Goal: Communication & Community: Answer question/provide support

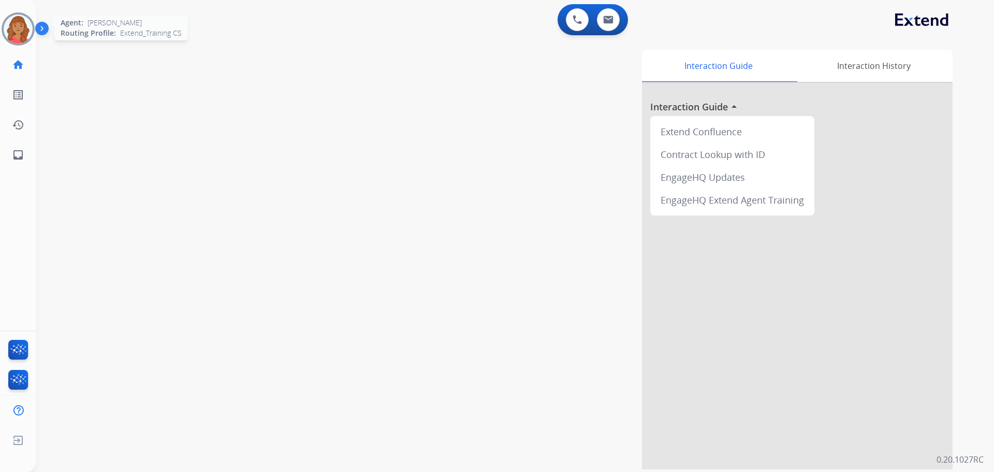
click at [20, 22] on img at bounding box center [18, 28] width 29 height 29
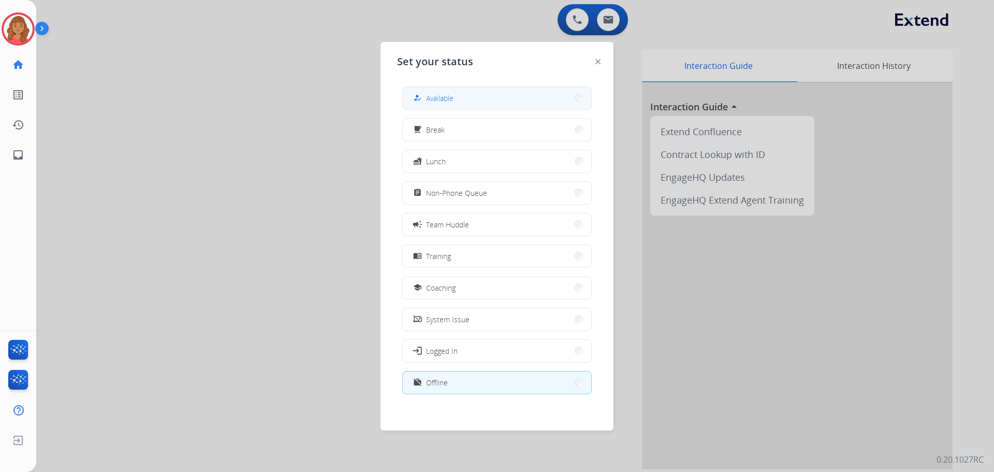
click at [460, 90] on button "how_to_reg Available" at bounding box center [497, 98] width 188 height 22
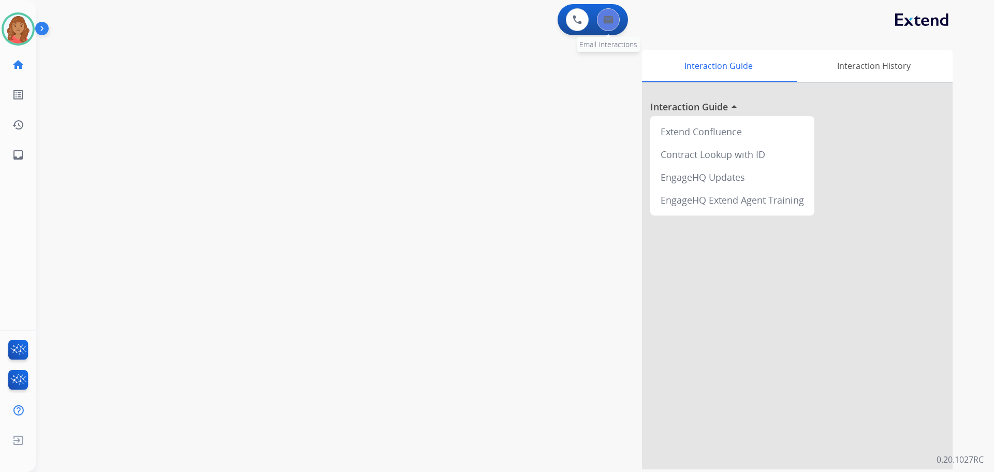
click at [619, 24] on button at bounding box center [608, 19] width 23 height 23
select select "**********"
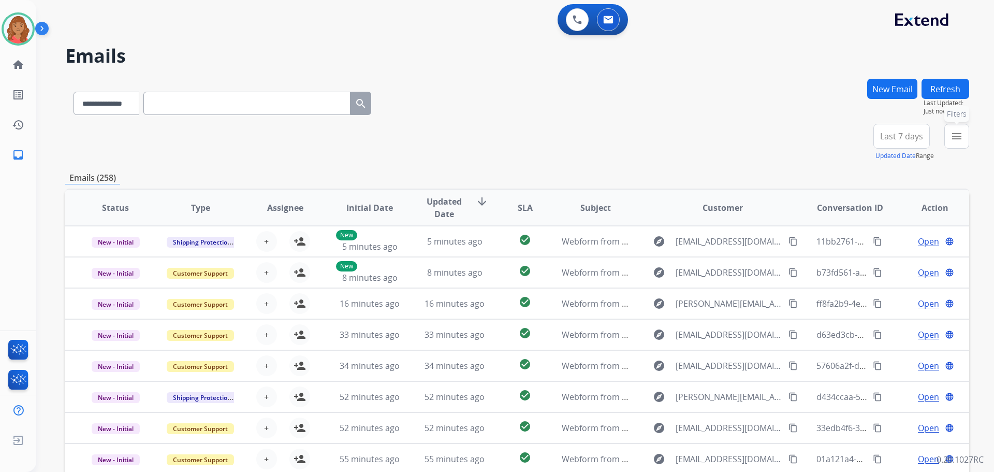
click at [696, 144] on button "menu Filters" at bounding box center [956, 136] width 25 height 25
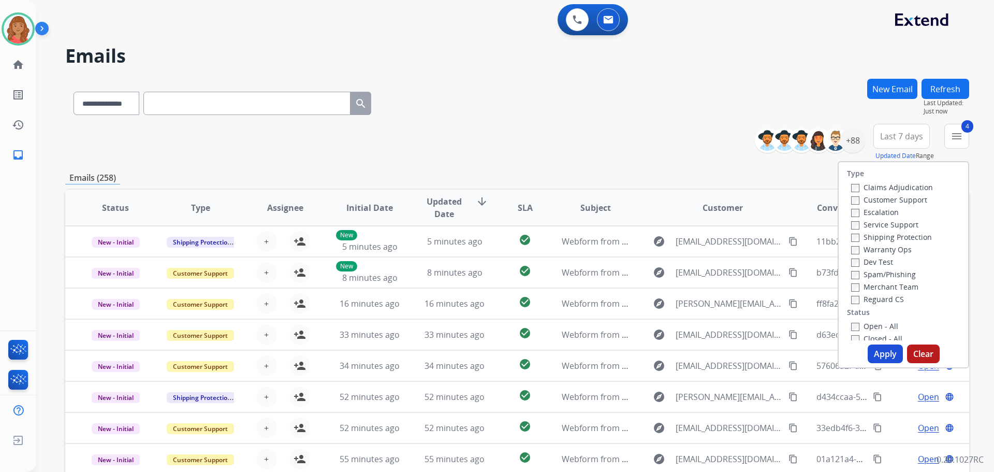
click at [696, 356] on button "Apply" at bounding box center [885, 353] width 35 height 19
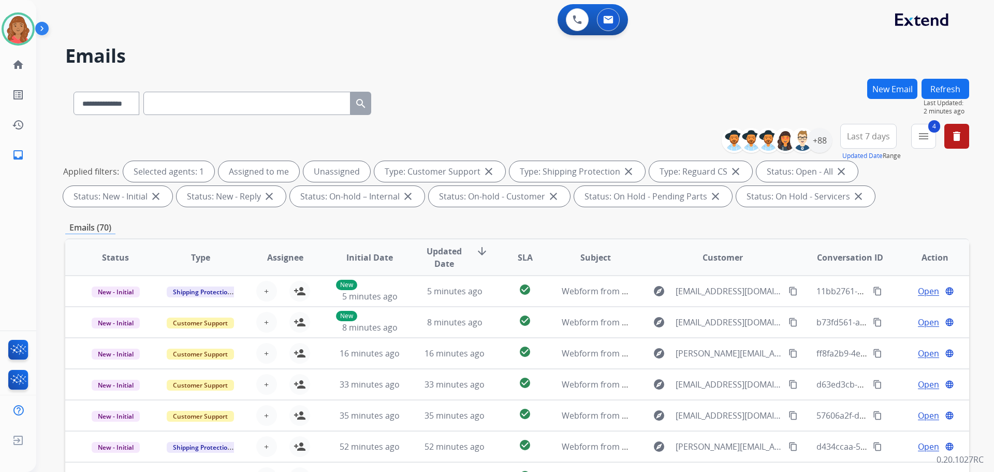
scroll to position [1, 0]
click at [696, 134] on mat-icon "menu" at bounding box center [923, 136] width 12 height 12
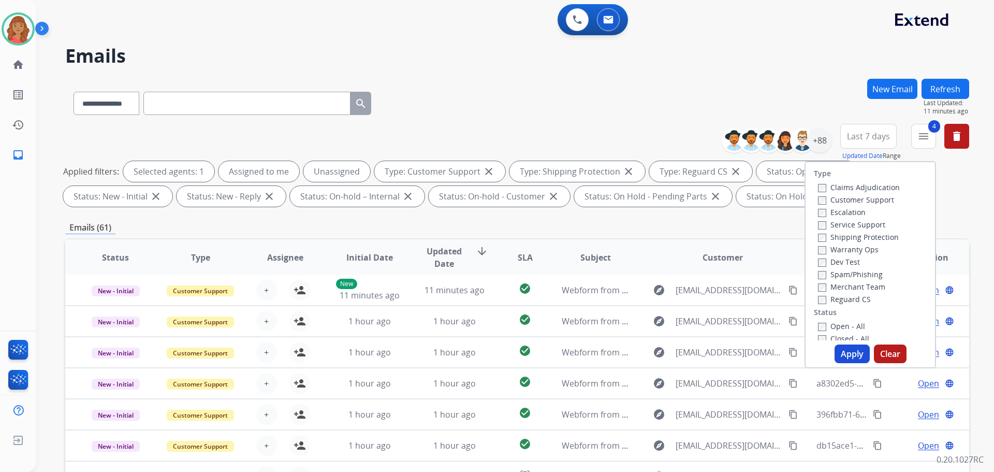
click at [696, 359] on button "Apply" at bounding box center [851, 353] width 35 height 19
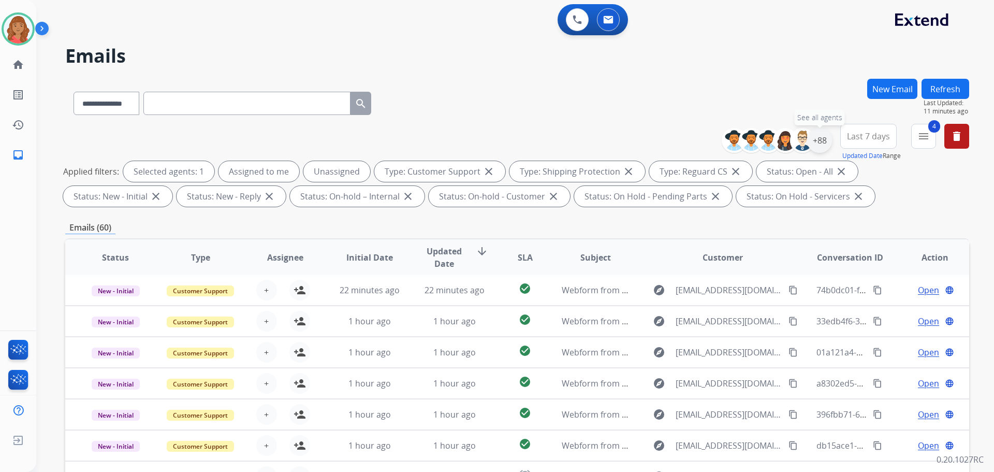
click at [696, 140] on div "+88" at bounding box center [819, 140] width 25 height 25
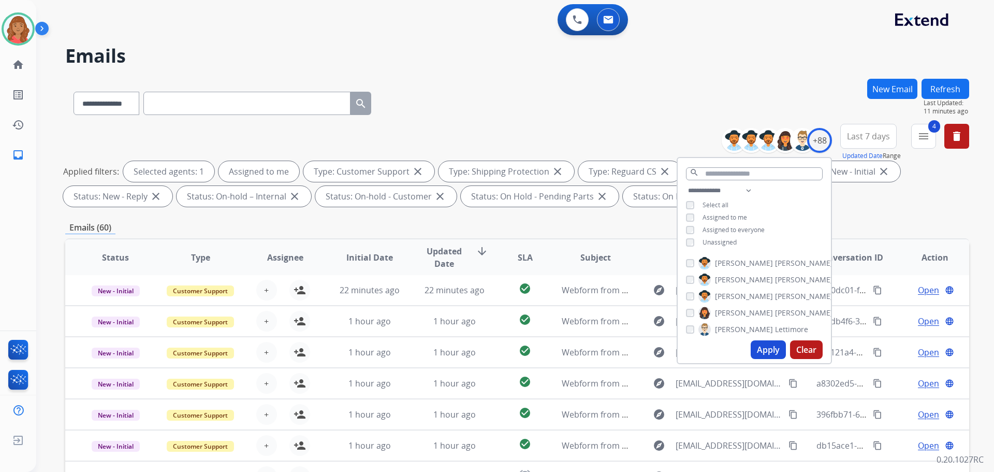
click at [696, 348] on button "Apply" at bounding box center [768, 349] width 35 height 19
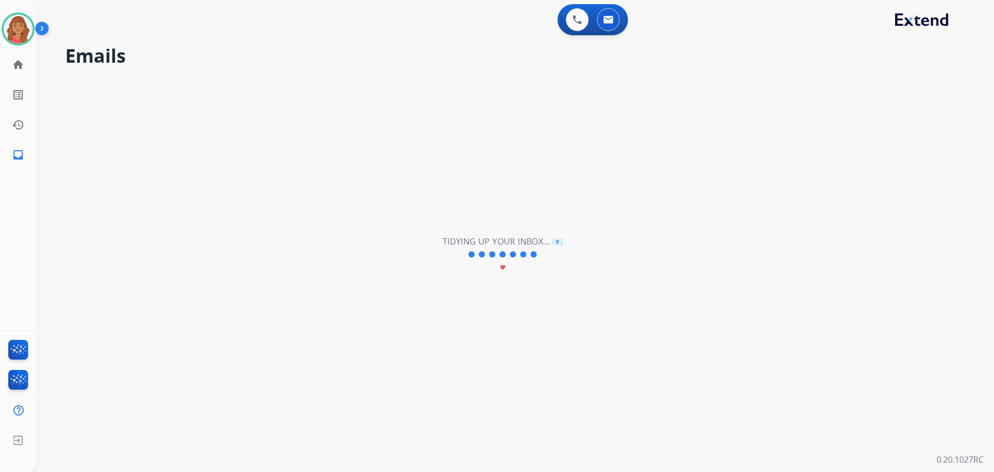
scroll to position [0, 0]
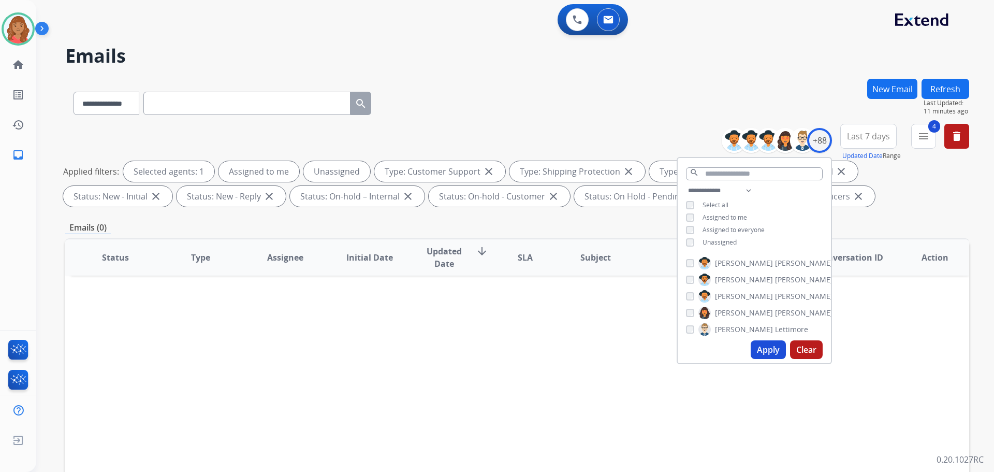
click at [696, 350] on button "Apply" at bounding box center [768, 349] width 35 height 19
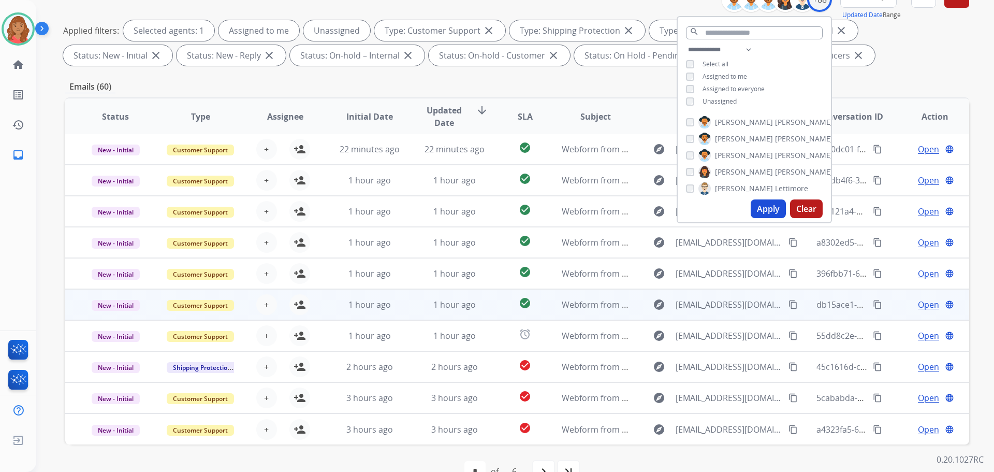
scroll to position [167, 0]
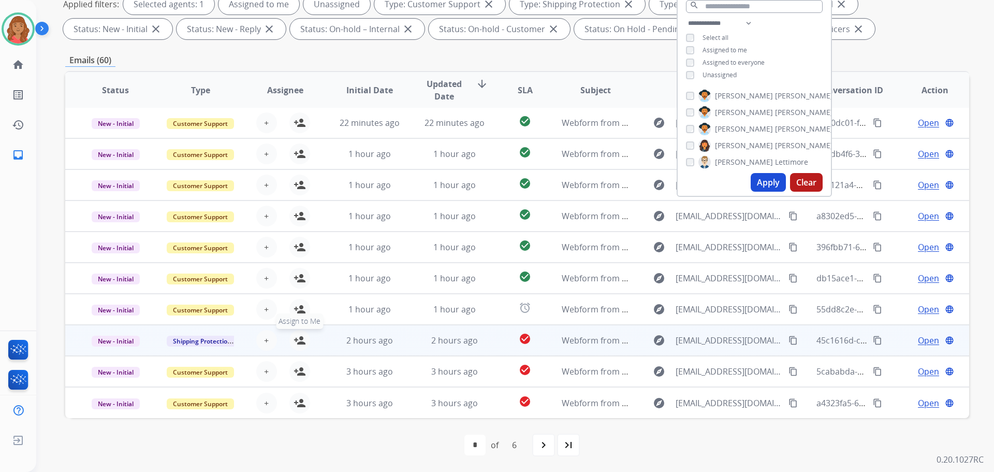
click at [302, 341] on mat-icon "person_add" at bounding box center [299, 340] width 12 height 12
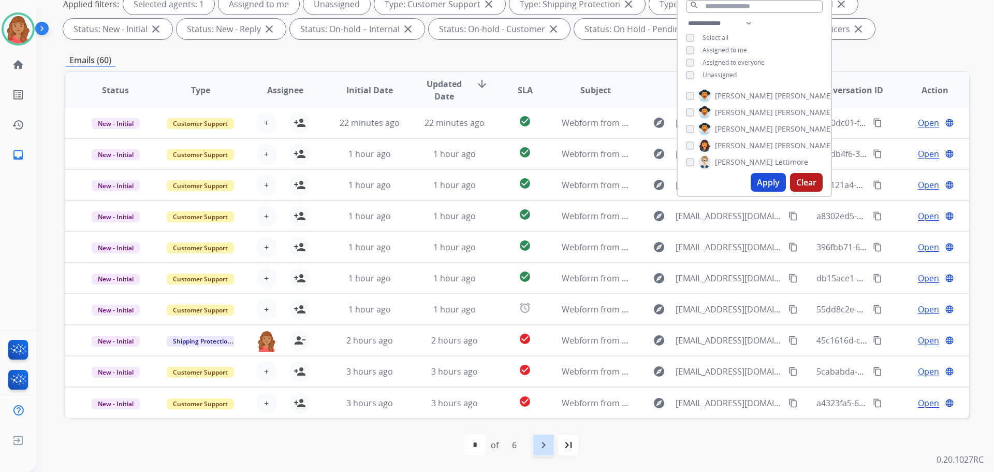
click at [549, 442] on mat-icon "navigate_next" at bounding box center [543, 444] width 12 height 12
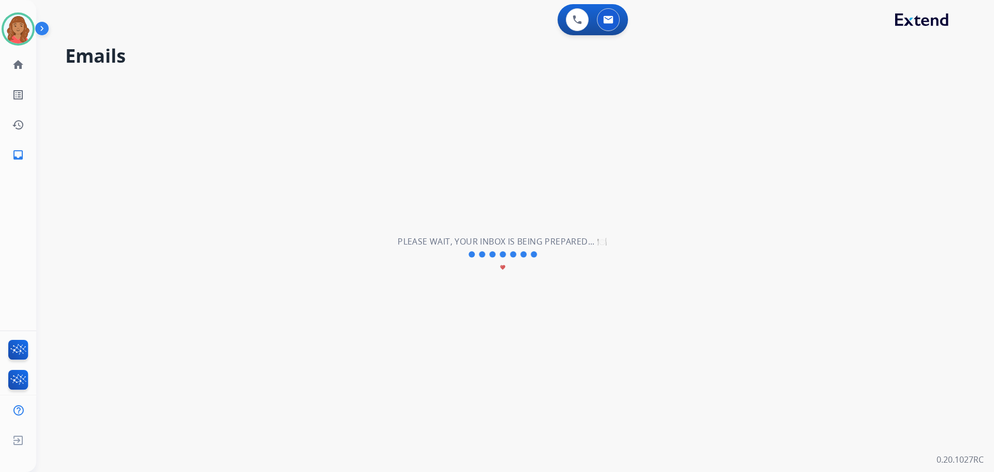
scroll to position [0, 0]
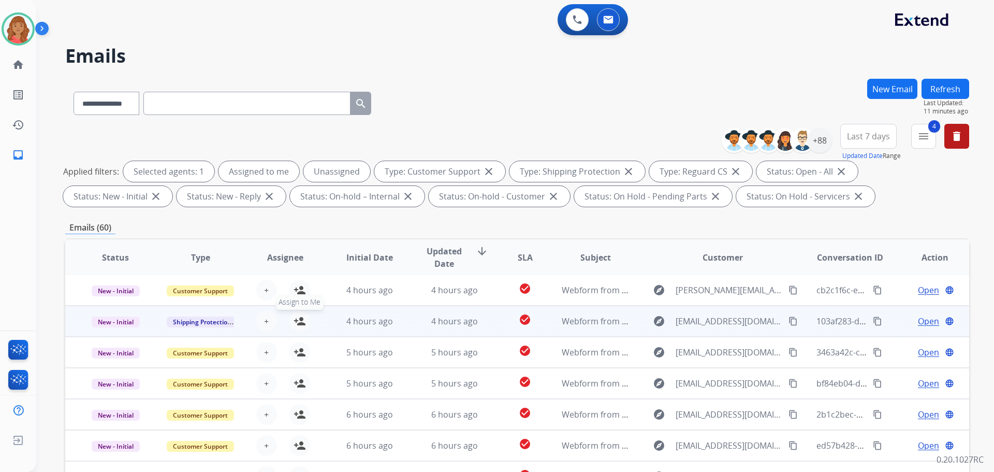
click at [301, 322] on mat-icon "person_add" at bounding box center [299, 321] width 12 height 12
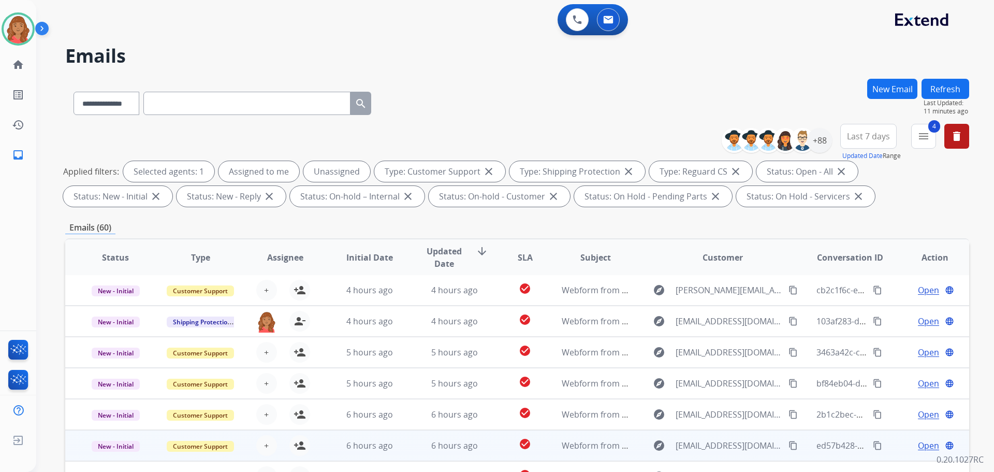
scroll to position [167, 0]
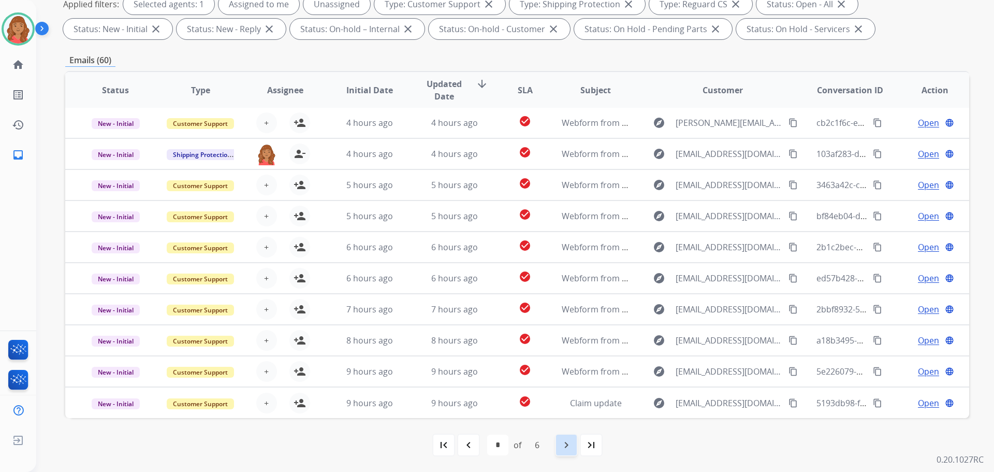
click at [564, 445] on mat-icon "navigate_next" at bounding box center [566, 444] width 12 height 12
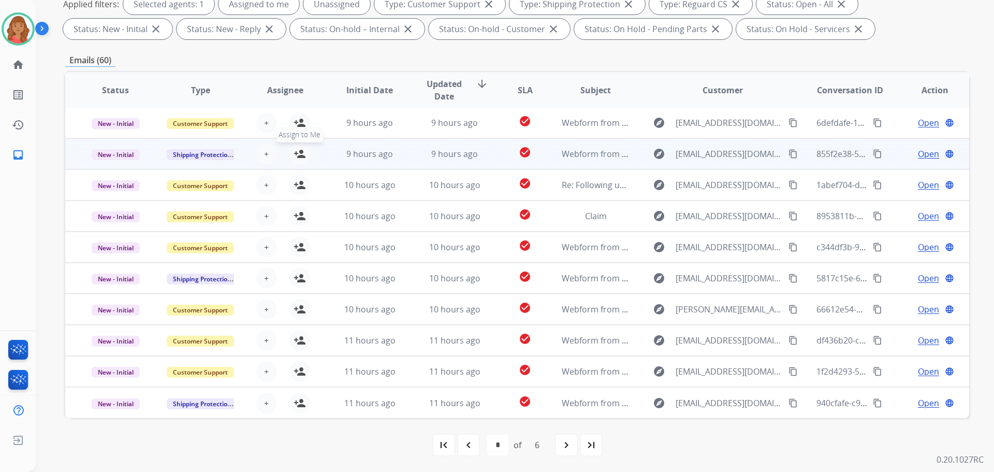
click at [293, 154] on mat-icon "person_add" at bounding box center [299, 154] width 12 height 12
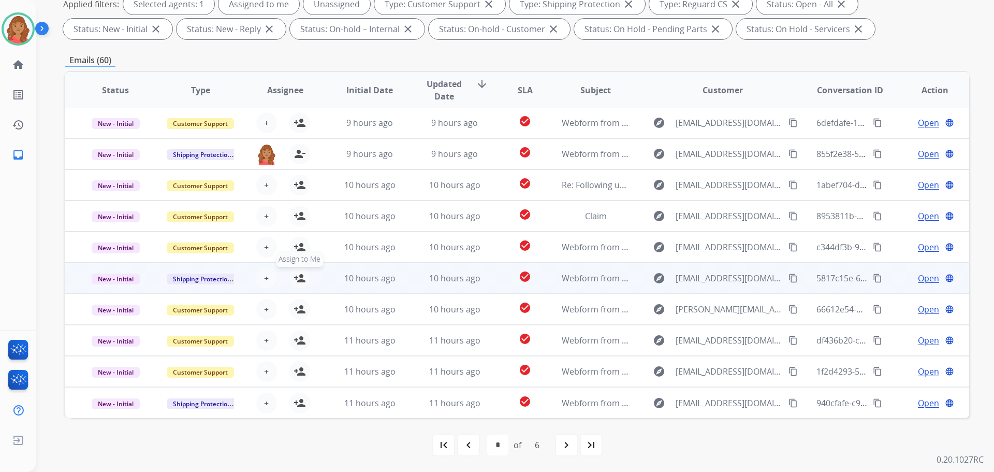
click at [297, 277] on mat-icon "person_add" at bounding box center [299, 278] width 12 height 12
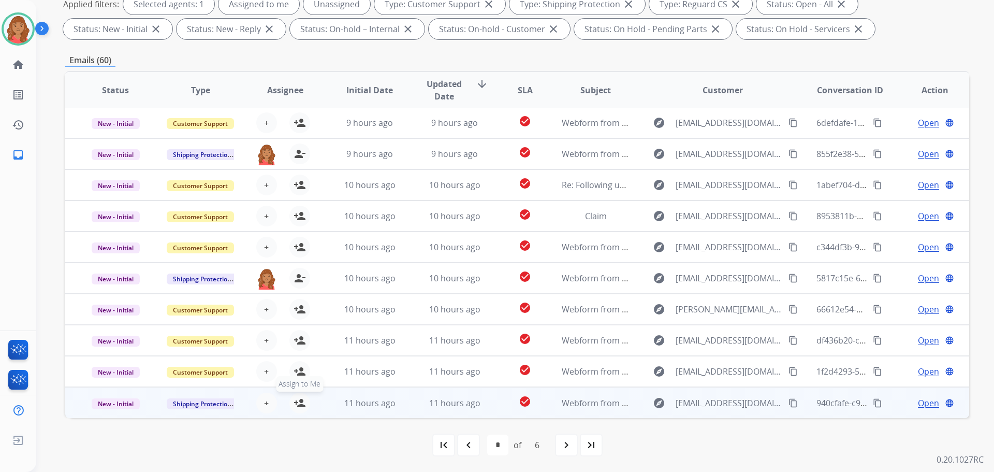
click at [296, 399] on mat-icon "person_add" at bounding box center [299, 403] width 12 height 12
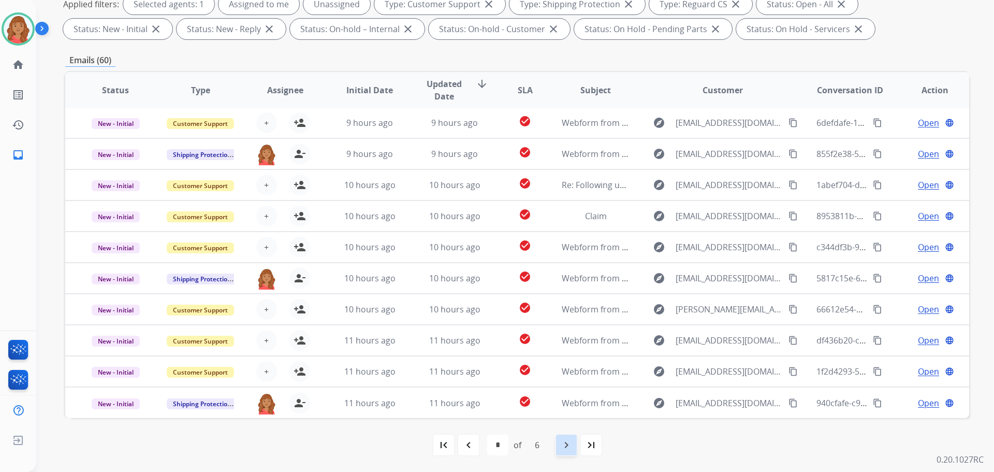
click at [561, 445] on mat-icon "navigate_next" at bounding box center [566, 444] width 12 height 12
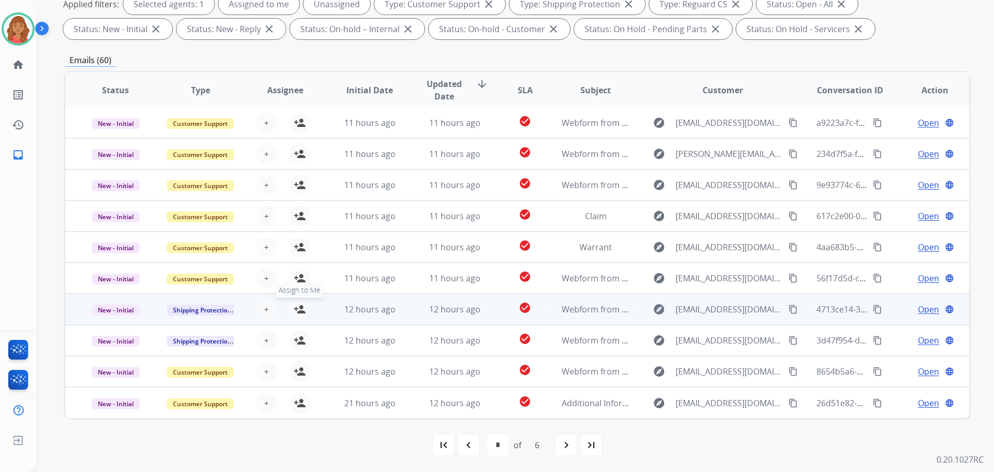
click at [297, 309] on mat-icon "person_add" at bounding box center [299, 309] width 12 height 12
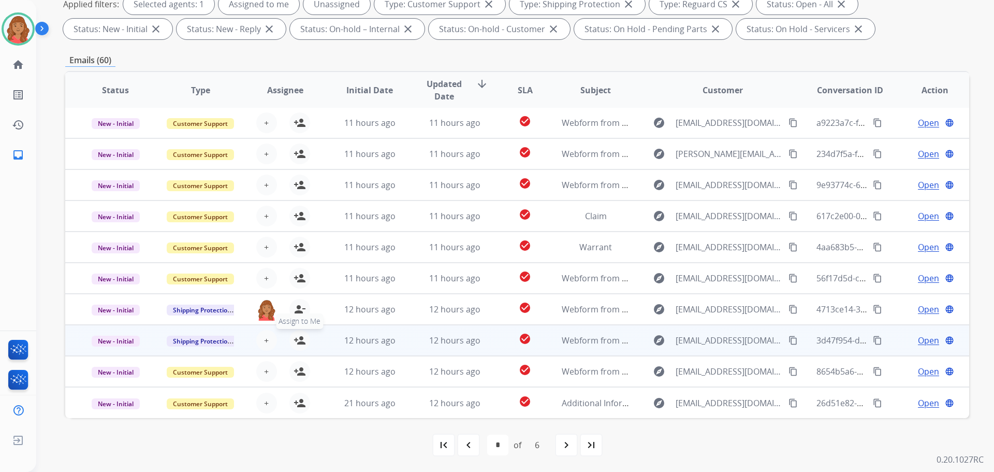
click at [297, 342] on mat-icon "person_add" at bounding box center [299, 340] width 12 height 12
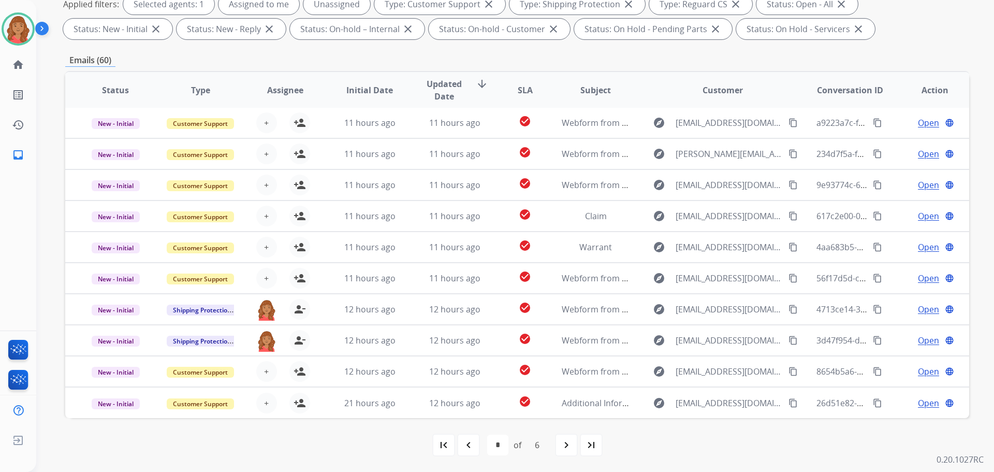
click at [570, 446] on mat-icon "navigate_next" at bounding box center [566, 444] width 12 height 12
click at [562, 442] on mat-icon "navigate_next" at bounding box center [566, 444] width 12 height 12
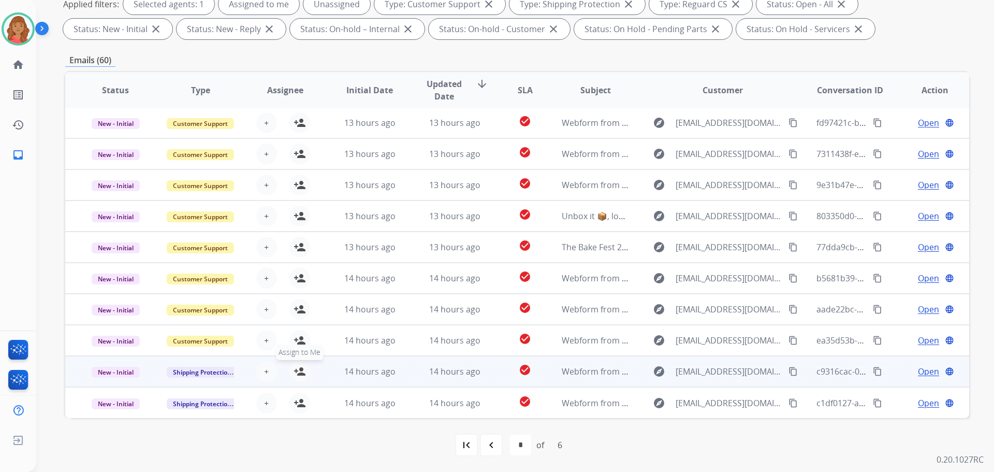
click at [299, 373] on mat-icon "person_add" at bounding box center [299, 371] width 12 height 12
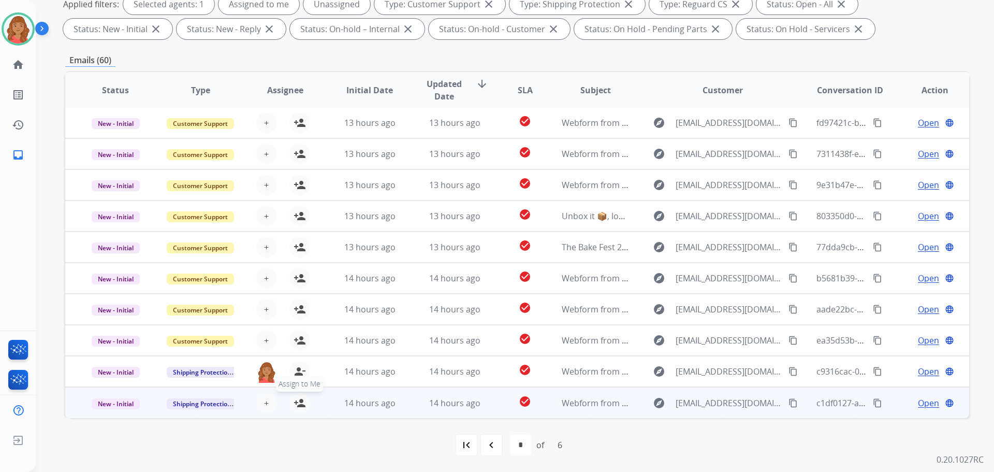
click at [298, 404] on mat-icon "person_add" at bounding box center [299, 403] width 12 height 12
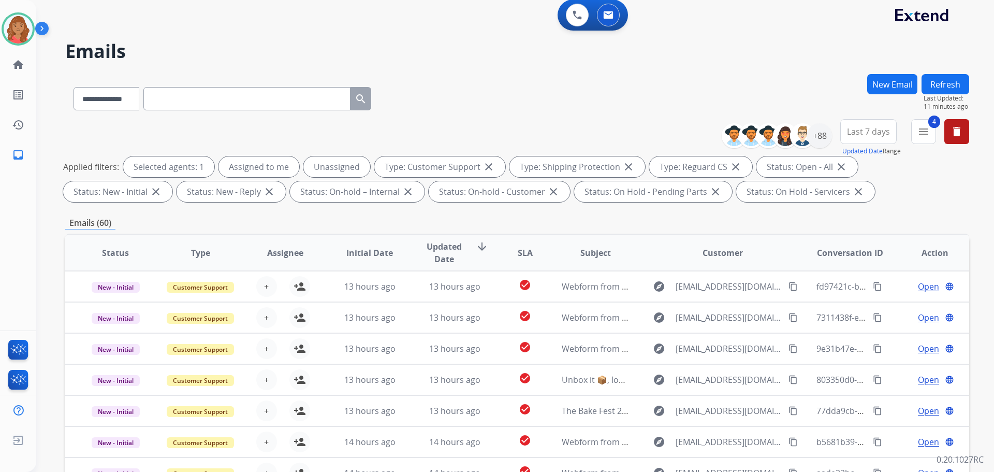
scroll to position [0, 0]
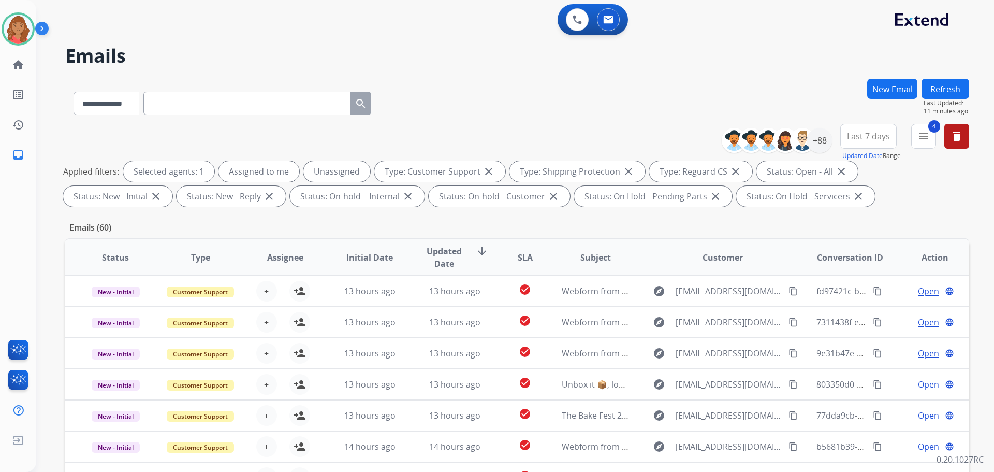
click at [696, 150] on div "4 menu Type Claims Adjudication Customer Support Escalation Service Support Shi…" at bounding box center [923, 142] width 25 height 37
click at [696, 140] on mat-icon "menu" at bounding box center [923, 136] width 12 height 12
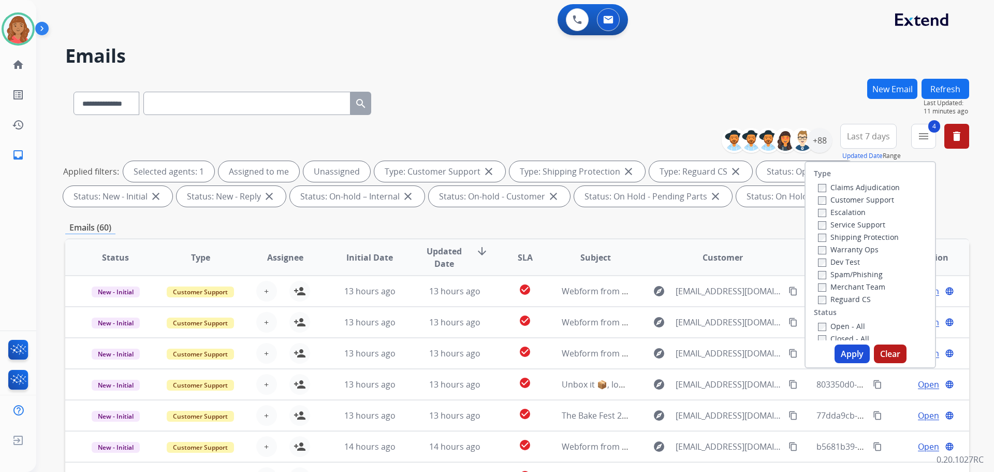
click at [696, 355] on button "Apply" at bounding box center [851, 353] width 35 height 19
select select "*"
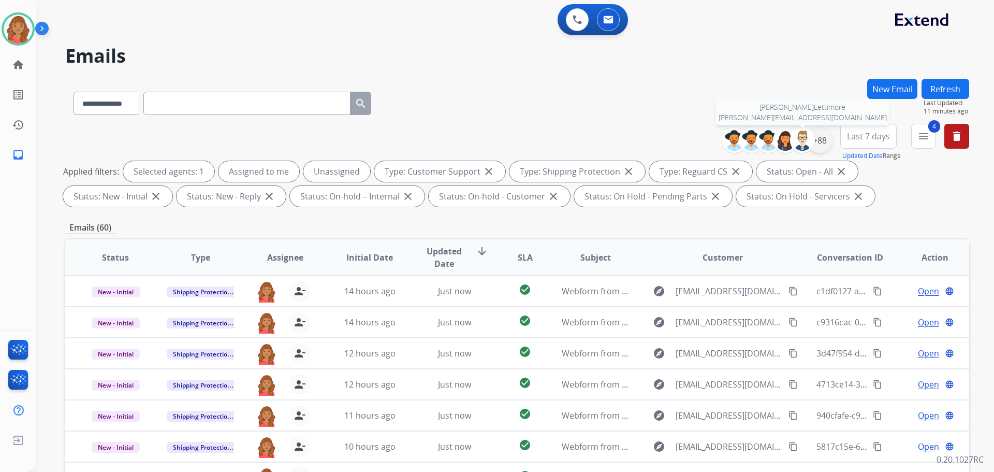
click at [696, 144] on div "+88" at bounding box center [819, 140] width 25 height 25
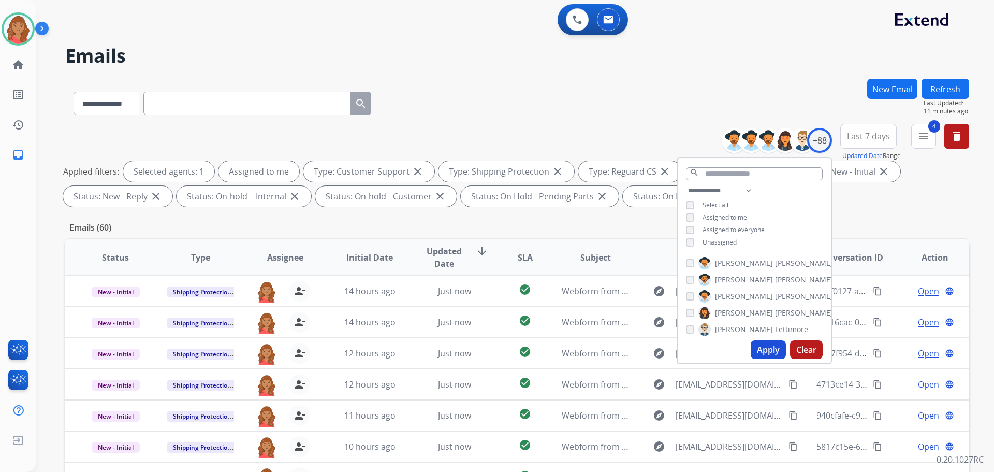
drag, startPoint x: 769, startPoint y: 345, endPoint x: 745, endPoint y: 345, distance: 24.3
click at [696, 345] on button "Apply" at bounding box center [768, 349] width 35 height 19
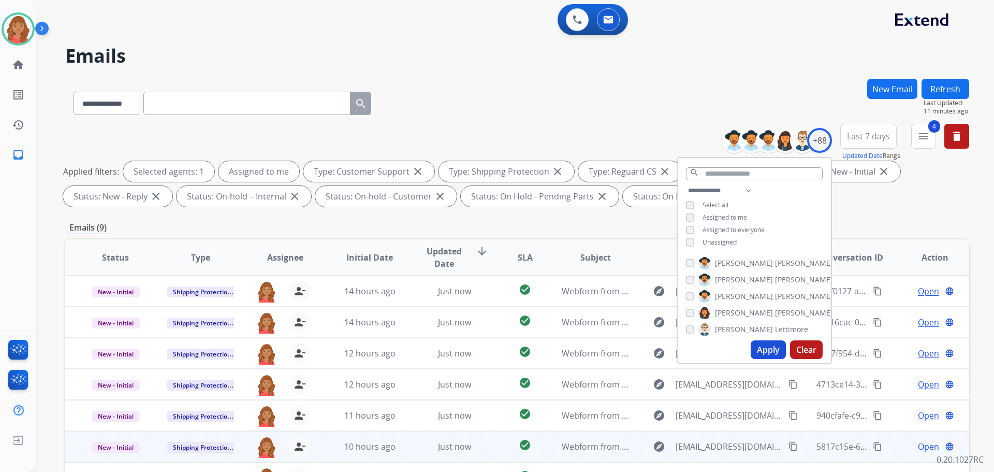
scroll to position [167, 0]
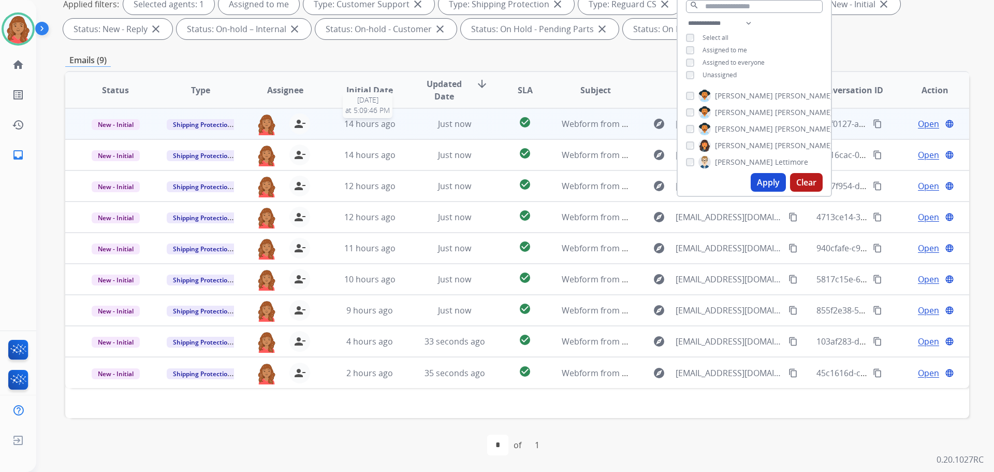
click at [366, 127] on span "14 hours ago" at bounding box center [369, 123] width 51 height 11
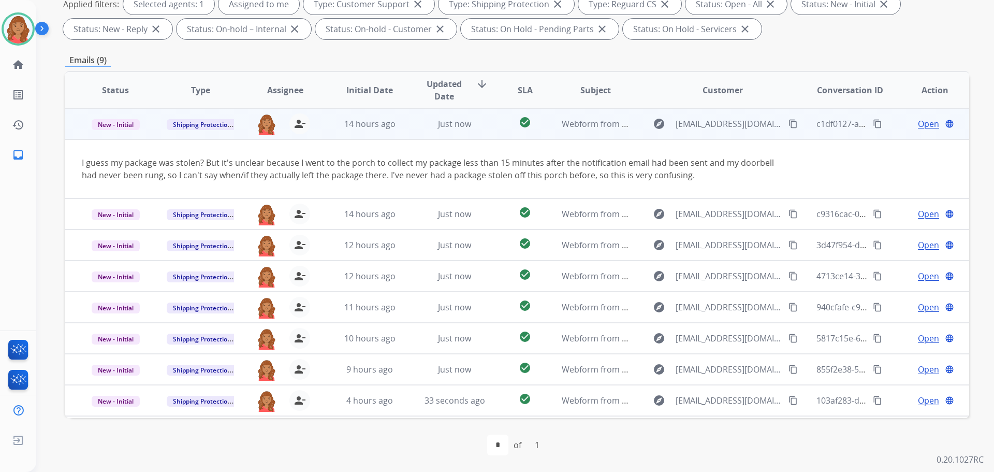
click at [696, 119] on mat-icon "content_copy" at bounding box center [792, 123] width 9 height 9
click at [696, 124] on span "Open" at bounding box center [928, 124] width 21 height 12
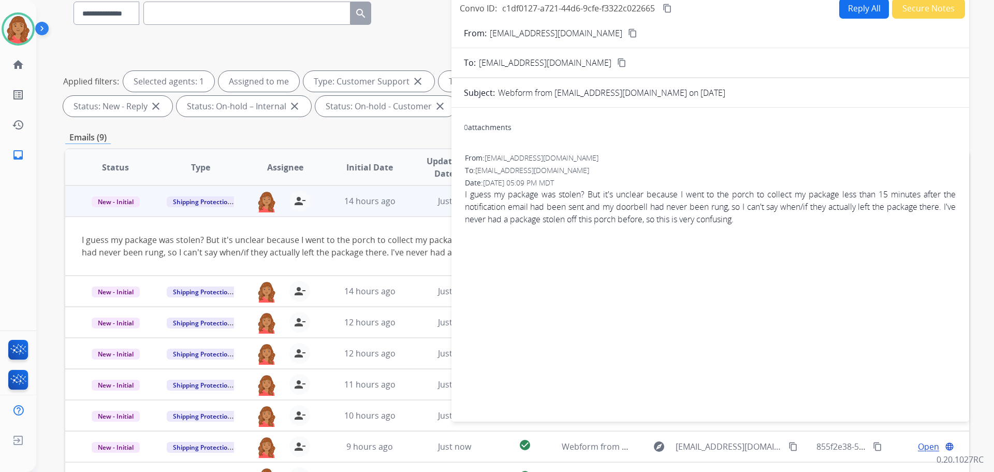
scroll to position [0, 0]
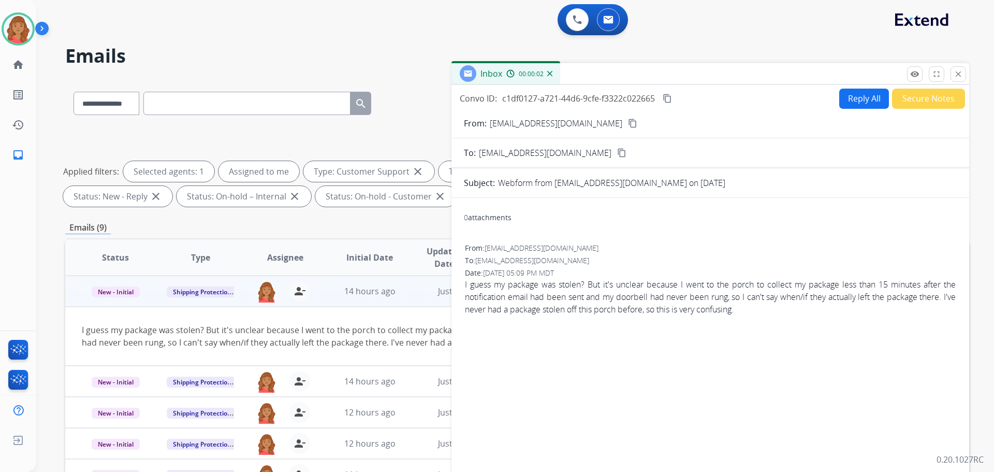
click at [628, 122] on mat-icon "content_copy" at bounding box center [632, 123] width 9 height 9
click at [696, 93] on button "Reply All" at bounding box center [864, 99] width 50 height 20
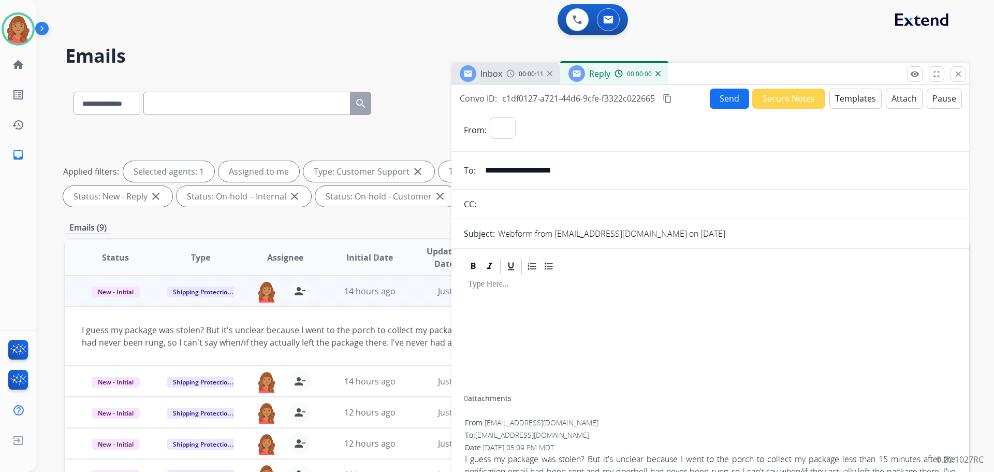
select select "**********"
click at [696, 100] on button "Templates" at bounding box center [855, 99] width 52 height 20
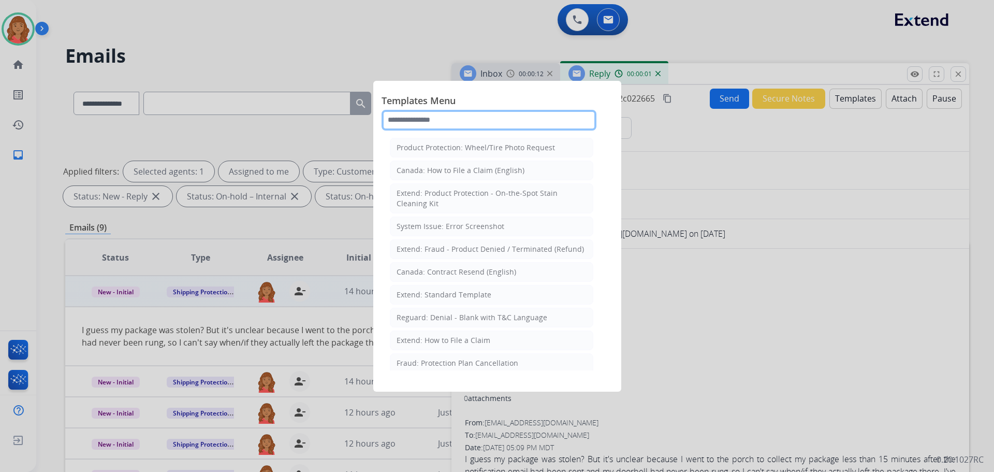
click at [445, 118] on input "text" at bounding box center [488, 120] width 215 height 21
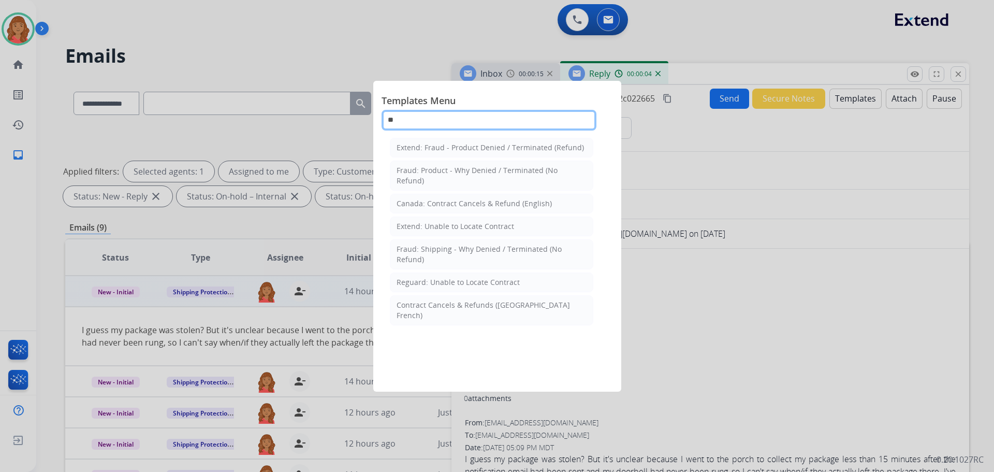
type input "**"
click at [562, 350] on div "Extend: Fraud - Product Denied / Terminated (Refund) Fraud: Product - Why Denie…" at bounding box center [491, 253] width 220 height 236
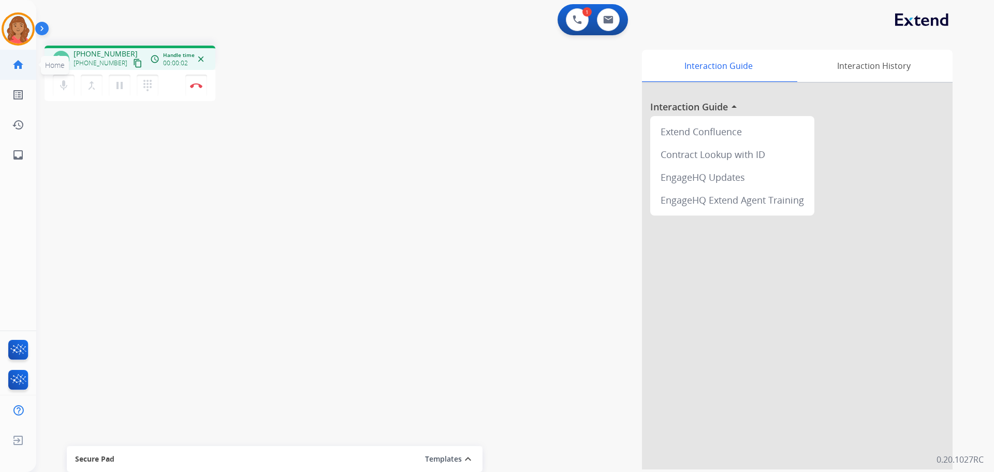
drag, startPoint x: 126, startPoint y: 64, endPoint x: 10, endPoint y: 64, distance: 116.0
click at [133, 64] on mat-icon "content_copy" at bounding box center [137, 62] width 9 height 9
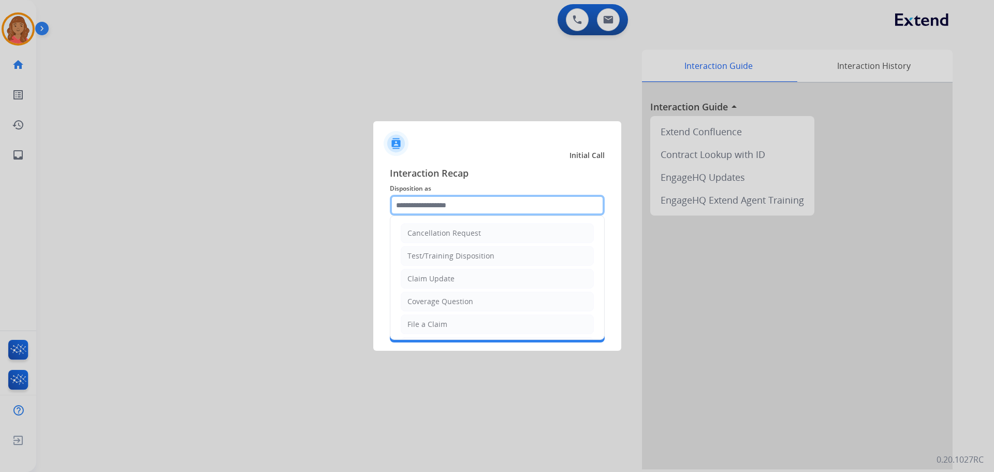
click at [436, 201] on input "text" at bounding box center [497, 205] width 215 height 21
click at [440, 282] on div "Claim Update" at bounding box center [430, 278] width 47 height 10
type input "**********"
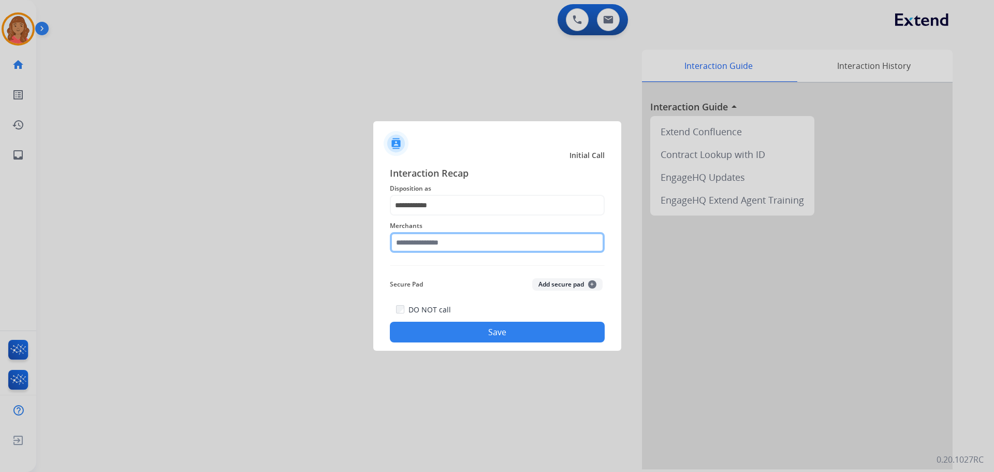
click at [441, 242] on input "text" at bounding box center [497, 242] width 215 height 21
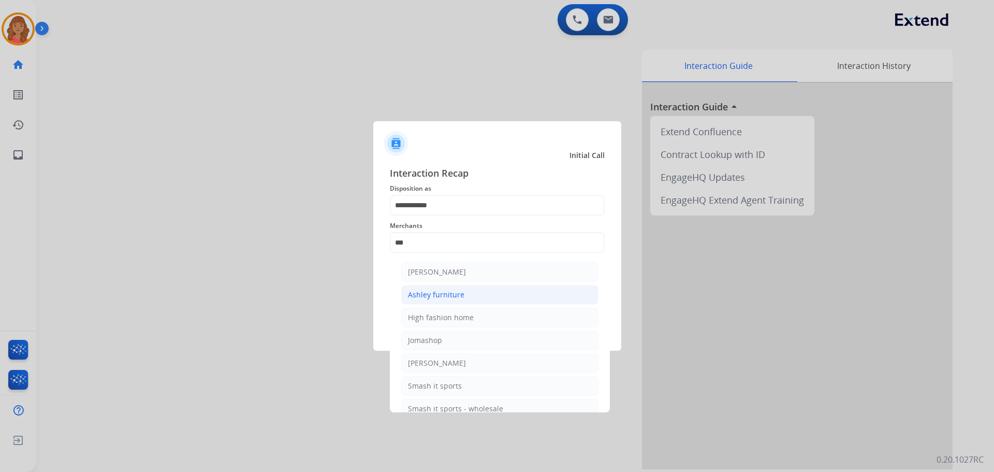
click at [434, 296] on div "Ashley furniture" at bounding box center [436, 294] width 56 height 10
type input "**********"
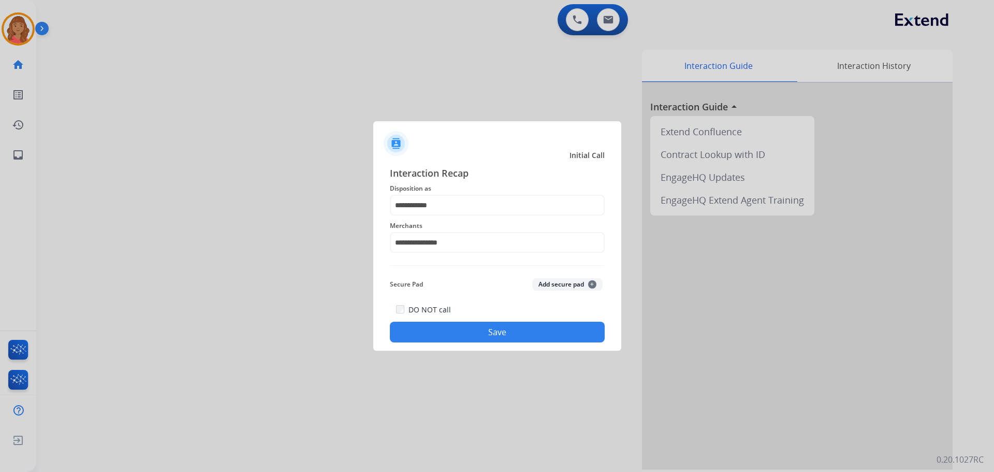
click at [445, 326] on button "Save" at bounding box center [497, 331] width 215 height 21
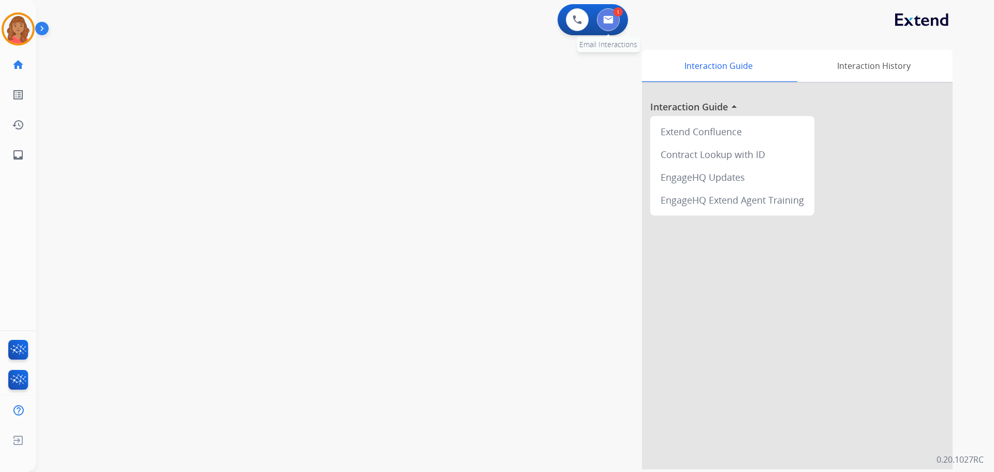
click at [611, 23] on img at bounding box center [608, 20] width 10 height 8
select select "**********"
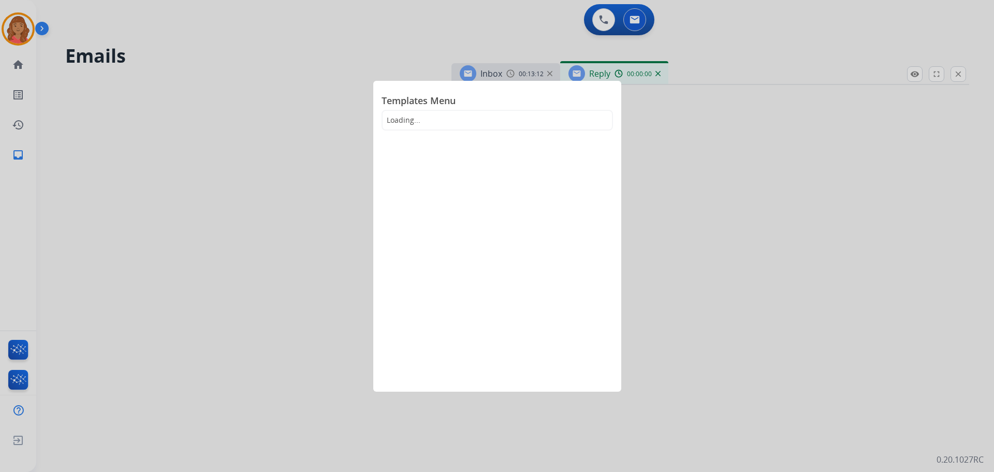
select select "**********"
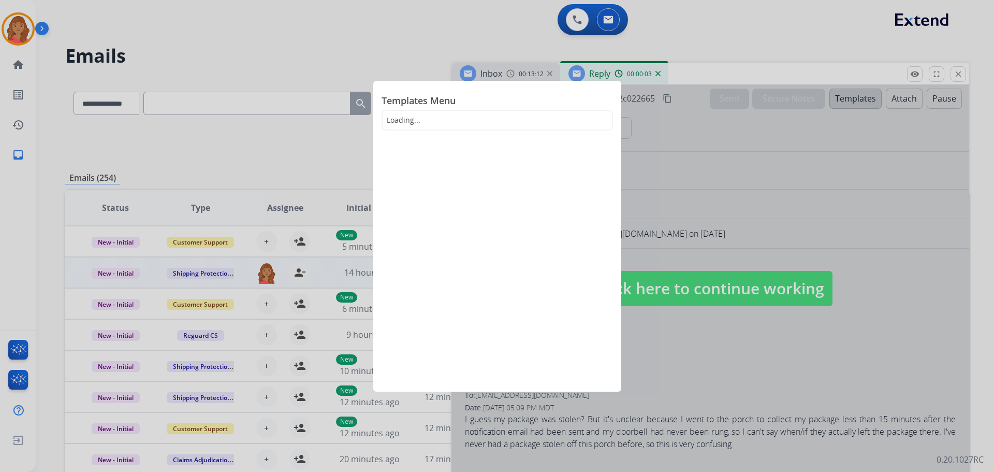
drag, startPoint x: 560, startPoint y: 94, endPoint x: 540, endPoint y: 106, distance: 23.7
click at [560, 94] on span "Templates Menu" at bounding box center [496, 101] width 231 height 17
click at [577, 265] on div "Templates Menu Loading..." at bounding box center [497, 236] width 248 height 311
drag, startPoint x: 641, startPoint y: 287, endPoint x: 656, endPoint y: 287, distance: 15.0
click at [645, 288] on div at bounding box center [497, 236] width 994 height 472
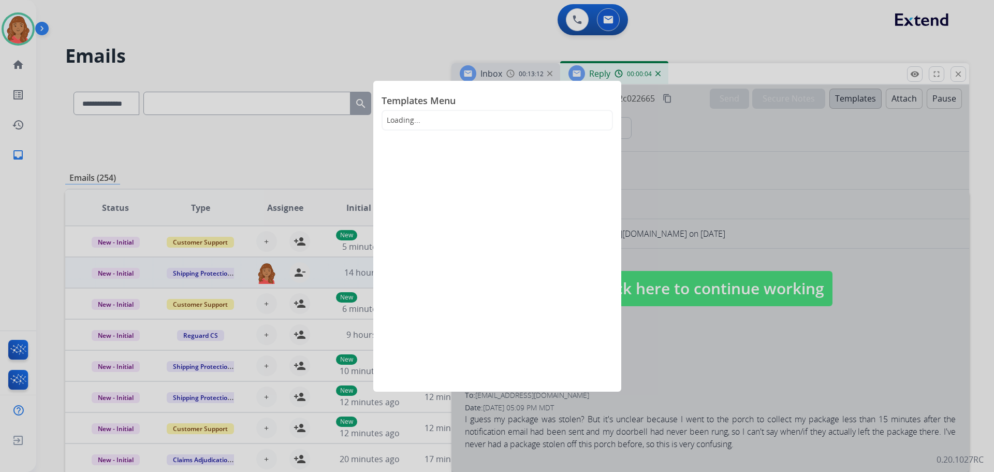
click at [667, 285] on span "Click here to continue working" at bounding box center [711, 288] width 244 height 35
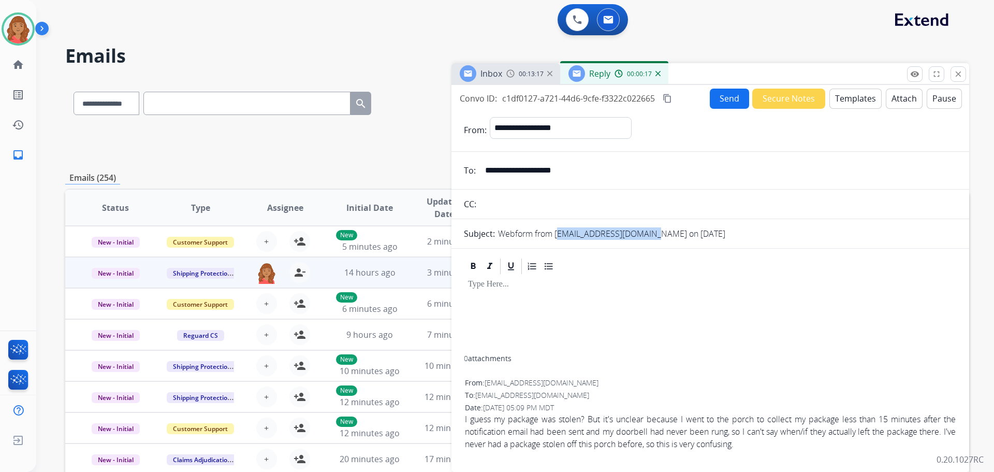
drag, startPoint x: 555, startPoint y: 232, endPoint x: 650, endPoint y: 240, distance: 95.0
click at [650, 240] on form "**********" at bounding box center [710, 288] width 518 height 359
copy p "[EMAIL_ADDRESS][DOMAIN_NAME]"
click at [696, 101] on button "Templates" at bounding box center [855, 99] width 52 height 20
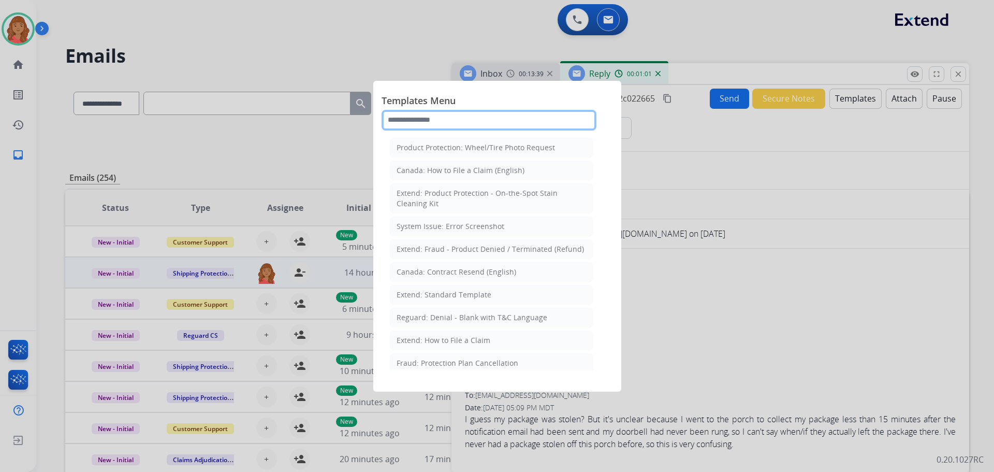
click at [462, 121] on input "text" at bounding box center [488, 120] width 215 height 21
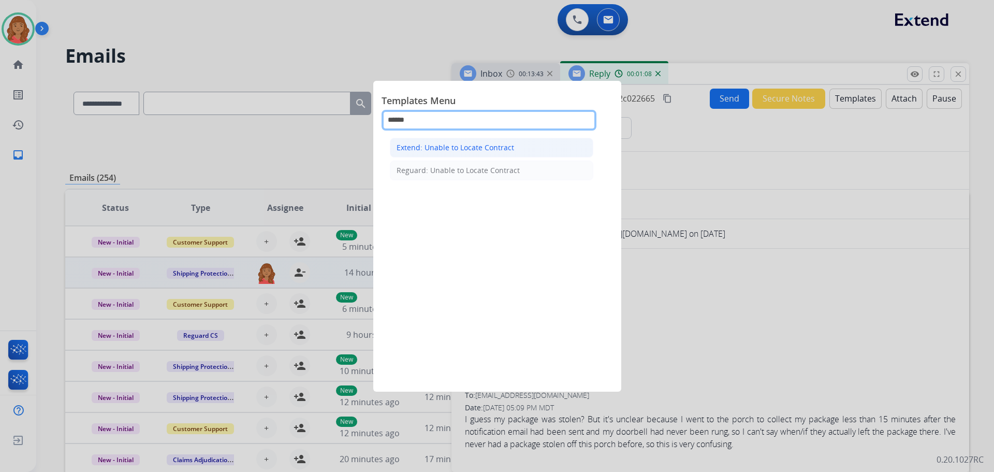
type input "******"
click at [493, 146] on div "Extend: Unable to Locate Contract" at bounding box center [456, 147] width 118 height 10
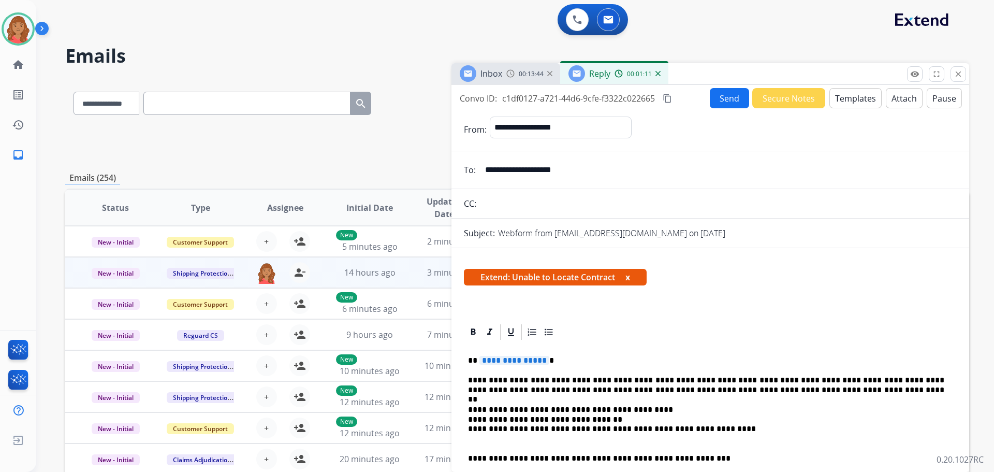
click at [538, 361] on span "**********" at bounding box center [514, 360] width 70 height 9
click at [696, 97] on button "Send" at bounding box center [729, 98] width 39 height 20
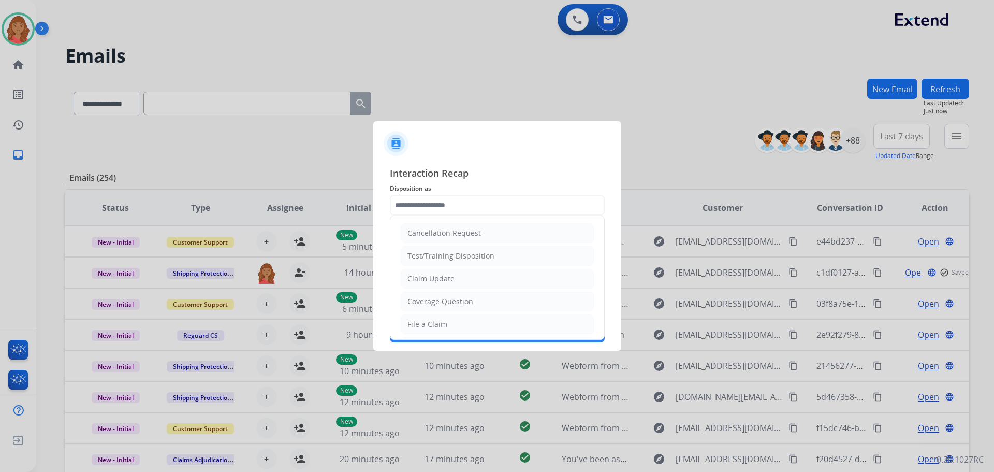
click at [432, 205] on input "text" at bounding box center [497, 205] width 215 height 21
click at [433, 273] on div "Claim Update" at bounding box center [430, 278] width 47 height 10
type input "**********"
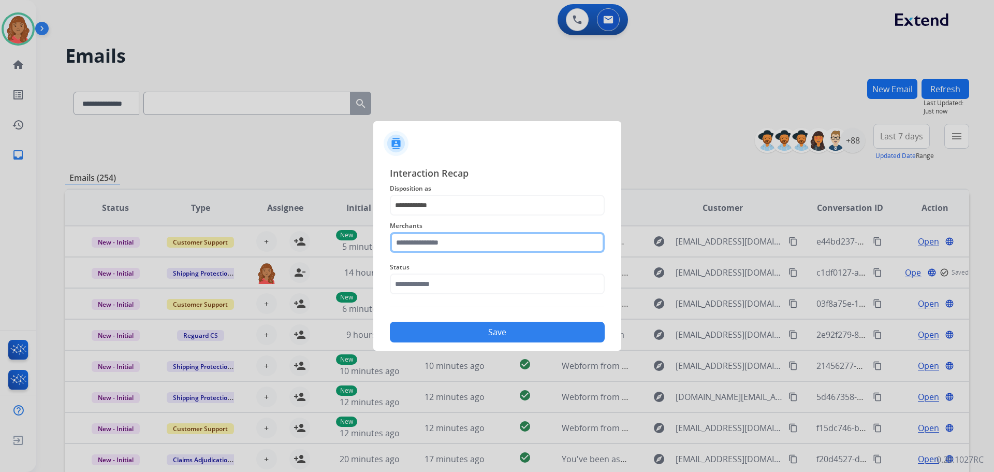
drag, startPoint x: 429, startPoint y: 238, endPoint x: 429, endPoint y: 253, distance: 14.5
click at [429, 242] on input "text" at bounding box center [497, 242] width 215 height 21
click at [437, 263] on li "Jomashop" at bounding box center [499, 272] width 197 height 20
type input "********"
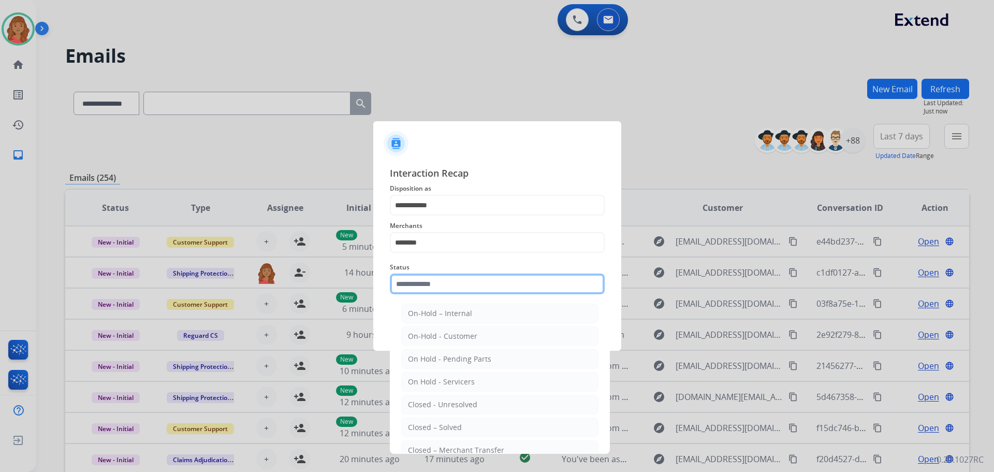
drag, startPoint x: 430, startPoint y: 288, endPoint x: 428, endPoint y: 322, distance: 34.7
click at [429, 288] on input "text" at bounding box center [497, 283] width 215 height 21
drag, startPoint x: 425, startPoint y: 422, endPoint x: 433, endPoint y: 399, distance: 24.7
click at [424, 422] on div "Closed – Solved" at bounding box center [435, 427] width 54 height 10
type input "**********"
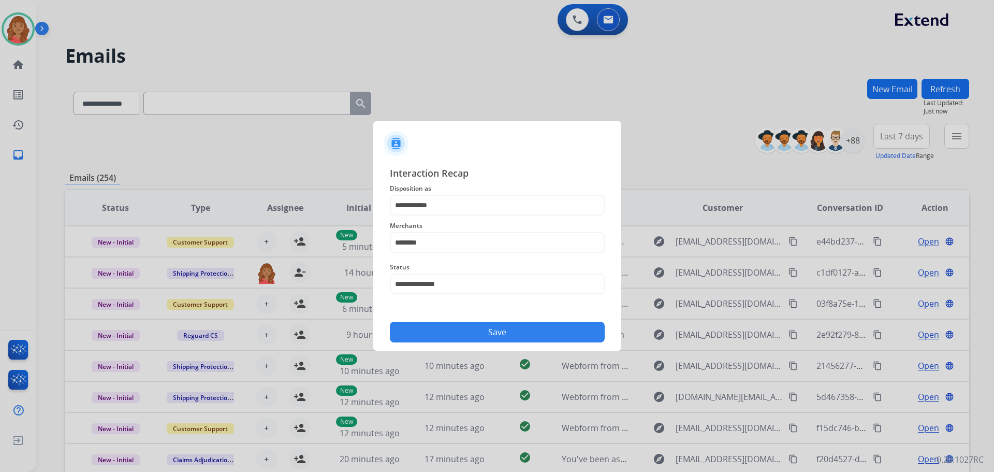
click at [439, 325] on button "Save" at bounding box center [497, 331] width 215 height 21
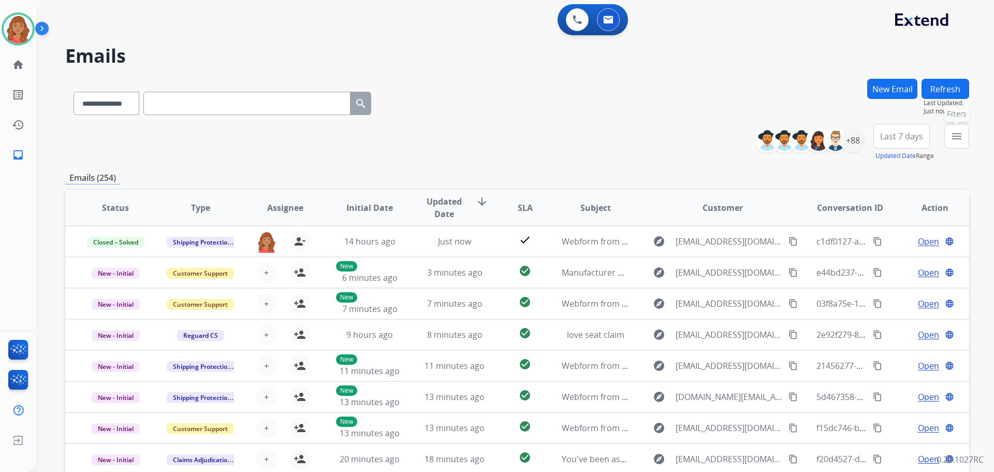
click at [696, 136] on mat-icon "menu" at bounding box center [956, 136] width 12 height 12
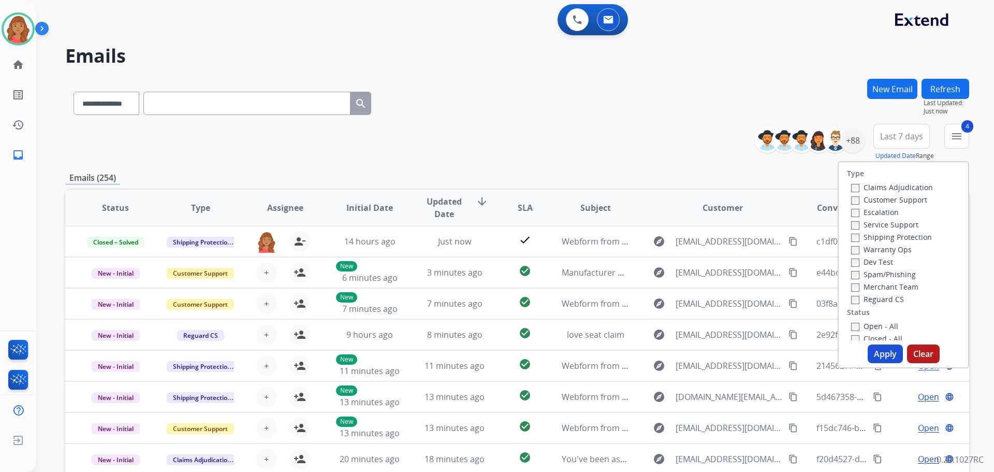
click at [696, 351] on button "Apply" at bounding box center [885, 353] width 35 height 19
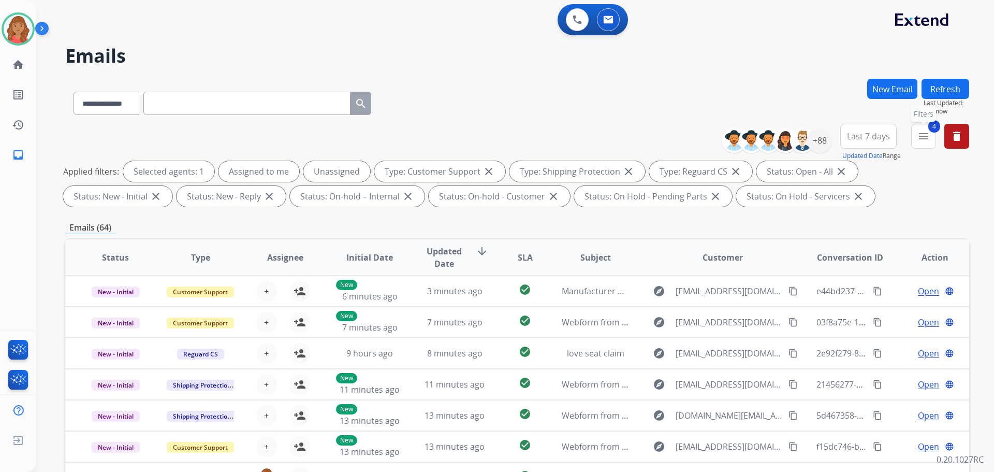
click at [696, 136] on button "4 menu Filters" at bounding box center [923, 136] width 25 height 25
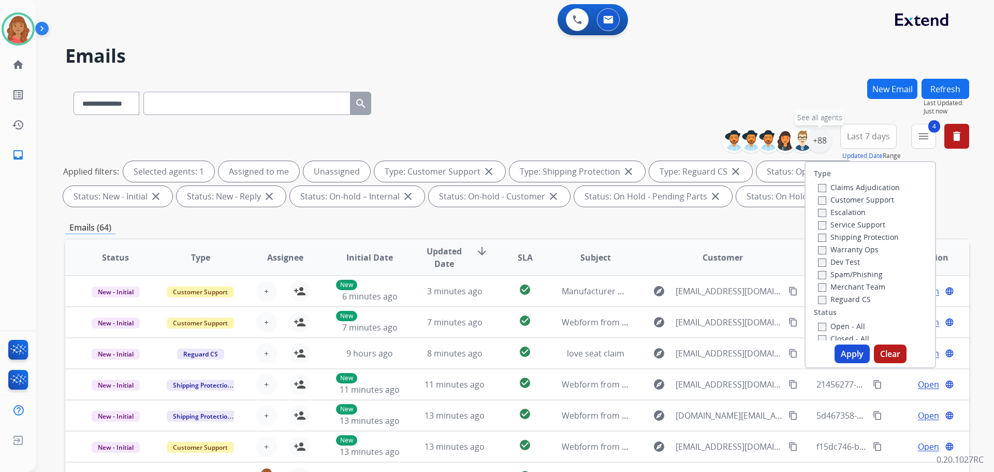
drag, startPoint x: 822, startPoint y: 145, endPoint x: 795, endPoint y: 157, distance: 29.6
click at [696, 145] on div "+88" at bounding box center [819, 140] width 25 height 25
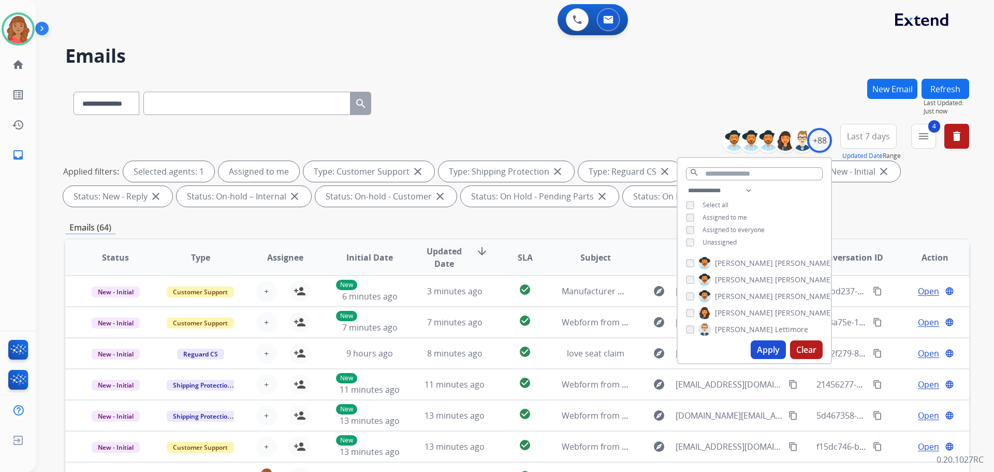
click at [696, 346] on button "Apply" at bounding box center [768, 349] width 35 height 19
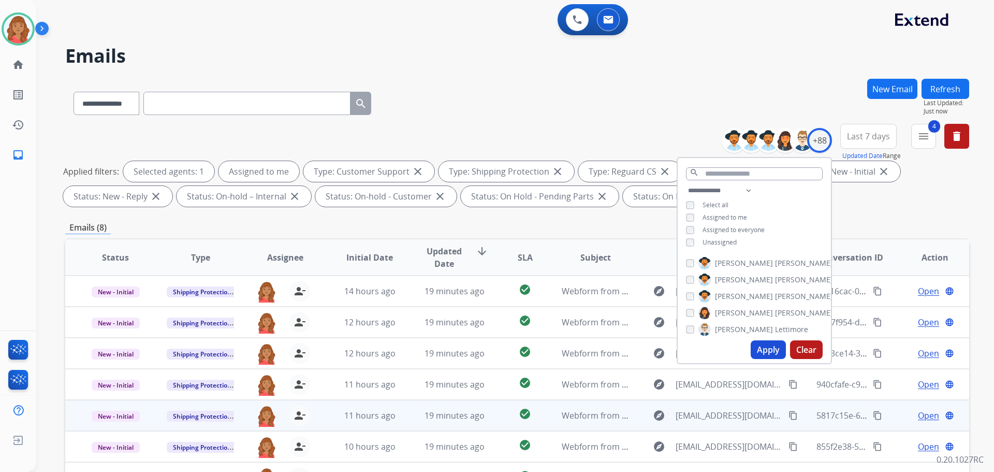
scroll to position [167, 0]
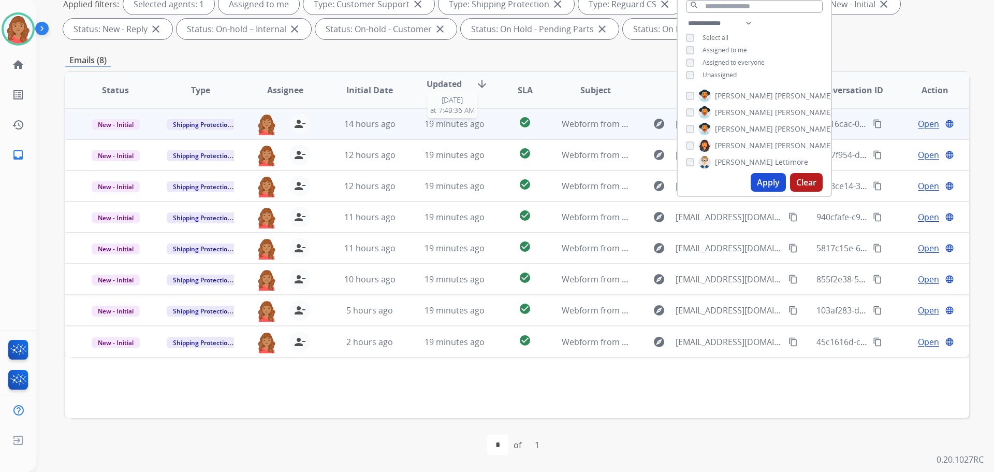
click at [424, 126] on span "19 minutes ago" at bounding box center [454, 123] width 60 height 11
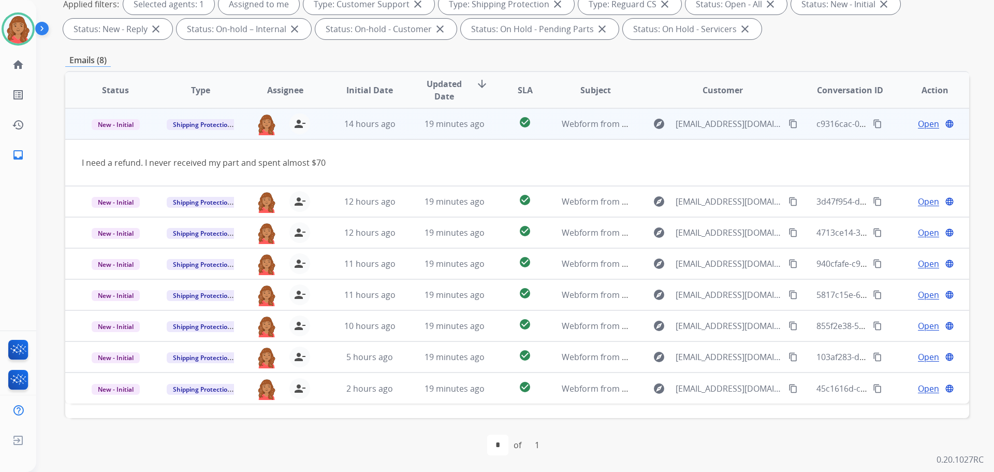
click at [696, 124] on mat-icon "content_copy" at bounding box center [792, 123] width 9 height 9
click at [696, 122] on span "Open" at bounding box center [928, 124] width 21 height 12
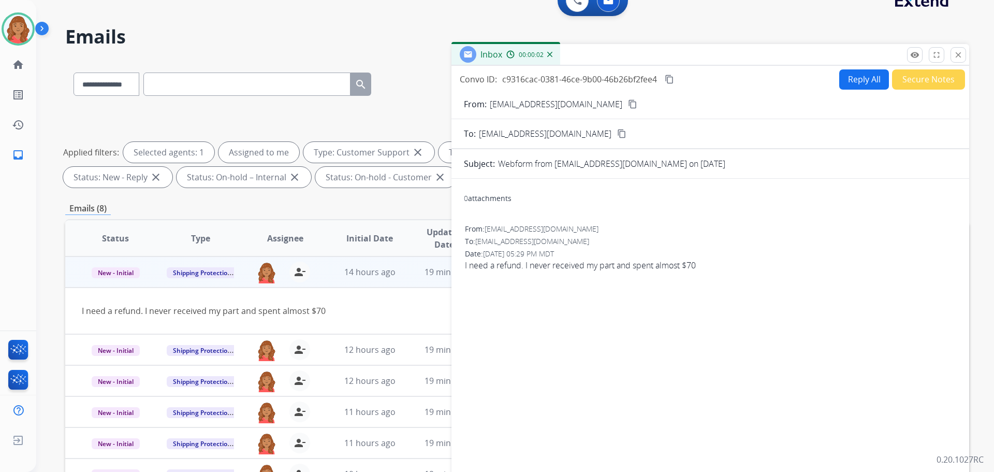
scroll to position [0, 0]
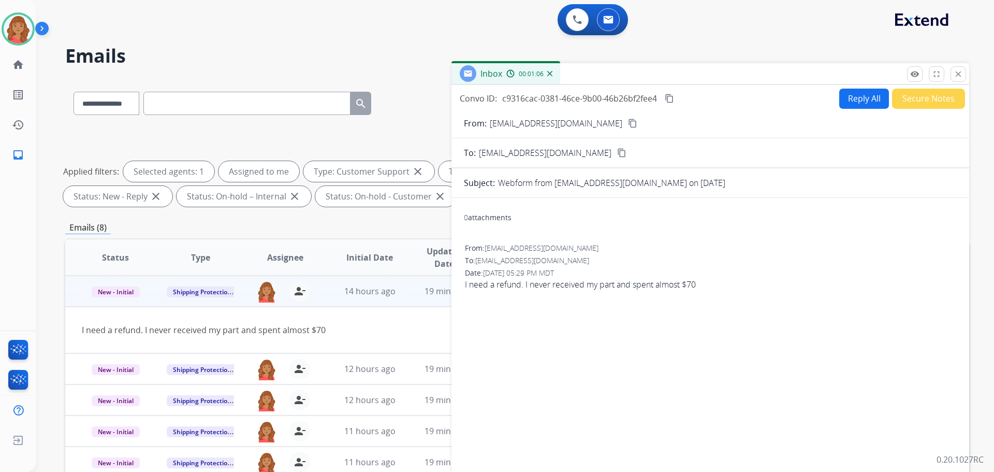
click at [696, 239] on div "0 attachments From: [EMAIL_ADDRESS][DOMAIN_NAME] To: [EMAIL_ADDRESS][DOMAIN_NAM…" at bounding box center [710, 352] width 518 height 293
click at [696, 105] on button "Reply All" at bounding box center [864, 99] width 50 height 20
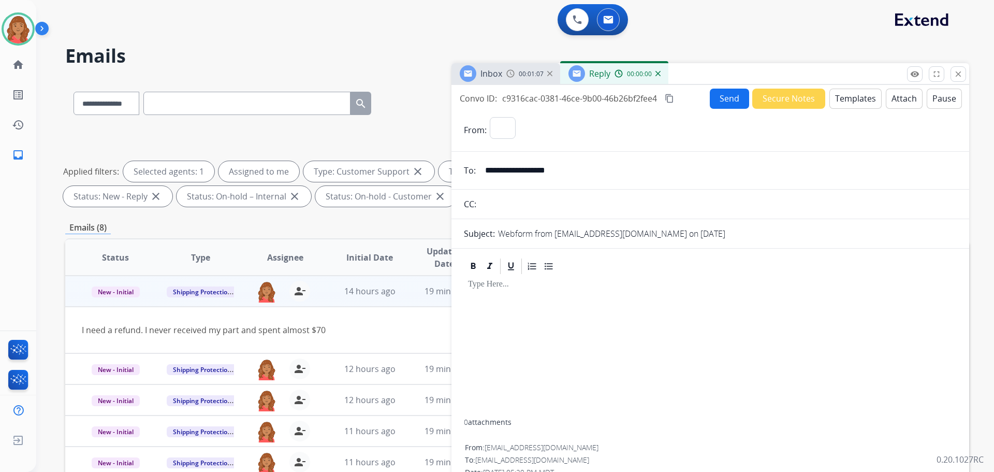
select select "**********"
click at [696, 101] on button "Templates" at bounding box center [855, 99] width 52 height 20
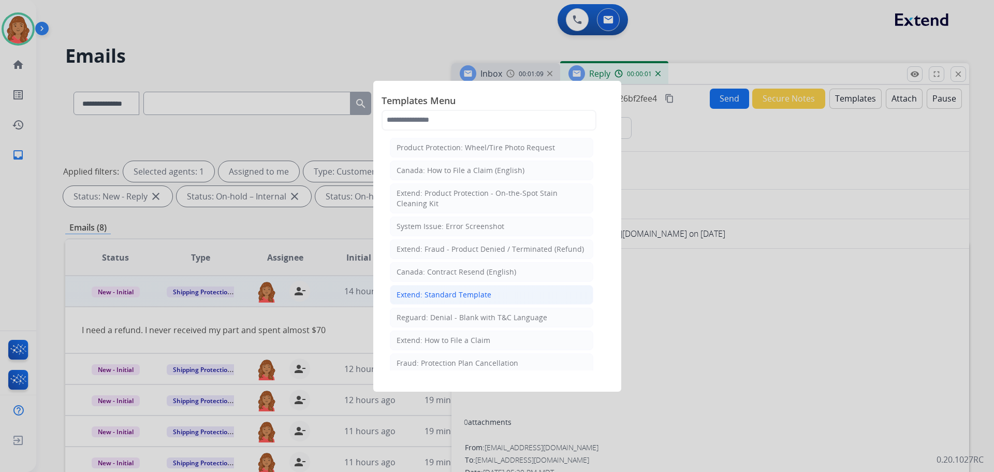
click at [464, 296] on div "Extend: Standard Template" at bounding box center [444, 294] width 95 height 10
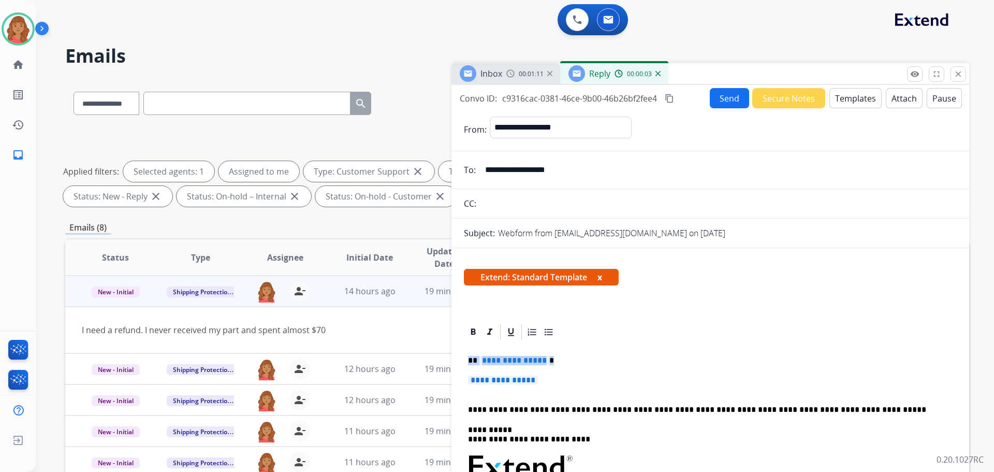
drag, startPoint x: 549, startPoint y: 385, endPoint x: 467, endPoint y: 362, distance: 84.3
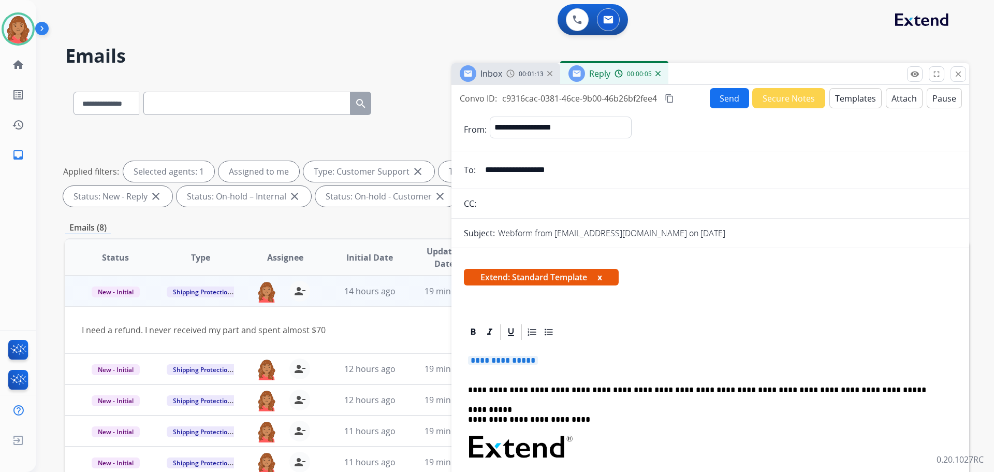
drag, startPoint x: 503, startPoint y: 358, endPoint x: 463, endPoint y: 358, distance: 39.3
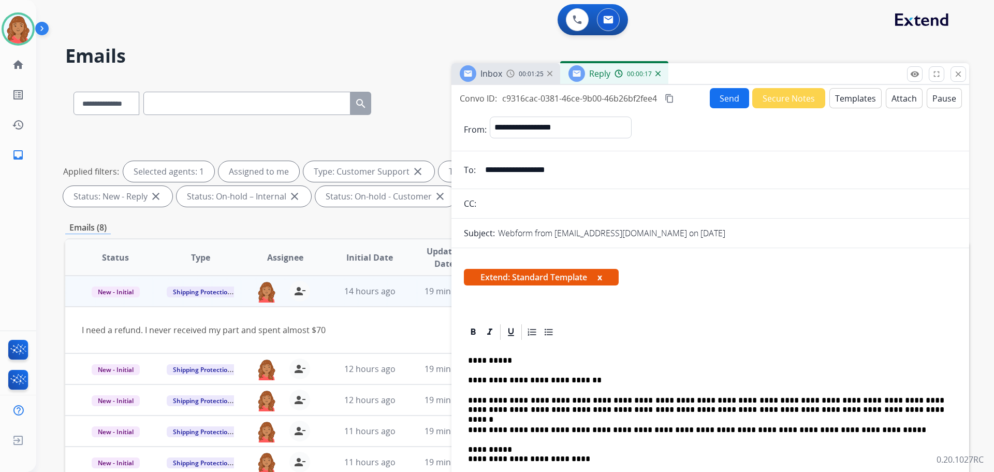
click at [670, 104] on button "content_copy" at bounding box center [669, 98] width 12 height 12
click at [696, 95] on button "Send" at bounding box center [729, 98] width 39 height 20
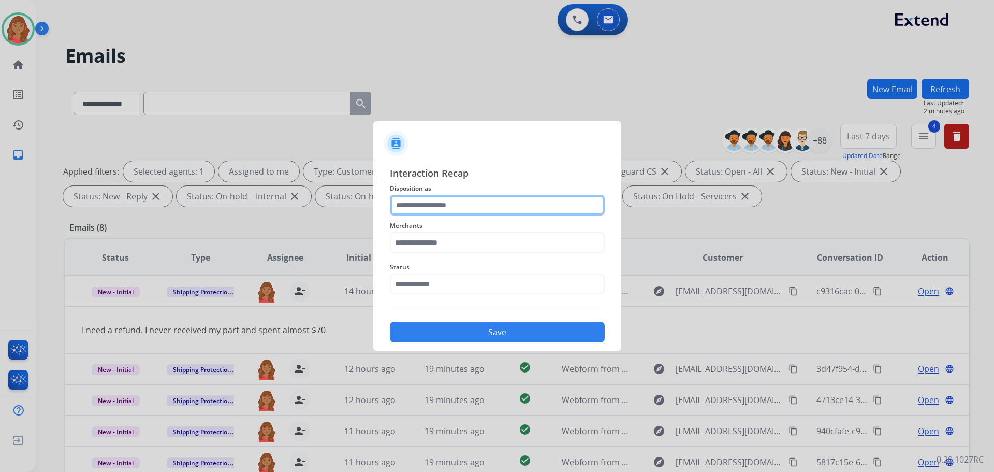
click at [472, 205] on input "text" at bounding box center [497, 205] width 215 height 21
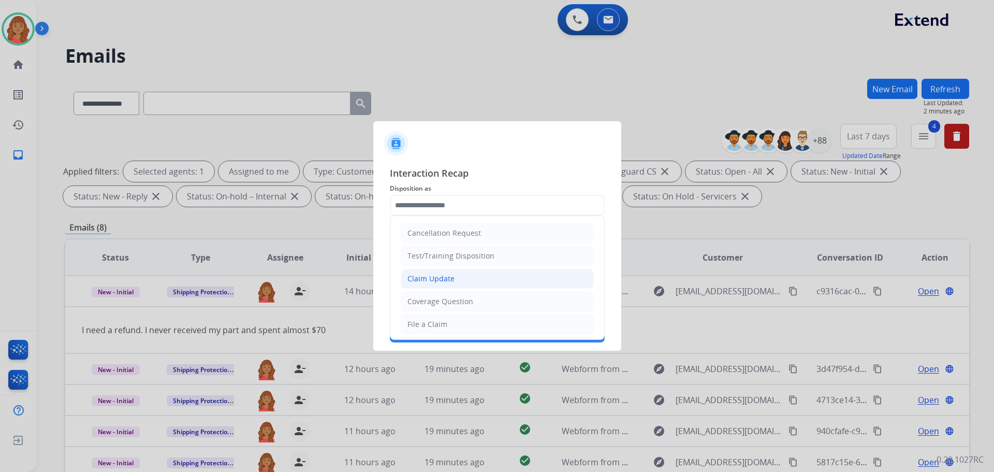
click at [438, 278] on div "Claim Update" at bounding box center [430, 278] width 47 height 10
type input "**********"
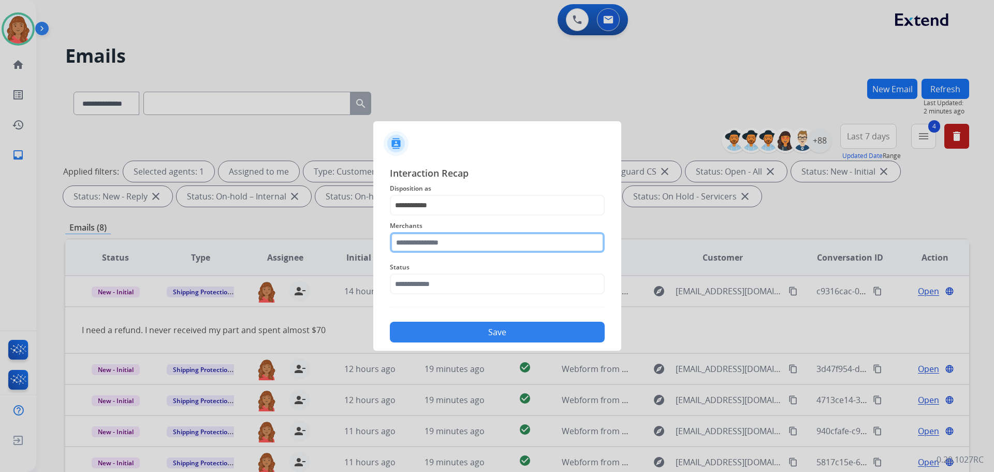
click at [430, 234] on input "text" at bounding box center [497, 242] width 215 height 21
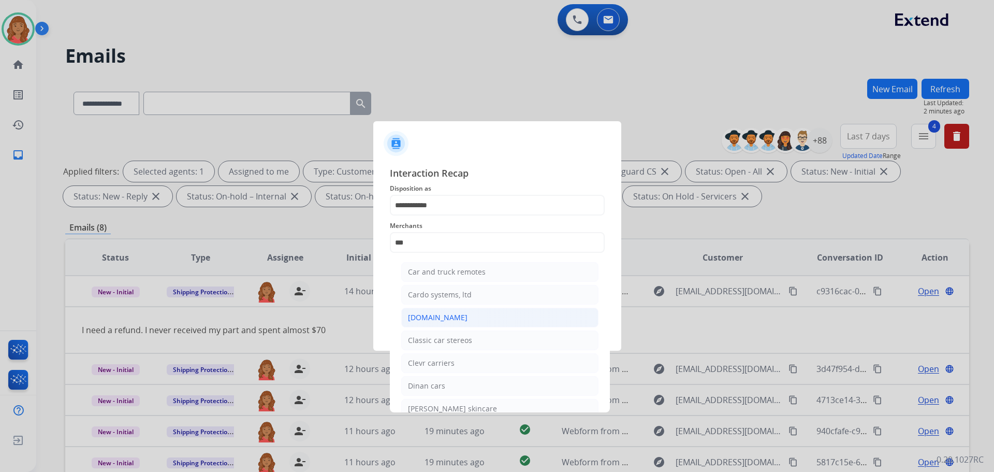
click at [432, 316] on div "[DOMAIN_NAME]" at bounding box center [438, 317] width 60 height 10
type input "**********"
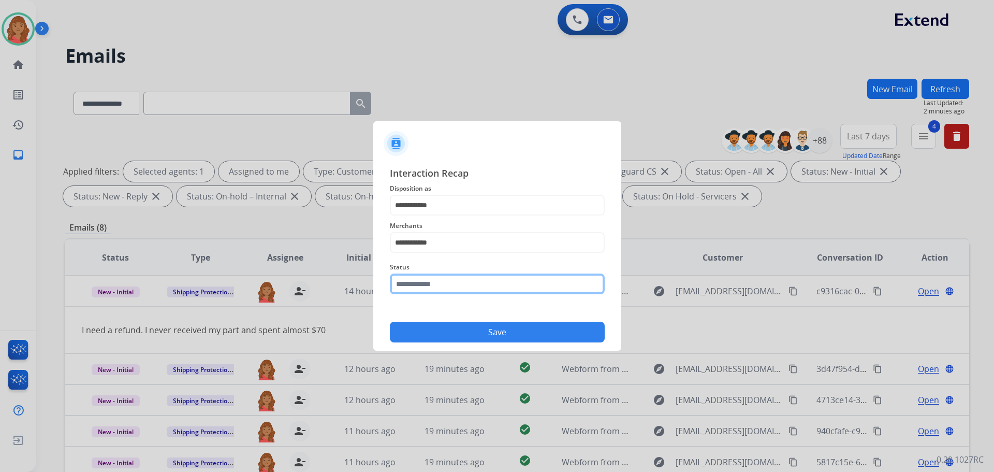
click at [433, 286] on input "text" at bounding box center [497, 283] width 215 height 21
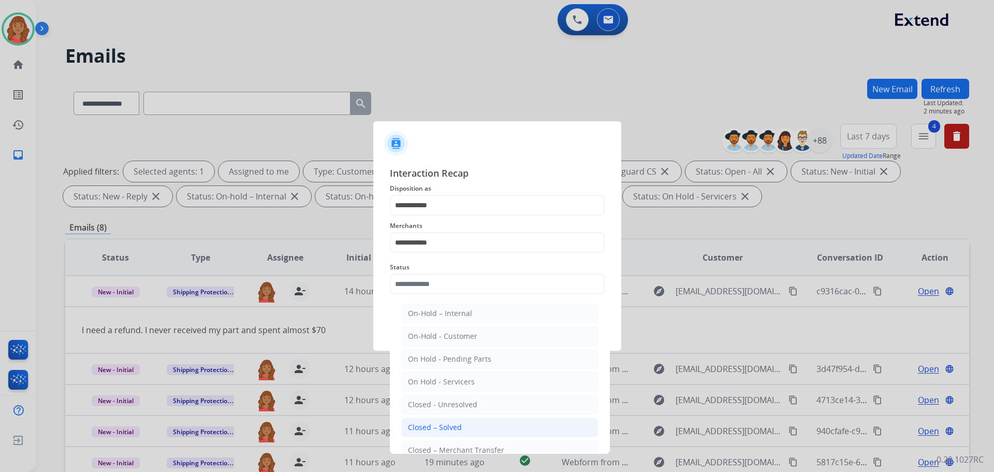
drag, startPoint x: 451, startPoint y: 422, endPoint x: 446, endPoint y: 404, distance: 19.0
click at [450, 422] on div "Closed – Solved" at bounding box center [435, 427] width 54 height 10
type input "**********"
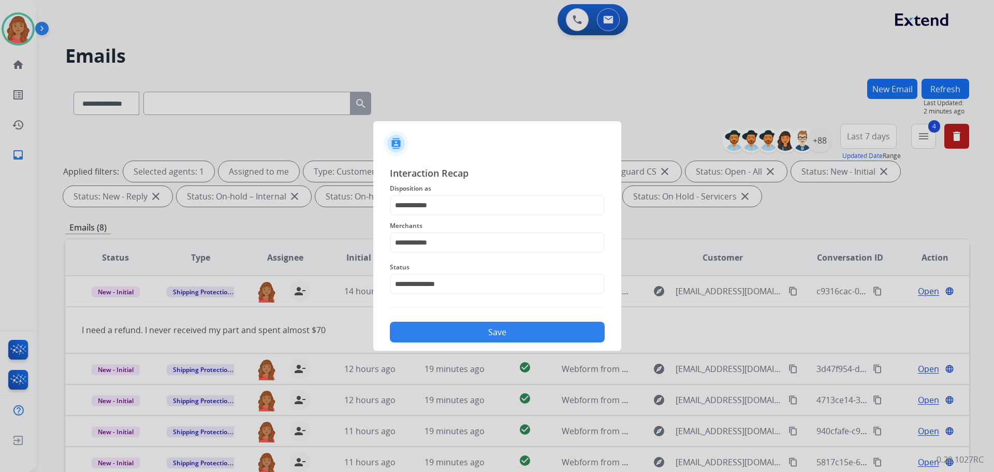
click at [448, 337] on button "Save" at bounding box center [497, 331] width 215 height 21
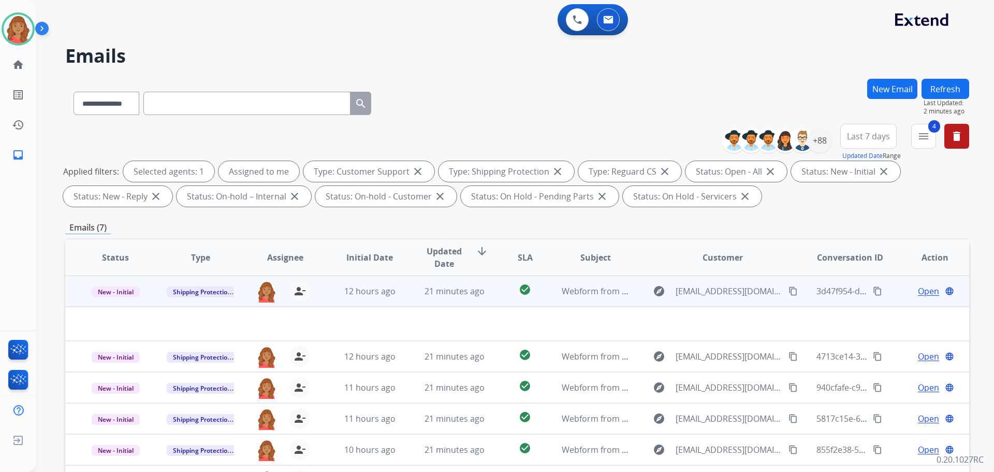
drag, startPoint x: 785, startPoint y: 290, endPoint x: 758, endPoint y: 296, distance: 27.6
click at [696, 290] on mat-icon "content_copy" at bounding box center [792, 290] width 9 height 9
click at [610, 290] on span "Webform from [EMAIL_ADDRESS][DOMAIN_NAME] on [DATE]" at bounding box center [679, 290] width 234 height 11
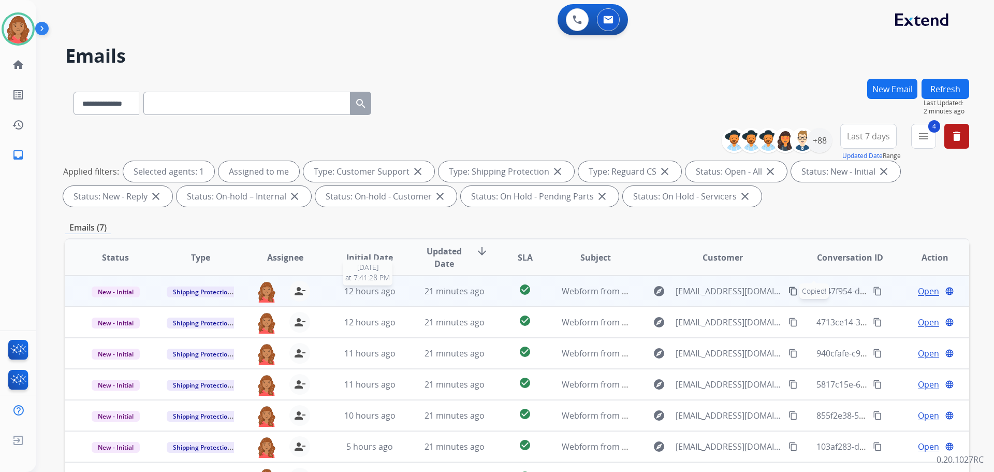
click at [396, 288] on div "12 hours ago" at bounding box center [370, 291] width 68 height 12
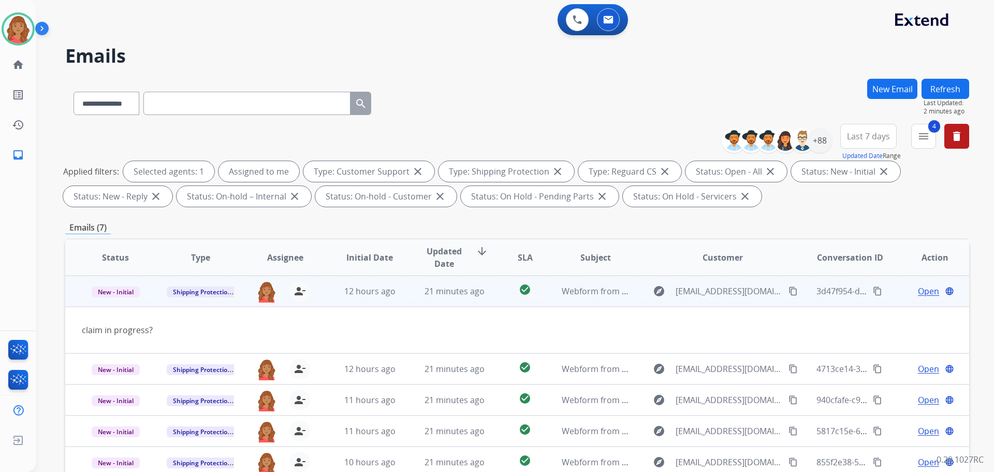
click at [696, 291] on span "Open" at bounding box center [928, 291] width 21 height 12
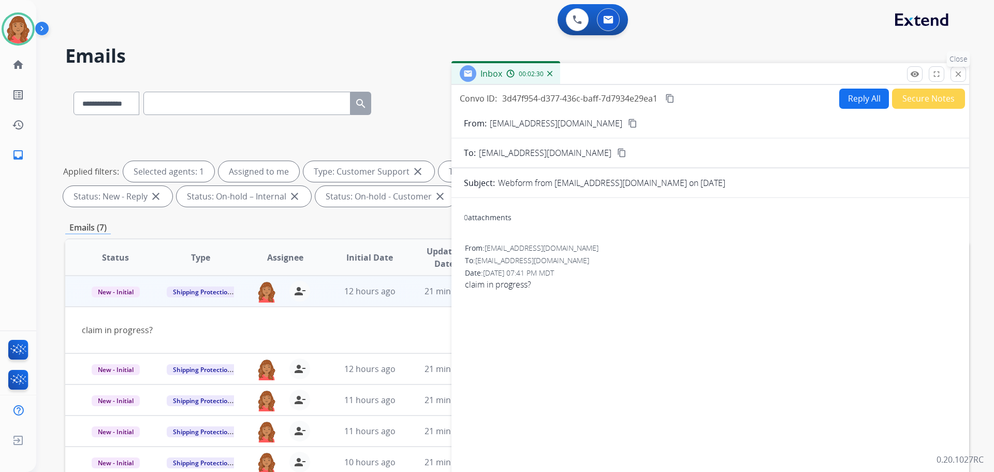
click at [696, 75] on mat-icon "close" at bounding box center [957, 73] width 9 height 9
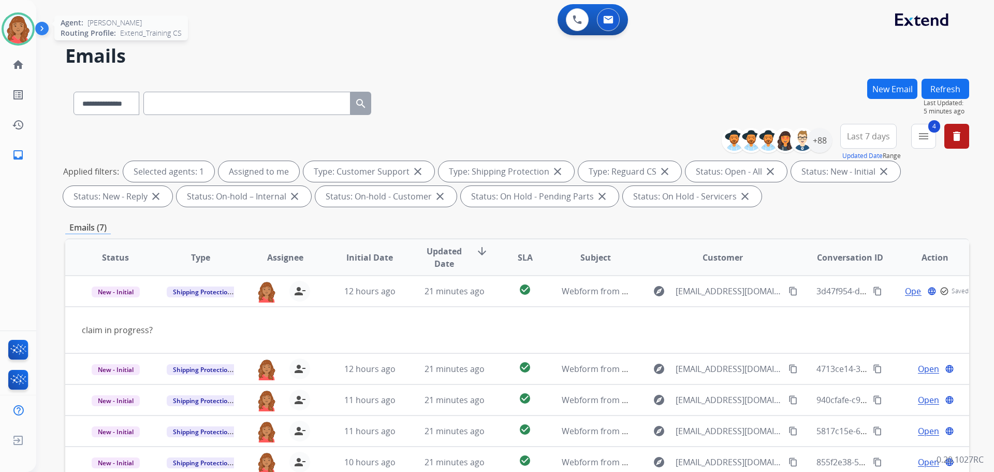
click at [24, 23] on img at bounding box center [18, 28] width 29 height 29
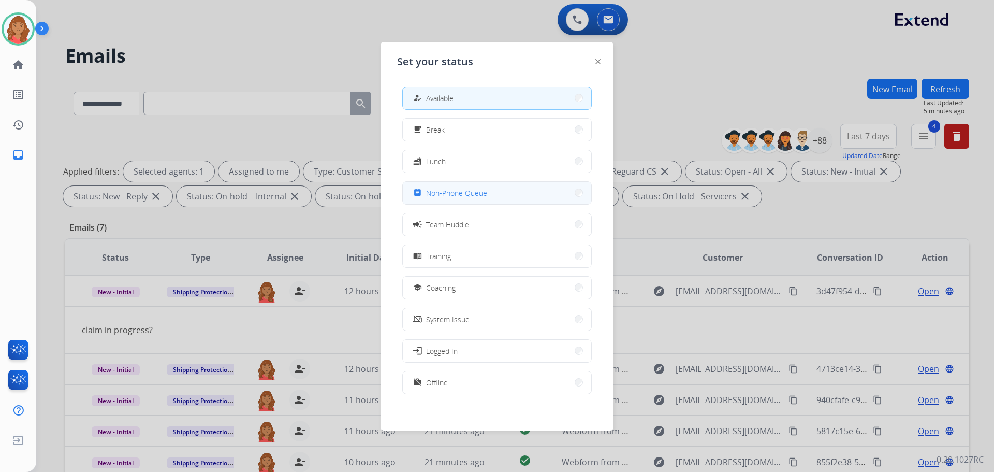
click at [455, 189] on span "Non-Phone Queue" at bounding box center [456, 192] width 61 height 11
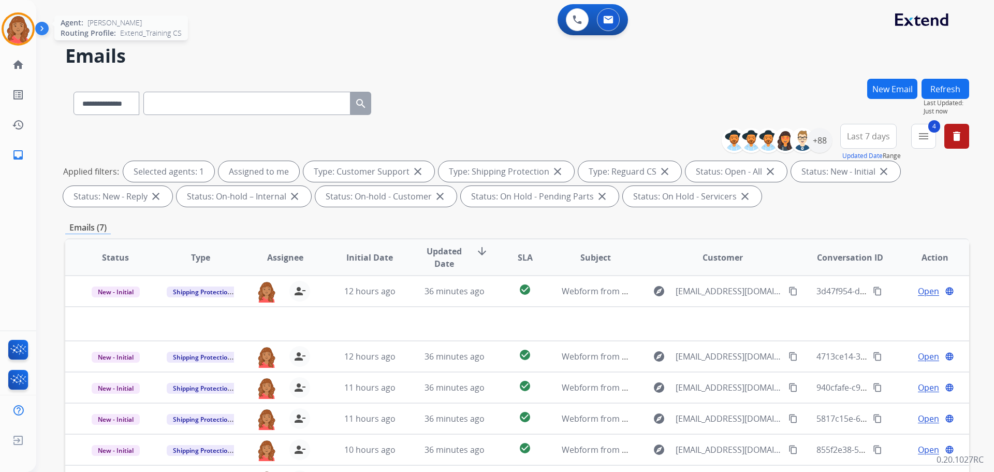
click at [11, 30] on img at bounding box center [18, 28] width 29 height 29
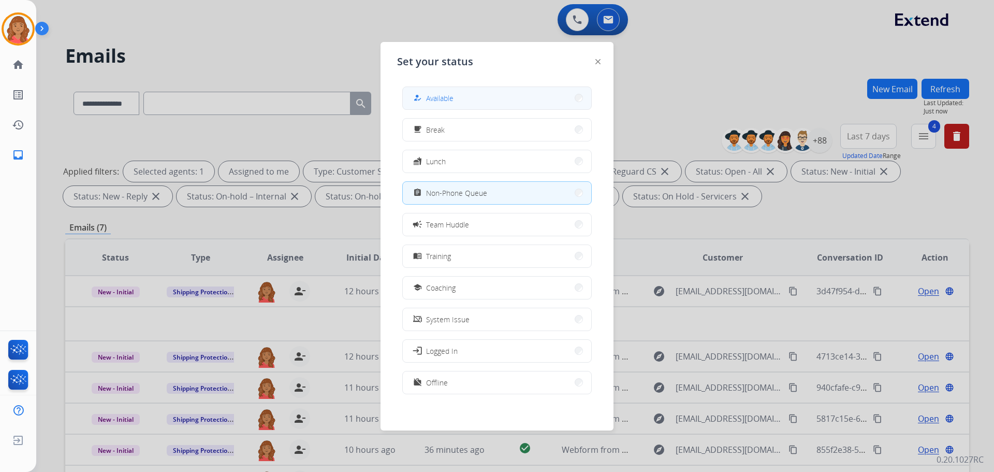
click at [442, 95] on span "Available" at bounding box center [439, 98] width 27 height 11
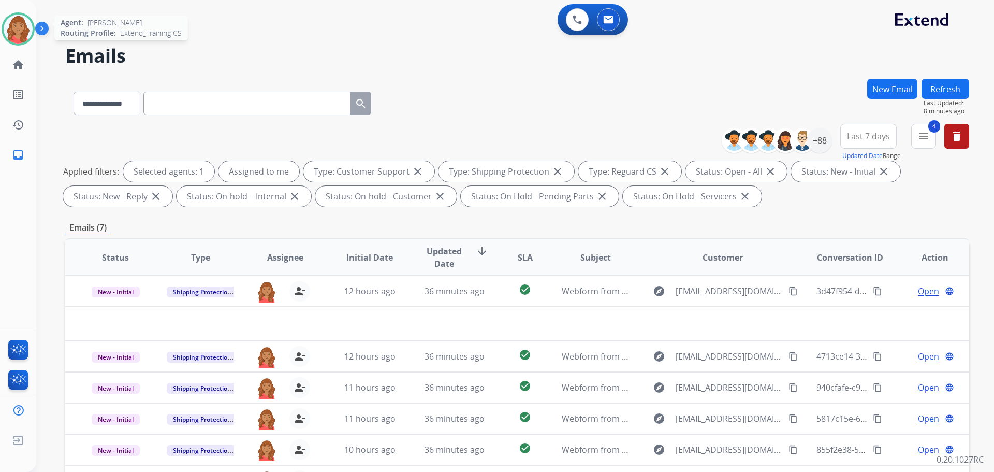
click at [22, 44] on div at bounding box center [18, 28] width 33 height 33
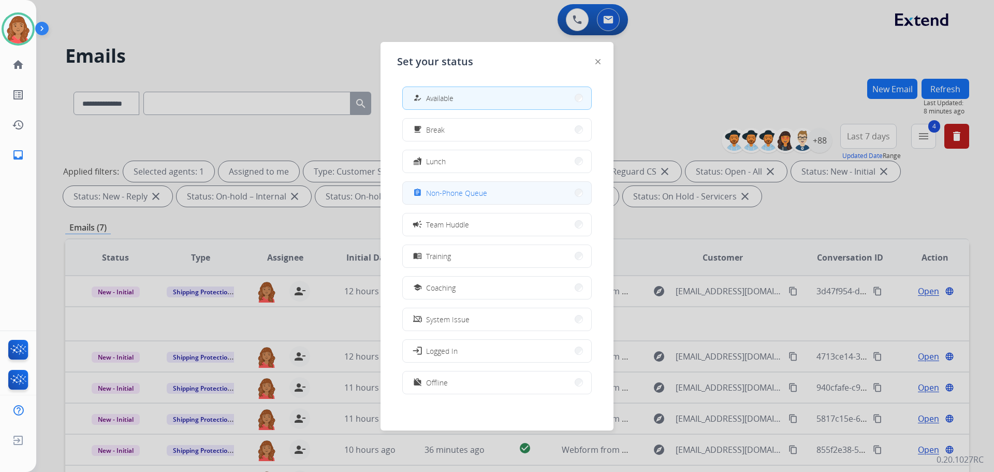
click at [432, 196] on span "Non-Phone Queue" at bounding box center [456, 192] width 61 height 11
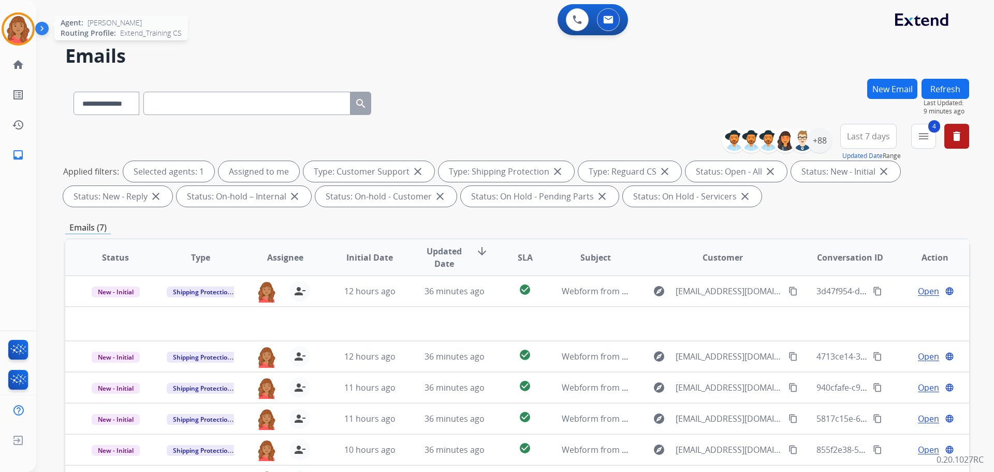
click at [25, 28] on img at bounding box center [18, 28] width 29 height 29
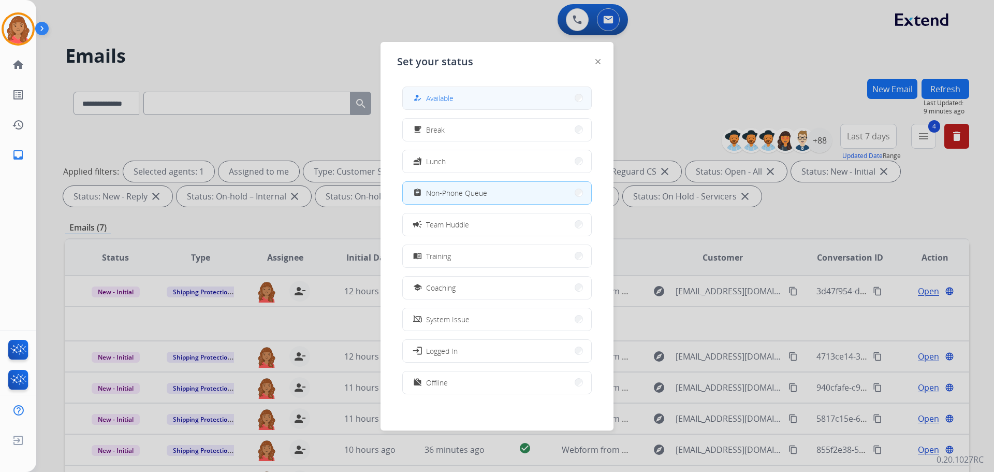
click at [471, 90] on button "how_to_reg Available" at bounding box center [497, 98] width 188 height 22
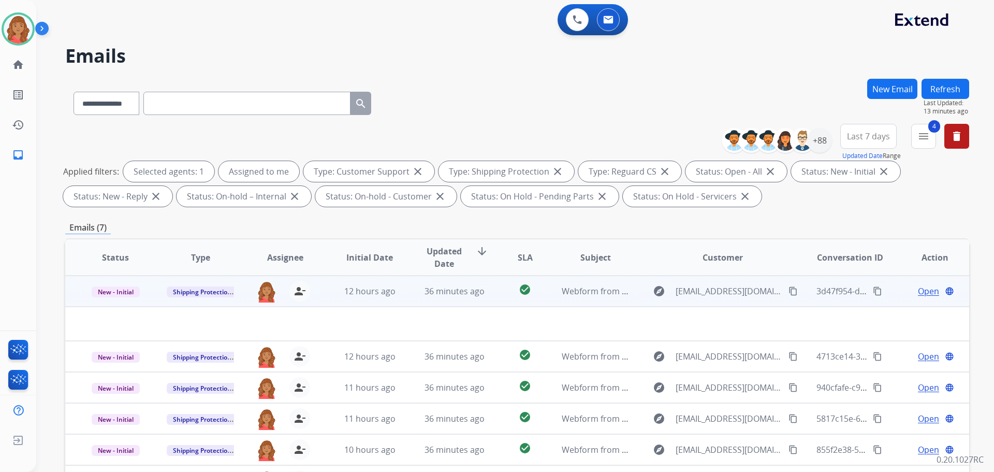
click at [696, 291] on span "Open" at bounding box center [928, 291] width 21 height 12
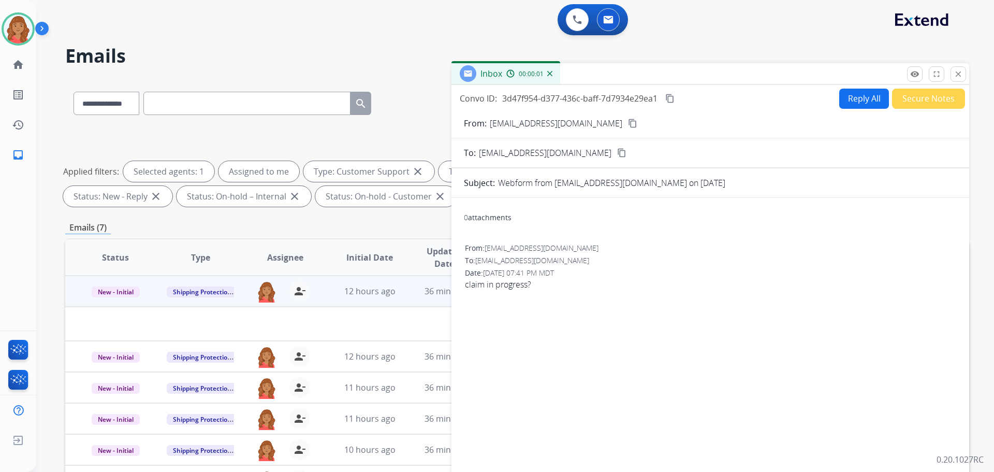
click at [696, 91] on button "Reply All" at bounding box center [864, 99] width 50 height 20
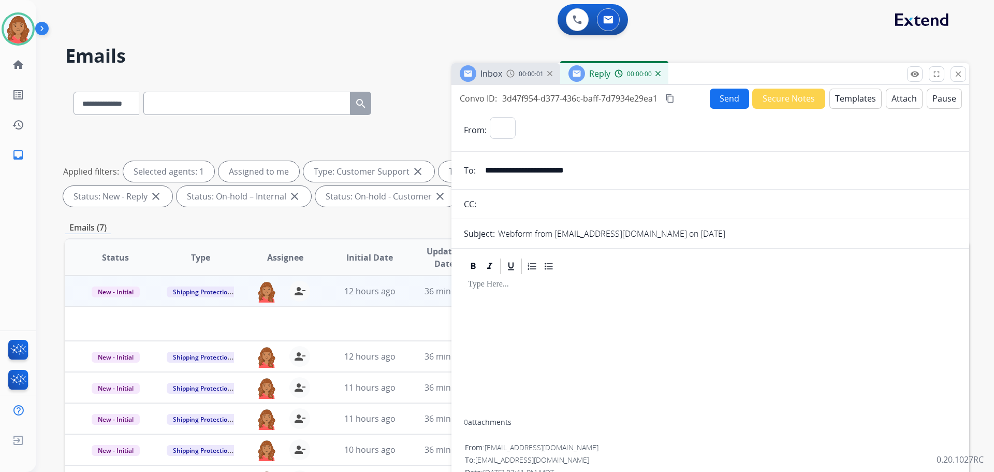
select select "**********"
click at [696, 106] on button "Templates" at bounding box center [855, 99] width 52 height 20
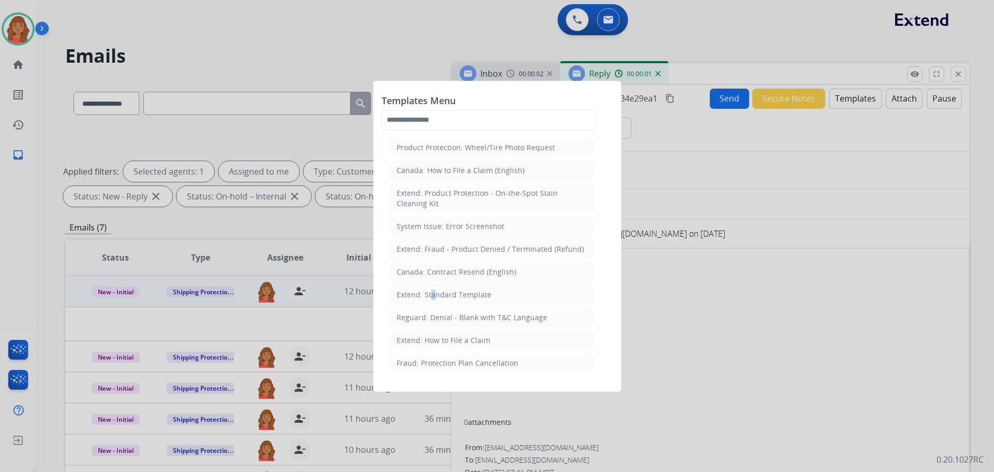
drag, startPoint x: 428, startPoint y: 292, endPoint x: 462, endPoint y: 310, distance: 38.4
click at [433, 293] on div "Extend: Standard Template" at bounding box center [444, 294] width 95 height 10
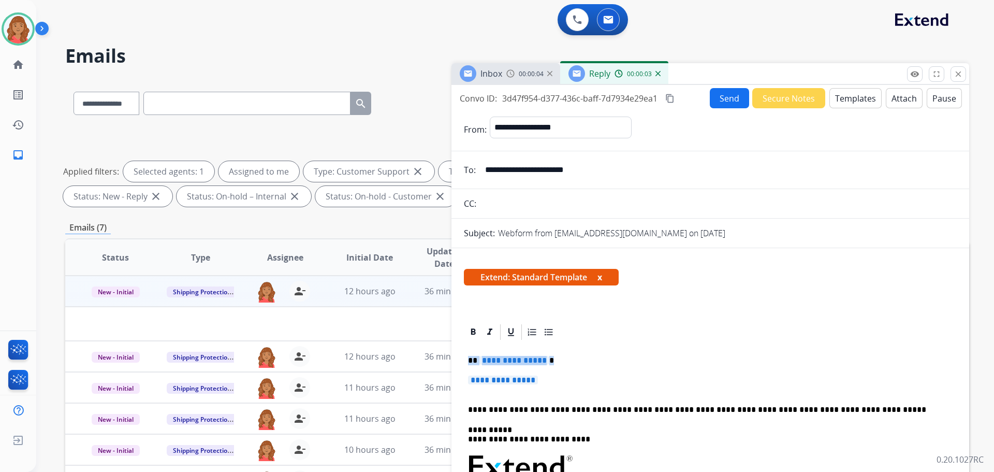
drag, startPoint x: 532, startPoint y: 387, endPoint x: 463, endPoint y: 354, distance: 76.4
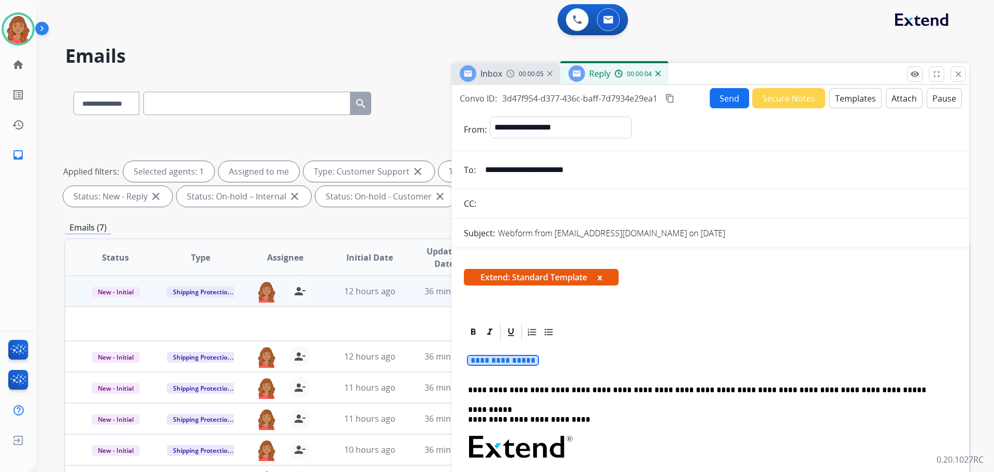
drag, startPoint x: 559, startPoint y: 366, endPoint x: 469, endPoint y: 349, distance: 90.7
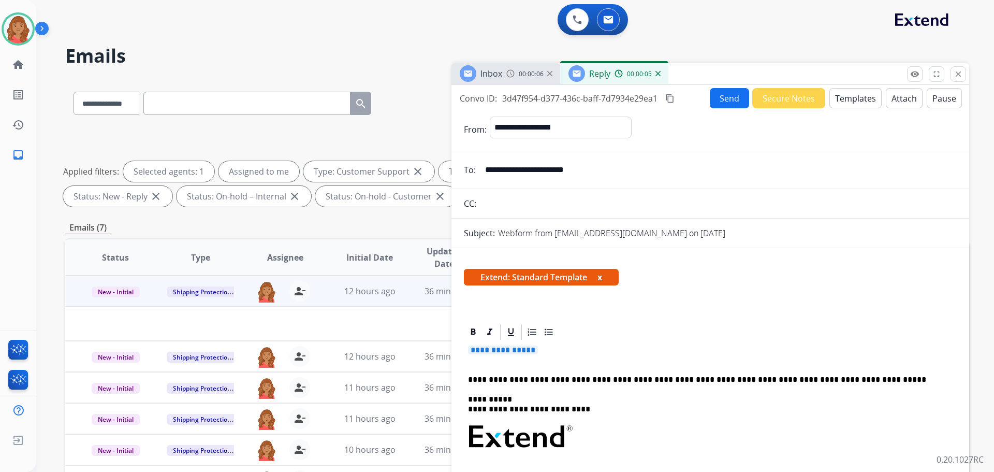
drag, startPoint x: 545, startPoint y: 351, endPoint x: 534, endPoint y: 351, distance: 10.9
click at [533, 351] on p "**********" at bounding box center [710, 354] width 485 height 19
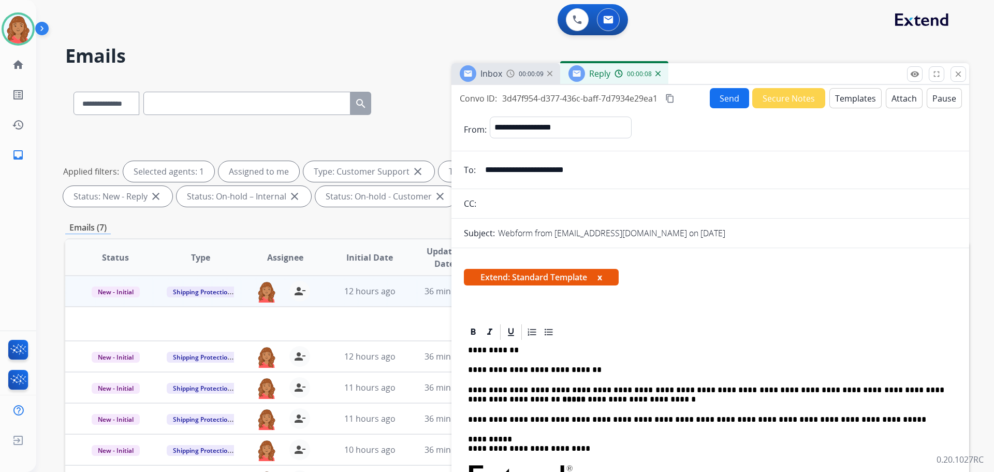
click at [673, 99] on mat-icon "content_copy" at bounding box center [669, 98] width 9 height 9
click at [696, 100] on button "Send" at bounding box center [729, 98] width 39 height 20
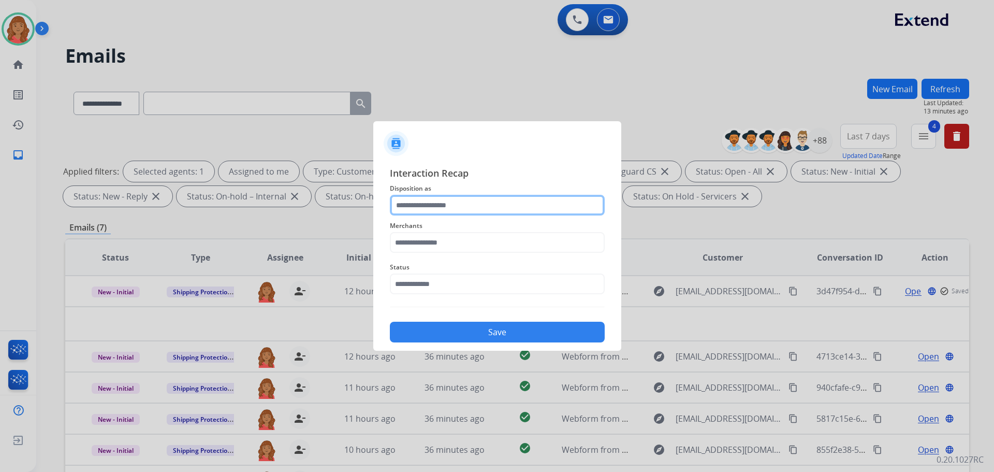
click at [436, 207] on input "text" at bounding box center [497, 205] width 215 height 21
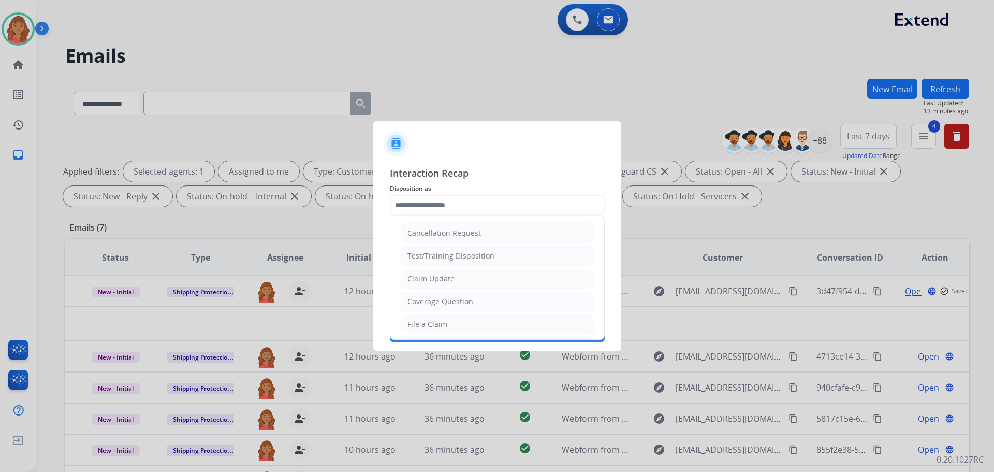
click at [425, 278] on div "Claim Update" at bounding box center [430, 278] width 47 height 10
type input "**********"
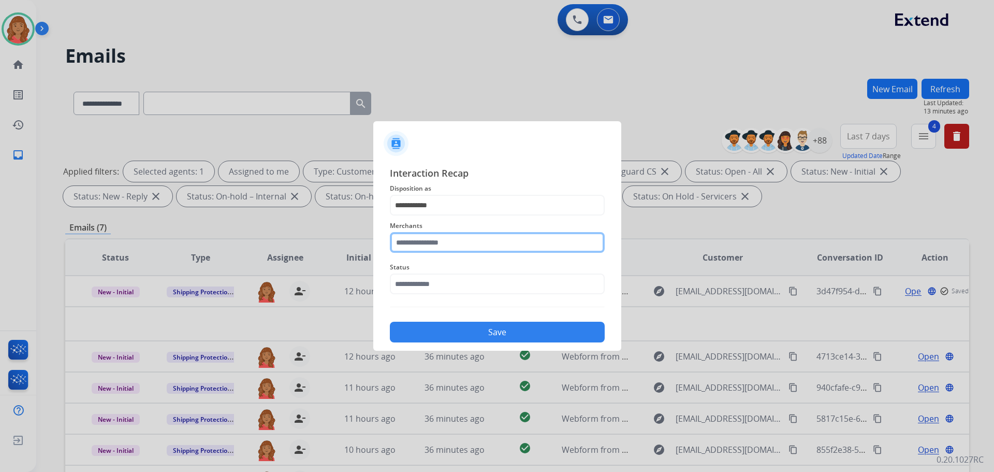
click at [419, 245] on input "text" at bounding box center [497, 242] width 215 height 21
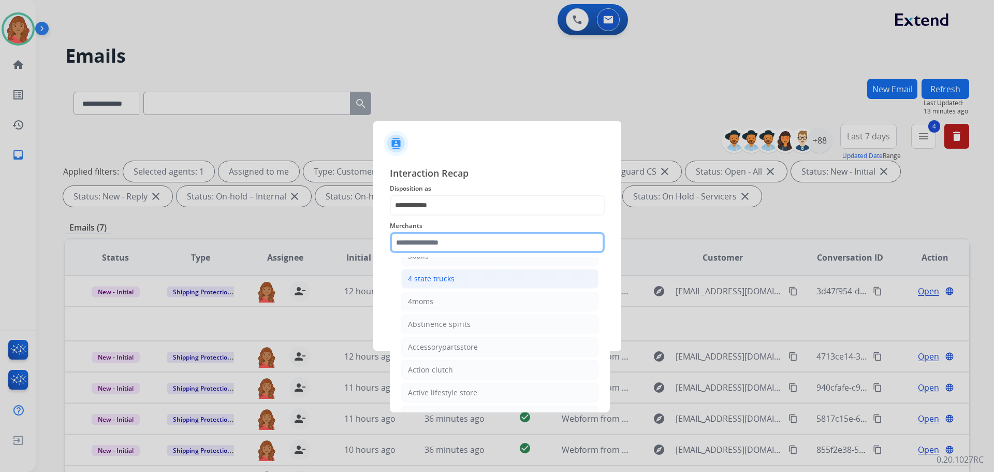
scroll to position [155, 0]
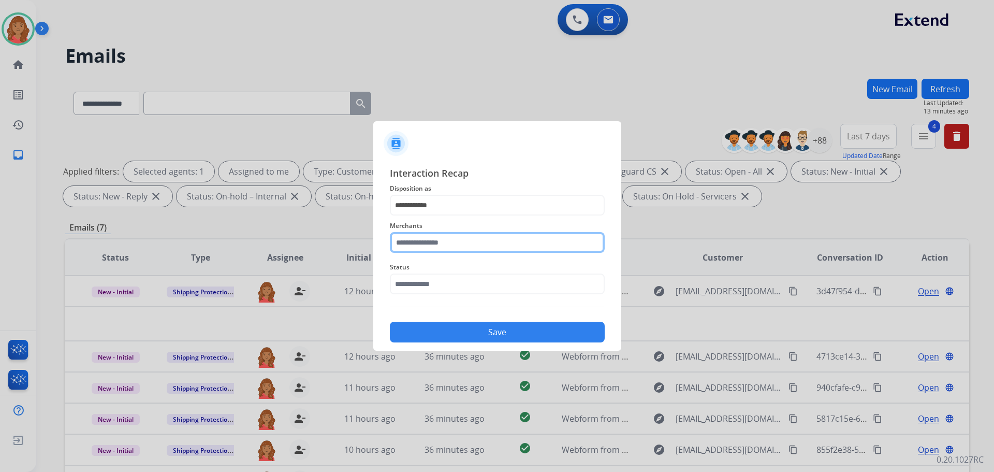
click at [416, 246] on input "text" at bounding box center [497, 242] width 215 height 21
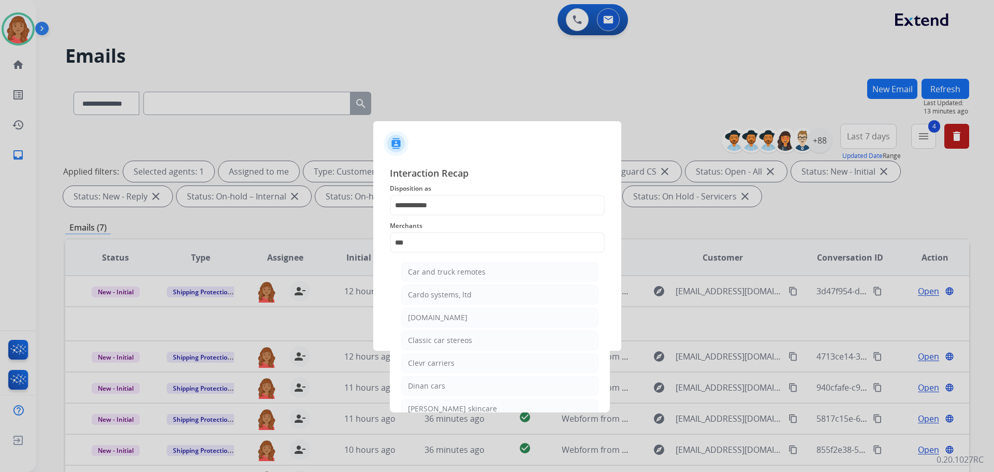
drag, startPoint x: 429, startPoint y: 318, endPoint x: 414, endPoint y: 293, distance: 29.5
click at [428, 316] on div "[DOMAIN_NAME]" at bounding box center [438, 317] width 60 height 10
type input "**********"
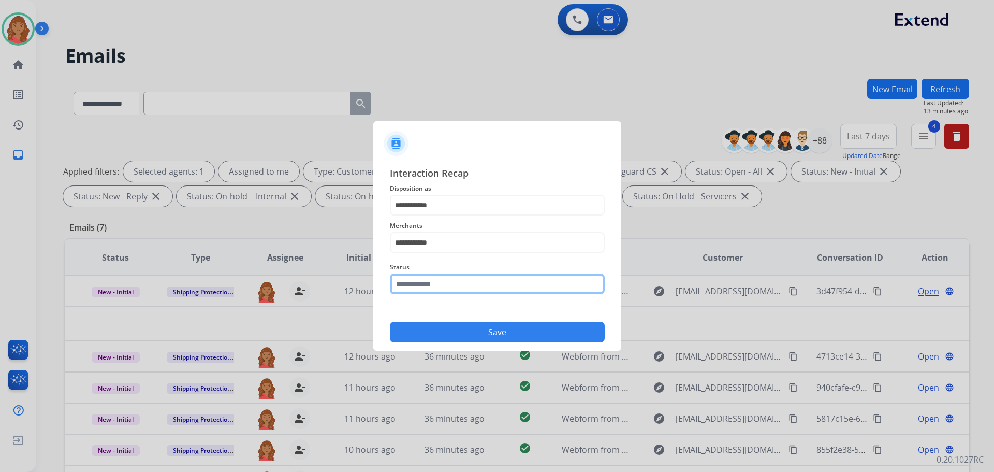
drag, startPoint x: 413, startPoint y: 284, endPoint x: 417, endPoint y: 297, distance: 13.8
click at [414, 287] on input "text" at bounding box center [497, 283] width 215 height 21
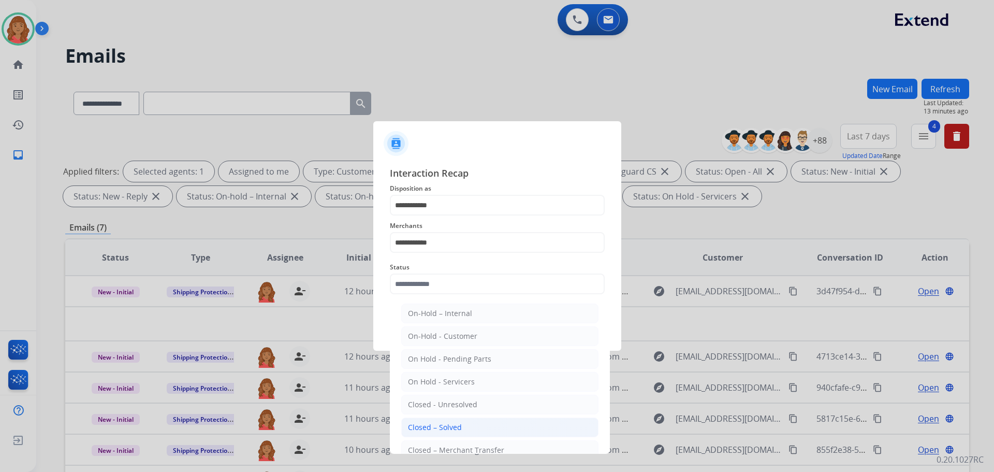
drag, startPoint x: 435, startPoint y: 424, endPoint x: 434, endPoint y: 395, distance: 29.5
click at [435, 423] on div "Closed – Solved" at bounding box center [435, 427] width 54 height 10
type input "**********"
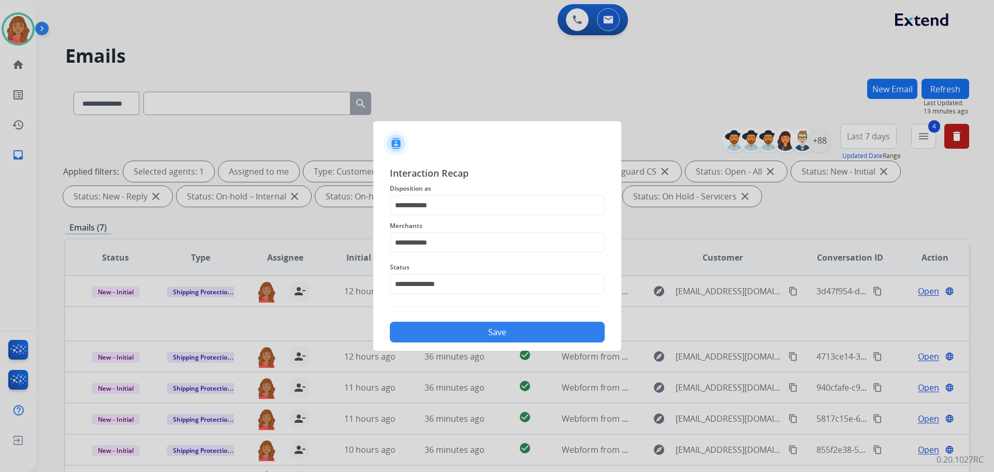
click at [422, 326] on button "Save" at bounding box center [497, 331] width 215 height 21
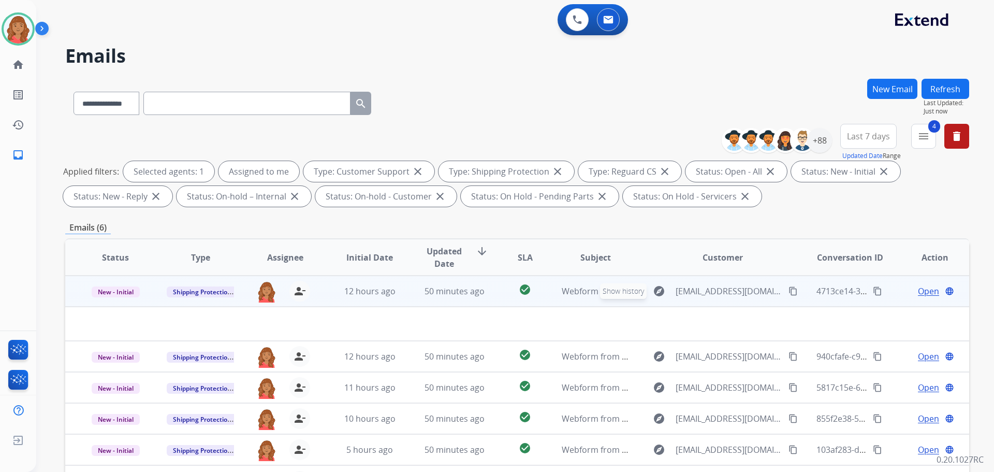
click at [666, 286] on div "explore Show history" at bounding box center [659, 291] width 25 height 17
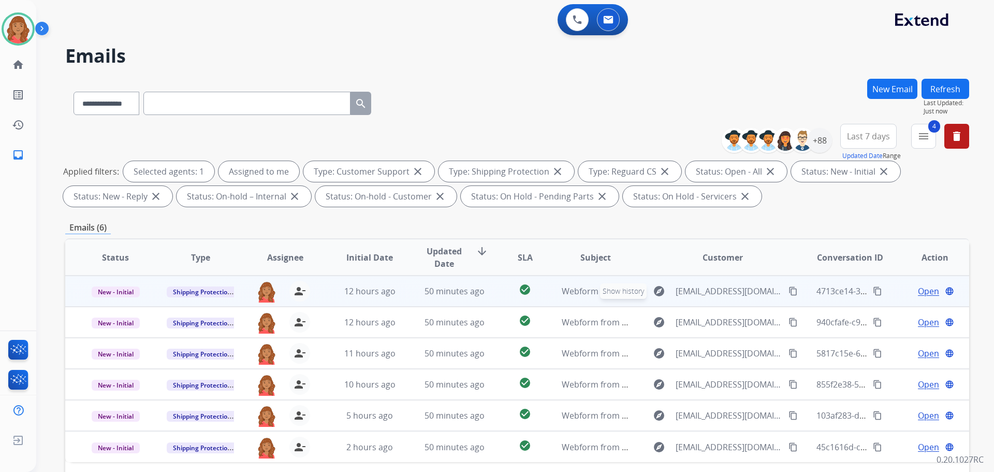
click at [666, 286] on div "explore Show history" at bounding box center [659, 291] width 25 height 17
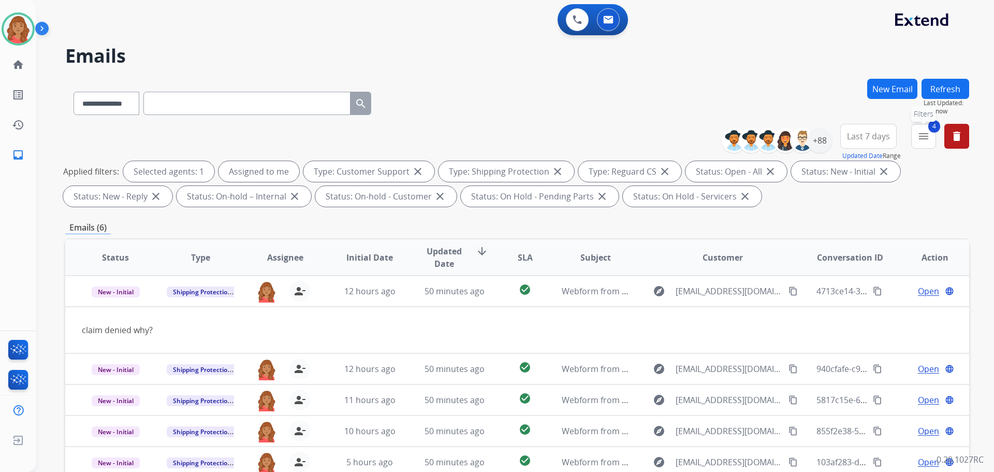
drag, startPoint x: 932, startPoint y: 137, endPoint x: 922, endPoint y: 141, distance: 11.2
click at [696, 137] on button "4 menu Filters" at bounding box center [923, 136] width 25 height 25
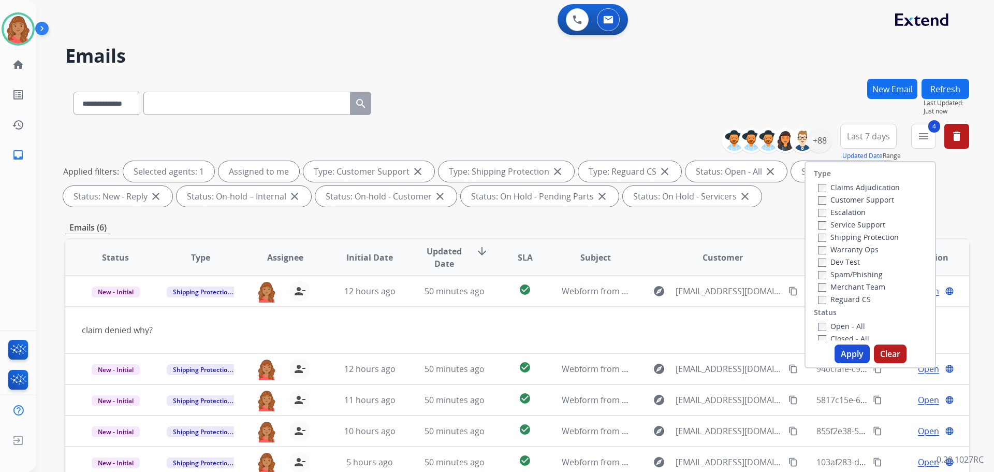
click at [696, 354] on button "Apply" at bounding box center [851, 353] width 35 height 19
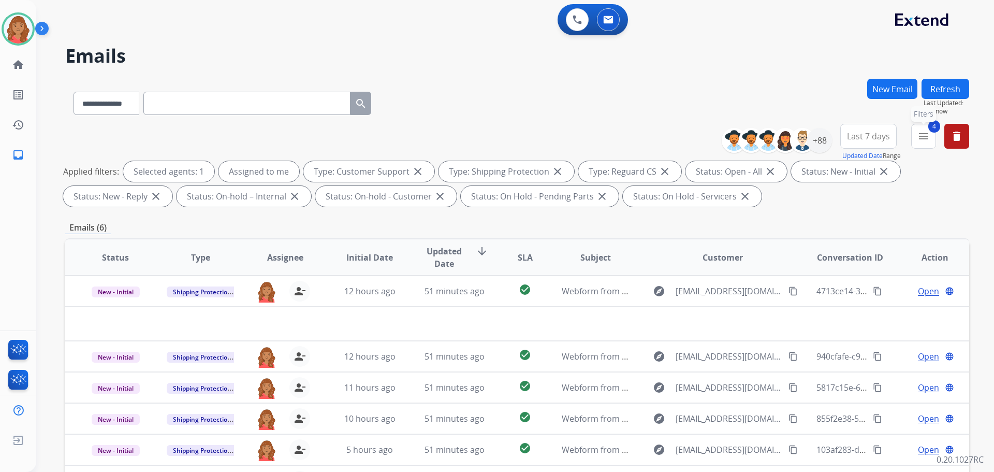
drag, startPoint x: 929, startPoint y: 137, endPoint x: 920, endPoint y: 142, distance: 10.0
click at [696, 138] on button "4 menu Filters" at bounding box center [923, 136] width 25 height 25
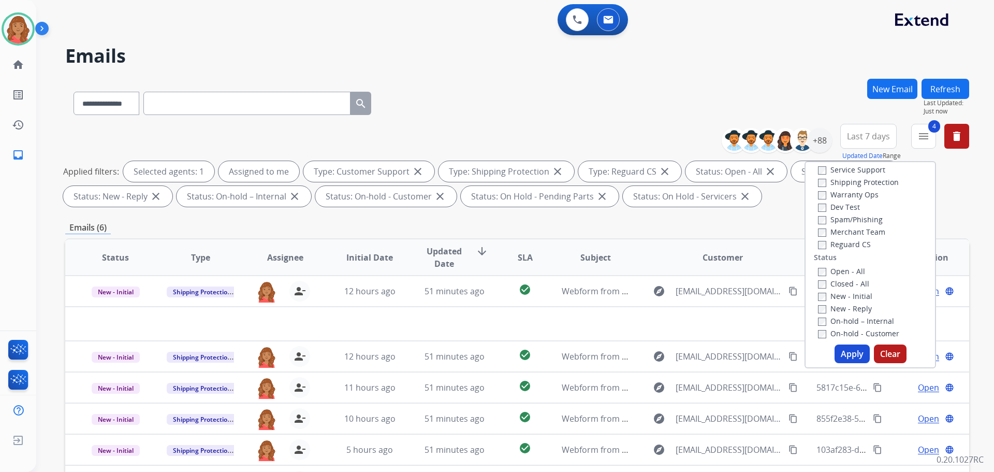
scroll to position [0, 0]
click at [696, 348] on button "Apply" at bounding box center [851, 353] width 35 height 19
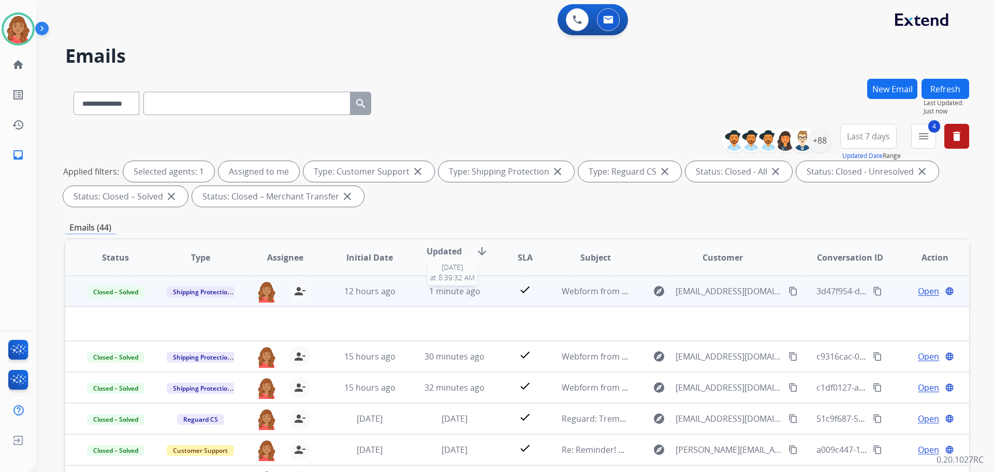
click at [464, 292] on span "1 minute ago" at bounding box center [454, 290] width 51 height 11
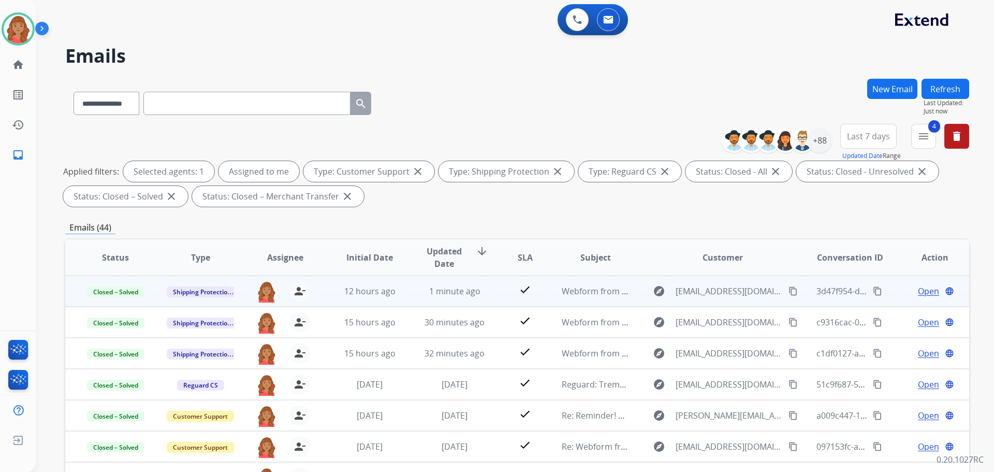
click at [555, 295] on td "Webform from [EMAIL_ADDRESS][DOMAIN_NAME] on [DATE]" at bounding box center [587, 290] width 85 height 31
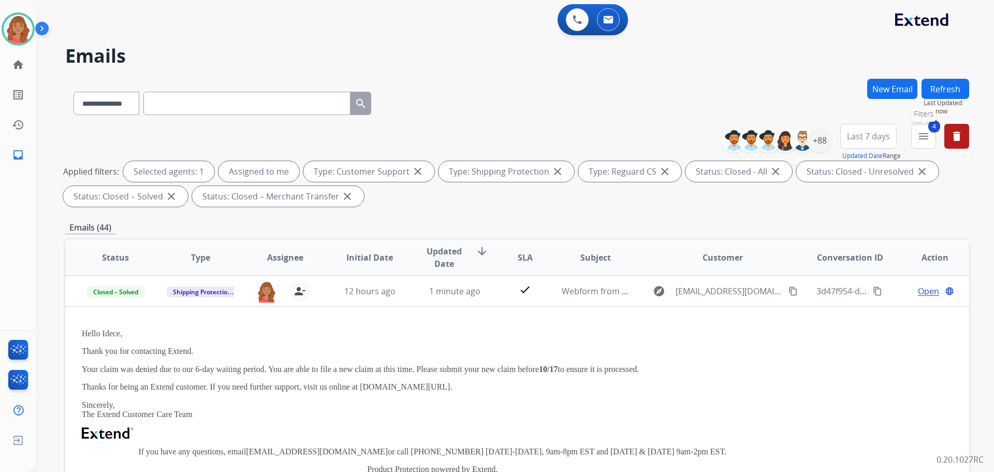
click at [696, 138] on mat-icon "menu" at bounding box center [923, 136] width 12 height 12
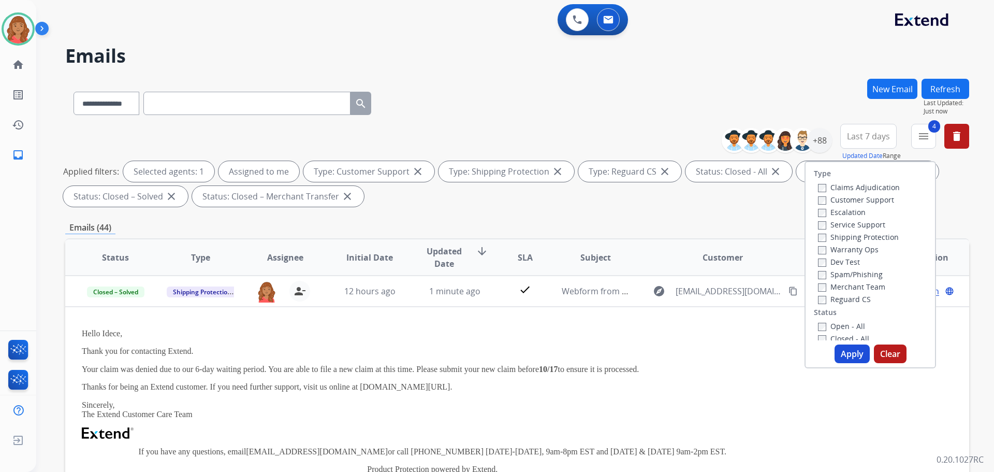
click at [696, 358] on button "Apply" at bounding box center [851, 353] width 35 height 19
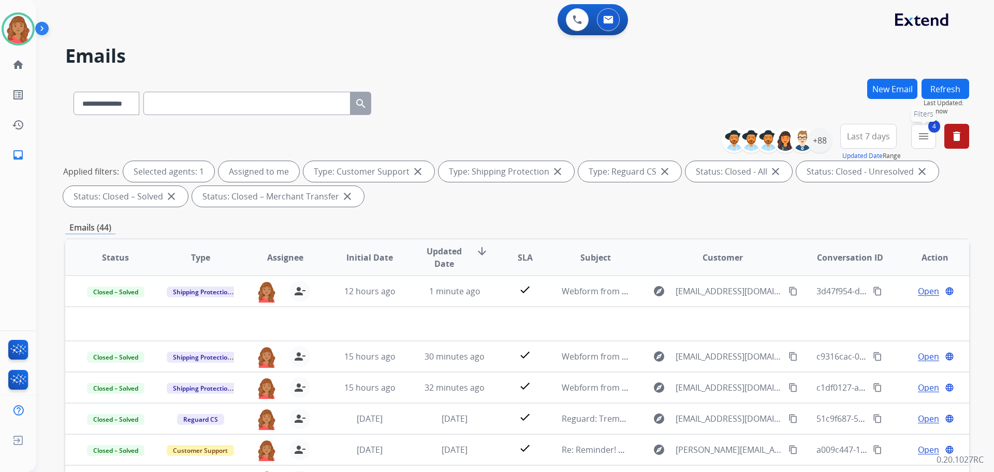
click at [696, 139] on button "4 menu Filters" at bounding box center [923, 136] width 25 height 25
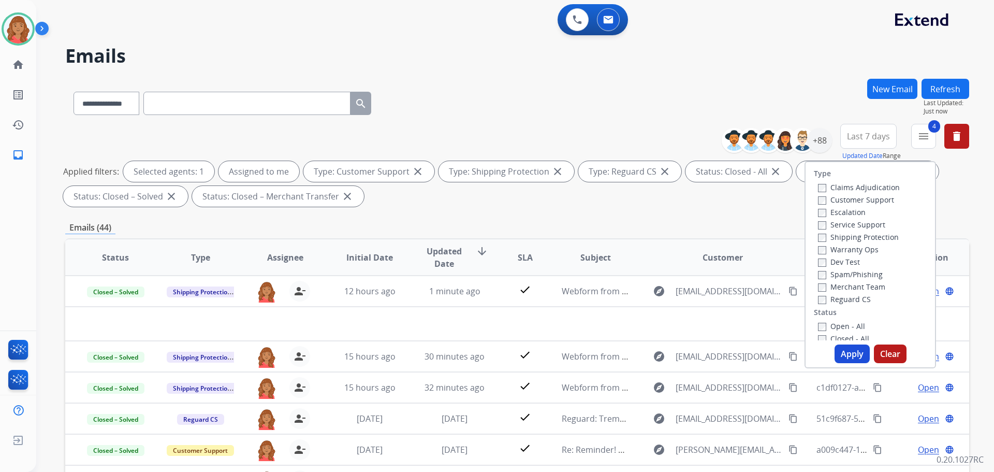
click at [696, 340] on div "Type Claims Adjudication Customer Support Escalation Service Support Shipping P…" at bounding box center [869, 264] width 131 height 207
click at [696, 322] on div "Open - All Closed - All New - Initial New - Reply On-hold – Internal On-hold - …" at bounding box center [870, 393] width 113 height 149
click at [696, 351] on button "Apply" at bounding box center [851, 353] width 35 height 19
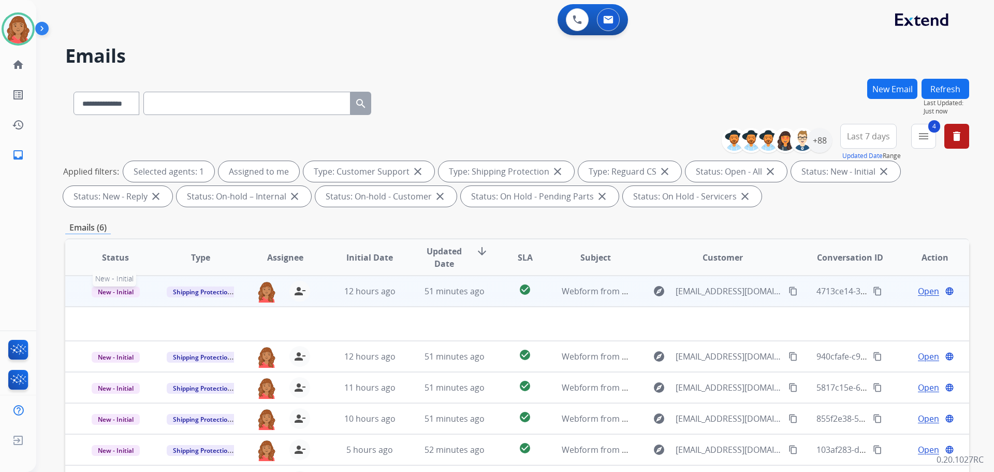
click at [114, 292] on span "New - Initial" at bounding box center [116, 291] width 48 height 11
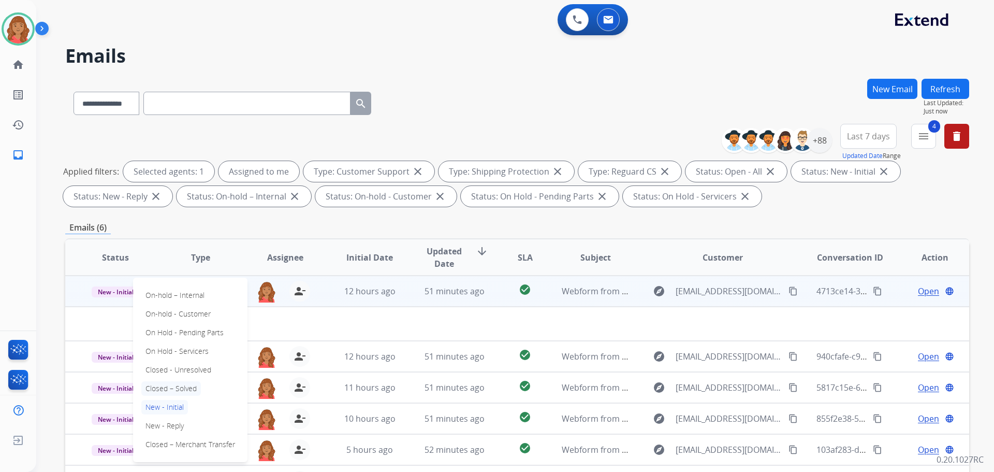
click at [165, 389] on p "Closed – Solved" at bounding box center [171, 388] width 60 height 14
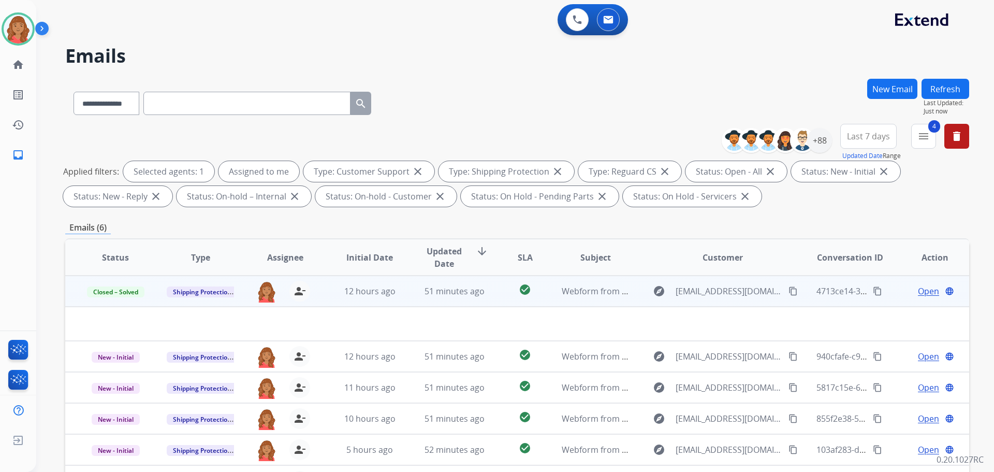
click at [445, 312] on td at bounding box center [432, 323] width 735 height 34
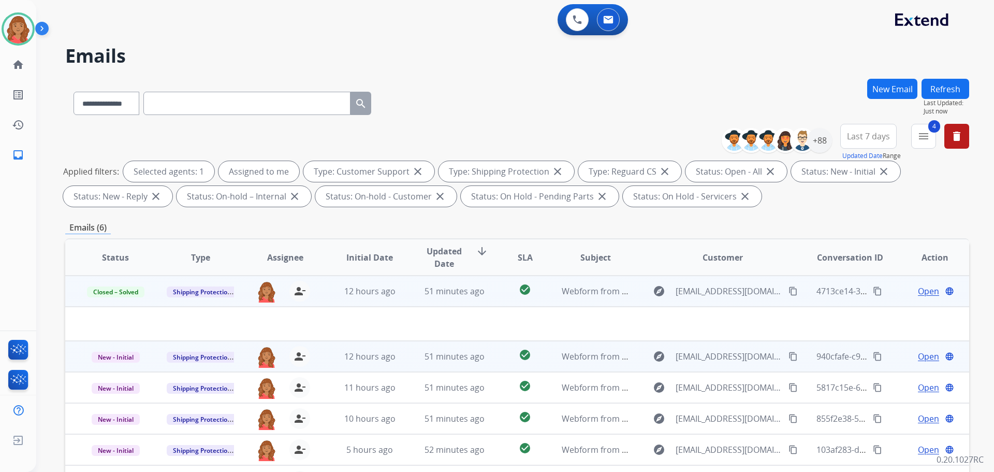
click at [696, 356] on mat-icon "content_copy" at bounding box center [792, 355] width 9 height 9
click at [459, 358] on span "51 minutes ago" at bounding box center [454, 355] width 60 height 11
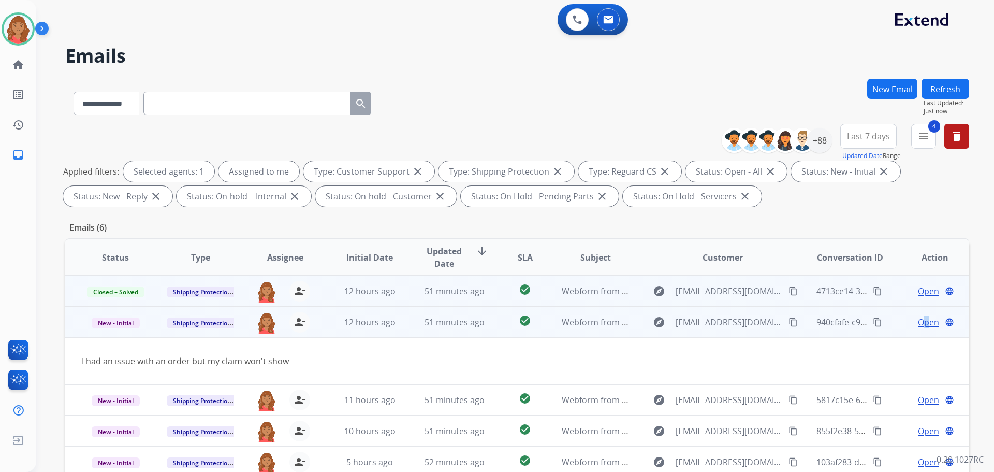
click at [696, 324] on span "Open" at bounding box center [928, 322] width 21 height 12
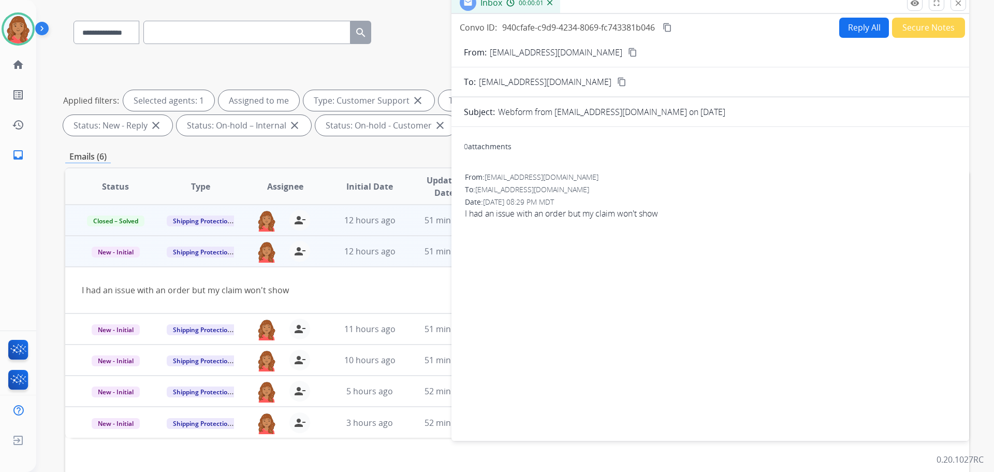
scroll to position [104, 0]
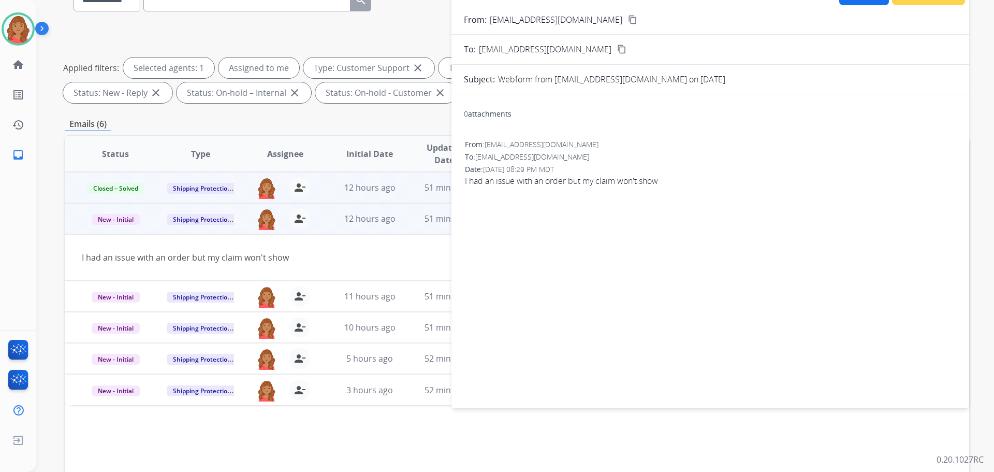
drag, startPoint x: 663, startPoint y: 155, endPoint x: 698, endPoint y: 142, distance: 37.5
click at [663, 155] on div "To: [EMAIL_ADDRESS][DOMAIN_NAME]" at bounding box center [710, 157] width 491 height 10
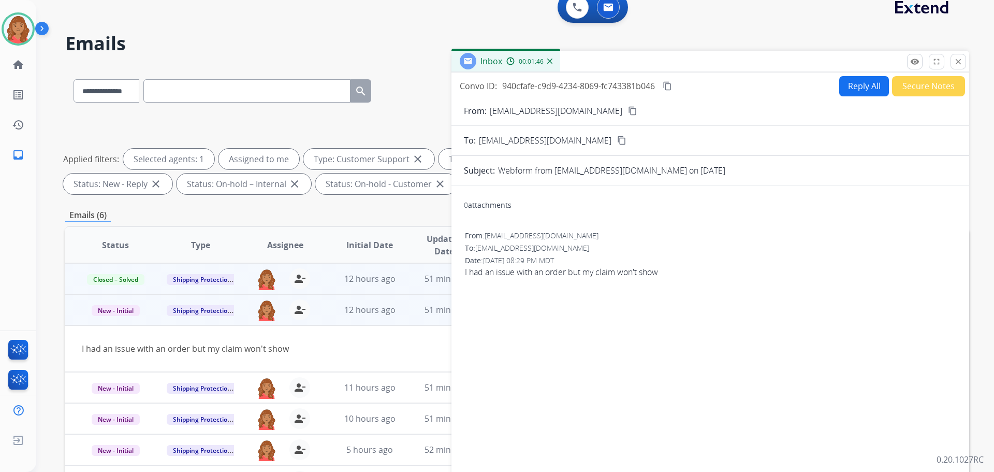
scroll to position [0, 0]
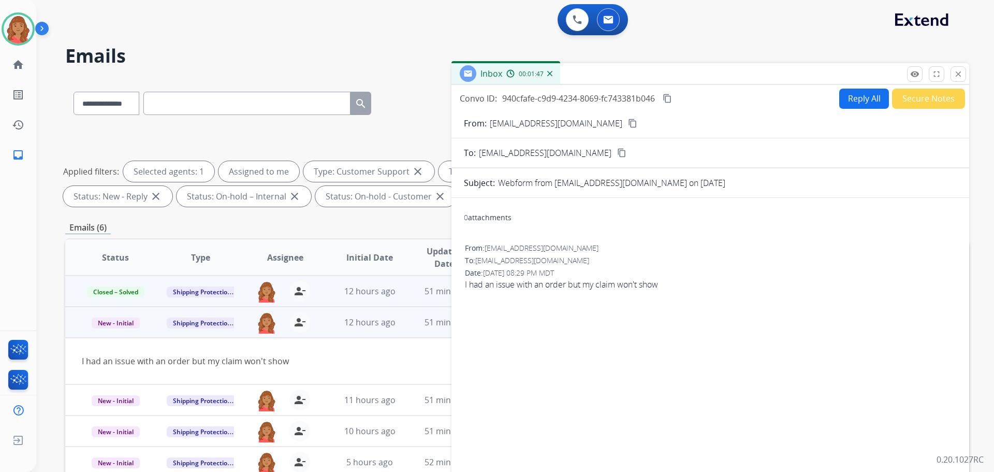
click at [696, 101] on button "Reply All" at bounding box center [864, 99] width 50 height 20
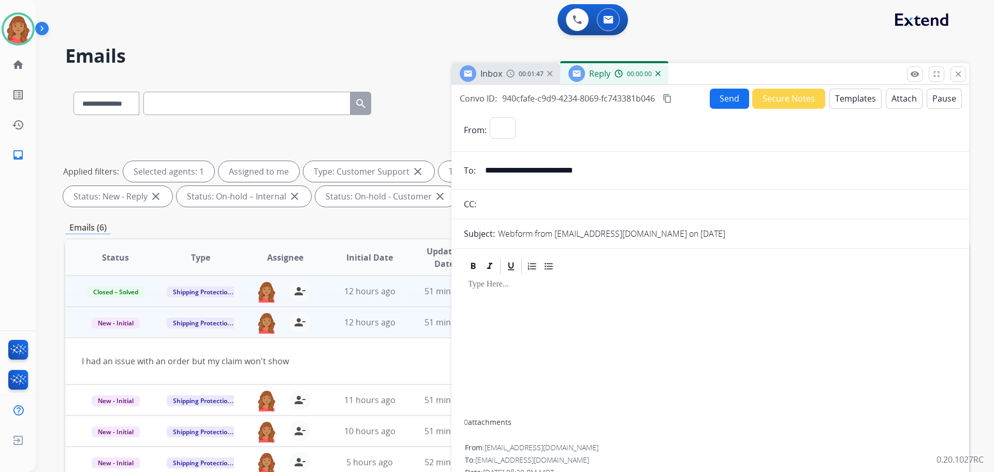
select select "**********"
click at [696, 96] on button "Templates" at bounding box center [855, 99] width 52 height 20
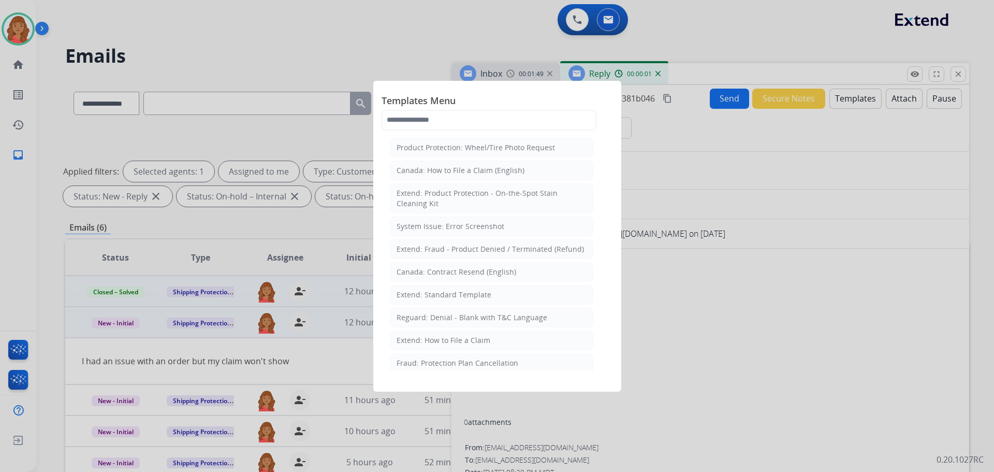
drag, startPoint x: 439, startPoint y: 296, endPoint x: 447, endPoint y: 300, distance: 8.8
click at [439, 295] on div "Extend: Standard Template" at bounding box center [444, 294] width 95 height 10
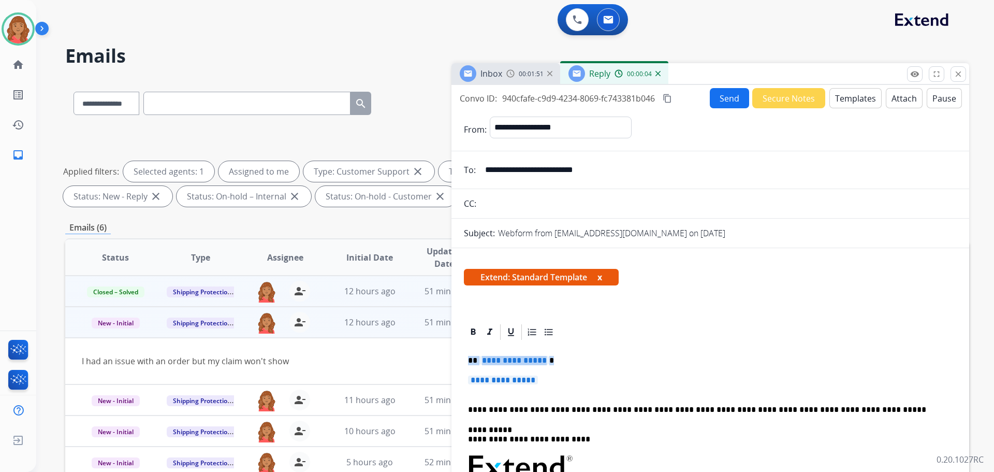
drag, startPoint x: 549, startPoint y: 377, endPoint x: 461, endPoint y: 355, distance: 90.9
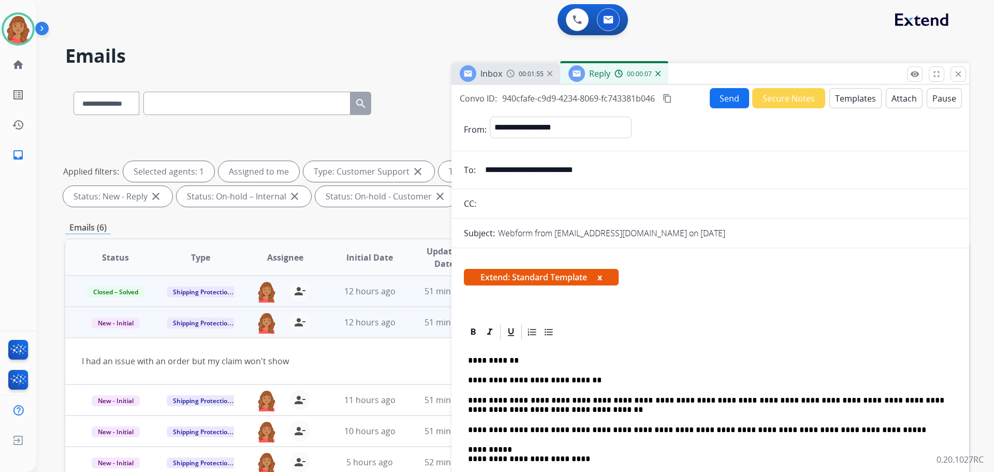
click at [672, 95] on mat-icon "content_copy" at bounding box center [667, 98] width 9 height 9
click at [647, 293] on div "Extend: Standard Template x" at bounding box center [710, 281] width 493 height 25
click at [696, 96] on button "Send" at bounding box center [729, 98] width 39 height 20
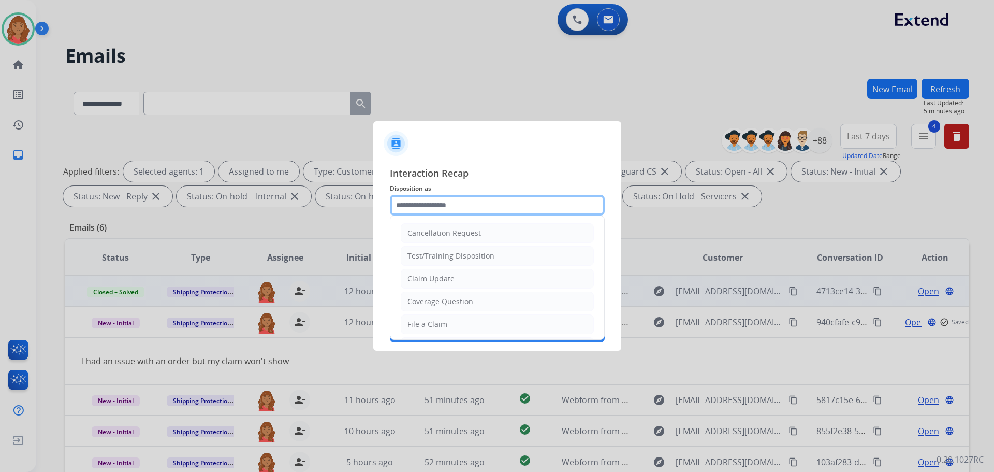
click at [418, 213] on input "text" at bounding box center [497, 205] width 215 height 21
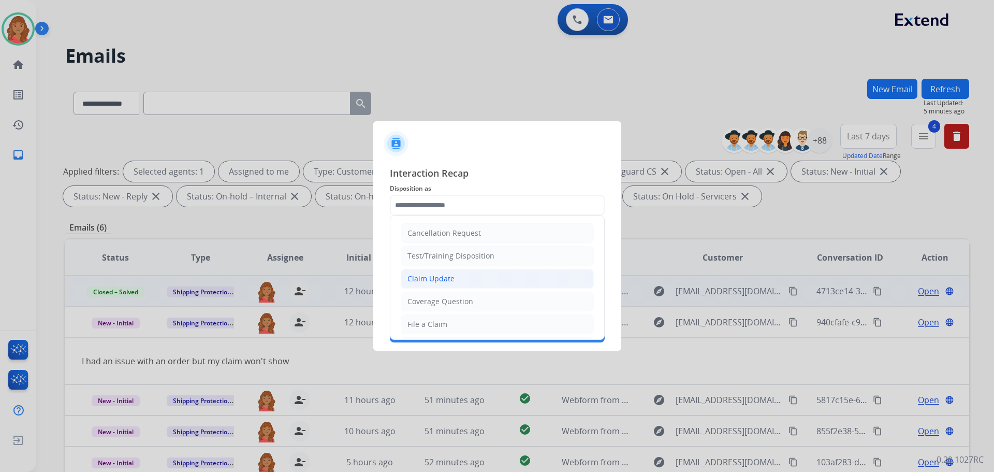
click at [423, 275] on div "Claim Update" at bounding box center [430, 278] width 47 height 10
type input "**********"
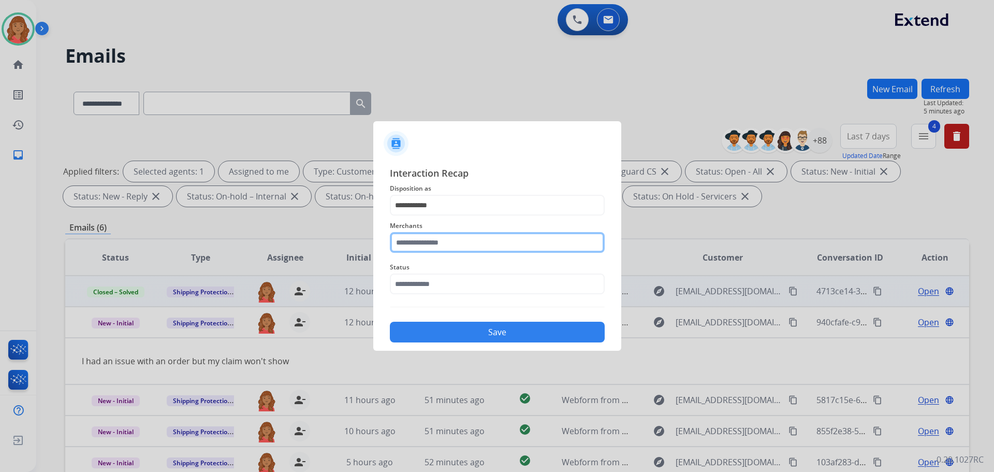
click at [435, 240] on input "text" at bounding box center [497, 242] width 215 height 21
drag, startPoint x: 428, startPoint y: 269, endPoint x: 431, endPoint y: 281, distance: 11.8
click at [428, 269] on div "Jomashop" at bounding box center [425, 272] width 34 height 10
type input "********"
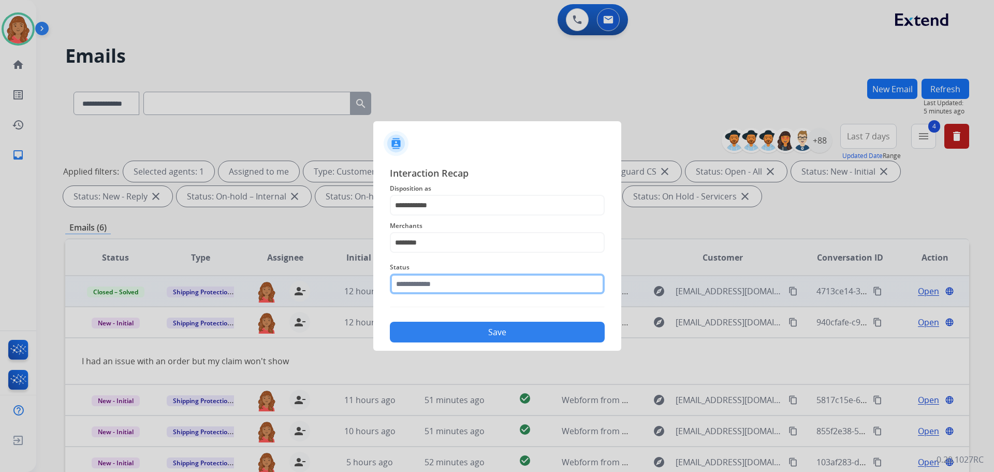
click at [424, 279] on input "text" at bounding box center [497, 283] width 215 height 21
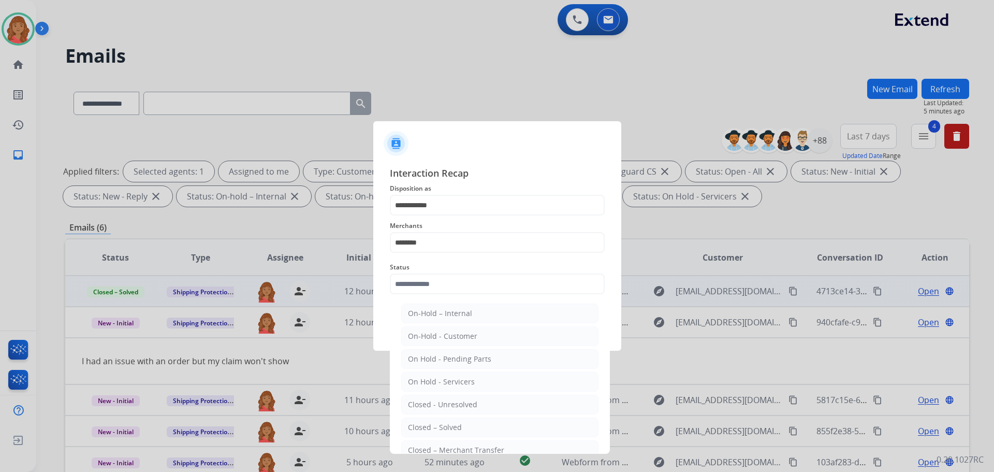
drag, startPoint x: 432, startPoint y: 422, endPoint x: 465, endPoint y: 363, distance: 67.4
click at [432, 421] on li "Closed – Solved" at bounding box center [499, 427] width 197 height 20
type input "**********"
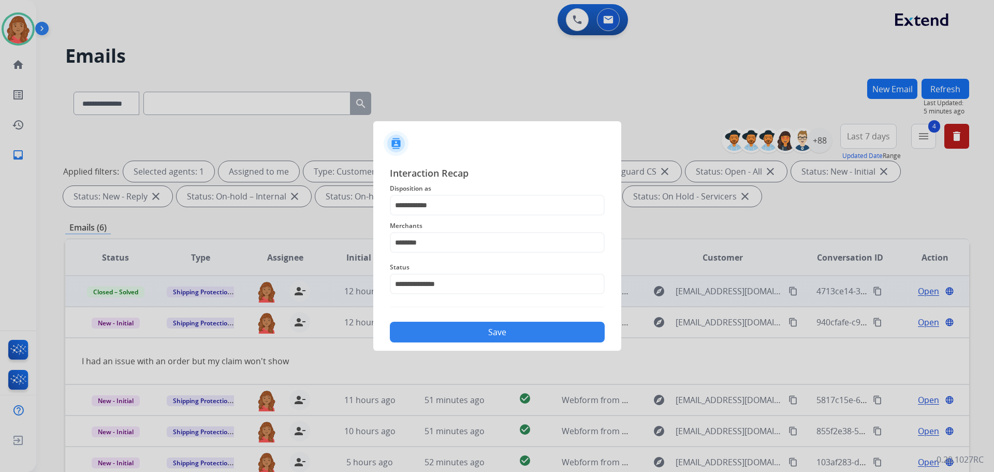
click at [472, 332] on button "Save" at bounding box center [497, 331] width 215 height 21
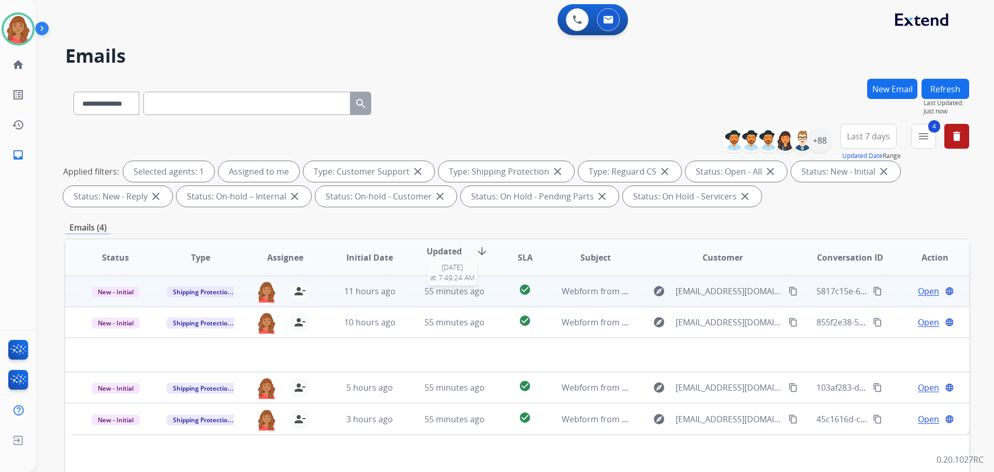
click at [437, 295] on span "55 minutes ago" at bounding box center [454, 290] width 60 height 11
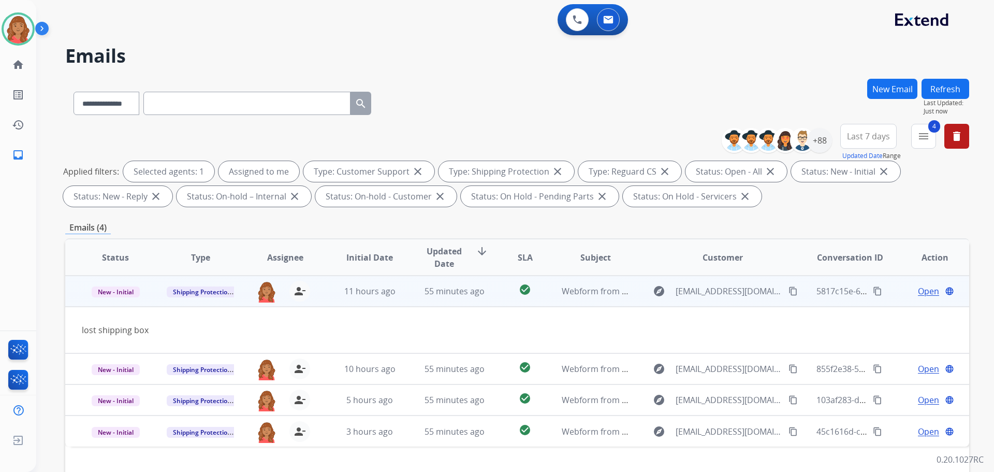
click at [696, 290] on mat-icon "content_copy" at bounding box center [792, 290] width 9 height 9
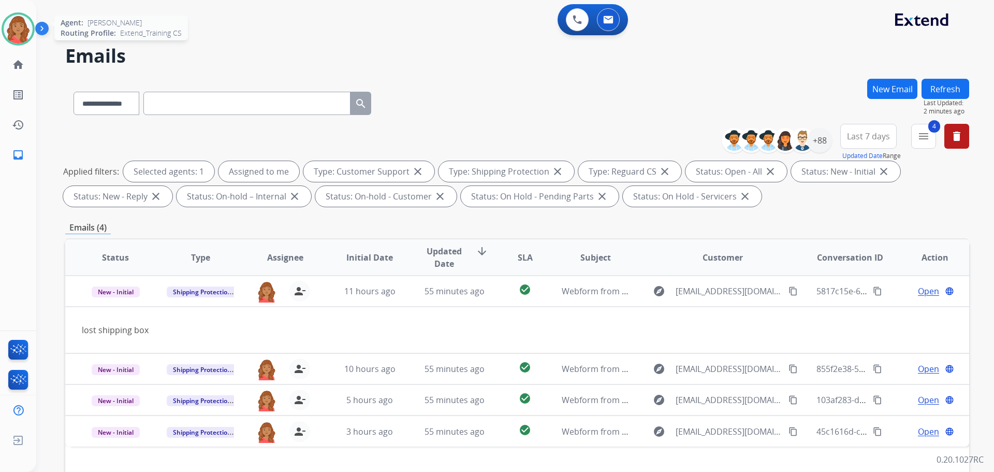
click at [11, 31] on img at bounding box center [18, 28] width 29 height 29
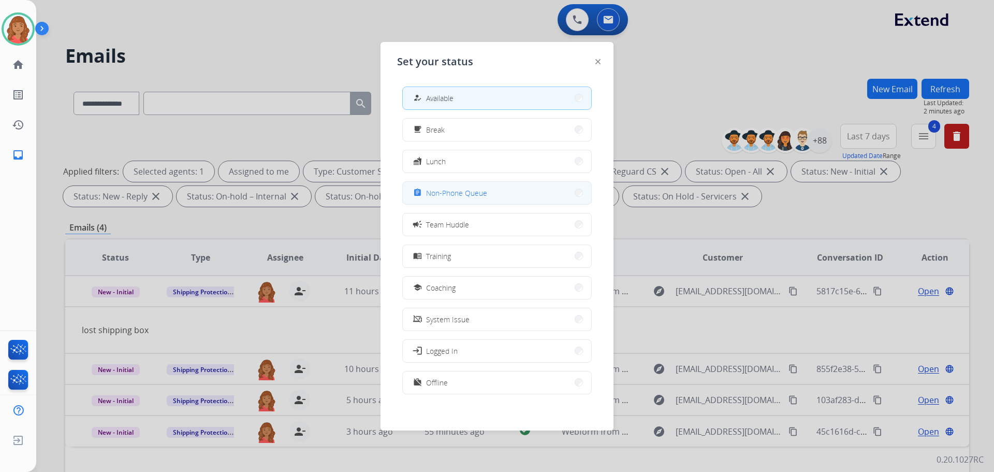
click at [453, 194] on span "Non-Phone Queue" at bounding box center [456, 192] width 61 height 11
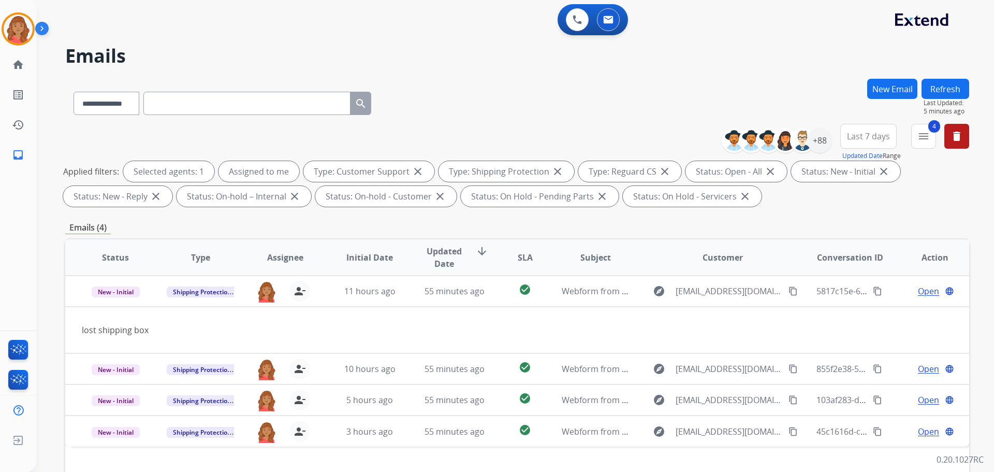
drag, startPoint x: 16, startPoint y: 20, endPoint x: 55, endPoint y: 32, distance: 41.5
click at [17, 21] on img at bounding box center [18, 28] width 29 height 29
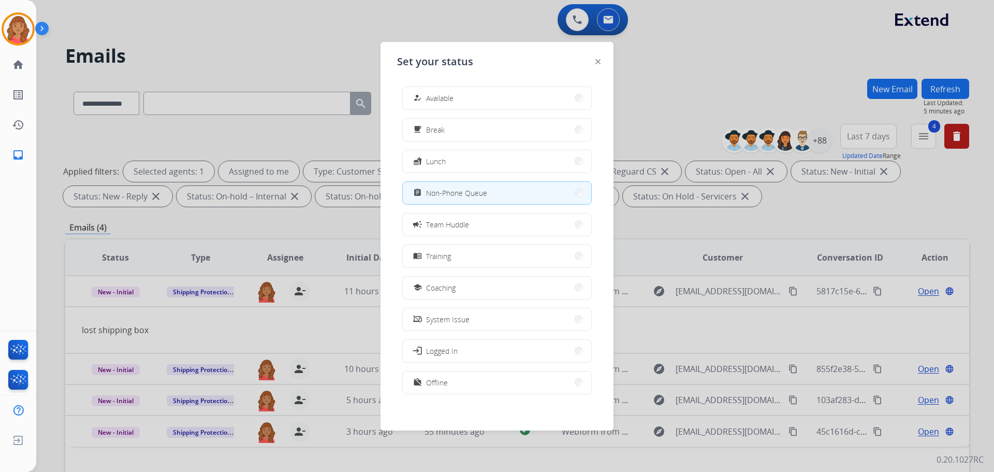
click at [448, 96] on span "Available" at bounding box center [439, 98] width 27 height 11
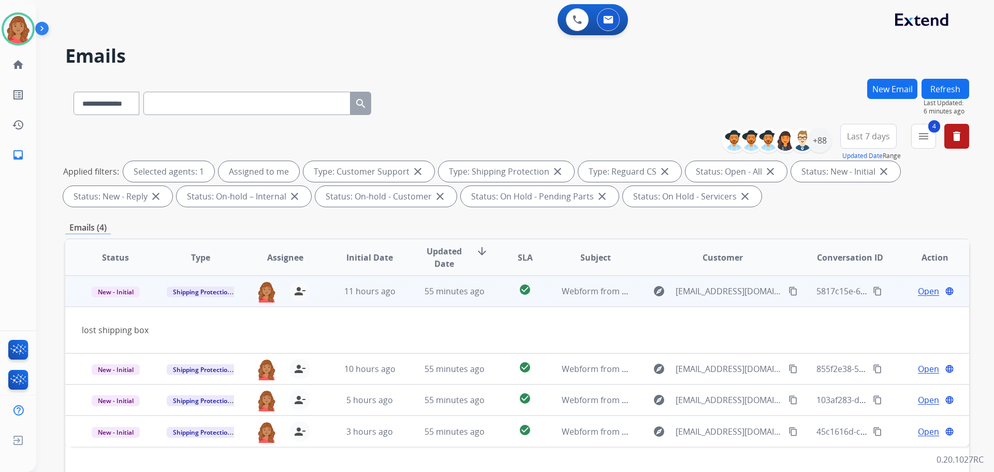
click at [696, 291] on span "Open" at bounding box center [928, 291] width 21 height 12
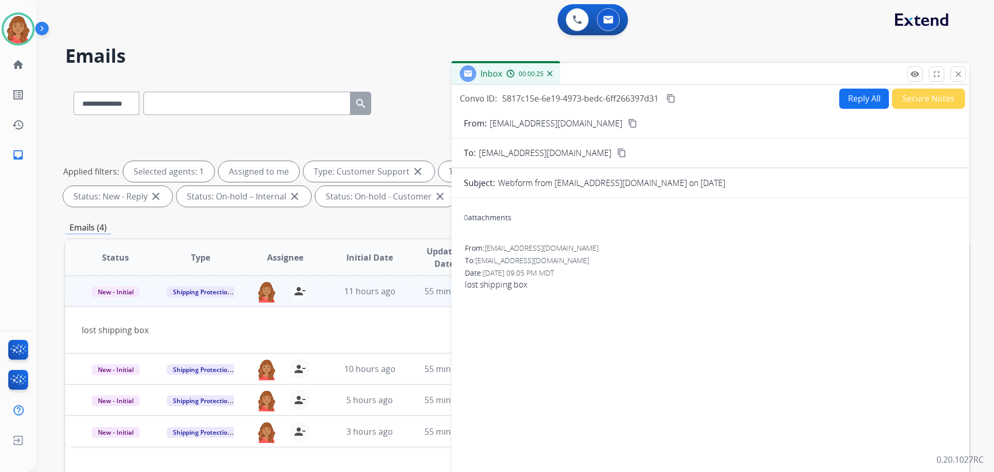
drag, startPoint x: 713, startPoint y: 222, endPoint x: 722, endPoint y: 224, distance: 8.4
click at [696, 223] on div "0 attachments" at bounding box center [710, 218] width 493 height 25
click at [696, 109] on form "From: [EMAIL_ADDRESS][DOMAIN_NAME] content_copy To: [EMAIL_ADDRESS][DOMAIN_NAME…" at bounding box center [710, 308] width 518 height 399
click at [696, 107] on button "Reply All" at bounding box center [864, 99] width 50 height 20
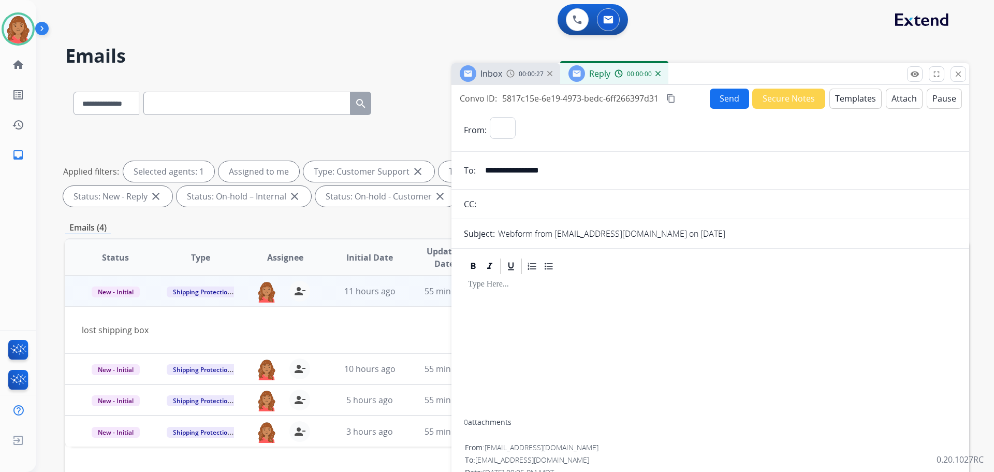
select select "**********"
click at [696, 104] on button "Templates" at bounding box center [855, 99] width 52 height 20
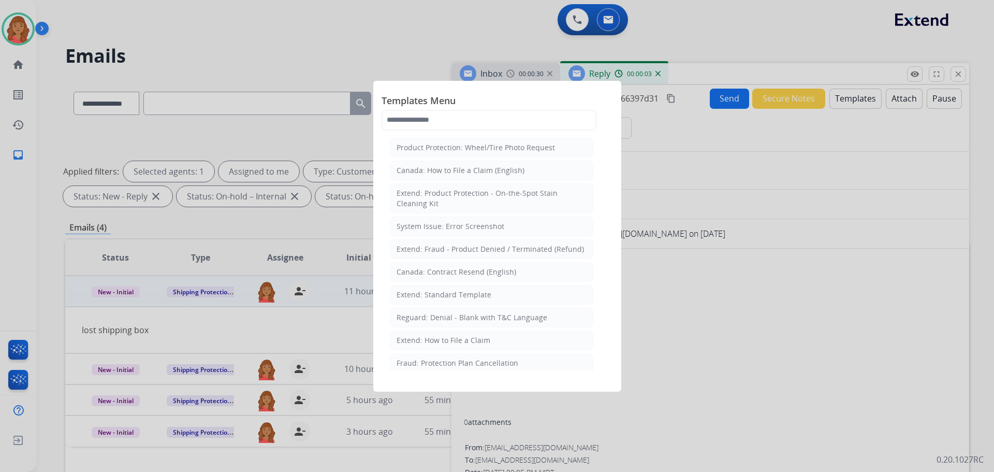
click at [427, 298] on div "Extend: Standard Template" at bounding box center [444, 294] width 95 height 10
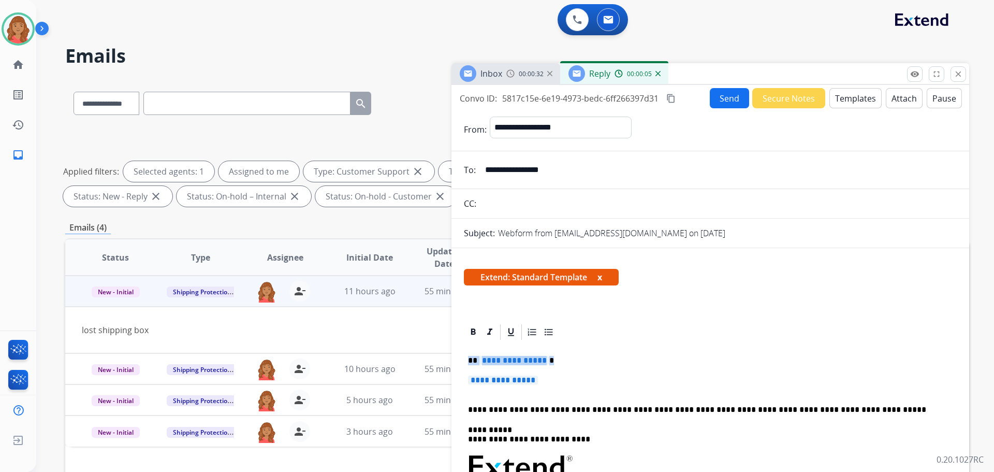
drag, startPoint x: 550, startPoint y: 381, endPoint x: 462, endPoint y: 361, distance: 90.4
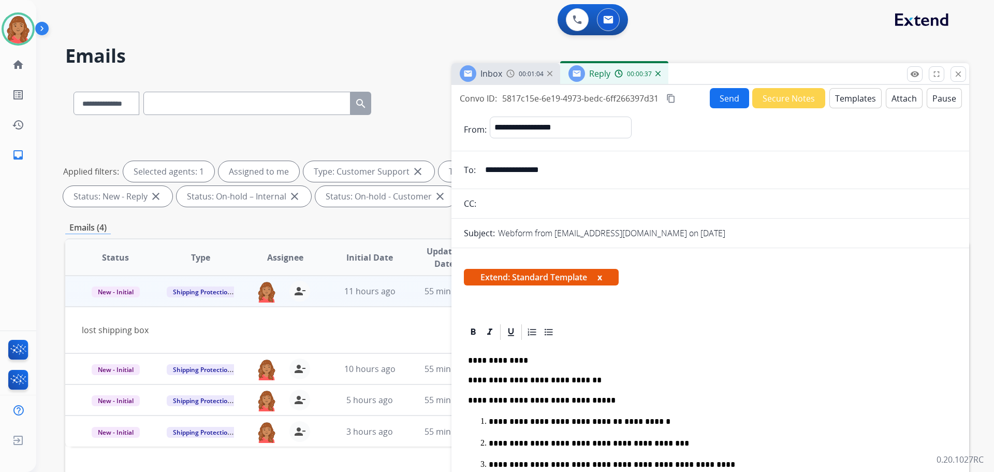
drag, startPoint x: 671, startPoint y: 98, endPoint x: 651, endPoint y: 101, distance: 20.4
click at [671, 98] on mat-icon "content_copy" at bounding box center [670, 98] width 9 height 9
click at [560, 356] on p "**********" at bounding box center [706, 360] width 476 height 9
click at [696, 100] on button "Send" at bounding box center [729, 98] width 39 height 20
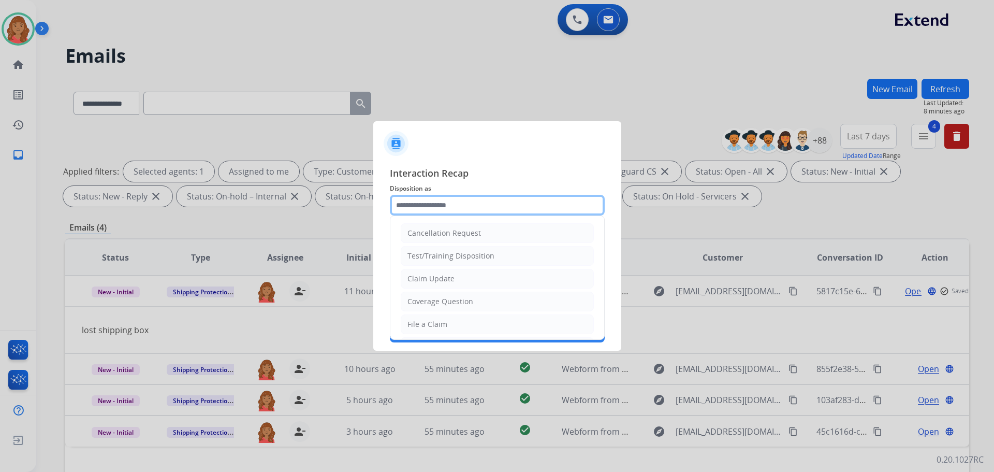
drag, startPoint x: 462, startPoint y: 205, endPoint x: 462, endPoint y: 211, distance: 6.2
click at [462, 208] on input "text" at bounding box center [497, 205] width 215 height 21
drag, startPoint x: 453, startPoint y: 279, endPoint x: 444, endPoint y: 272, distance: 11.5
click at [453, 278] on li "Claim Update" at bounding box center [497, 279] width 193 height 20
type input "**********"
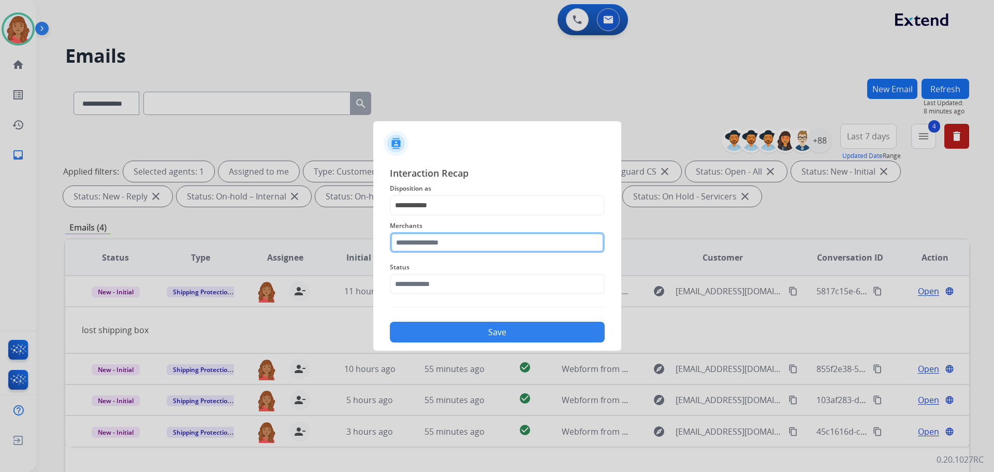
click at [438, 236] on input "text" at bounding box center [497, 242] width 215 height 21
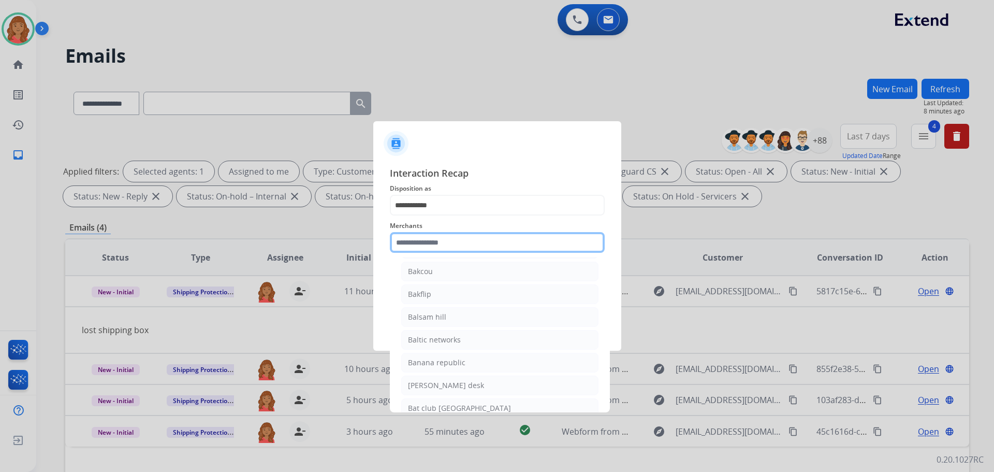
scroll to position [2278, 0]
type input "*"
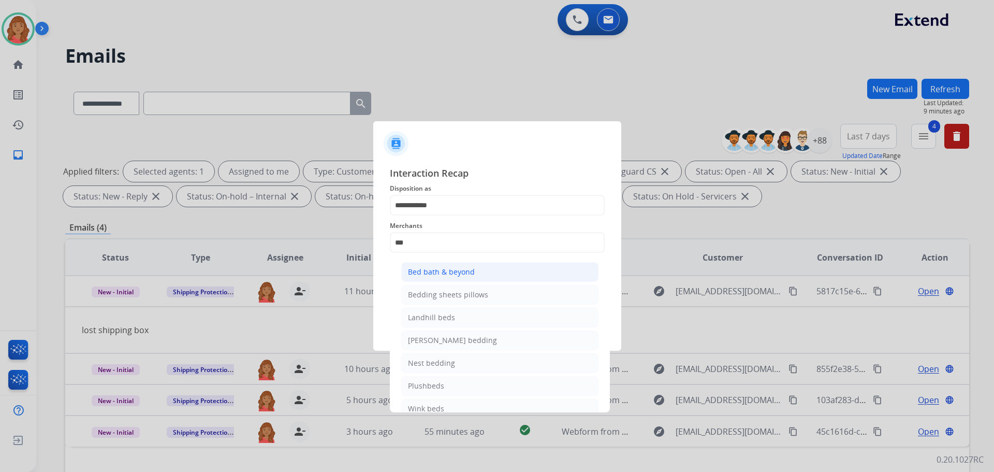
click at [422, 265] on li "Bed bath & beyond" at bounding box center [499, 272] width 197 height 20
type input "**********"
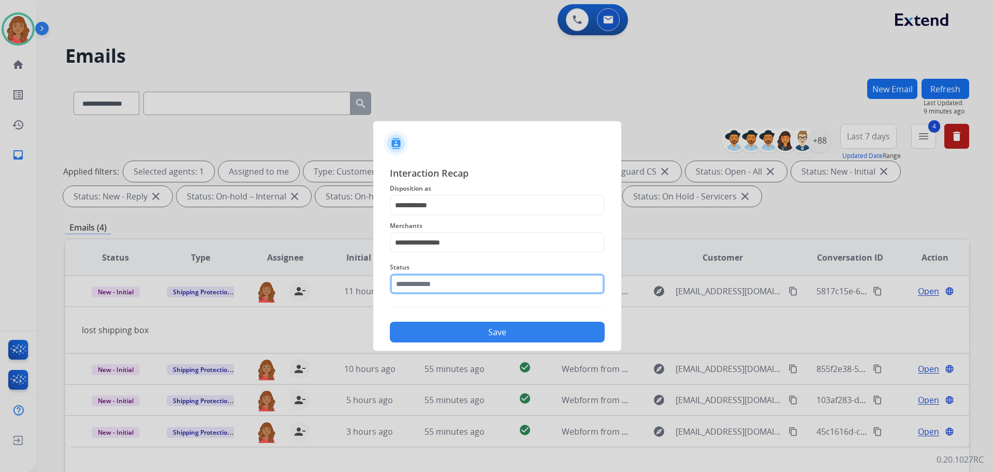
click at [426, 286] on input "text" at bounding box center [497, 283] width 215 height 21
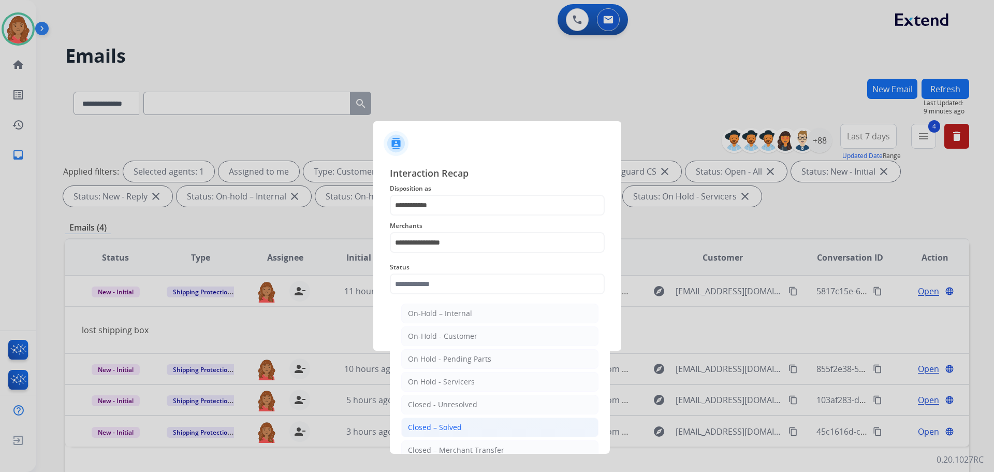
click at [429, 421] on li "Closed – Solved" at bounding box center [499, 427] width 197 height 20
type input "**********"
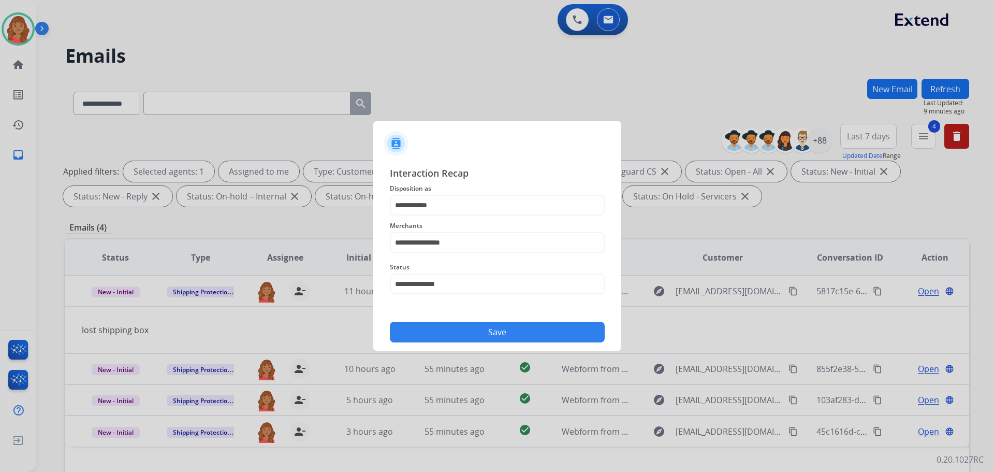
click at [458, 331] on button "Save" at bounding box center [497, 331] width 215 height 21
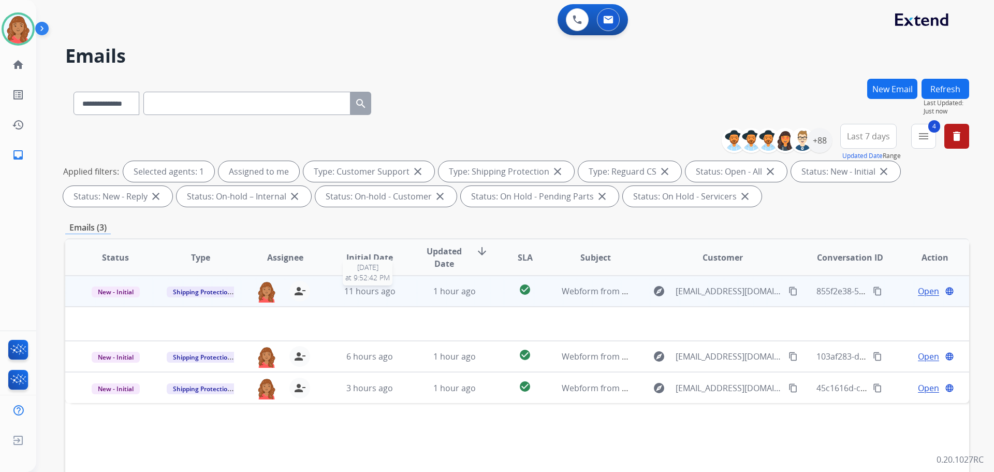
click at [377, 286] on span "11 hours ago" at bounding box center [369, 290] width 51 height 11
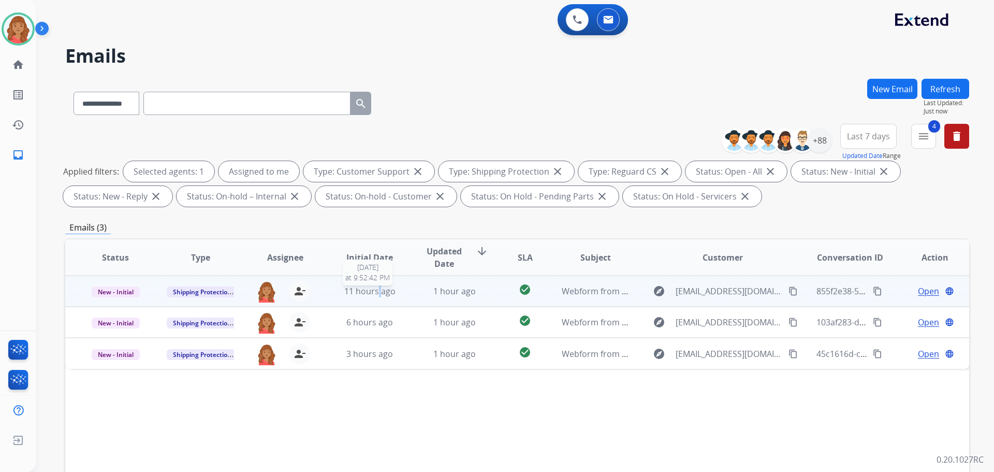
click at [377, 289] on span "11 hours ago" at bounding box center [369, 290] width 51 height 11
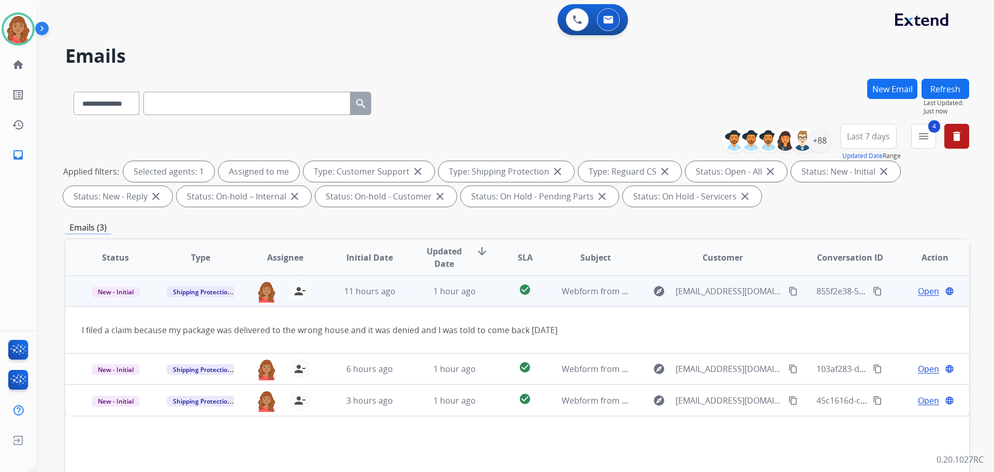
click at [696, 292] on span "Open" at bounding box center [928, 291] width 21 height 12
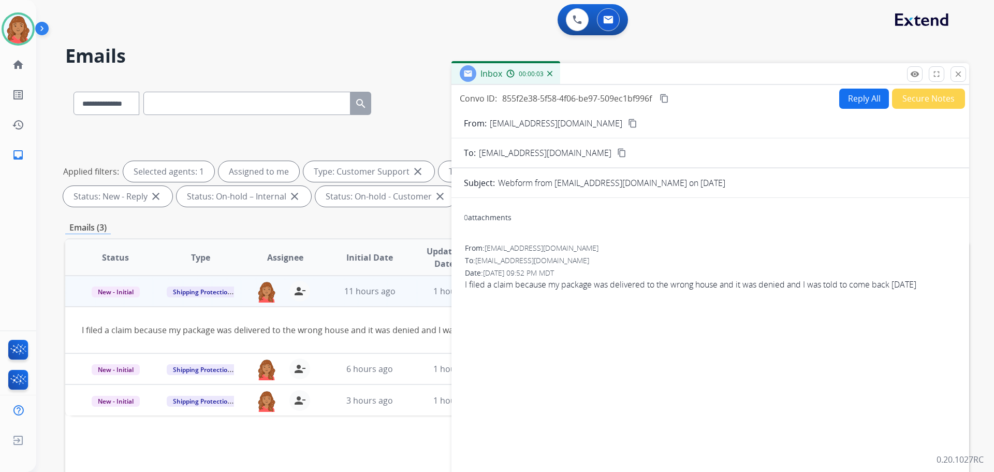
click at [628, 124] on mat-icon "content_copy" at bounding box center [632, 123] width 9 height 9
click at [696, 99] on button "Reply All" at bounding box center [864, 99] width 50 height 20
select select "**********"
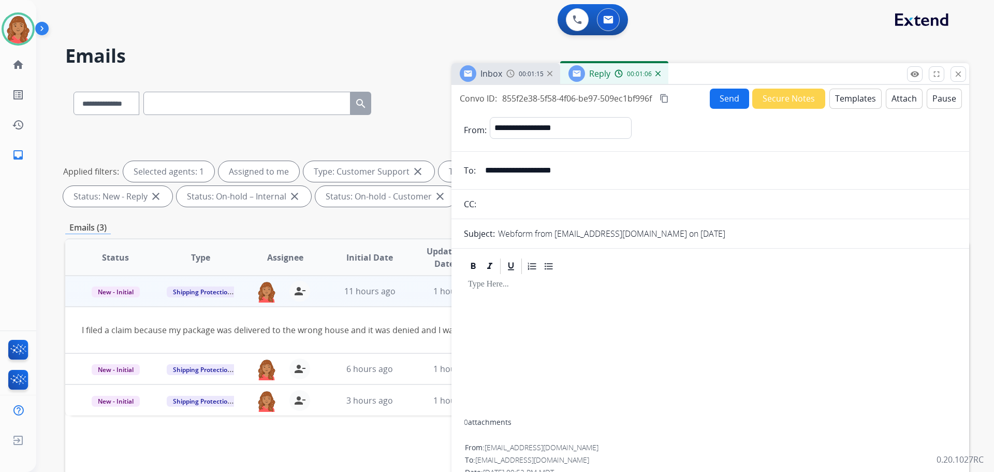
drag, startPoint x: 714, startPoint y: 287, endPoint x: 719, endPoint y: 275, distance: 13.5
click at [696, 287] on p at bounding box center [710, 284] width 485 height 9
click at [696, 98] on button "Templates" at bounding box center [855, 99] width 52 height 20
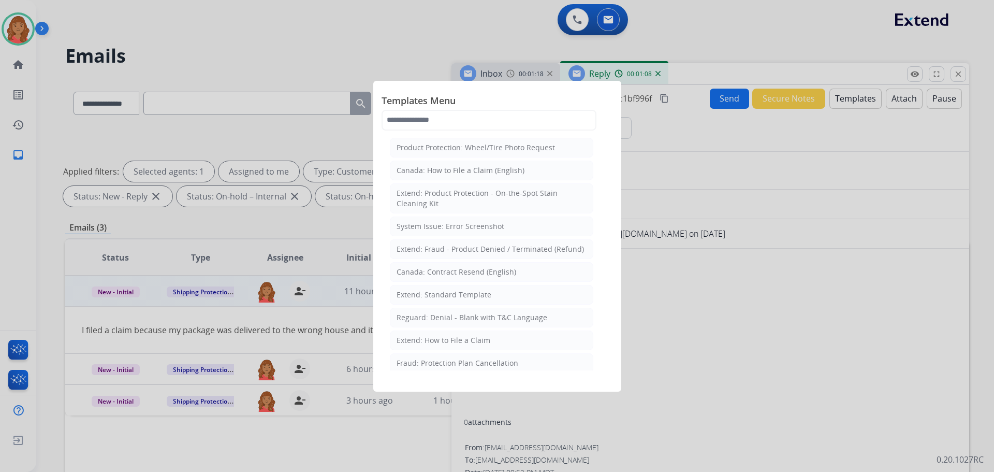
drag, startPoint x: 443, startPoint y: 296, endPoint x: 467, endPoint y: 320, distance: 34.8
click at [445, 296] on div "Extend: Standard Template" at bounding box center [444, 294] width 95 height 10
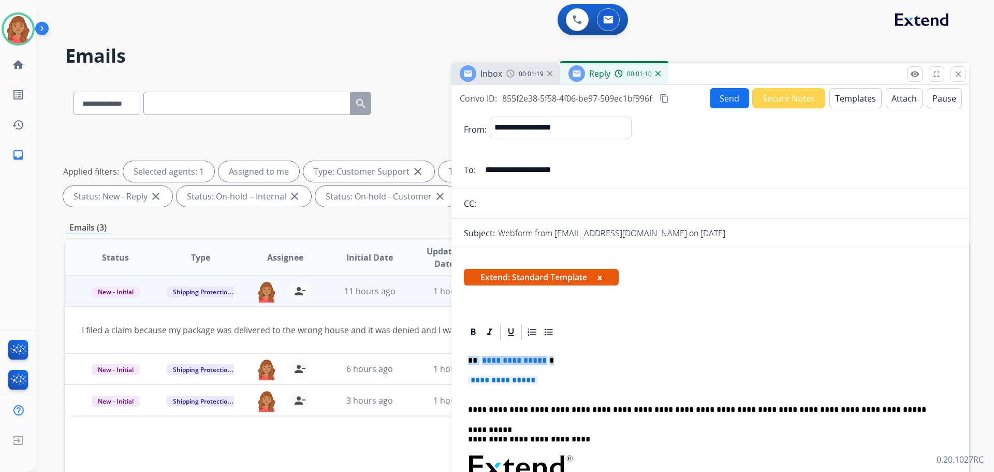
drag, startPoint x: 522, startPoint y: 381, endPoint x: 461, endPoint y: 360, distance: 65.2
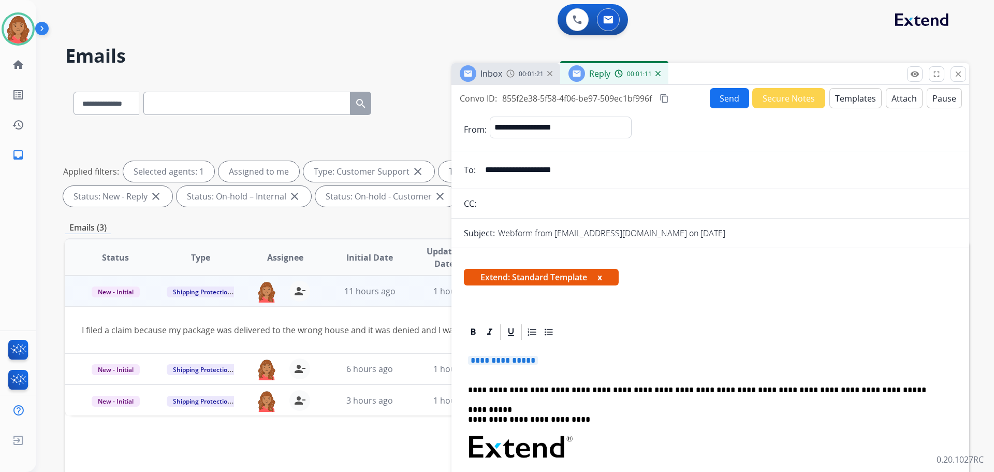
click at [554, 363] on p "**********" at bounding box center [710, 365] width 485 height 19
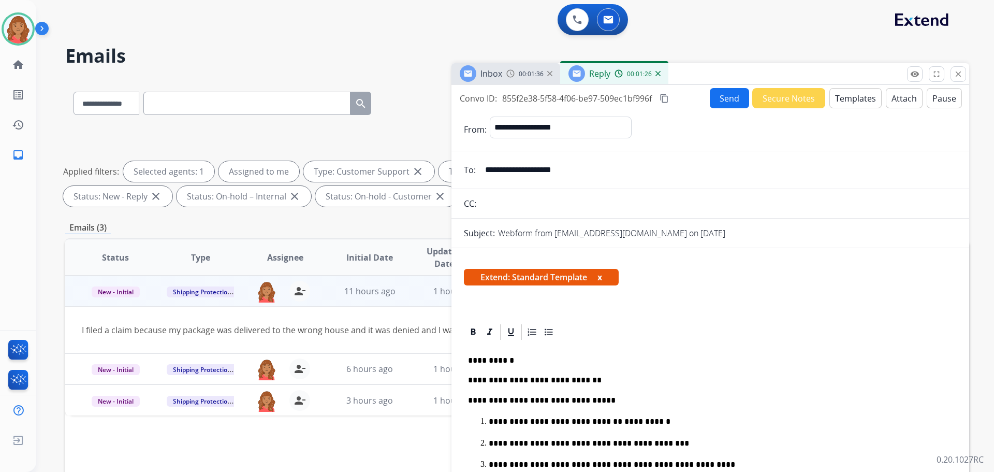
click at [668, 100] on mat-icon "content_copy" at bounding box center [663, 98] width 9 height 9
click at [696, 96] on button "Send" at bounding box center [729, 98] width 39 height 20
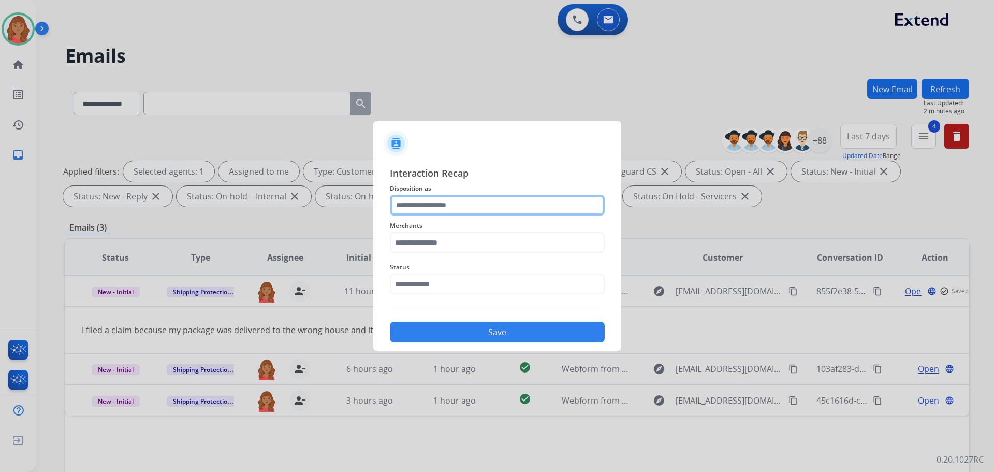
drag, startPoint x: 429, startPoint y: 199, endPoint x: 426, endPoint y: 205, distance: 6.7
click at [429, 200] on input "text" at bounding box center [497, 205] width 215 height 21
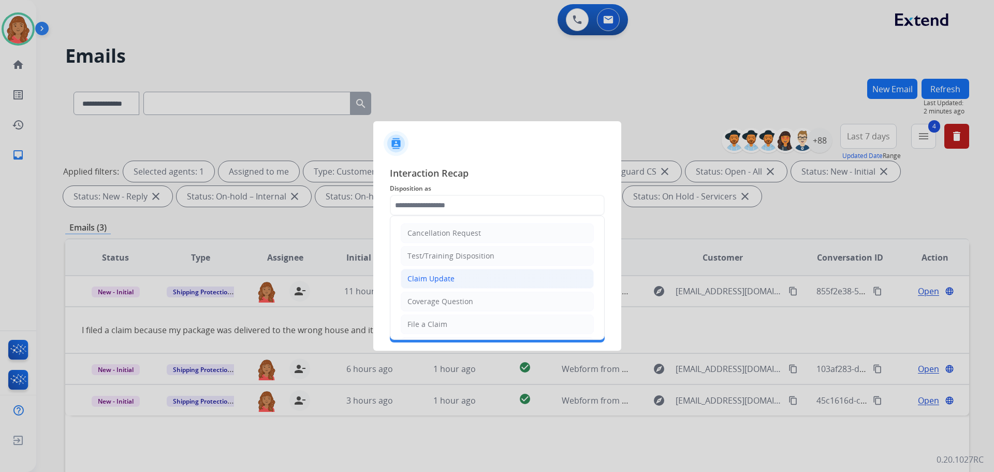
click at [435, 278] on div "Claim Update" at bounding box center [430, 278] width 47 height 10
type input "**********"
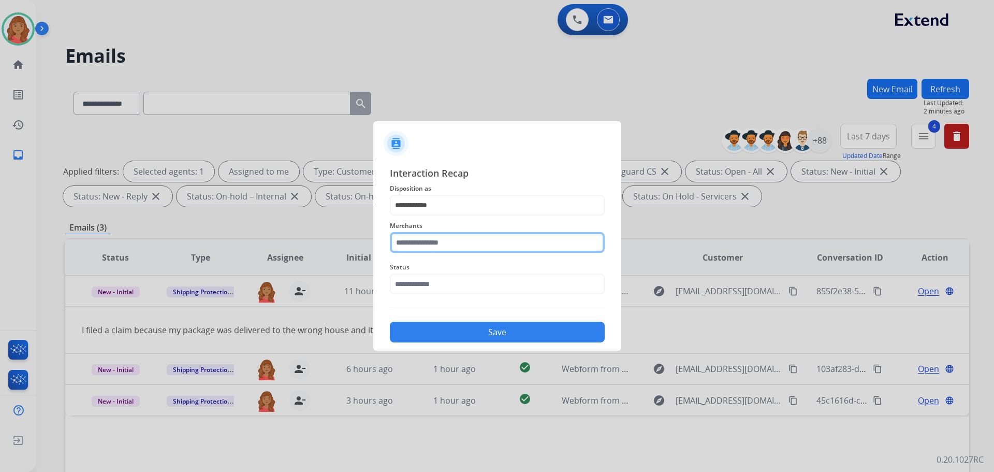
click at [452, 237] on input "text" at bounding box center [497, 242] width 215 height 21
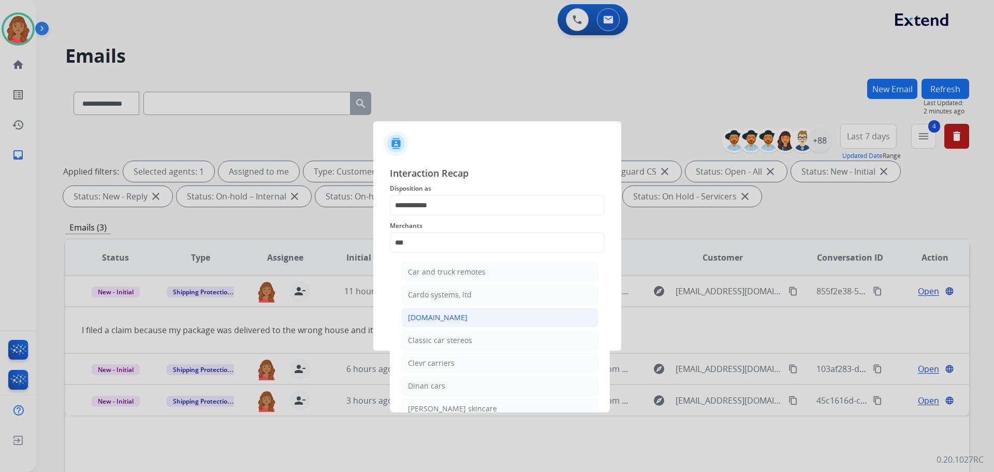
click at [431, 316] on div "[DOMAIN_NAME]" at bounding box center [438, 317] width 60 height 10
type input "**********"
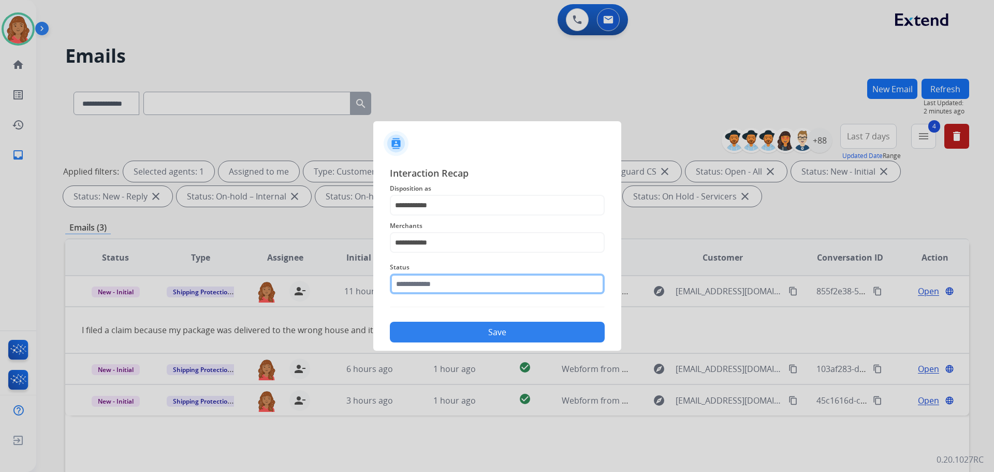
click at [427, 283] on input "text" at bounding box center [497, 283] width 215 height 21
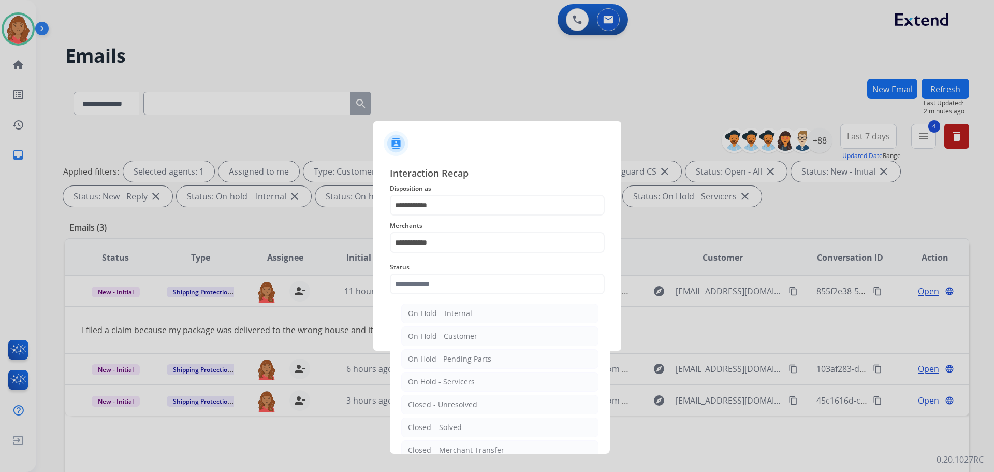
drag, startPoint x: 436, startPoint y: 431, endPoint x: 430, endPoint y: 399, distance: 33.2
click at [436, 430] on div "Closed – Solved" at bounding box center [435, 427] width 54 height 10
type input "**********"
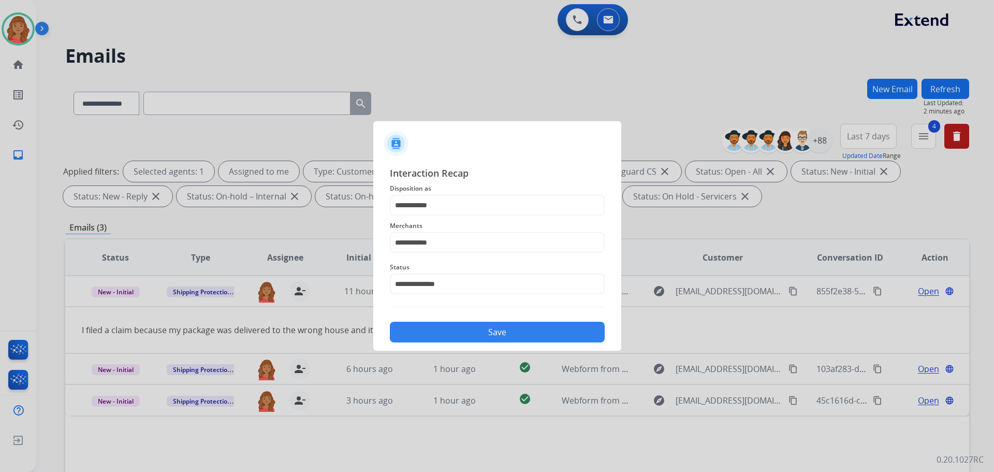
click at [429, 334] on button "Save" at bounding box center [497, 331] width 215 height 21
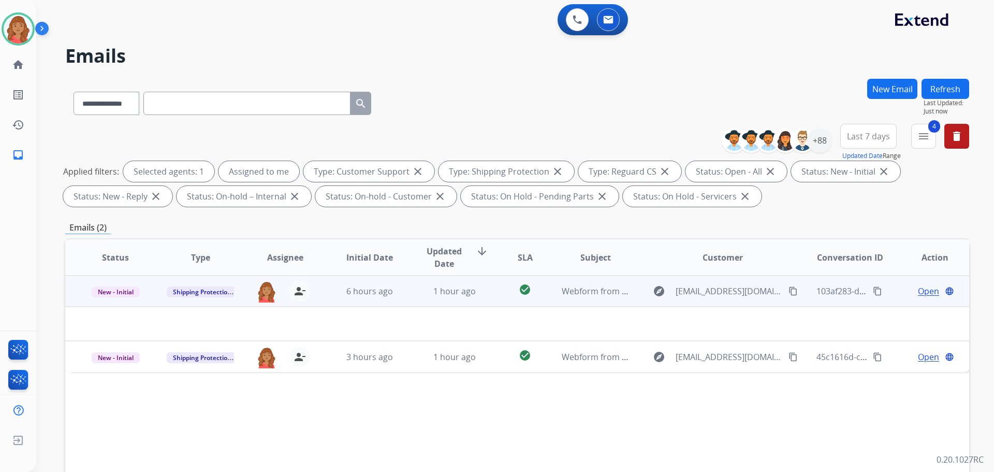
click at [400, 302] on td "6 hours ago" at bounding box center [361, 290] width 85 height 31
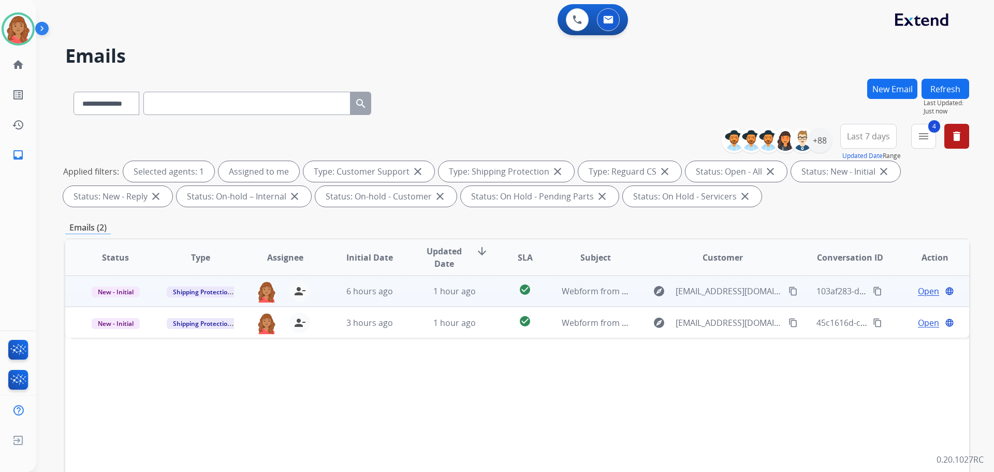
click at [400, 298] on td "6 hours ago" at bounding box center [361, 290] width 85 height 31
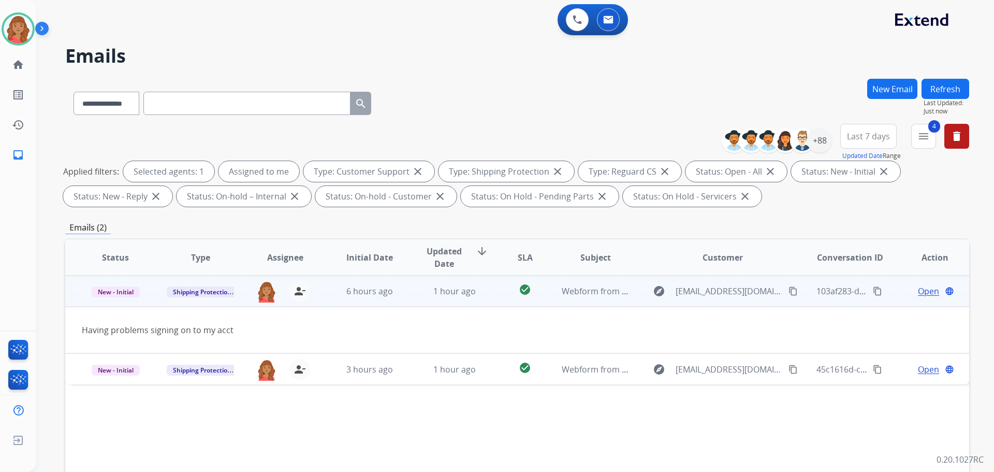
click at [696, 290] on mat-icon "content_copy" at bounding box center [792, 290] width 9 height 9
click at [696, 290] on span "Open" at bounding box center [928, 291] width 21 height 12
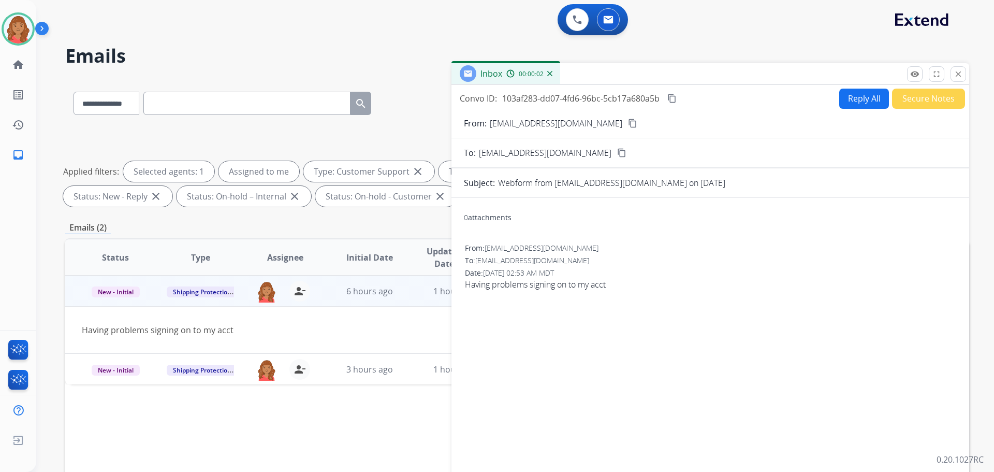
click at [696, 101] on button "Reply All" at bounding box center [864, 99] width 50 height 20
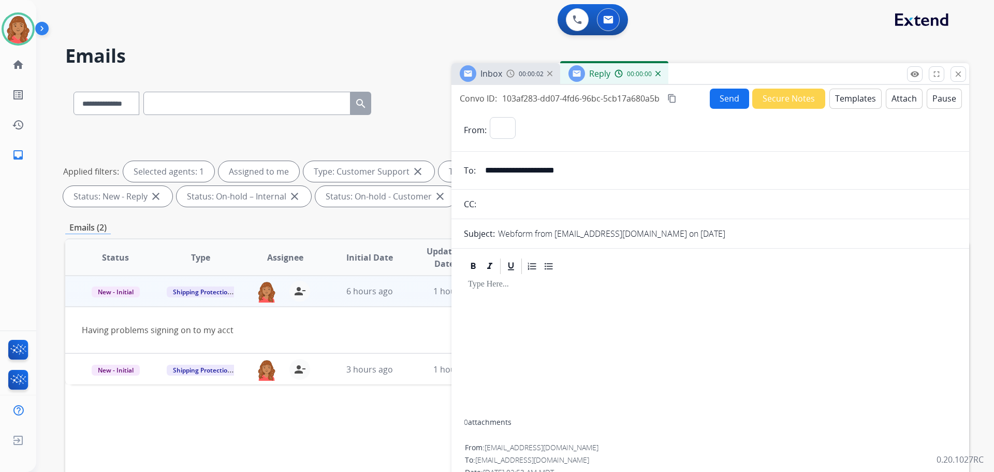
select select "**********"
click at [696, 100] on button "Templates" at bounding box center [855, 99] width 52 height 20
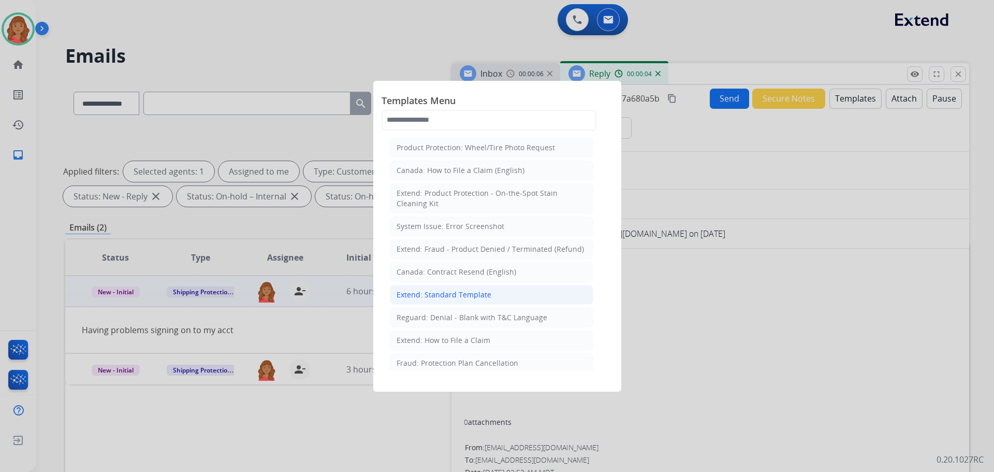
click at [421, 290] on div "Extend: Standard Template" at bounding box center [444, 294] width 95 height 10
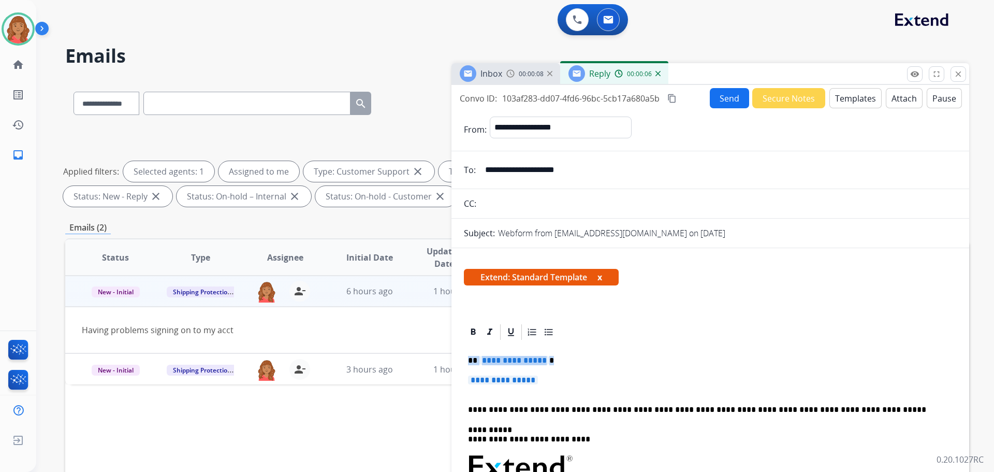
drag, startPoint x: 553, startPoint y: 373, endPoint x: 453, endPoint y: 359, distance: 100.9
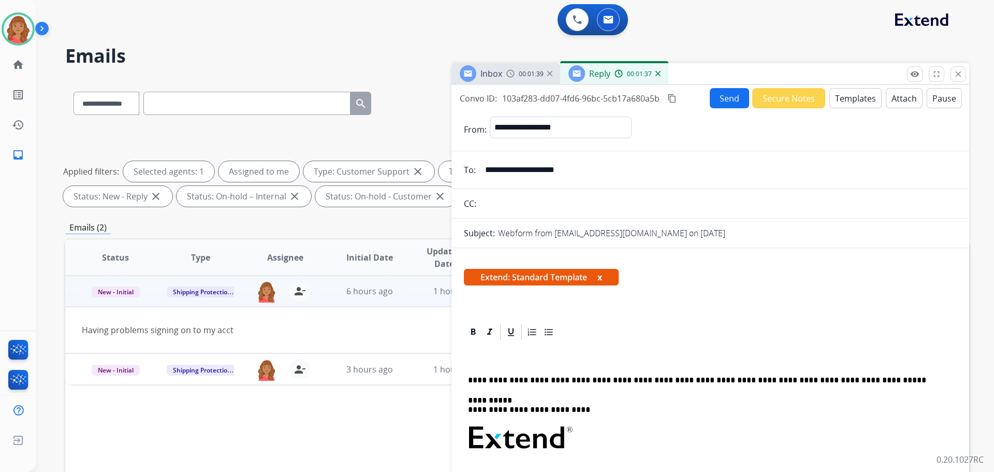
drag, startPoint x: 662, startPoint y: 294, endPoint x: 652, endPoint y: 298, distance: 10.2
click at [659, 296] on div "Extend: Standard Template x" at bounding box center [710, 281] width 518 height 50
click at [487, 354] on div "**********" at bounding box center [710, 479] width 493 height 277
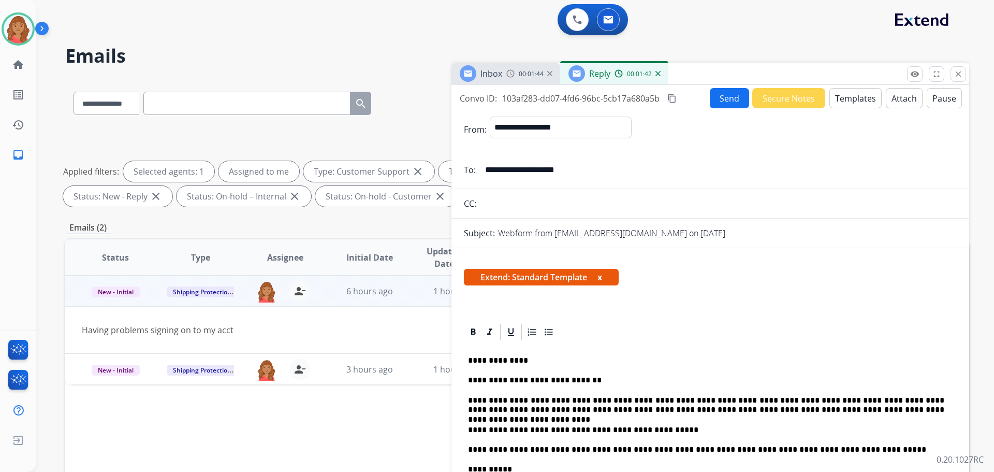
click at [673, 93] on button "content_copy" at bounding box center [672, 98] width 12 height 12
click at [696, 96] on button "Send" at bounding box center [729, 98] width 39 height 20
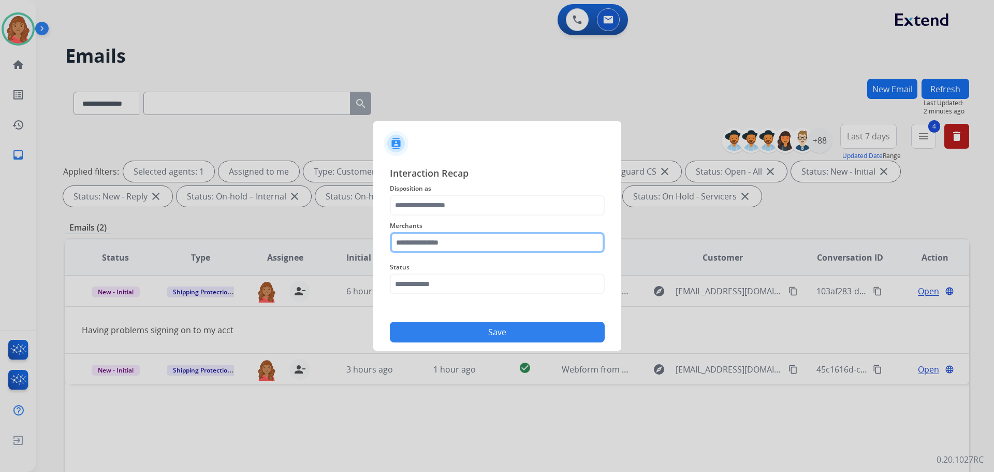
click at [411, 248] on input "text" at bounding box center [497, 242] width 215 height 21
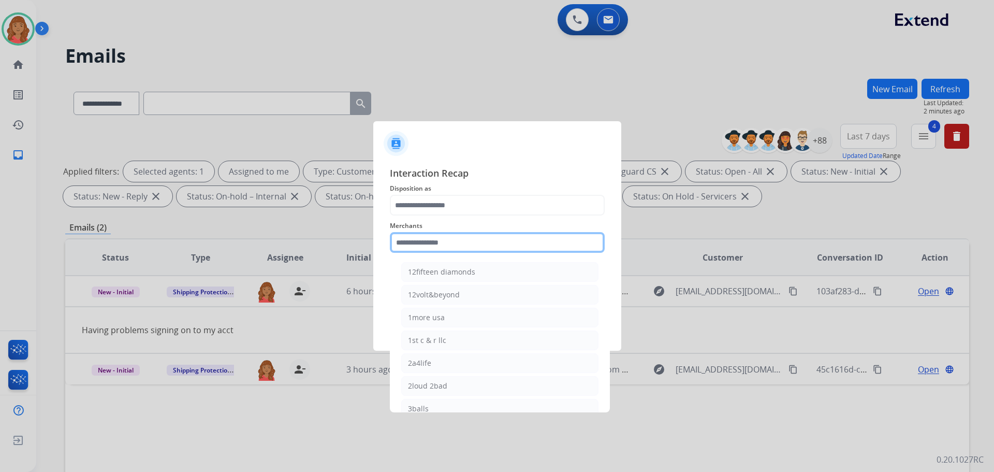
click at [415, 245] on input "text" at bounding box center [497, 242] width 215 height 21
click at [437, 270] on div "Bed bath & beyond" at bounding box center [441, 272] width 67 height 10
type input "**********"
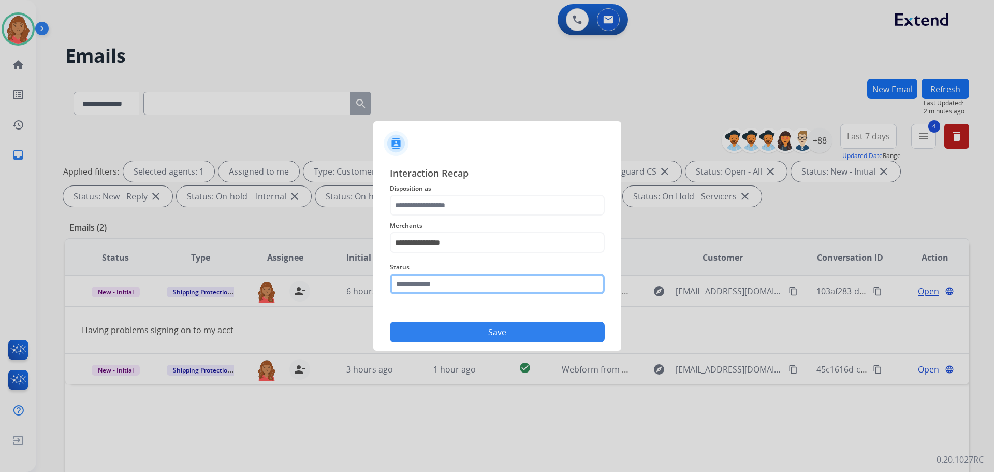
click at [434, 284] on input "text" at bounding box center [497, 283] width 215 height 21
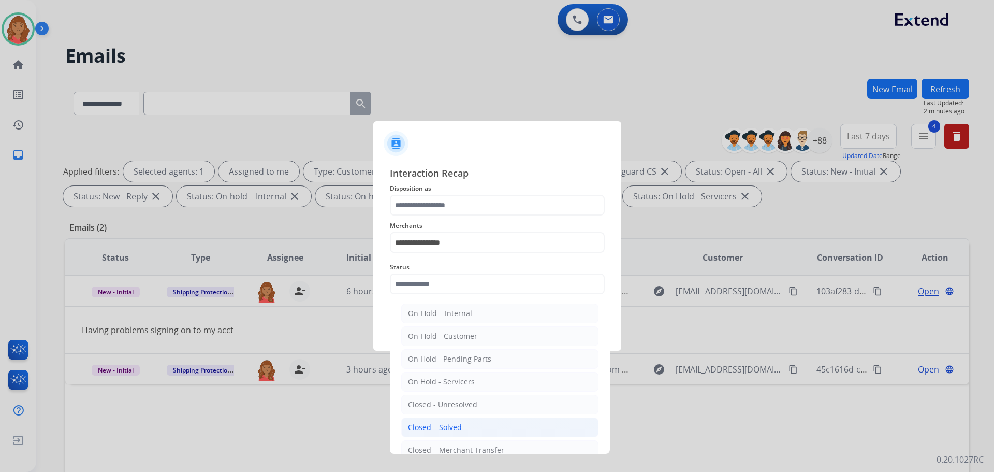
click at [448, 427] on div "Closed – Solved" at bounding box center [435, 427] width 54 height 10
type input "**********"
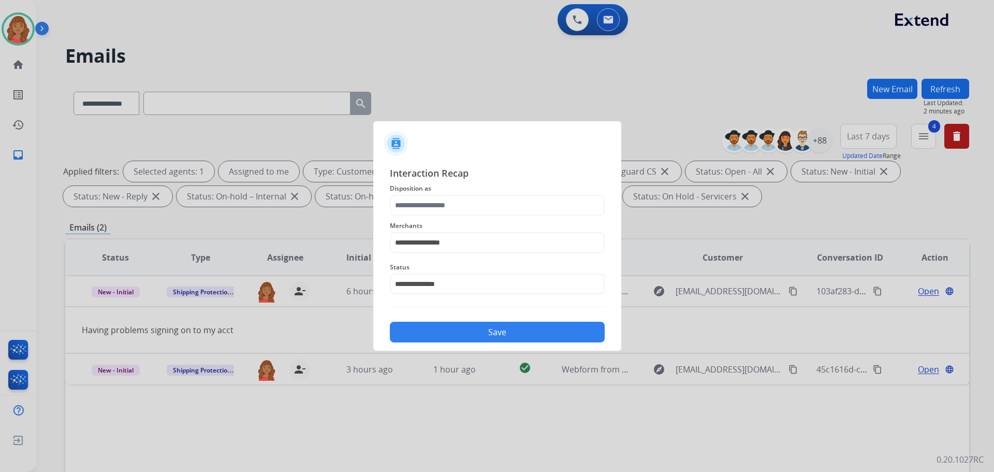
click at [450, 335] on button "Save" at bounding box center [497, 331] width 215 height 21
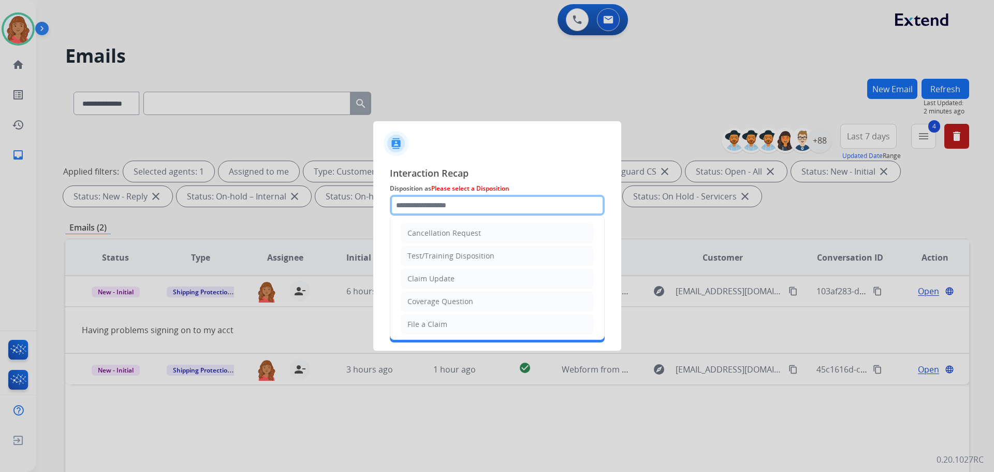
click at [419, 207] on input "text" at bounding box center [497, 205] width 215 height 21
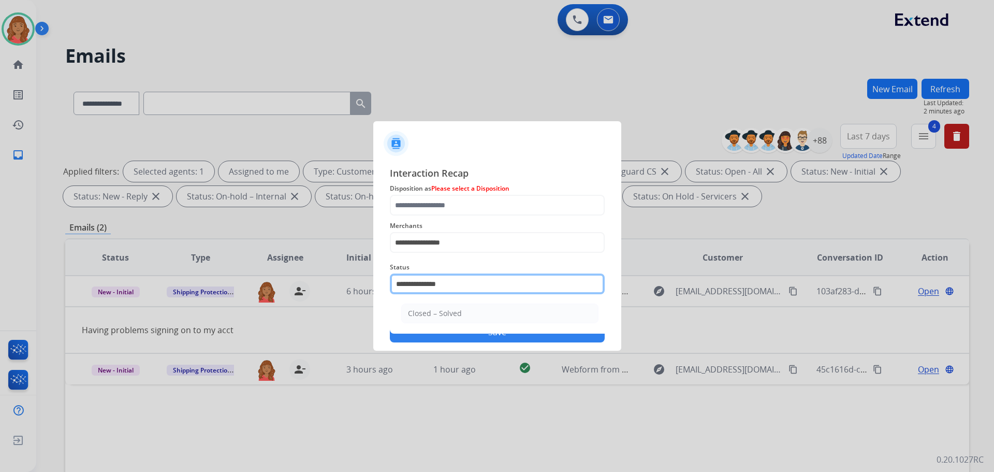
click at [427, 274] on input "**********" at bounding box center [497, 283] width 215 height 21
click at [478, 260] on div "**********" at bounding box center [497, 277] width 215 height 41
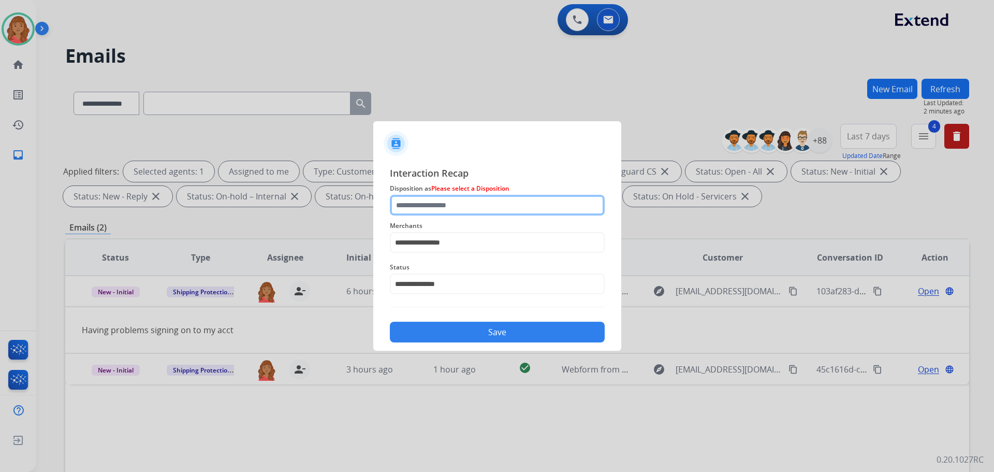
click at [459, 196] on input "text" at bounding box center [497, 205] width 215 height 21
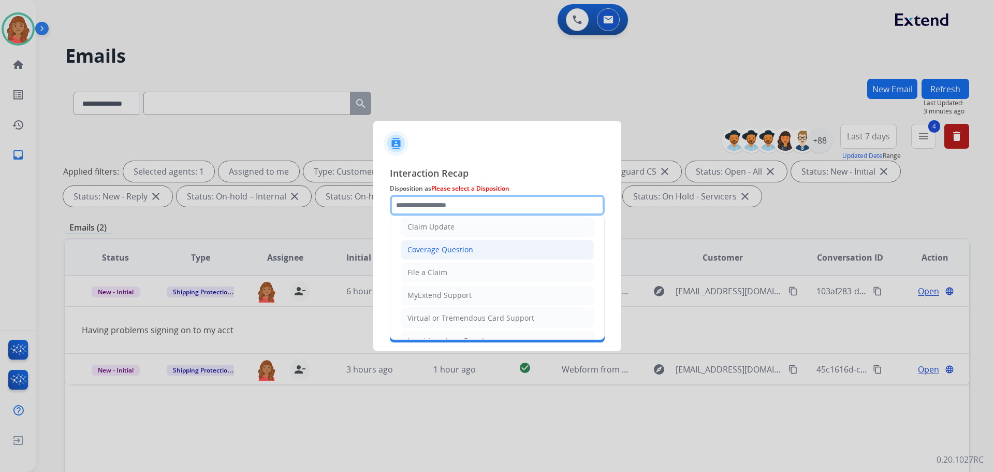
scroll to position [104, 0]
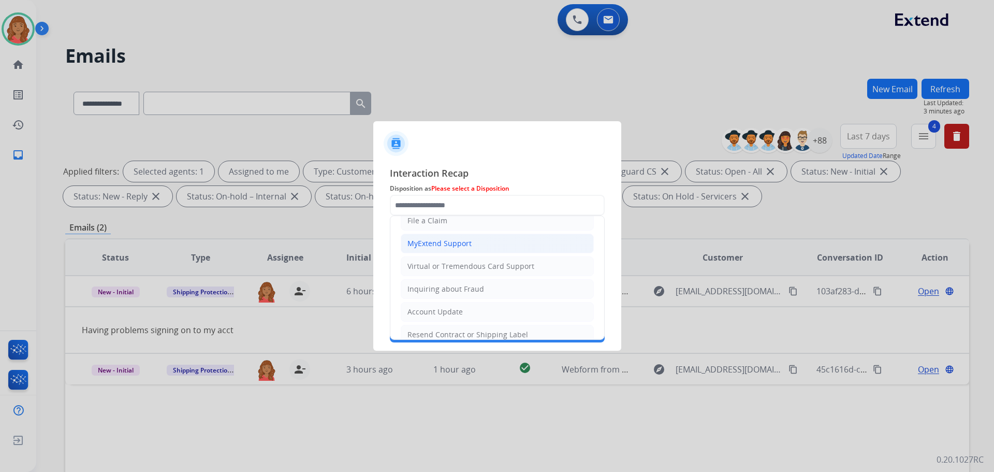
click at [434, 245] on div "MyExtend Support" at bounding box center [439, 243] width 64 height 10
type input "**********"
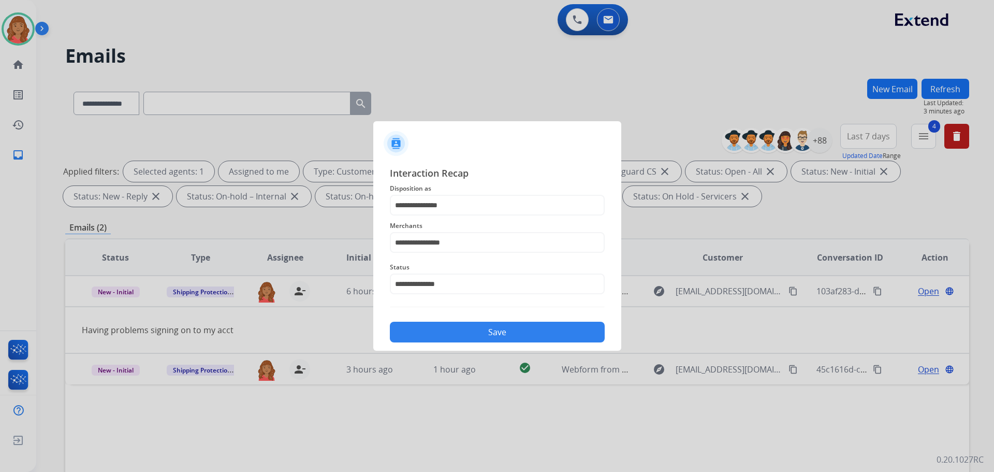
click at [491, 324] on button "Save" at bounding box center [497, 331] width 215 height 21
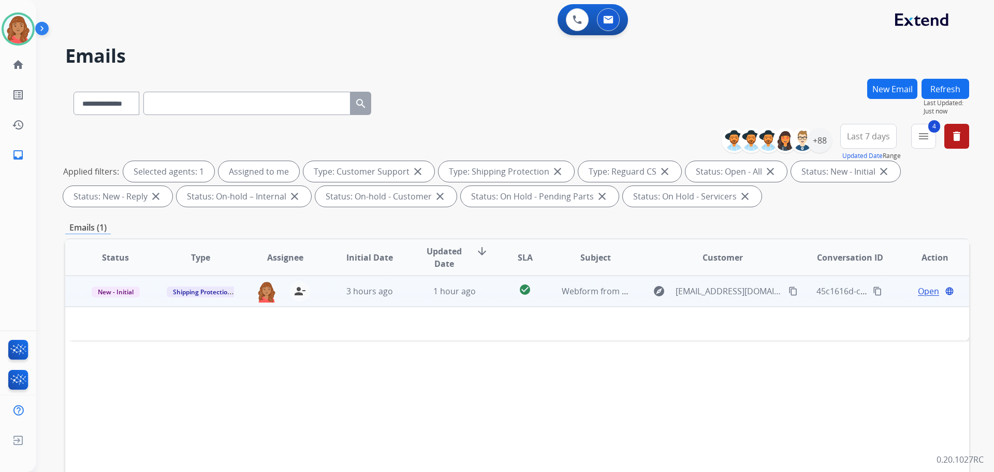
click at [404, 293] on td "1 hour ago" at bounding box center [446, 290] width 85 height 31
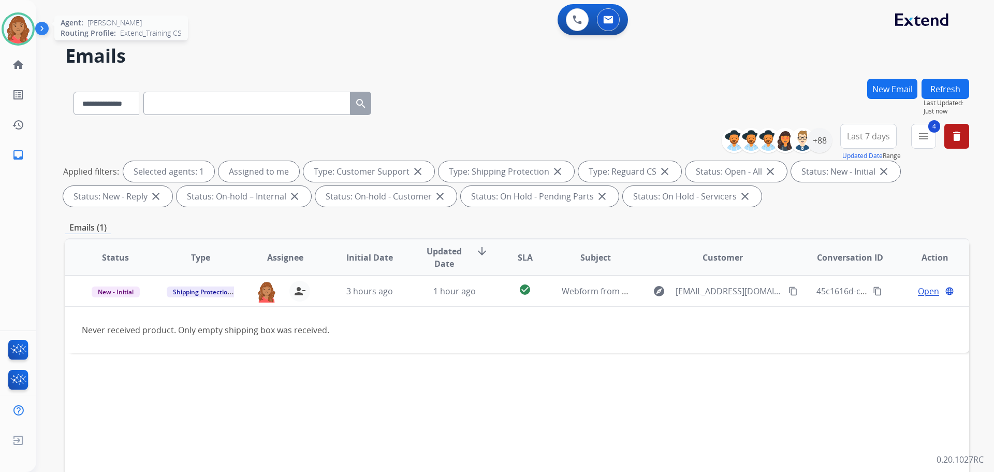
click at [30, 29] on img at bounding box center [18, 28] width 29 height 29
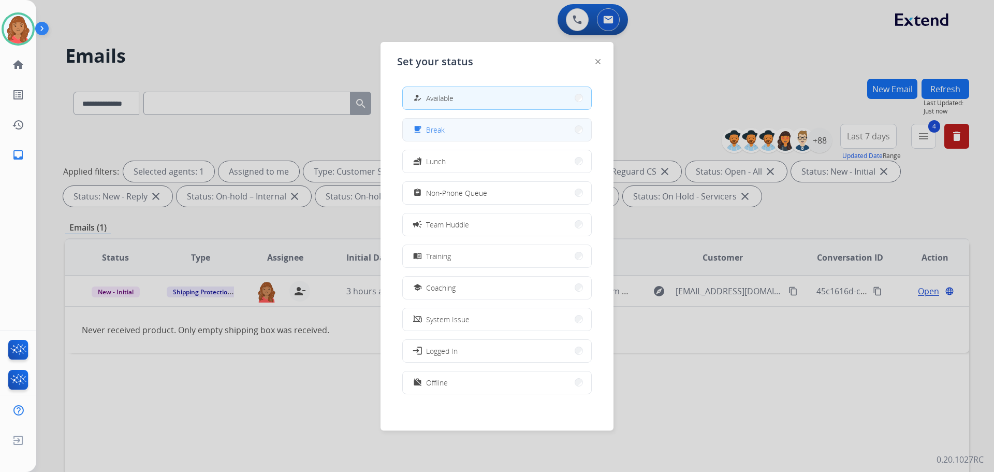
click at [438, 133] on span "Break" at bounding box center [435, 129] width 19 height 11
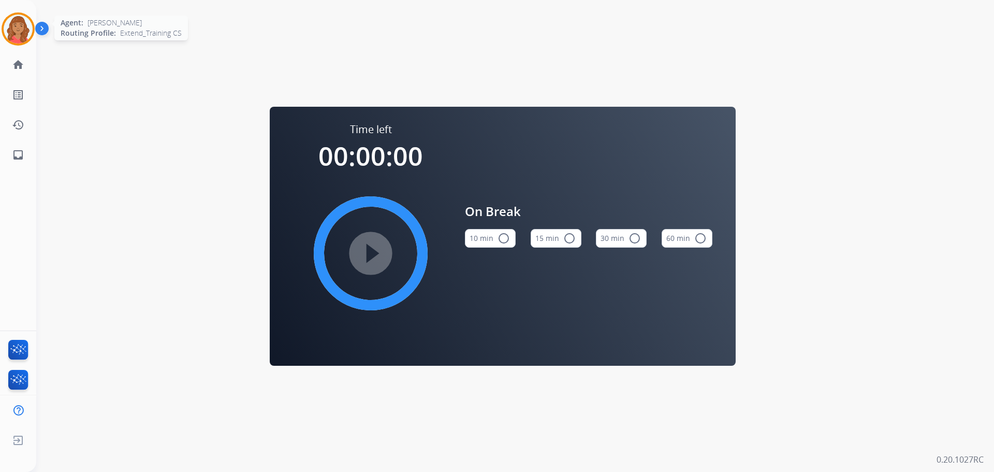
click at [27, 34] on img at bounding box center [18, 28] width 29 height 29
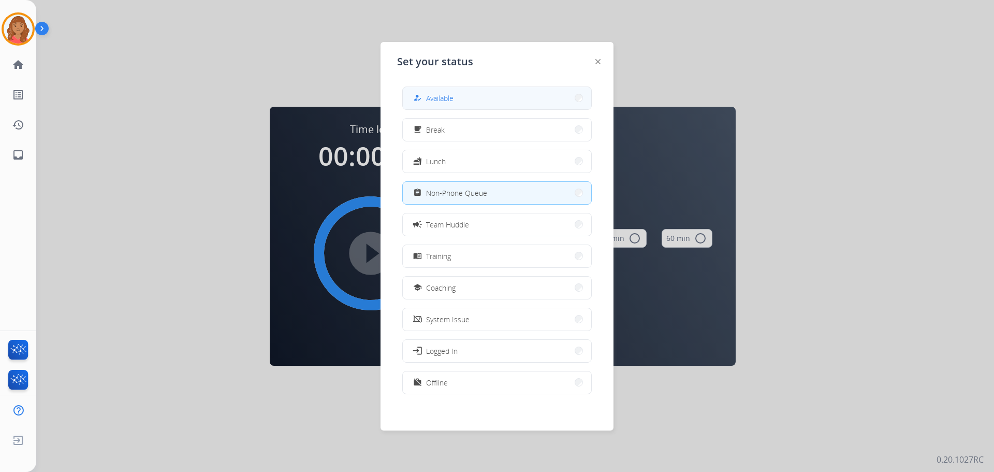
click at [431, 97] on span "Available" at bounding box center [439, 98] width 27 height 11
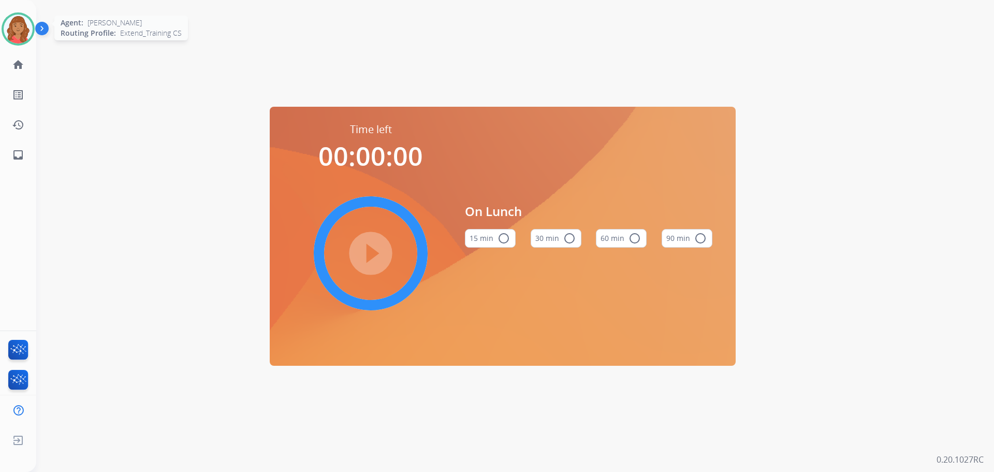
click at [18, 27] on img at bounding box center [18, 28] width 29 height 29
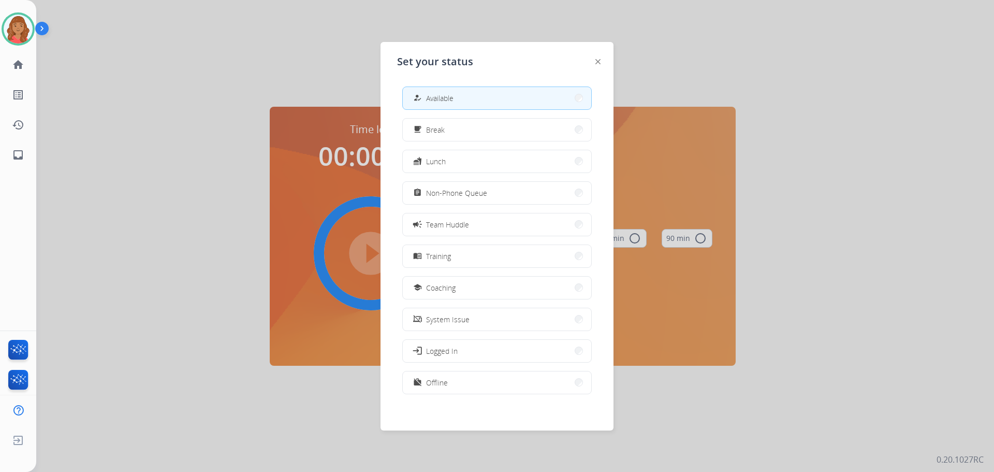
click at [452, 96] on span "Available" at bounding box center [439, 98] width 27 height 11
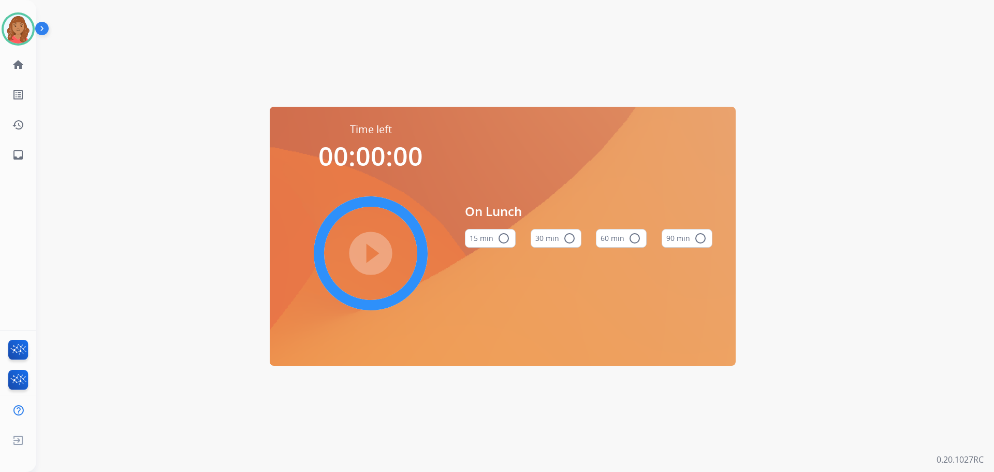
drag, startPoint x: 363, startPoint y: 262, endPoint x: 374, endPoint y: 255, distance: 12.8
click at [364, 262] on div "play_circle_filled" at bounding box center [370, 252] width 155 height 155
click at [434, 246] on div "play_circle_filled" at bounding box center [370, 252] width 155 height 155
drag, startPoint x: 444, startPoint y: 243, endPoint x: 351, endPoint y: 188, distance: 107.4
click at [443, 242] on div "play_circle_filled" at bounding box center [370, 252] width 155 height 155
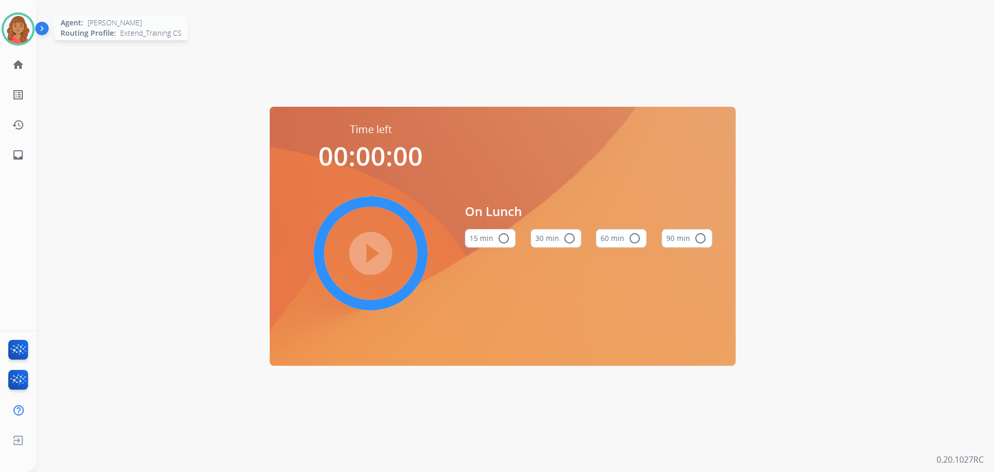
click at [15, 24] on img at bounding box center [18, 28] width 29 height 29
drag, startPoint x: 23, startPoint y: 31, endPoint x: 28, endPoint y: 33, distance: 6.3
click at [24, 31] on img at bounding box center [18, 28] width 29 height 29
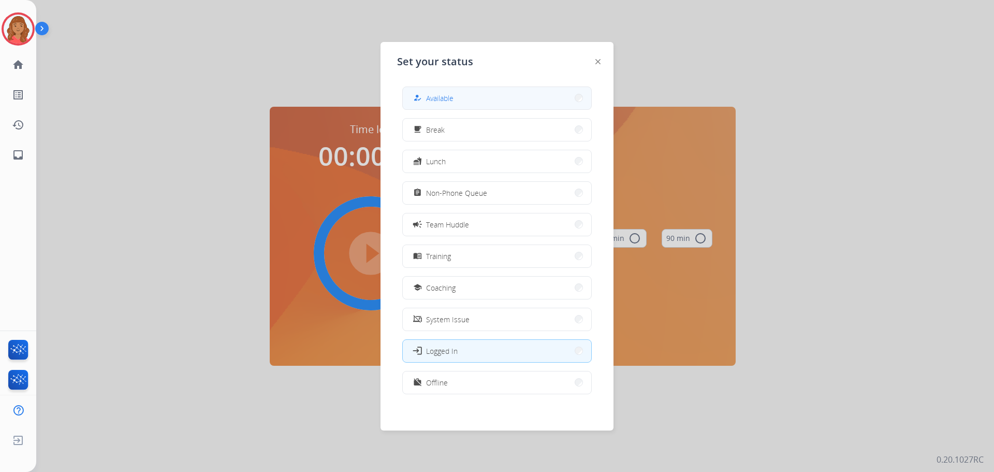
click at [418, 100] on mat-icon "how_to_reg" at bounding box center [417, 98] width 9 height 9
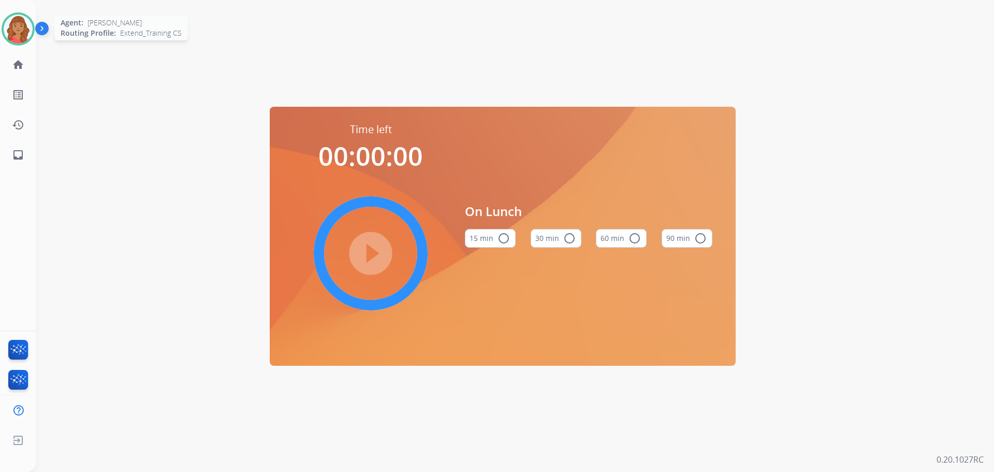
click at [23, 26] on img at bounding box center [18, 28] width 29 height 29
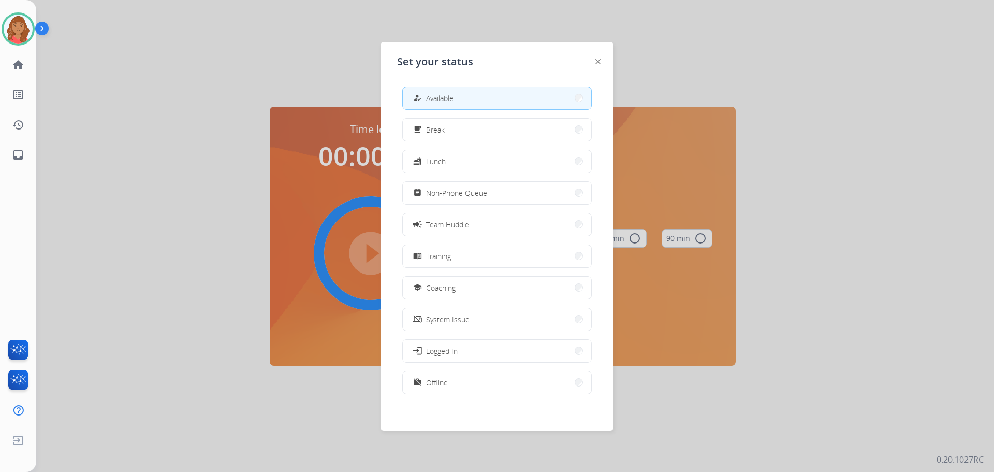
click at [474, 99] on button "how_to_reg Available" at bounding box center [497, 98] width 188 height 22
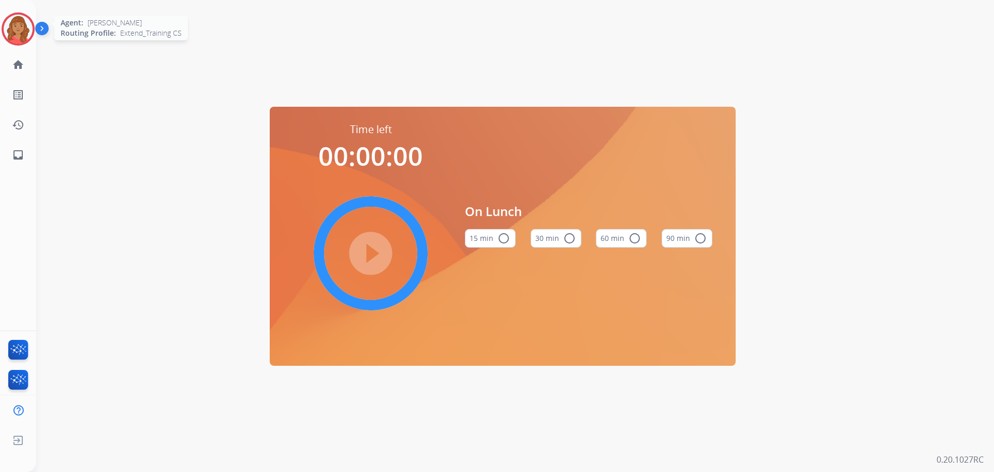
click at [12, 20] on img at bounding box center [18, 28] width 29 height 29
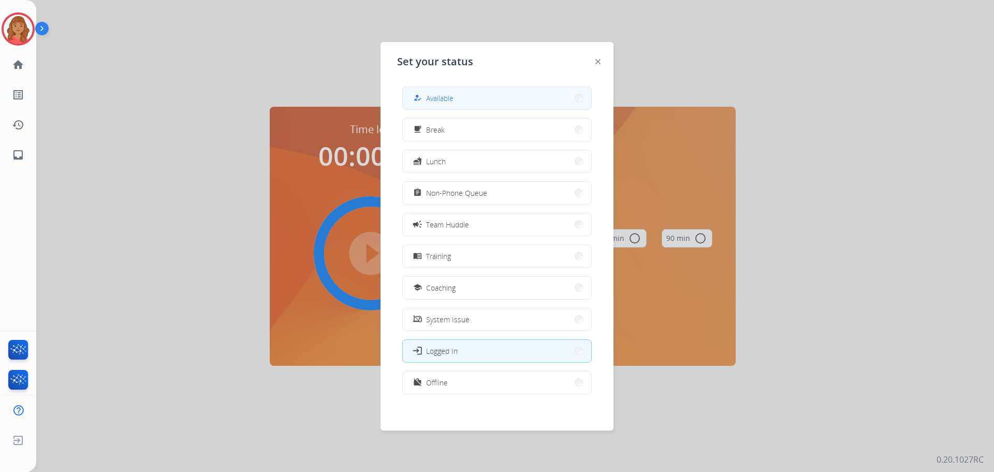
click at [438, 94] on span "Available" at bounding box center [439, 98] width 27 height 11
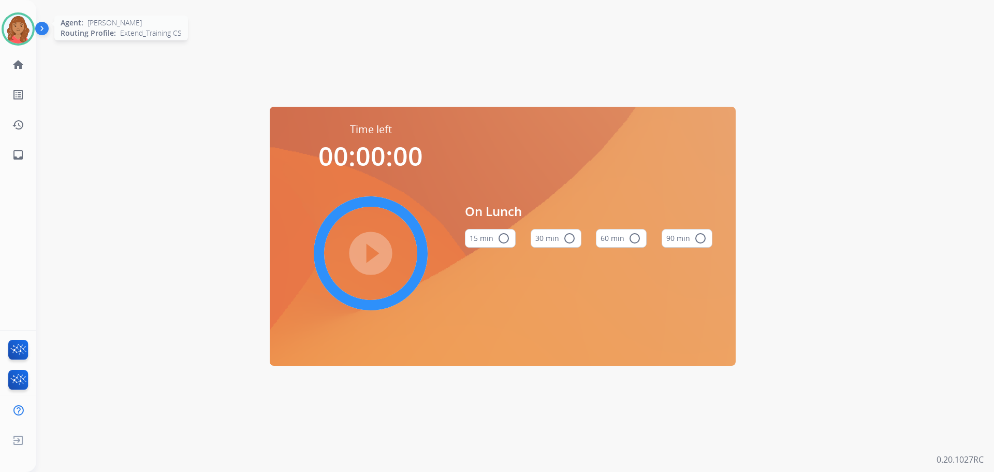
click at [24, 22] on img at bounding box center [18, 28] width 29 height 29
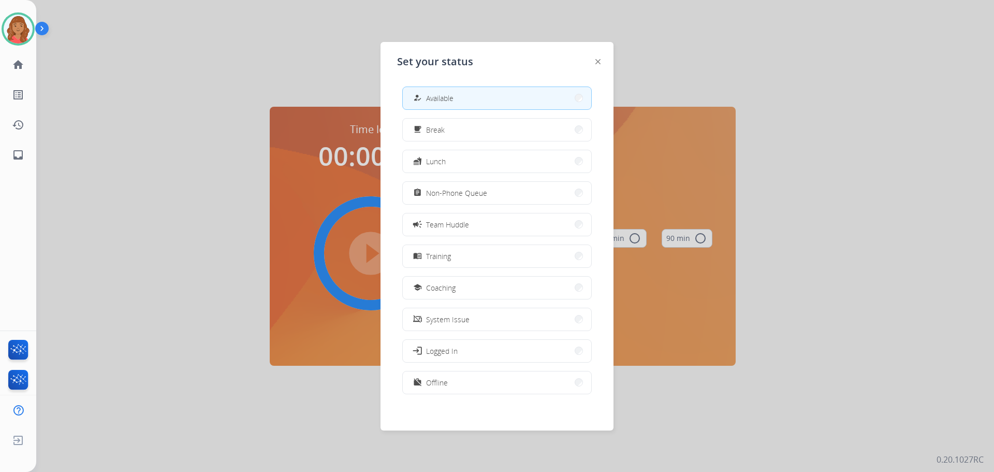
click at [441, 85] on div "how_to_reg Available free_breakfast Break fastfood Lunch assignment Non-Phone Q…" at bounding box center [497, 241] width 200 height 326
click at [441, 89] on button "how_to_reg Available" at bounding box center [497, 98] width 188 height 22
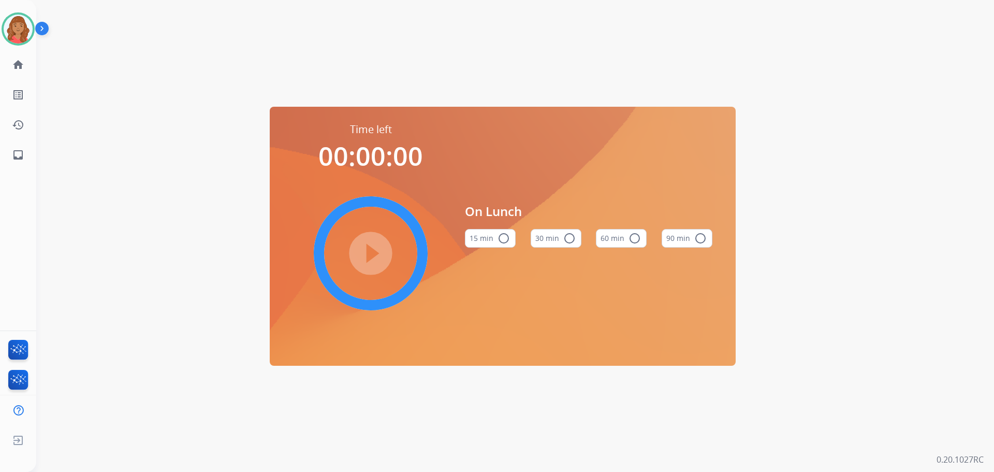
drag, startPoint x: 364, startPoint y: 97, endPoint x: 358, endPoint y: 94, distance: 7.2
click at [363, 96] on div "Time left 00:00:00 play_circle_filled On Lunch 15 min radio_button_unchecked 30…" at bounding box center [502, 236] width 933 height 472
click at [216, 39] on div "Time left 00:00:00 play_circle_filled On Lunch 15 min radio_button_unchecked 30…" at bounding box center [502, 236] width 933 height 472
click at [116, 33] on div "Time left 00:00:00 play_circle_filled On Lunch 15 min radio_button_unchecked 30…" at bounding box center [502, 236] width 933 height 472
click at [20, 25] on img at bounding box center [18, 28] width 29 height 29
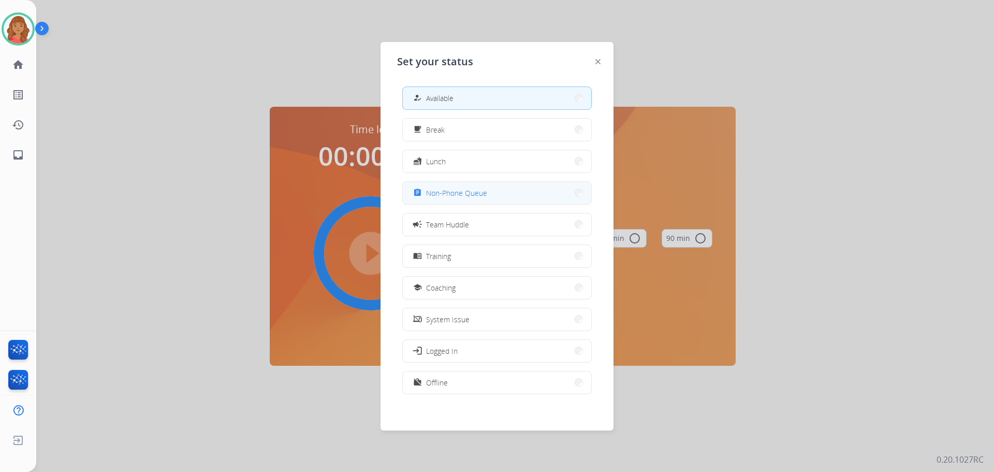
click at [444, 193] on span "Non-Phone Queue" at bounding box center [456, 192] width 61 height 11
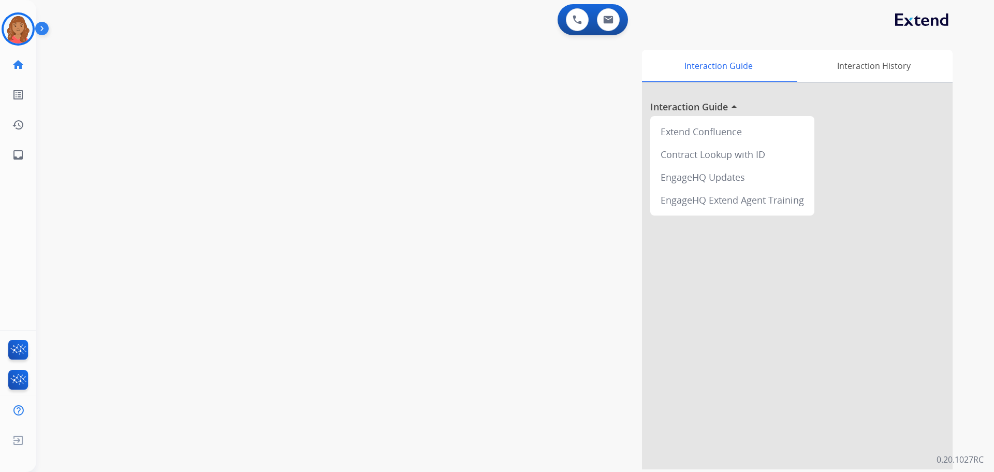
click at [19, 24] on img at bounding box center [18, 28] width 29 height 29
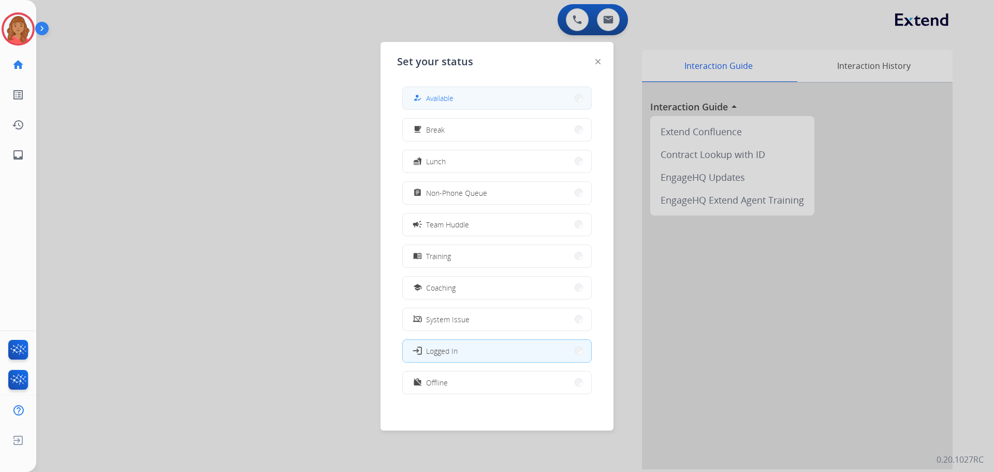
click at [448, 95] on span "Available" at bounding box center [439, 98] width 27 height 11
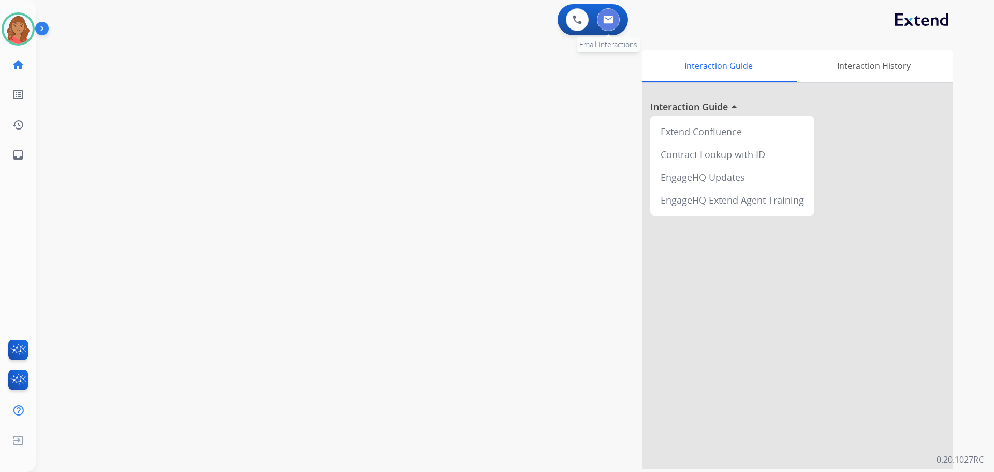
click at [614, 21] on button at bounding box center [608, 19] width 23 height 23
select select "**********"
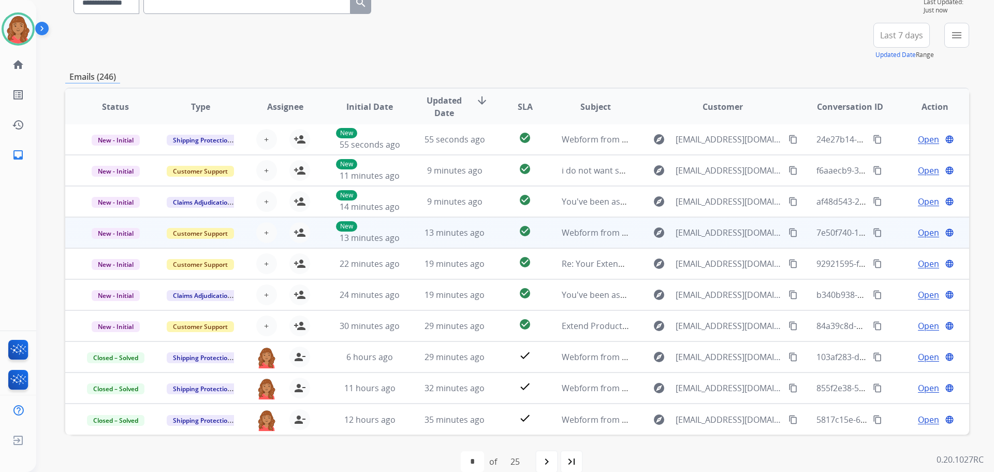
scroll to position [118, 0]
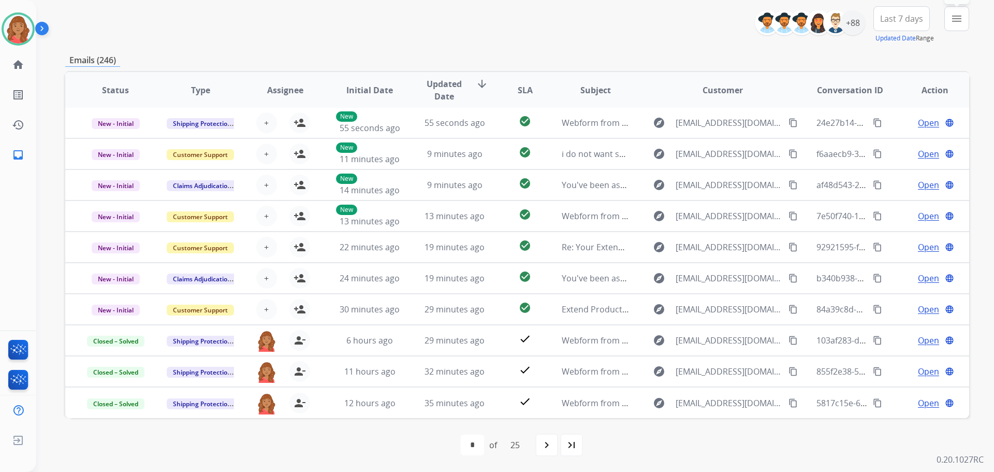
click at [950, 22] on button "menu Filters" at bounding box center [956, 18] width 25 height 25
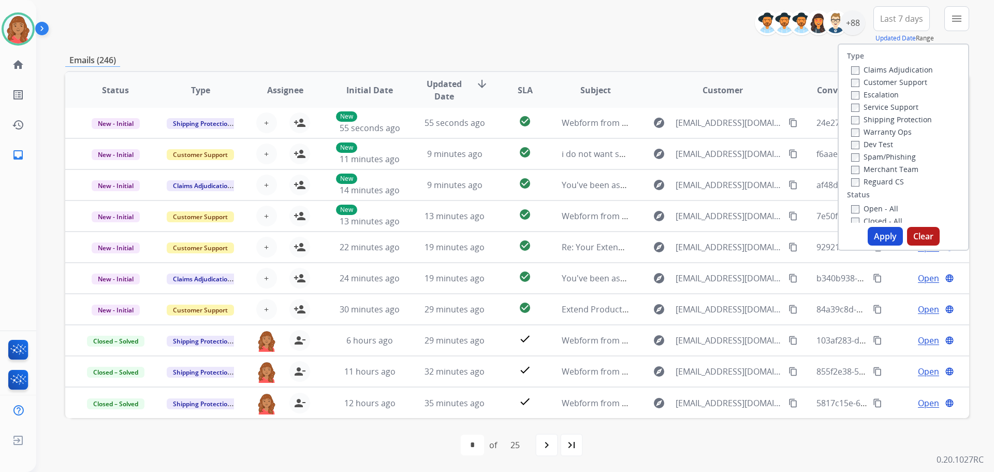
click at [853, 79] on label "Customer Support" at bounding box center [889, 82] width 76 height 10
click at [876, 230] on button "Apply" at bounding box center [885, 236] width 35 height 19
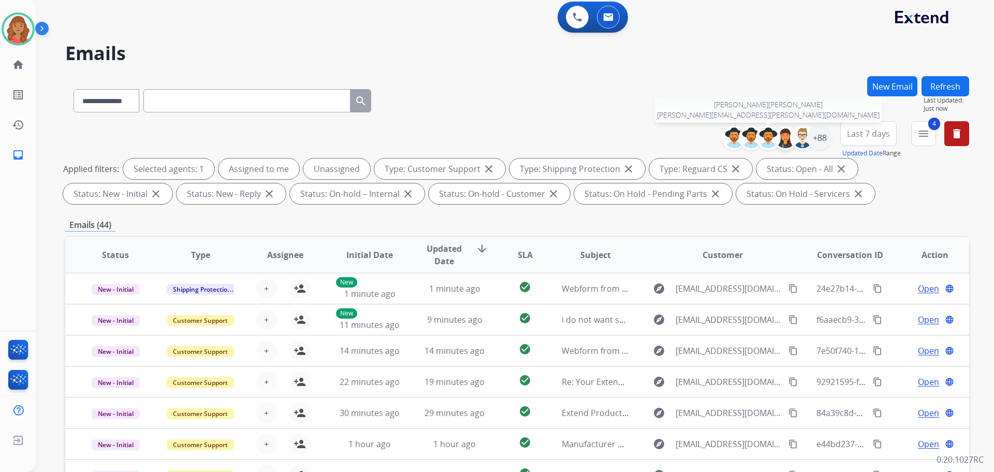
scroll to position [0, 0]
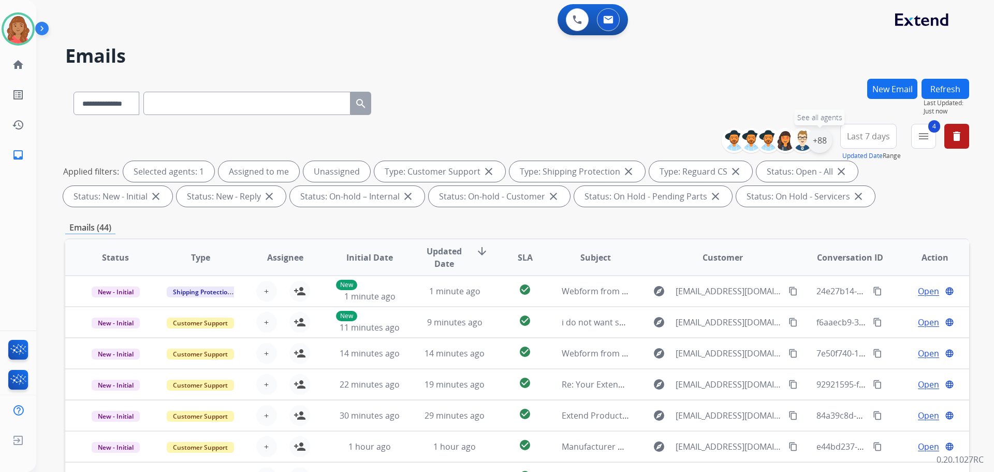
drag, startPoint x: 823, startPoint y: 141, endPoint x: 800, endPoint y: 174, distance: 40.1
click at [824, 141] on div "+88" at bounding box center [819, 140] width 25 height 25
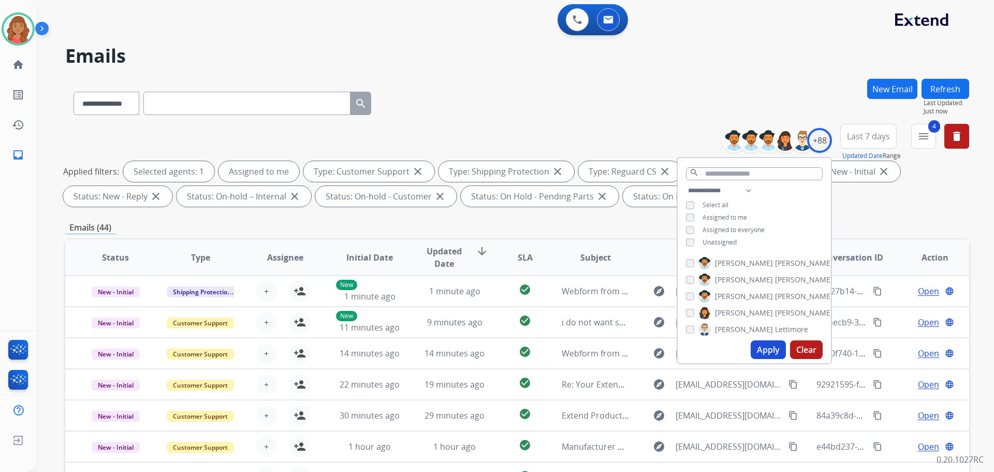
click at [768, 348] on button "Apply" at bounding box center [768, 349] width 35 height 19
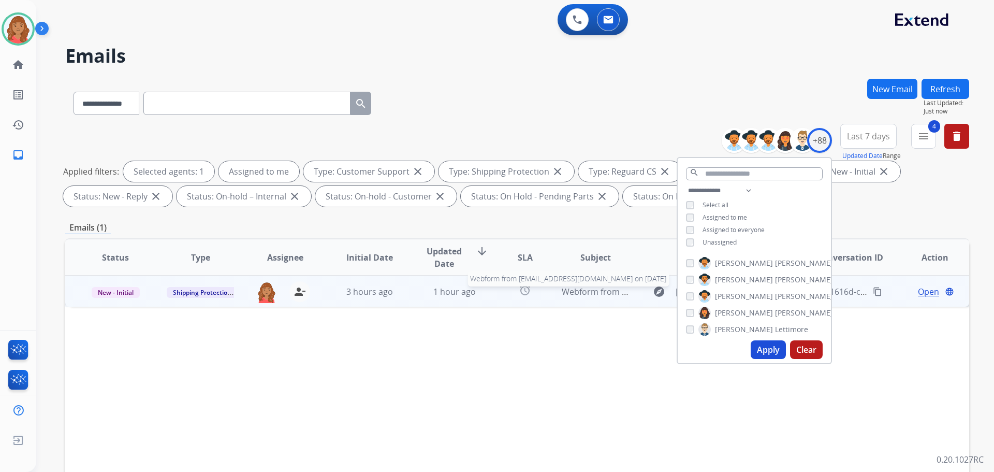
click at [587, 288] on span "Webform from [EMAIL_ADDRESS][DOMAIN_NAME] on [DATE]" at bounding box center [679, 291] width 234 height 11
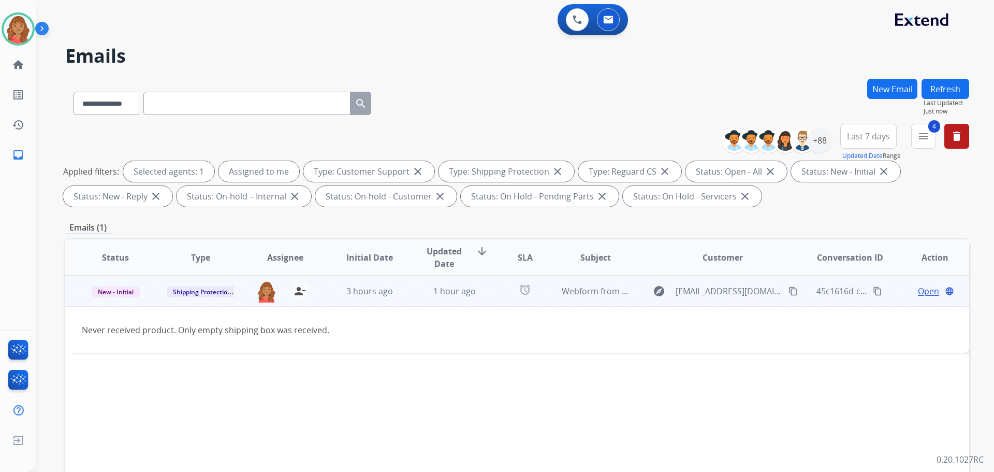
click at [920, 287] on span "Open" at bounding box center [928, 291] width 21 height 12
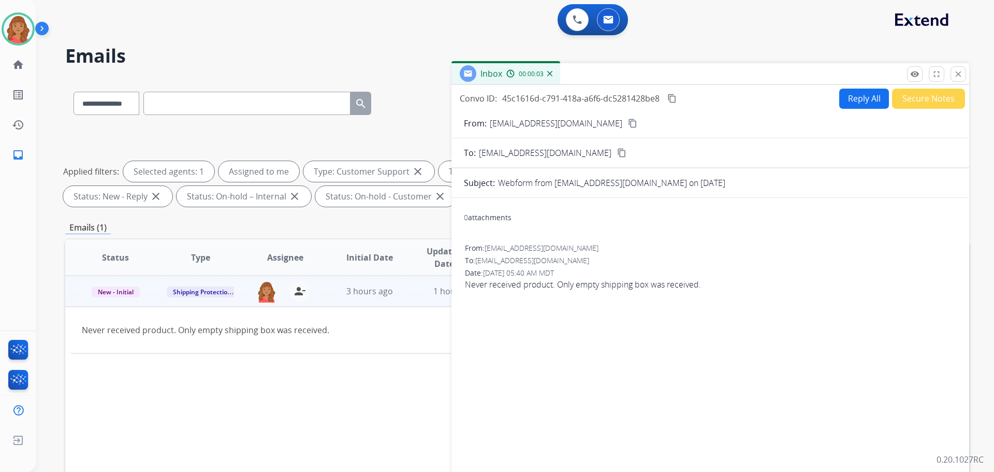
click at [628, 121] on mat-icon "content_copy" at bounding box center [632, 123] width 9 height 9
click at [844, 97] on button "Reply All" at bounding box center [864, 99] width 50 height 20
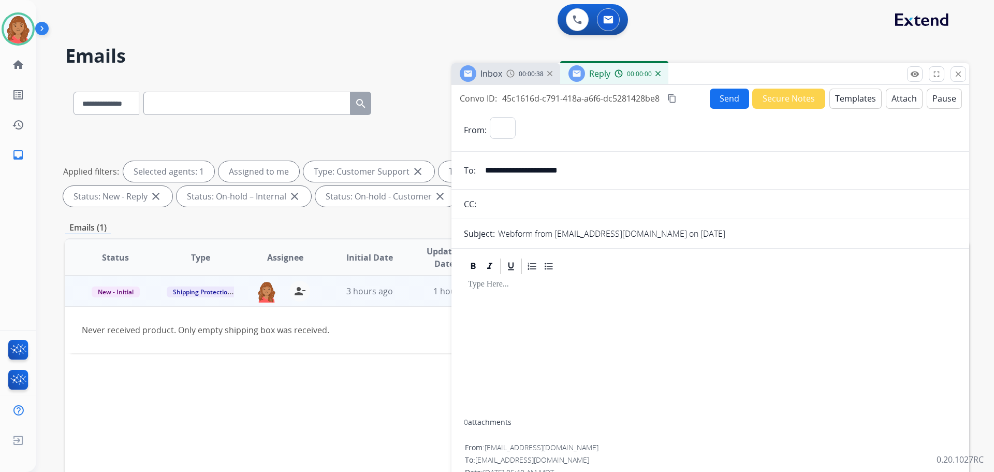
select select "**********"
click at [848, 99] on button "Templates" at bounding box center [855, 99] width 52 height 20
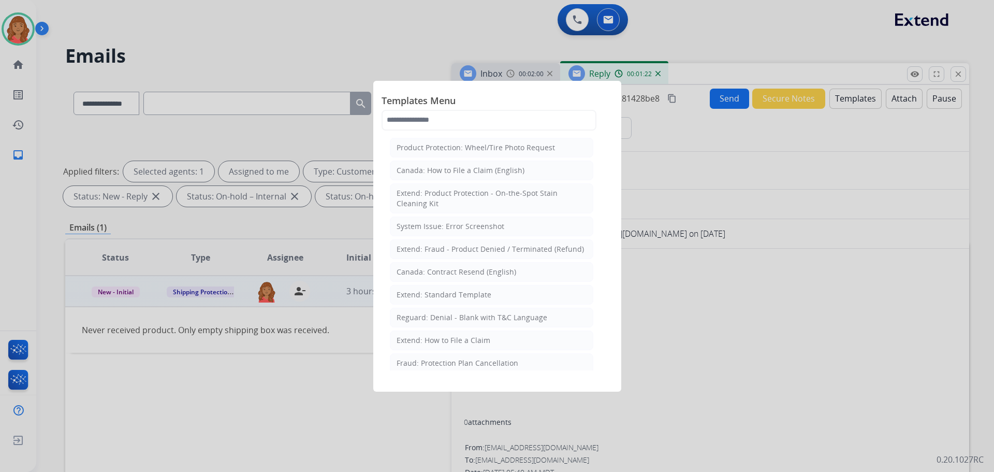
click at [444, 297] on div "Extend: Standard Template" at bounding box center [444, 294] width 95 height 10
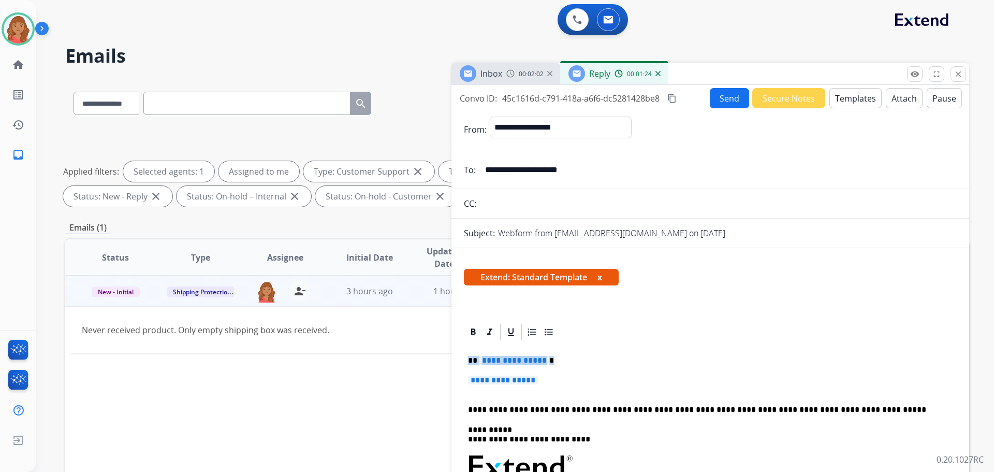
drag, startPoint x: 479, startPoint y: 365, endPoint x: 461, endPoint y: 359, distance: 18.7
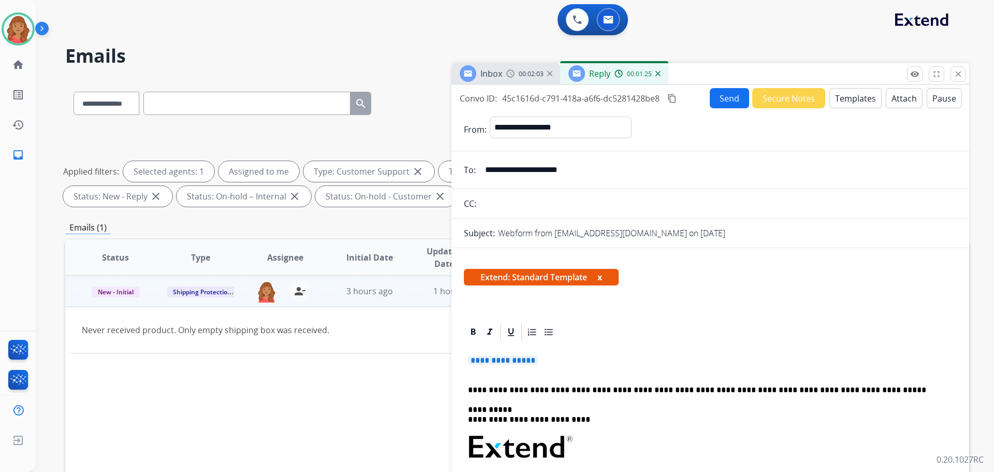
drag, startPoint x: 551, startPoint y: 359, endPoint x: 472, endPoint y: 350, distance: 79.6
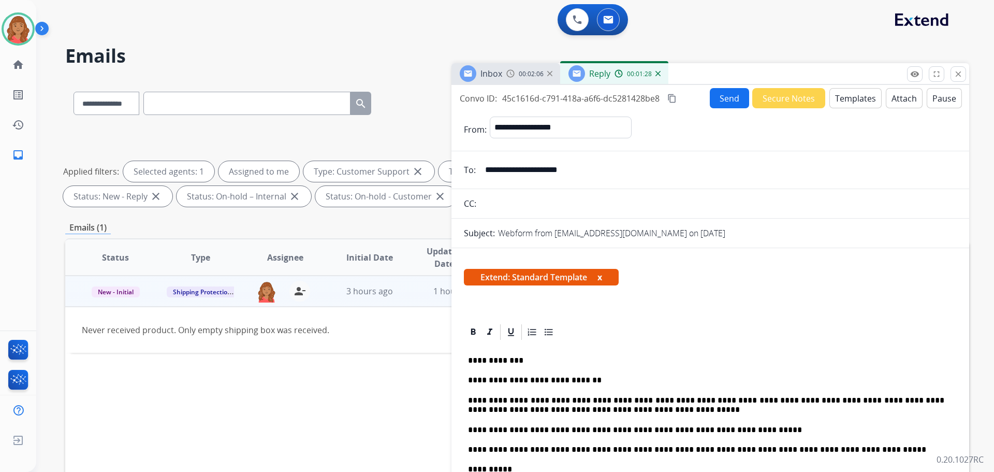
click at [668, 97] on button "content_copy" at bounding box center [672, 98] width 12 height 12
click at [722, 100] on button "Send" at bounding box center [729, 98] width 39 height 20
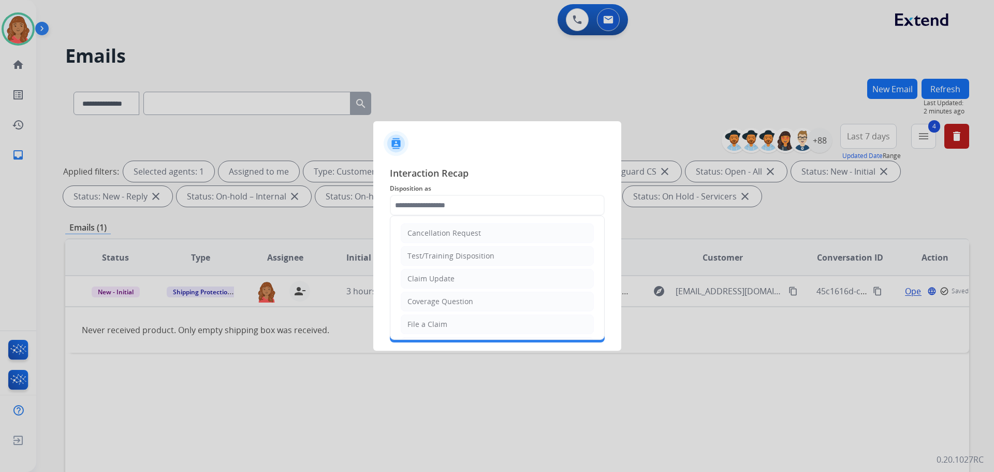
click at [438, 204] on input "text" at bounding box center [497, 205] width 215 height 21
click at [442, 273] on li "Claim Update" at bounding box center [497, 279] width 193 height 20
type input "**********"
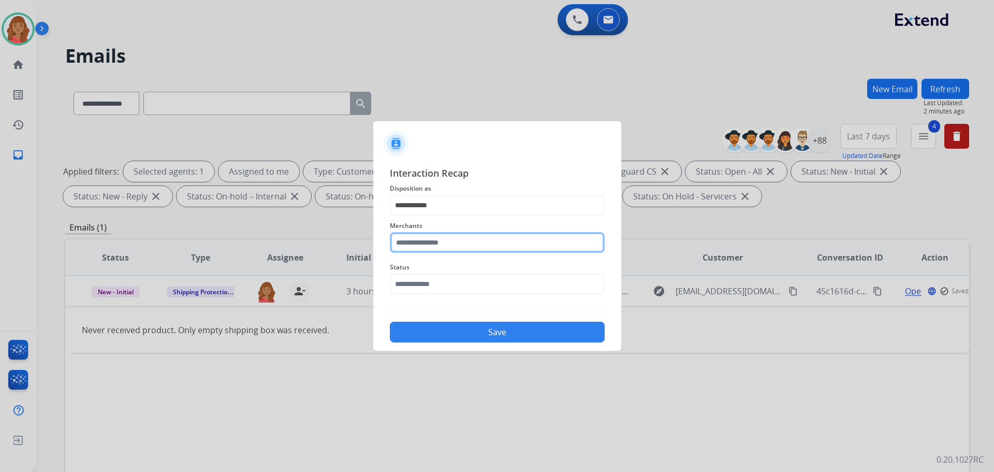
drag, startPoint x: 435, startPoint y: 237, endPoint x: 438, endPoint y: 251, distance: 14.2
click at [436, 238] on input "text" at bounding box center [497, 242] width 215 height 21
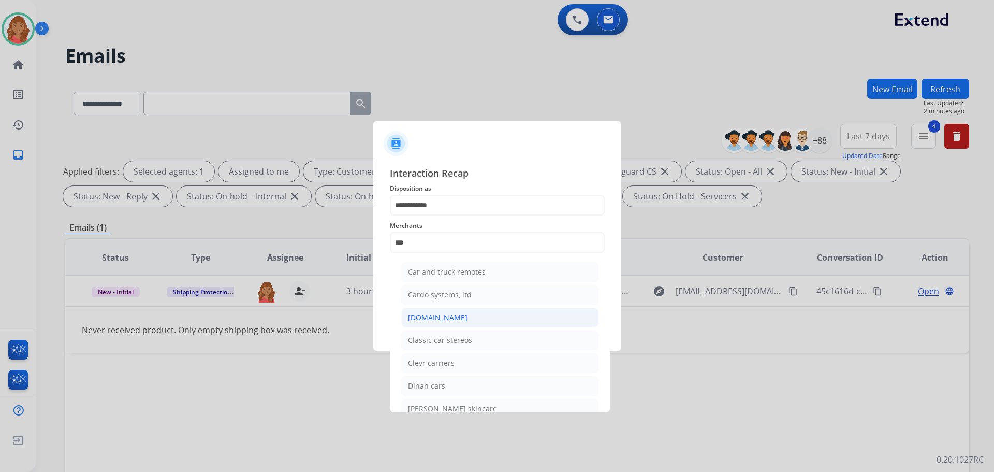
click at [434, 313] on div "[DOMAIN_NAME]" at bounding box center [438, 317] width 60 height 10
type input "**********"
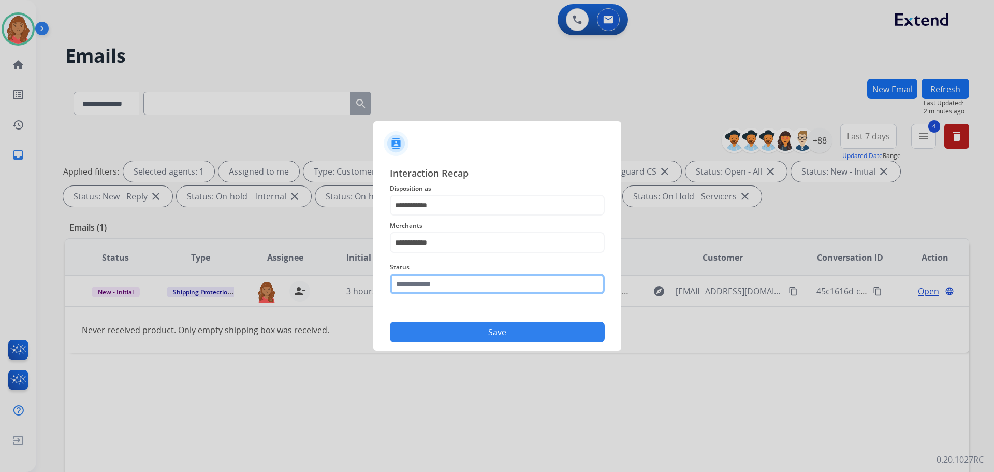
click at [434, 289] on input "text" at bounding box center [497, 283] width 215 height 21
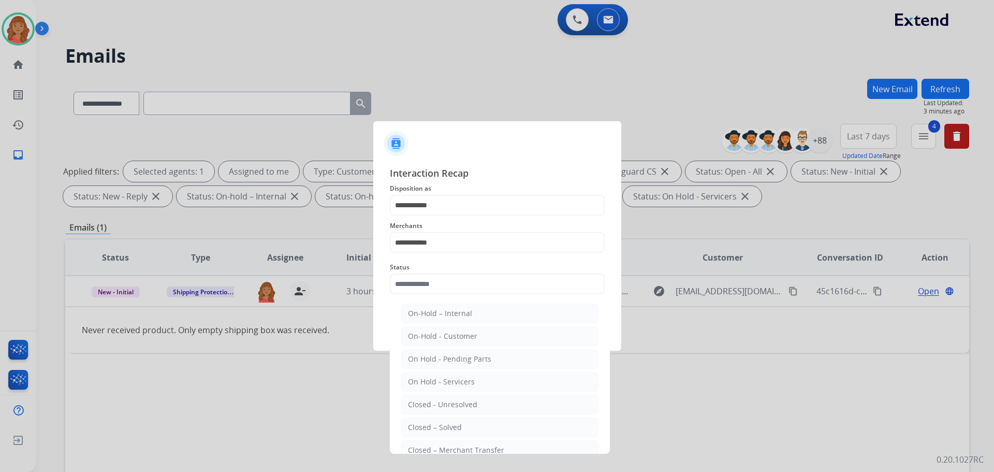
click at [453, 428] on div "Closed – Solved" at bounding box center [435, 427] width 54 height 10
type input "**********"
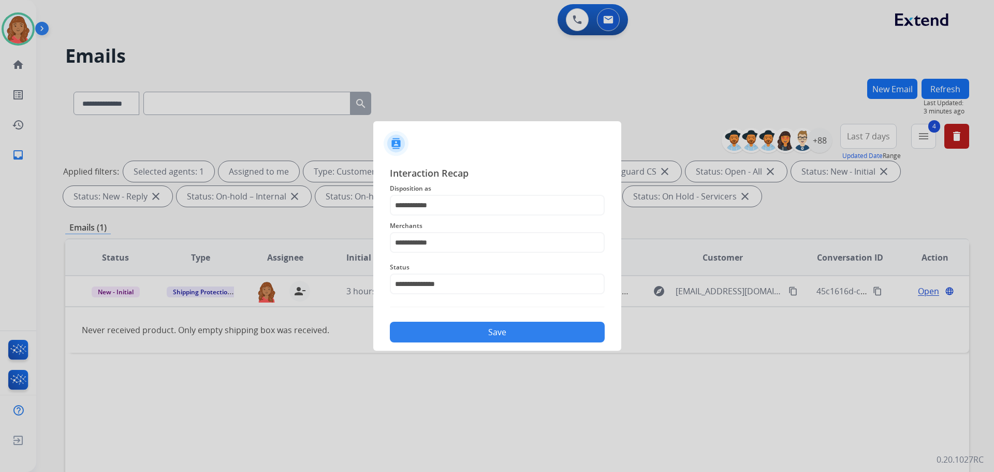
click at [449, 340] on button "Save" at bounding box center [497, 331] width 215 height 21
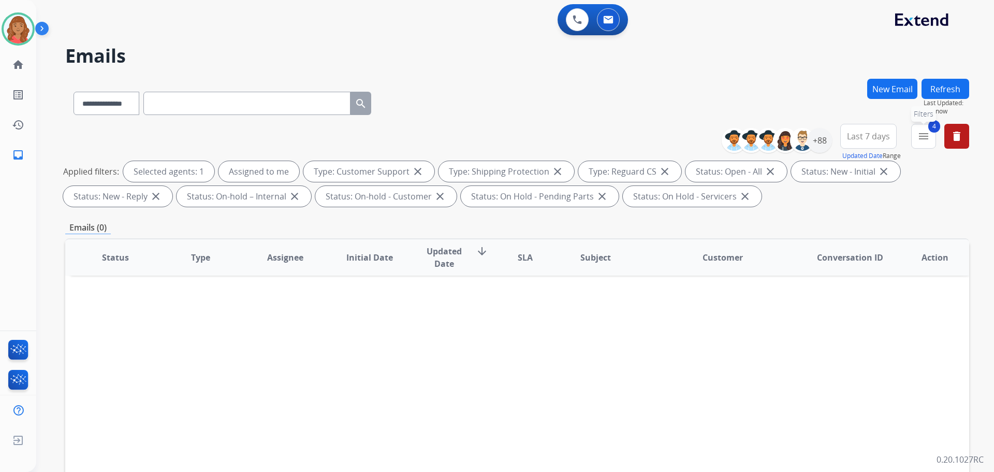
click at [921, 136] on mat-icon "menu" at bounding box center [923, 136] width 12 height 12
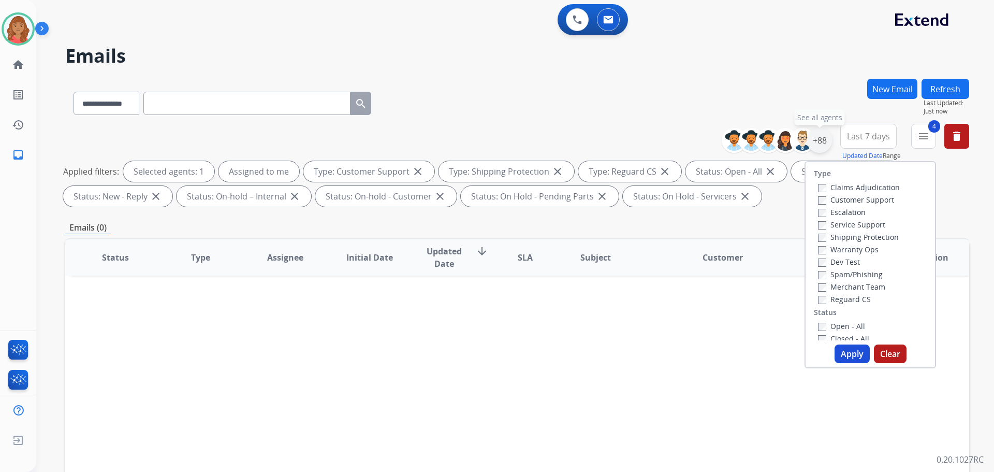
drag, startPoint x: 826, startPoint y: 135, endPoint x: 784, endPoint y: 173, distance: 56.8
click at [825, 136] on div "+88" at bounding box center [819, 140] width 25 height 25
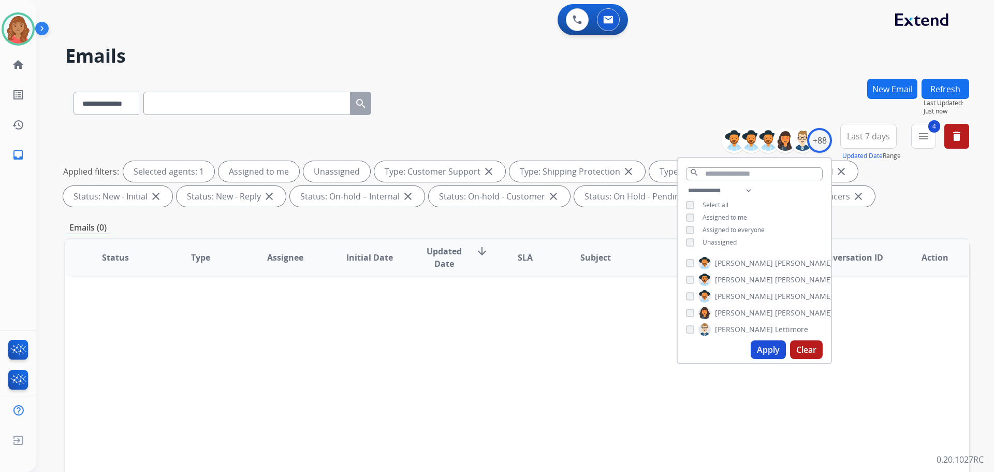
click at [761, 344] on button "Apply" at bounding box center [768, 349] width 35 height 19
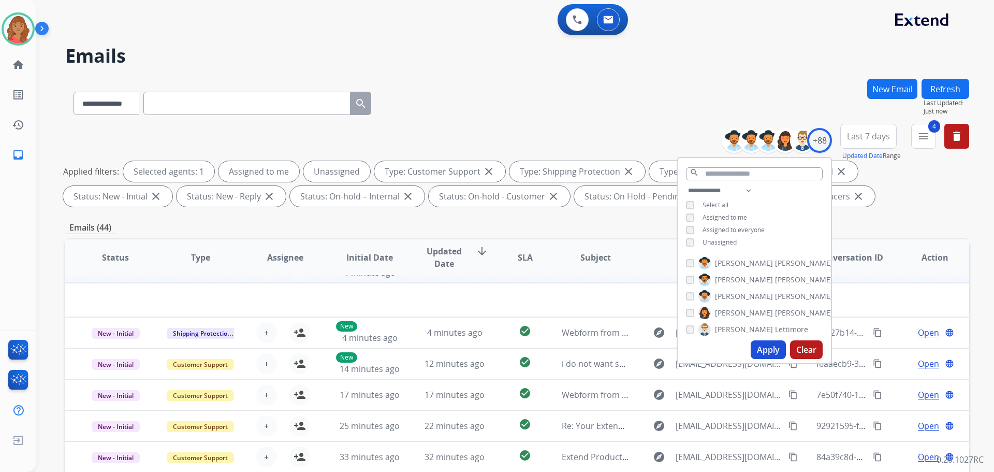
scroll to position [35, 0]
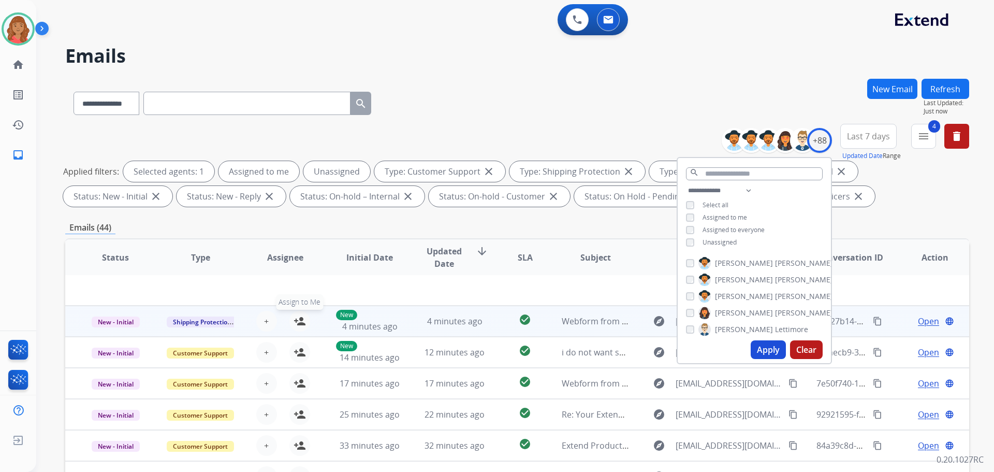
click at [307, 320] on button "person_add Assign to Me" at bounding box center [299, 321] width 21 height 21
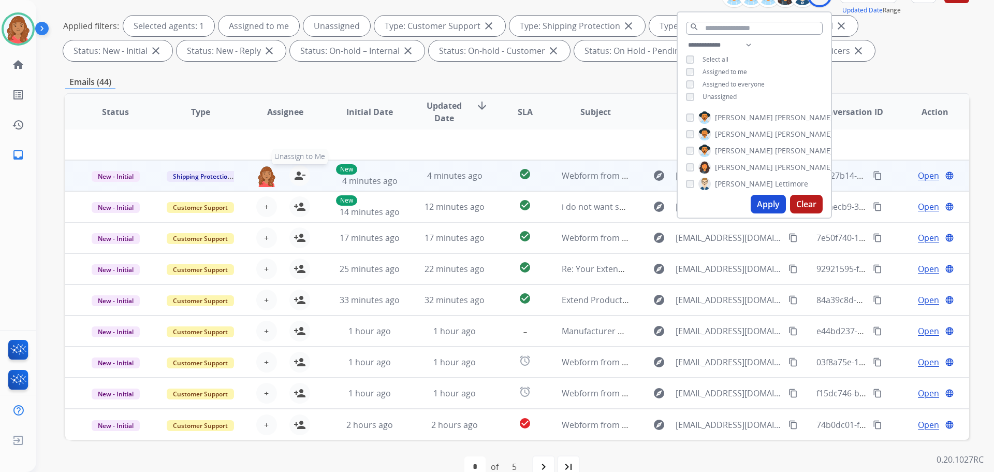
scroll to position [167, 0]
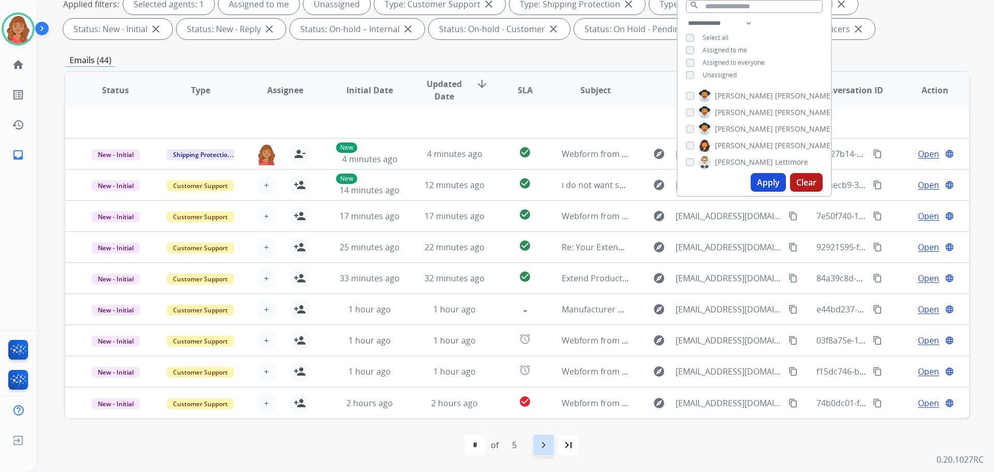
click at [541, 446] on mat-icon "navigate_next" at bounding box center [543, 444] width 12 height 12
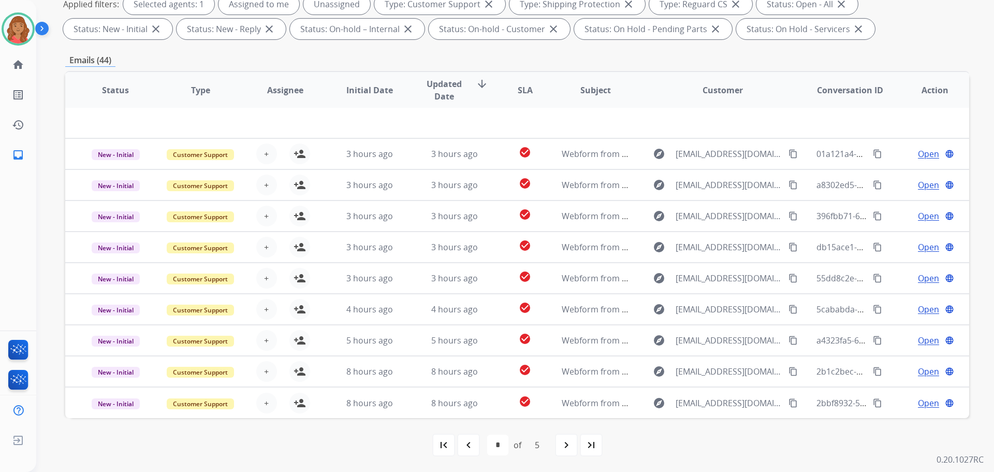
click at [566, 451] on div "navigate_next" at bounding box center [566, 444] width 23 height 23
drag, startPoint x: 560, startPoint y: 441, endPoint x: 510, endPoint y: 430, distance: 51.4
click at [561, 441] on mat-icon "navigate_next" at bounding box center [566, 444] width 12 height 12
drag, startPoint x: 571, startPoint y: 444, endPoint x: 520, endPoint y: 428, distance: 53.7
click at [571, 444] on mat-icon "navigate_next" at bounding box center [566, 444] width 12 height 12
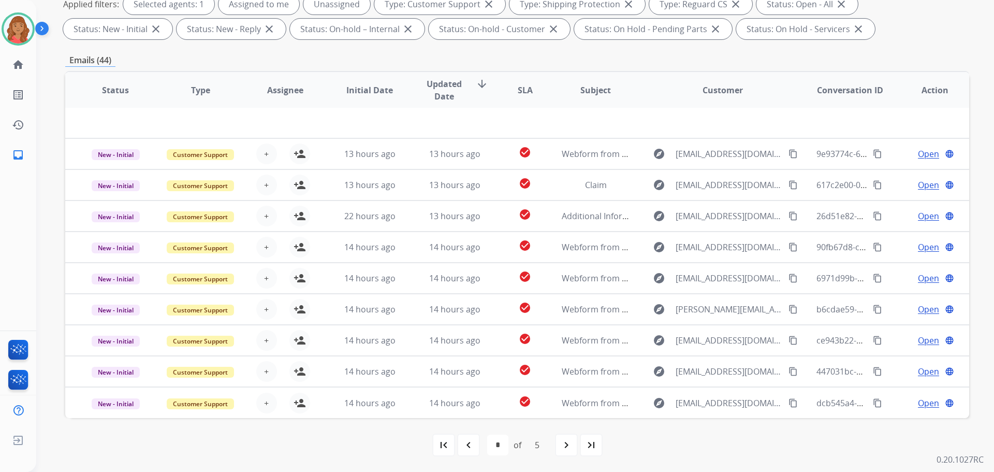
select select "*"
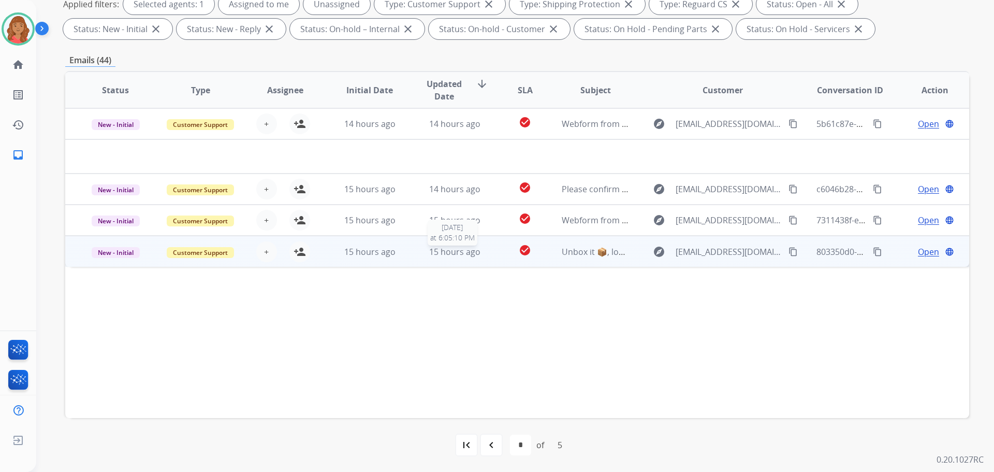
click at [439, 253] on span "15 hours ago" at bounding box center [454, 251] width 51 height 11
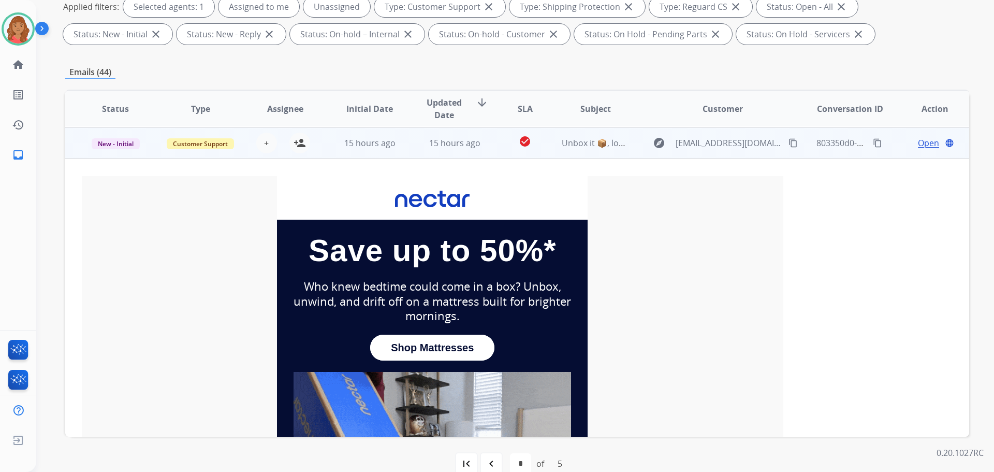
scroll to position [93, 0]
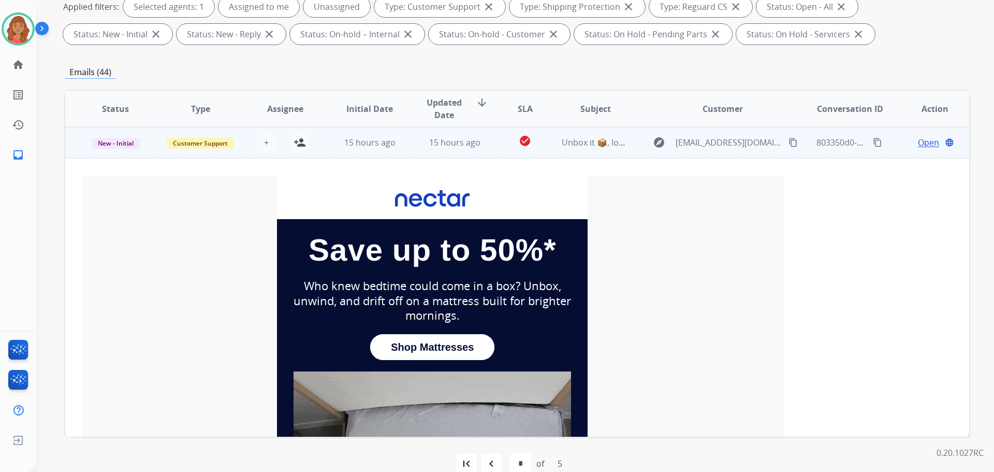
drag, startPoint x: 301, startPoint y: 142, endPoint x: 283, endPoint y: 146, distance: 19.1
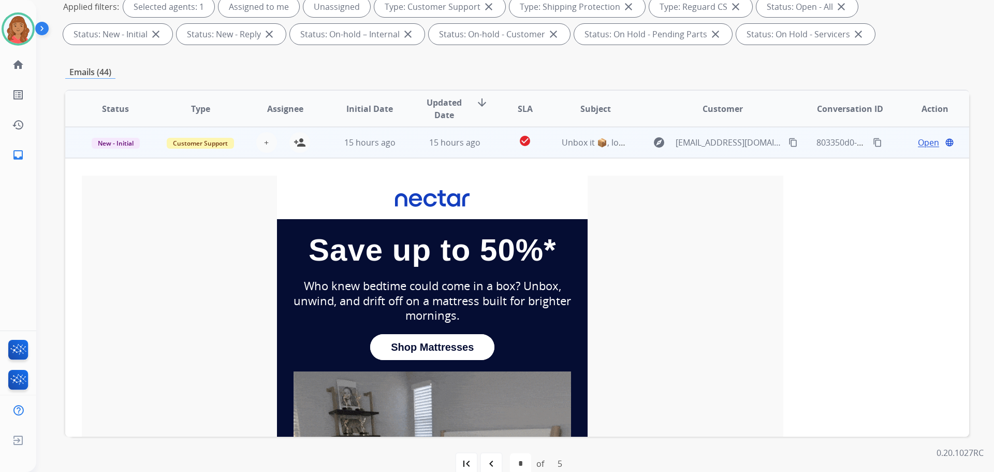
click at [301, 142] on mat-icon "person_add" at bounding box center [299, 142] width 12 height 12
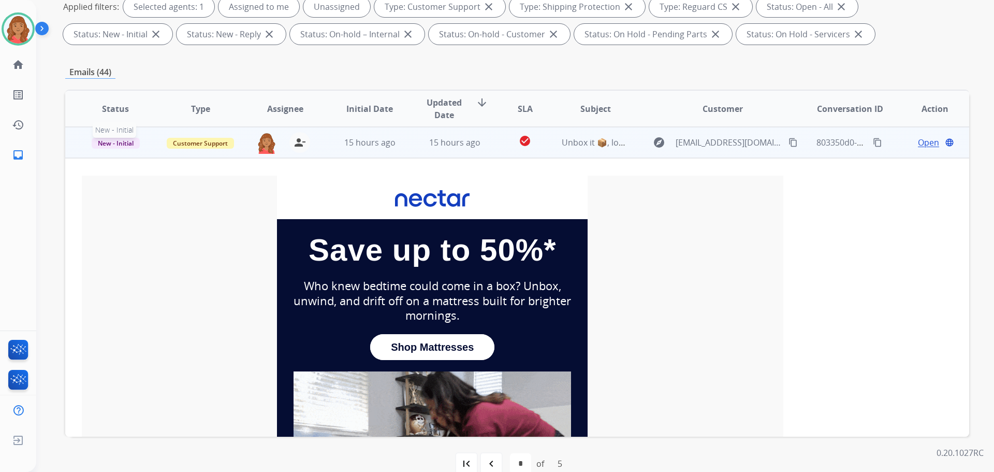
click at [111, 144] on span "New - Initial" at bounding box center [116, 143] width 48 height 11
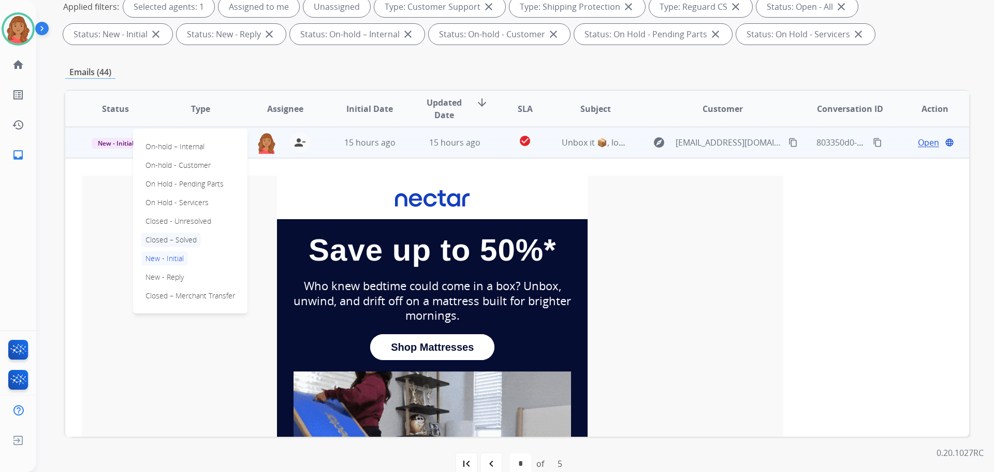
click at [165, 239] on p "Closed – Solved" at bounding box center [171, 239] width 60 height 14
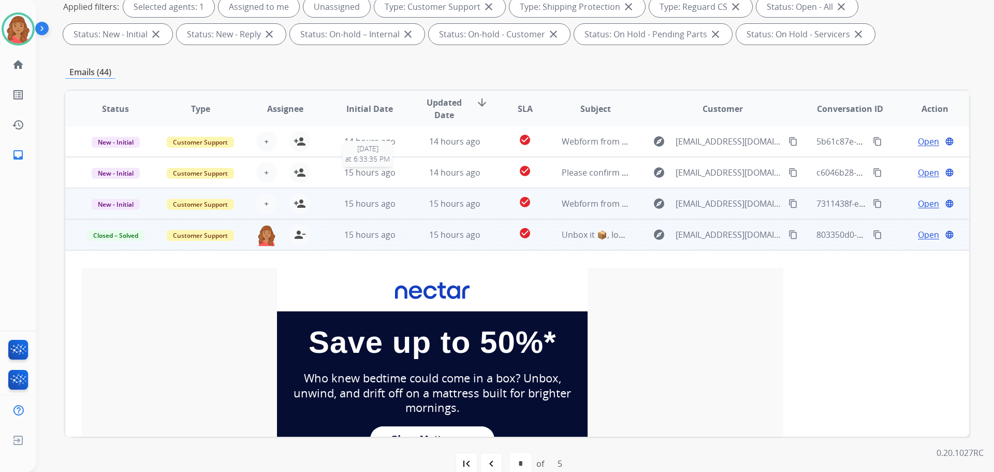
scroll to position [0, 0]
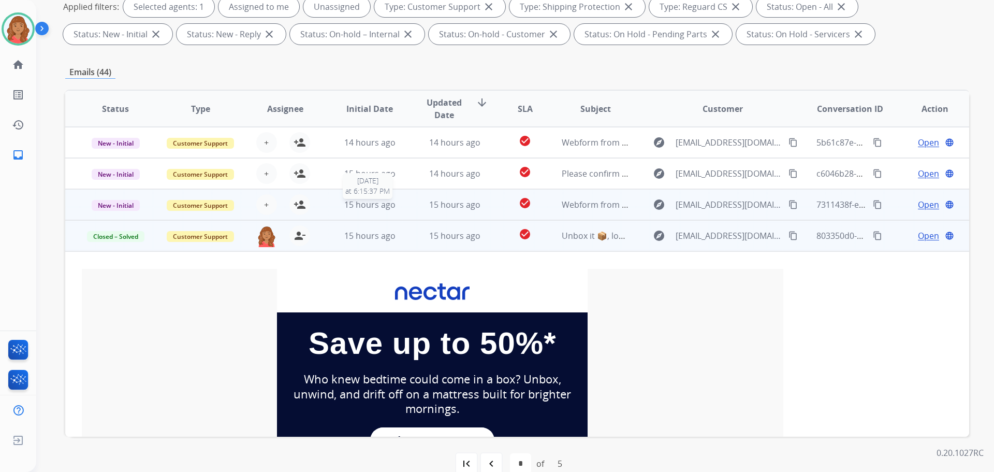
click at [346, 205] on span "15 hours ago" at bounding box center [369, 204] width 51 height 11
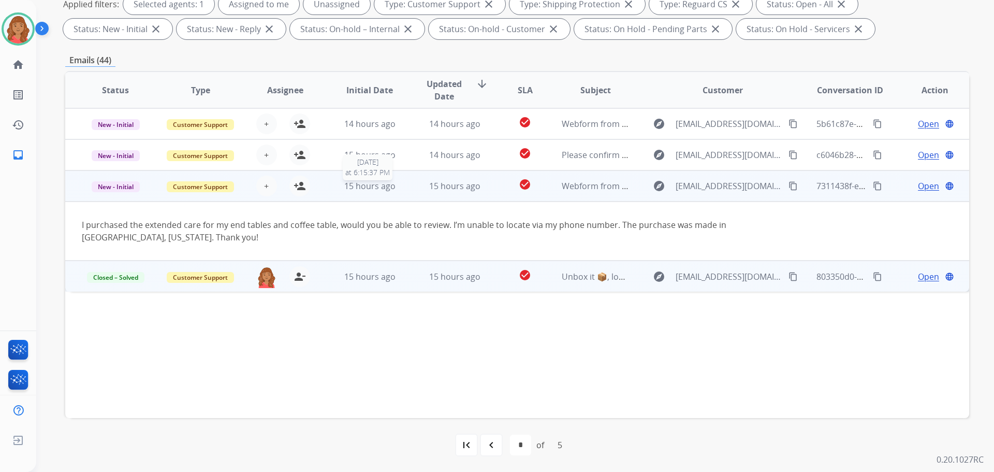
click at [345, 184] on span "15 hours ago" at bounding box center [369, 185] width 51 height 11
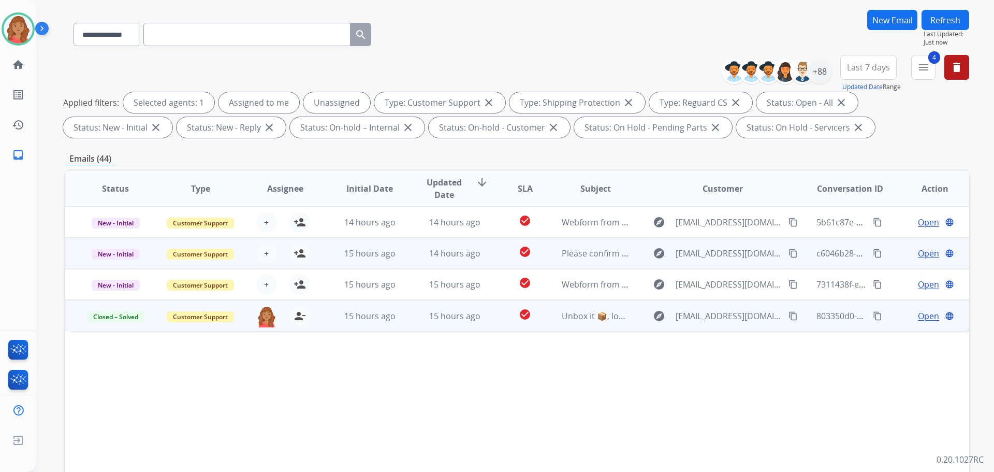
scroll to position [64, 0]
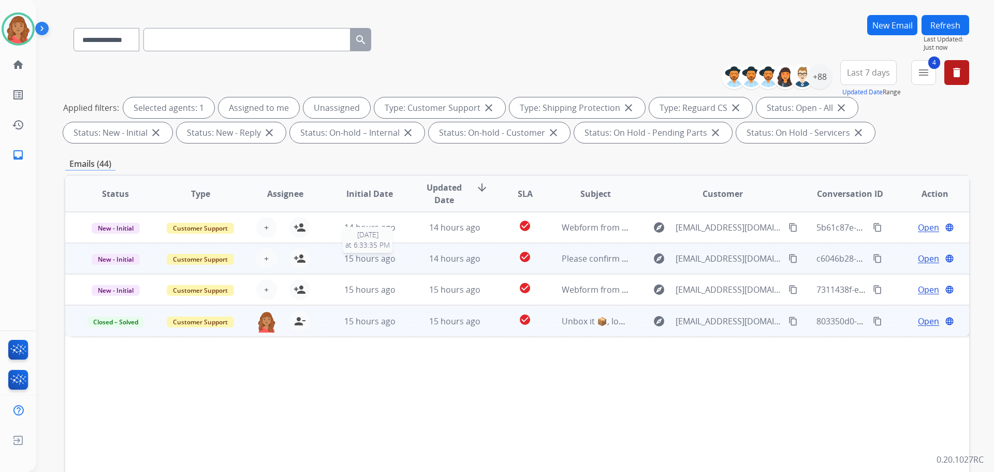
click at [346, 259] on span "15 hours ago" at bounding box center [369, 258] width 51 height 11
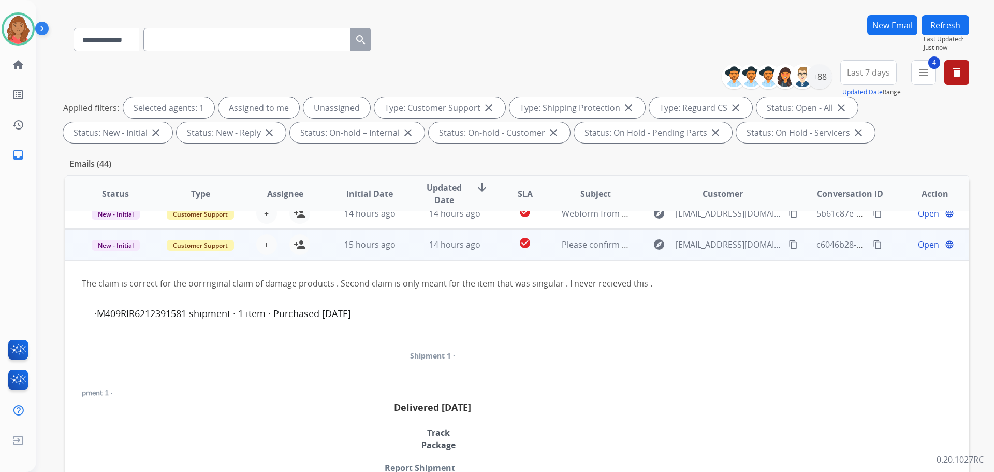
scroll to position [0, 0]
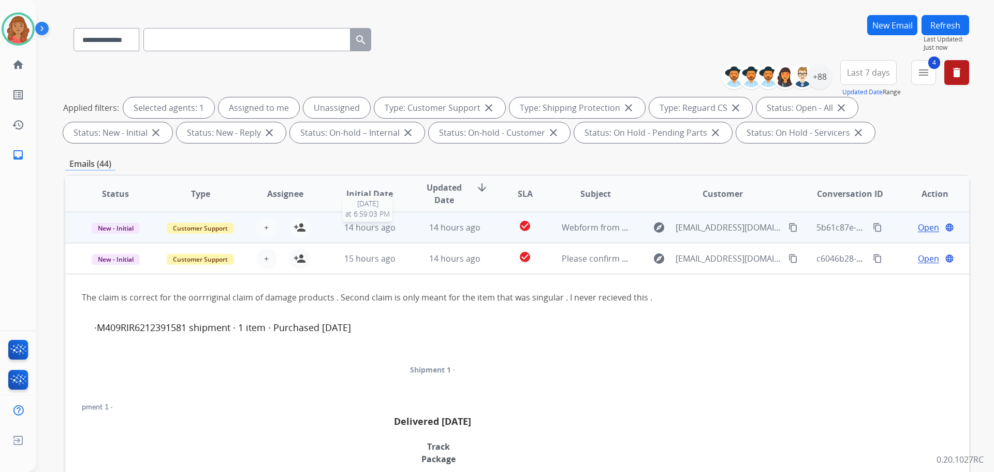
click at [344, 232] on span "14 hours ago" at bounding box center [369, 227] width 51 height 11
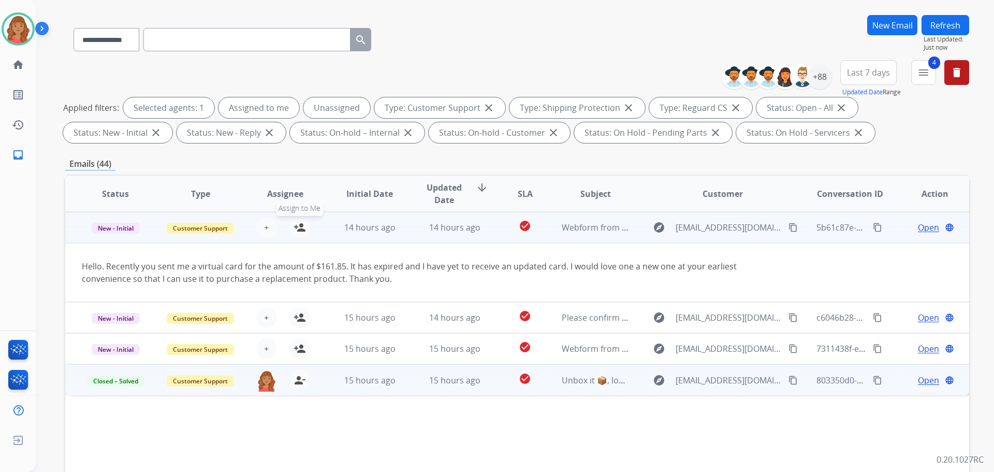
click at [299, 230] on mat-icon "person_add" at bounding box center [299, 227] width 12 height 12
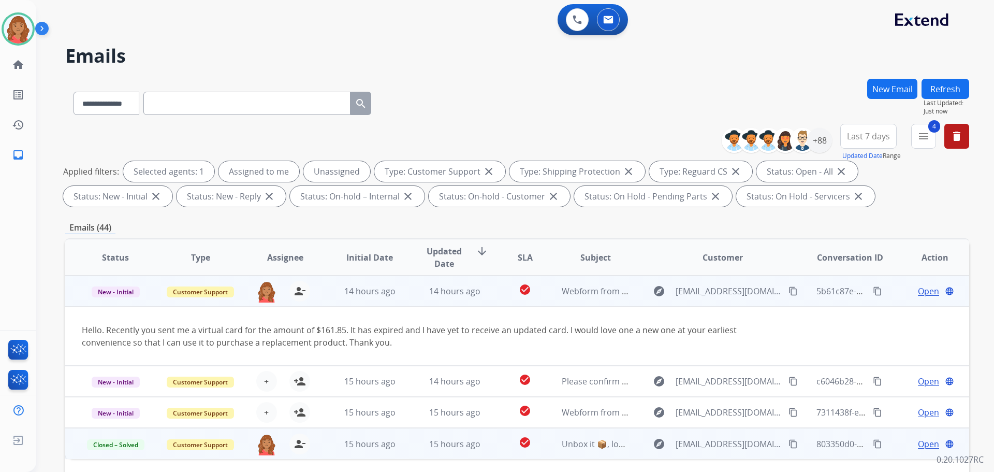
click at [788, 289] on mat-icon "content_copy" at bounding box center [792, 290] width 9 height 9
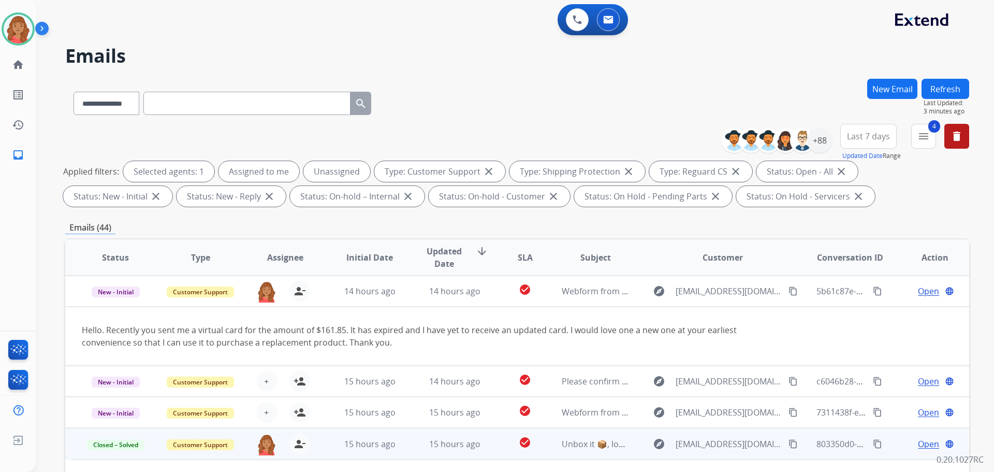
click at [699, 238] on div "Status Type Assignee Initial Date Updated Date arrow_downward SLA Subject Custo…" at bounding box center [517, 411] width 904 height 347
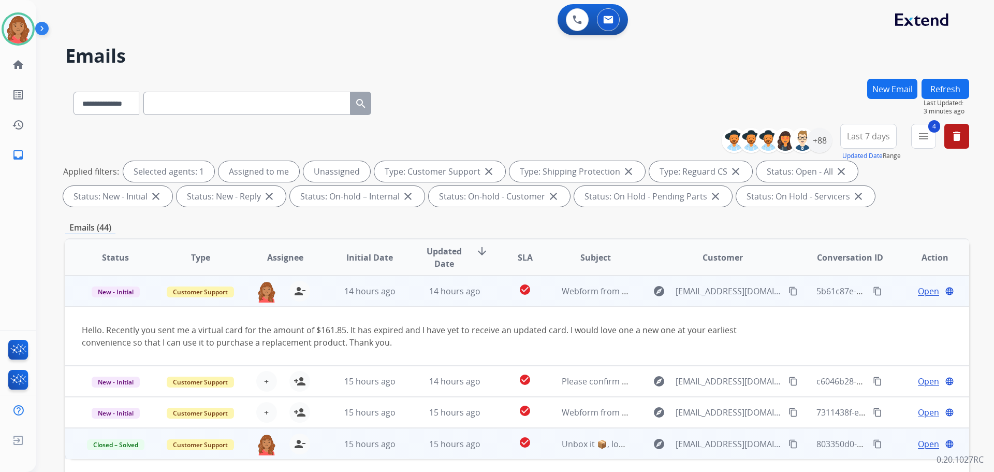
click at [918, 292] on span "Open" at bounding box center [928, 291] width 21 height 12
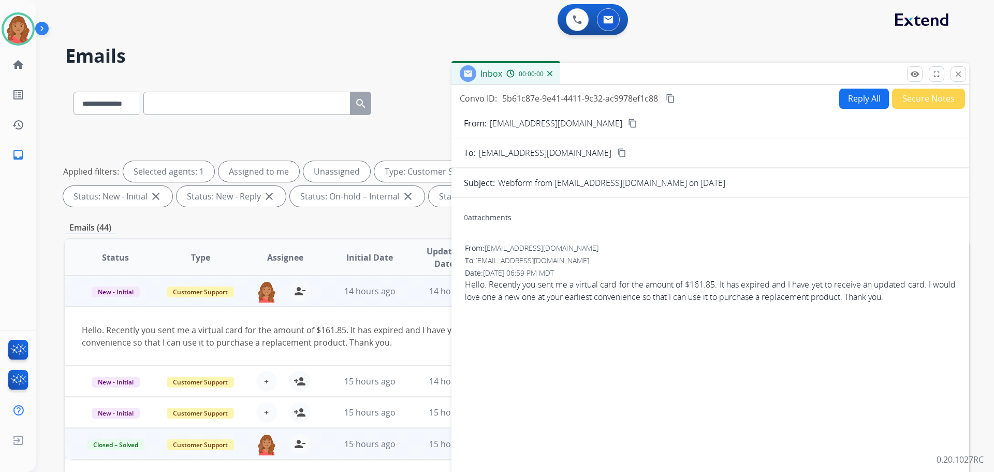
click at [858, 109] on form "From: Andersmcleland@gmail.com content_copy To: support@extend.com content_copy…" at bounding box center [710, 308] width 518 height 399
click at [855, 102] on button "Reply All" at bounding box center [864, 99] width 50 height 20
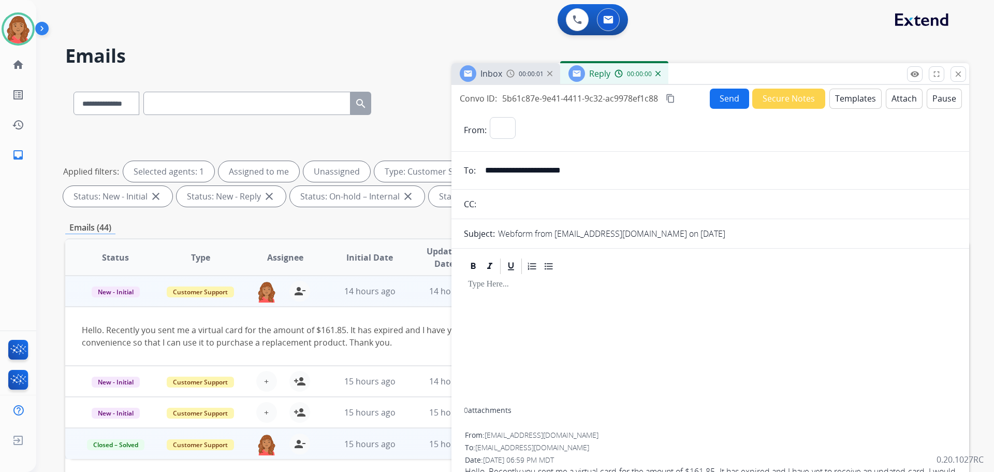
select select "**********"
click at [849, 101] on button "Templates" at bounding box center [855, 99] width 52 height 20
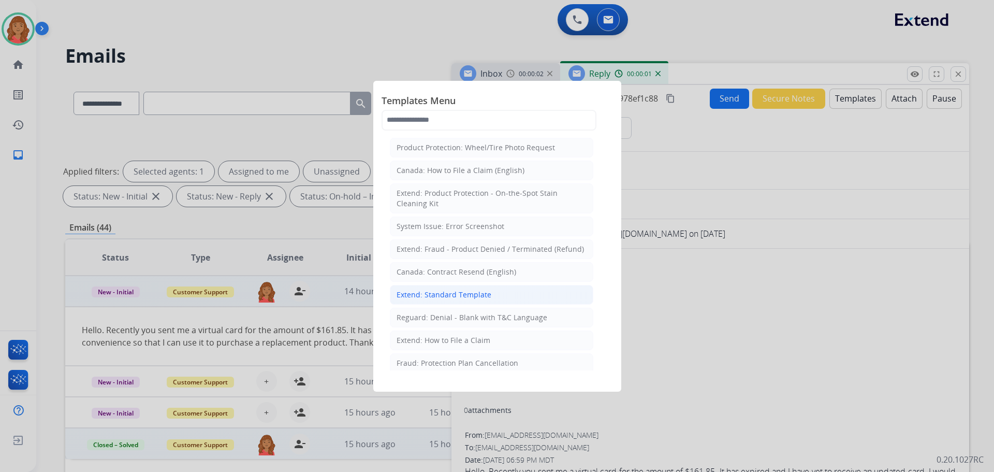
click at [477, 293] on div "Extend: Standard Template" at bounding box center [444, 294] width 95 height 10
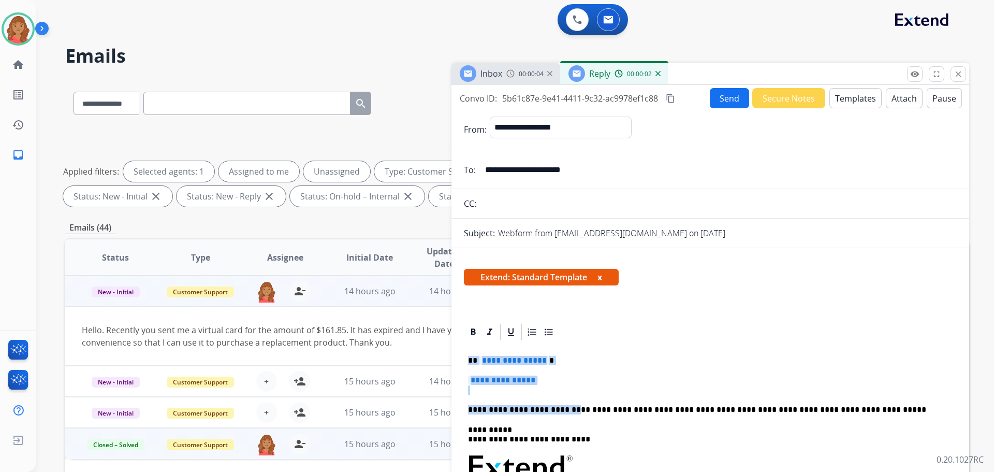
drag, startPoint x: 561, startPoint y: 395, endPoint x: 536, endPoint y: 372, distance: 34.4
click at [489, 394] on p "**********" at bounding box center [710, 384] width 485 height 19
click at [553, 376] on p "**********" at bounding box center [710, 384] width 485 height 19
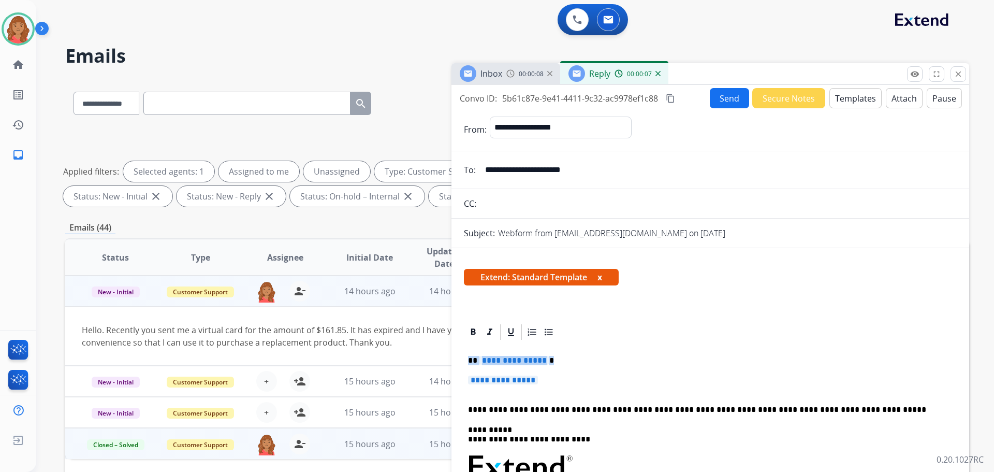
drag, startPoint x: 549, startPoint y: 376, endPoint x: 466, endPoint y: 361, distance: 83.6
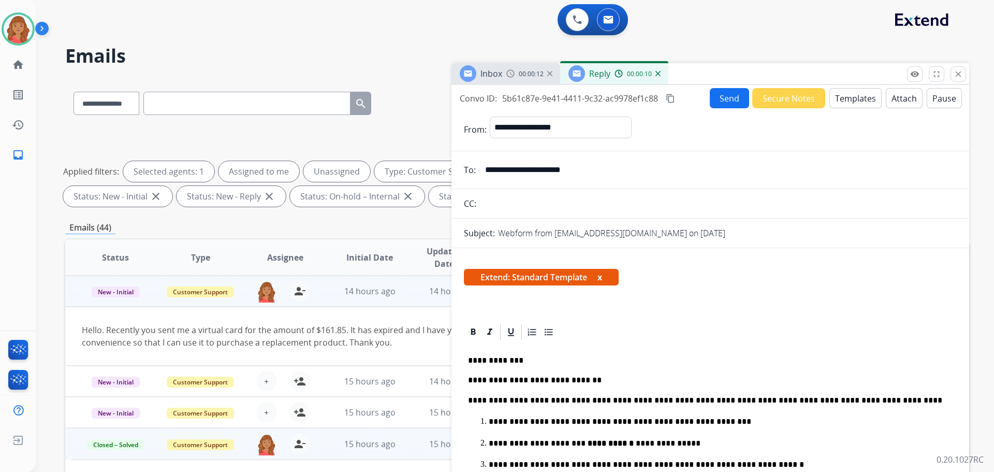
click at [674, 98] on mat-icon "content_copy" at bounding box center [670, 98] width 9 height 9
click at [724, 99] on button "Send" at bounding box center [729, 98] width 39 height 20
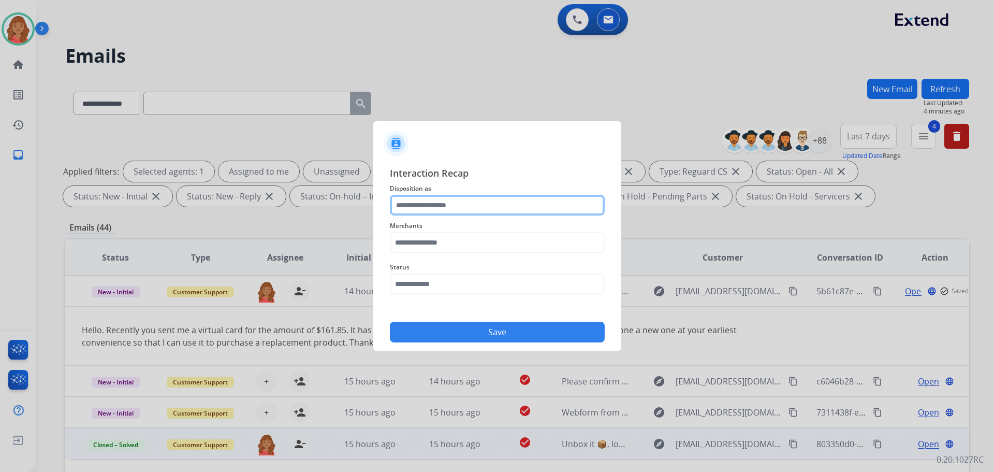
click at [437, 207] on input "text" at bounding box center [497, 205] width 215 height 21
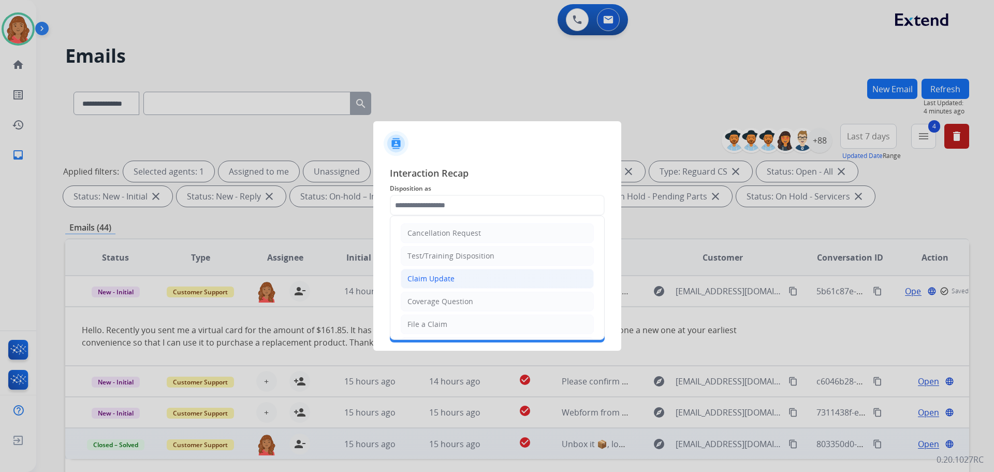
click at [440, 277] on div "Claim Update" at bounding box center [430, 278] width 47 height 10
type input "**********"
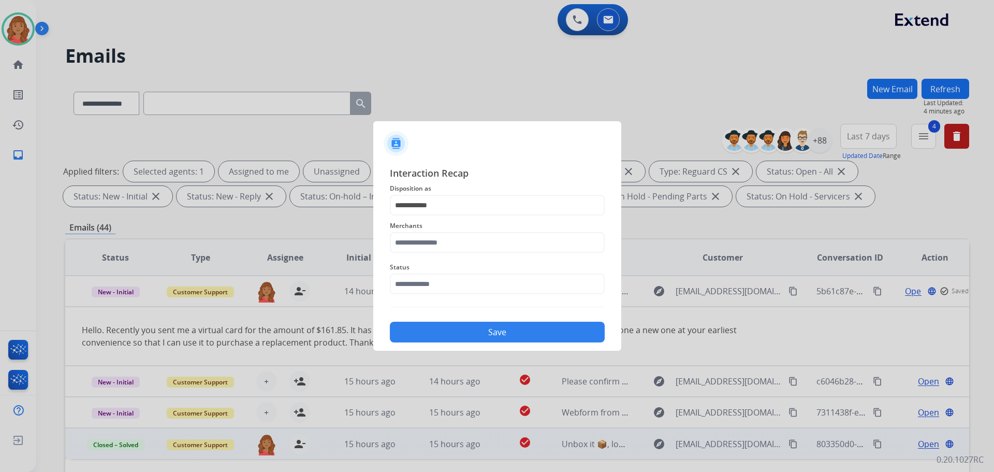
click at [439, 233] on div "Merchants" at bounding box center [497, 235] width 215 height 41
click at [435, 249] on input "text" at bounding box center [497, 242] width 215 height 21
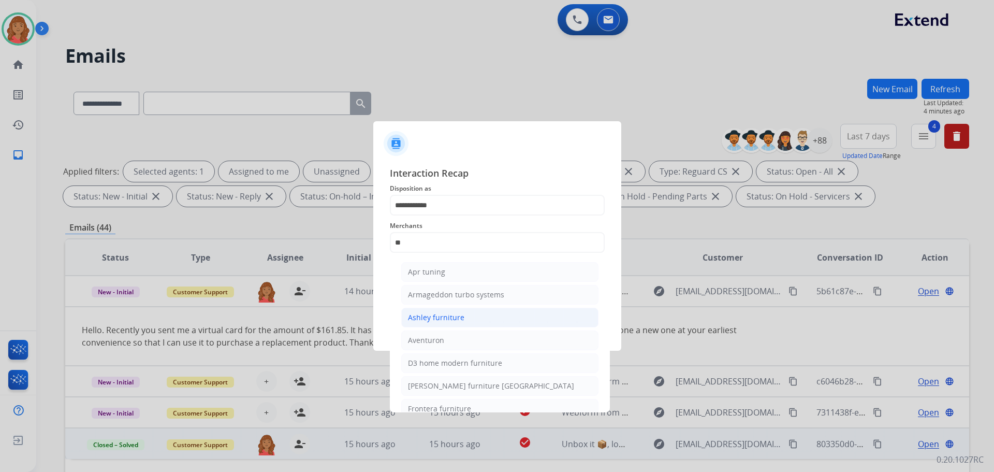
click at [418, 318] on div "Ashley furniture" at bounding box center [436, 317] width 56 height 10
type input "**********"
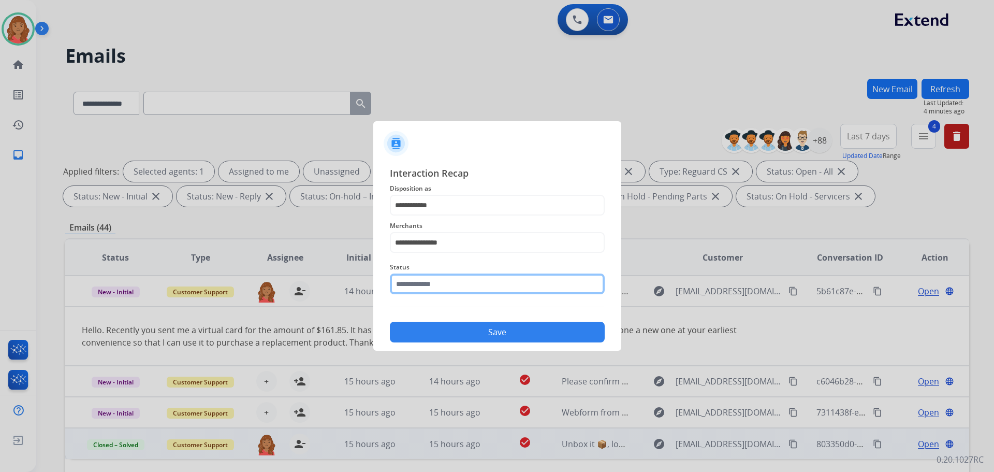
click at [411, 286] on input "text" at bounding box center [497, 283] width 215 height 21
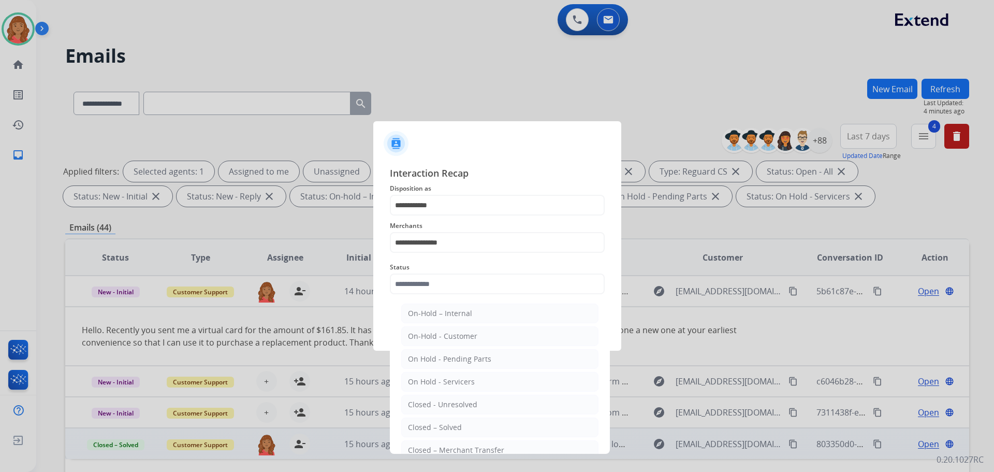
click at [423, 429] on div "Closed – Solved" at bounding box center [435, 427] width 54 height 10
type input "**********"
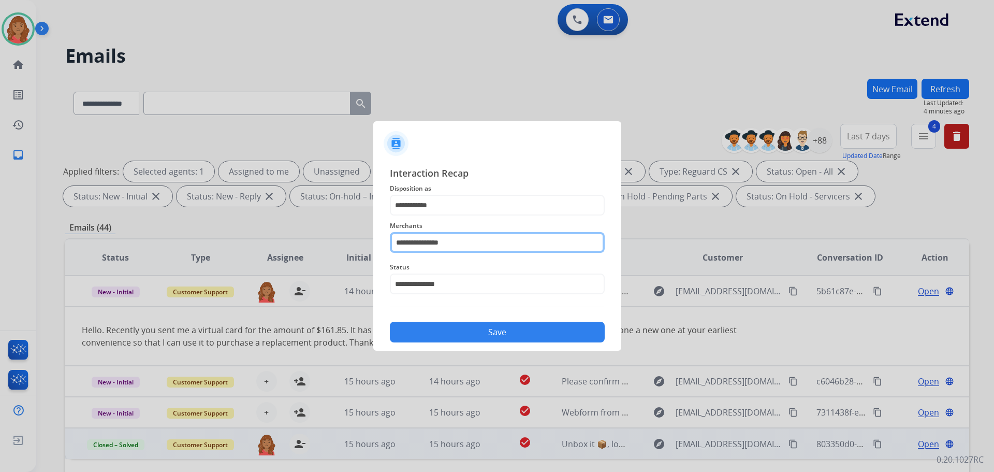
click at [463, 240] on input "**********" at bounding box center [497, 242] width 215 height 21
type input "*"
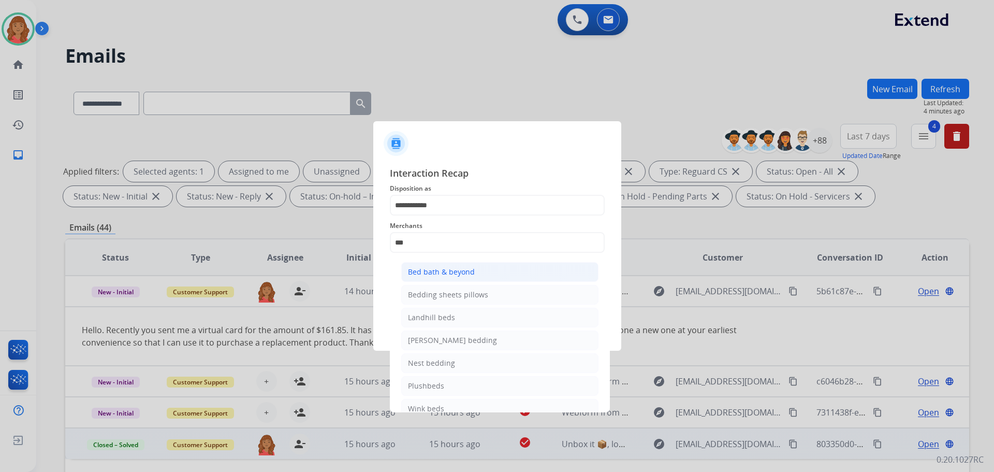
click at [427, 274] on div "Bed bath & beyond" at bounding box center [441, 272] width 67 height 10
type input "**********"
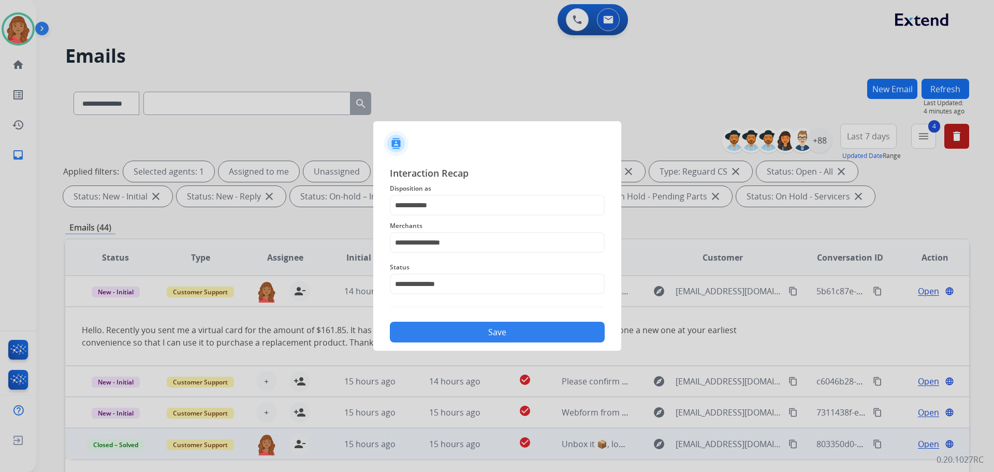
click at [436, 334] on button "Save" at bounding box center [497, 331] width 215 height 21
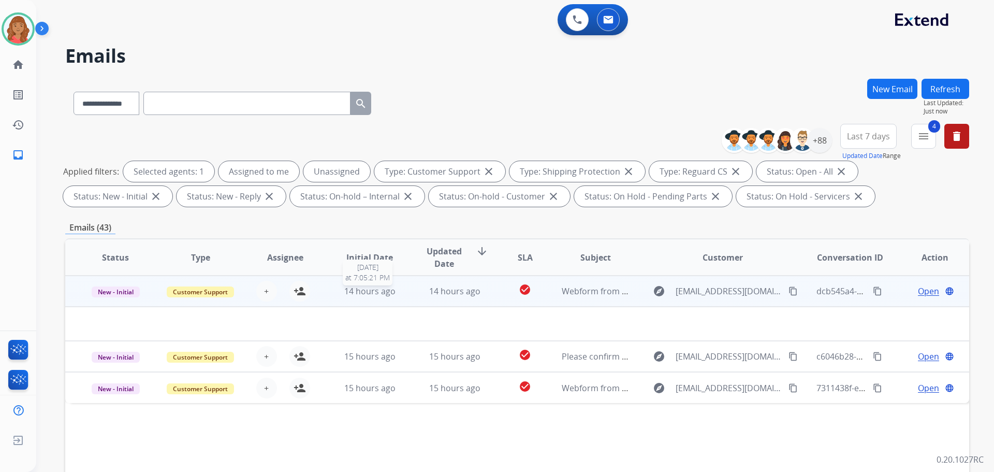
click at [392, 292] on span "14 hours ago" at bounding box center [369, 290] width 51 height 11
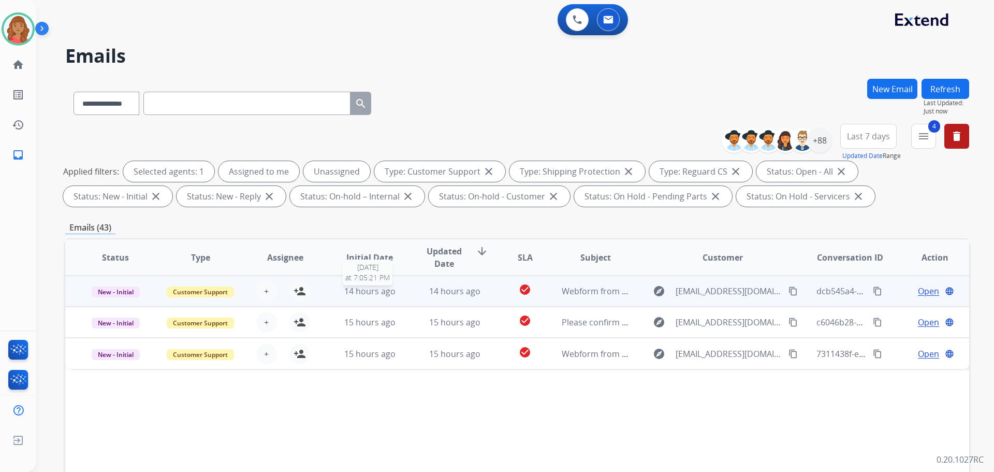
click at [391, 293] on span "14 hours ago" at bounding box center [369, 290] width 51 height 11
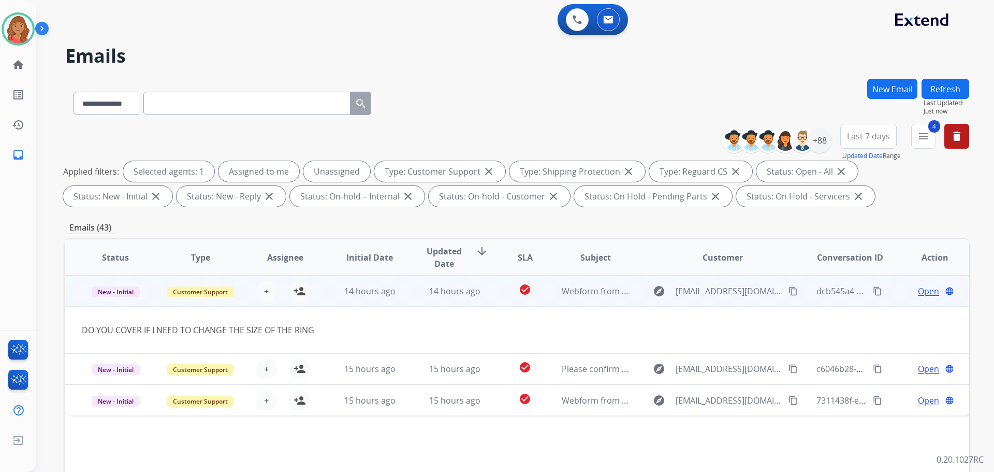
click at [918, 288] on span "Open" at bounding box center [928, 291] width 21 height 12
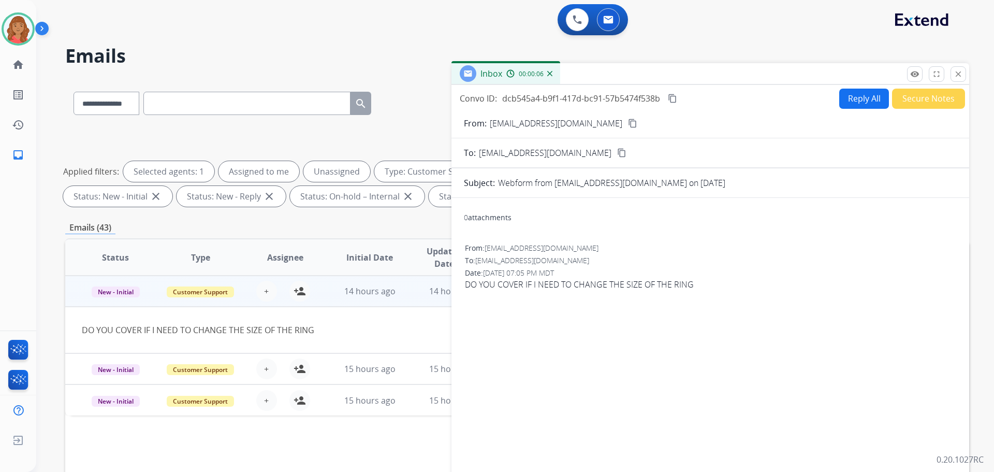
drag, startPoint x: 601, startPoint y: 123, endPoint x: 580, endPoint y: 125, distance: 21.3
click at [628, 123] on mat-icon "content_copy" at bounding box center [632, 123] width 9 height 9
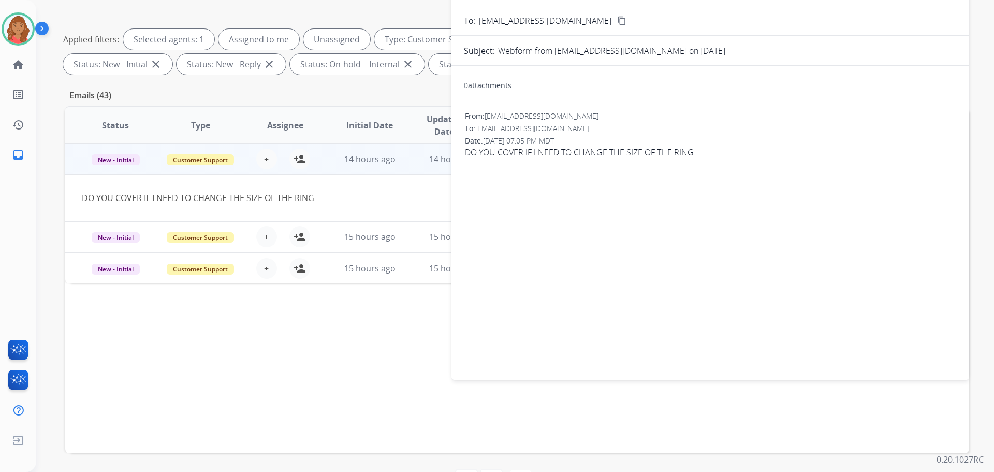
scroll to position [115, 0]
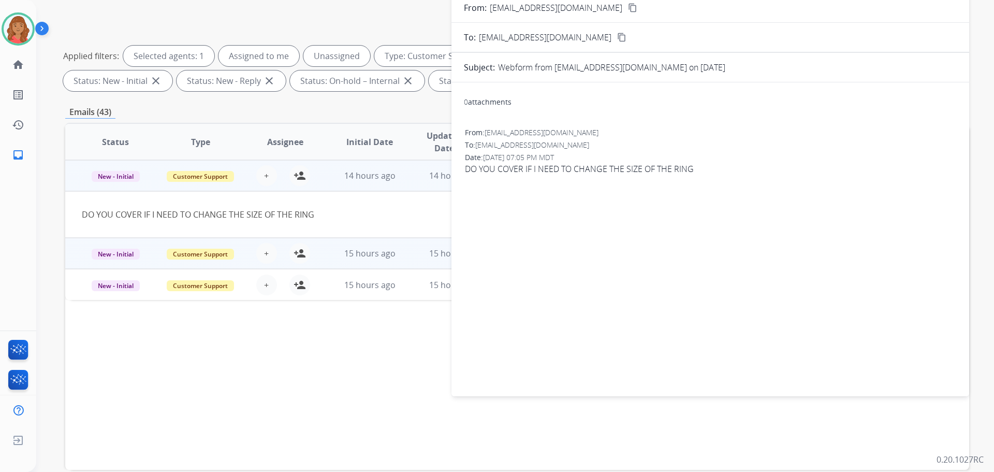
click at [413, 256] on td "15 hours ago" at bounding box center [446, 253] width 85 height 31
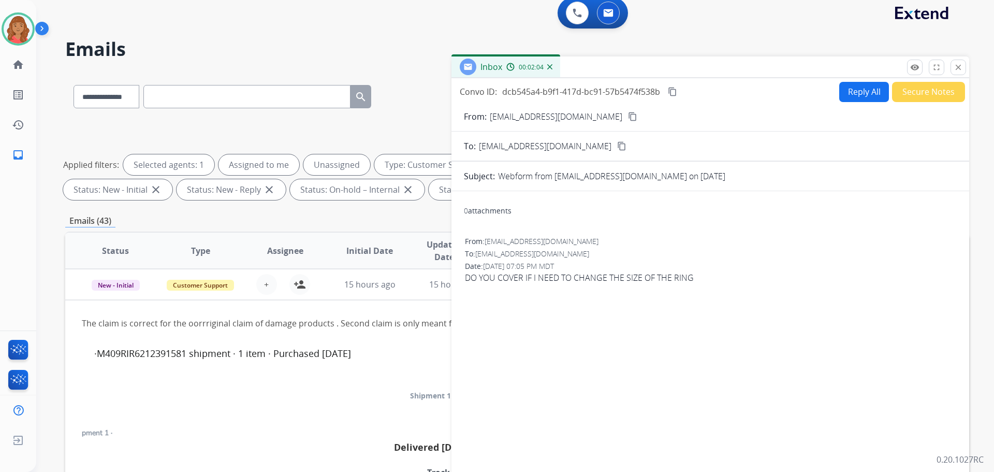
scroll to position [0, 0]
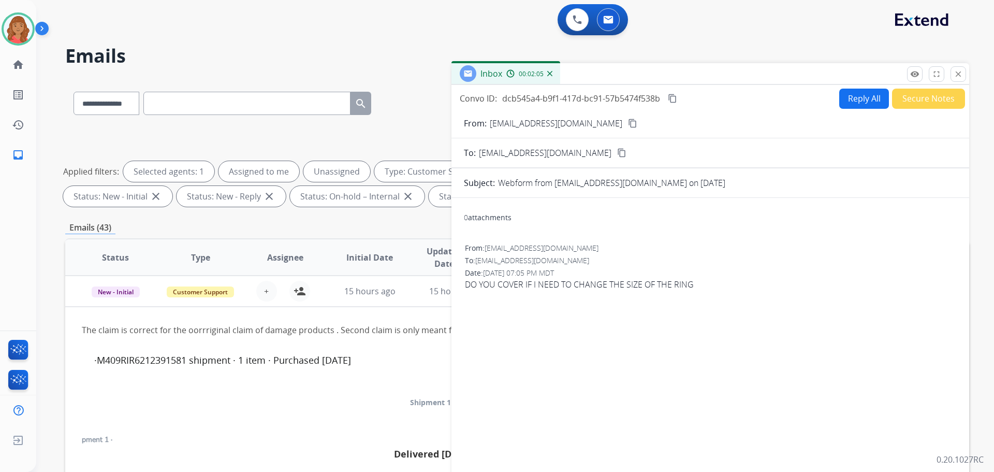
click at [628, 124] on mat-icon "content_copy" at bounding box center [632, 123] width 9 height 9
click at [628, 122] on mat-icon "content_copy" at bounding box center [632, 123] width 9 height 9
click at [865, 96] on button "Reply All" at bounding box center [864, 99] width 50 height 20
select select "**********"
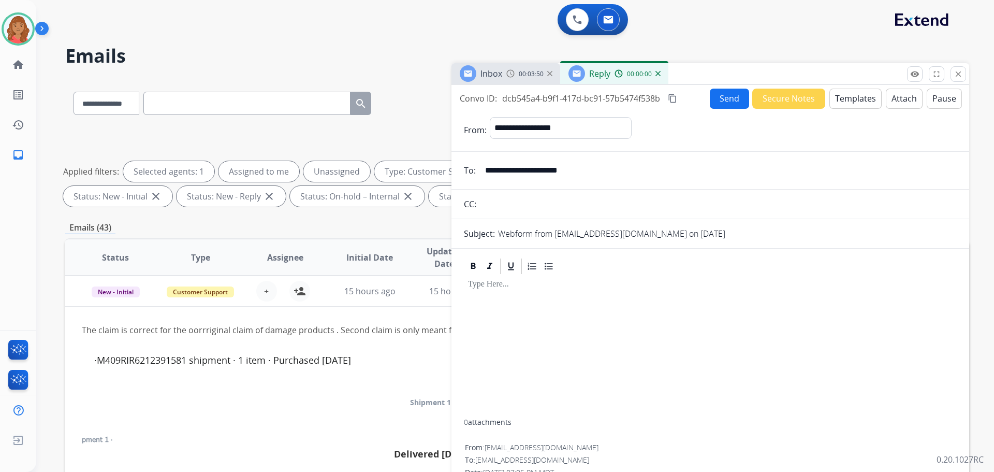
click at [861, 87] on div "**********" at bounding box center [710, 296] width 518 height 422
click at [842, 101] on button "Templates" at bounding box center [855, 99] width 52 height 20
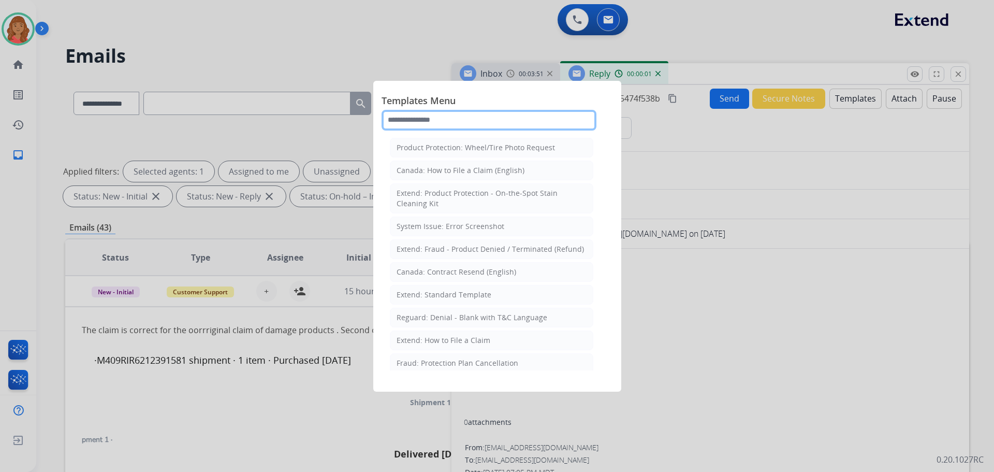
click at [471, 125] on input "text" at bounding box center [488, 120] width 215 height 21
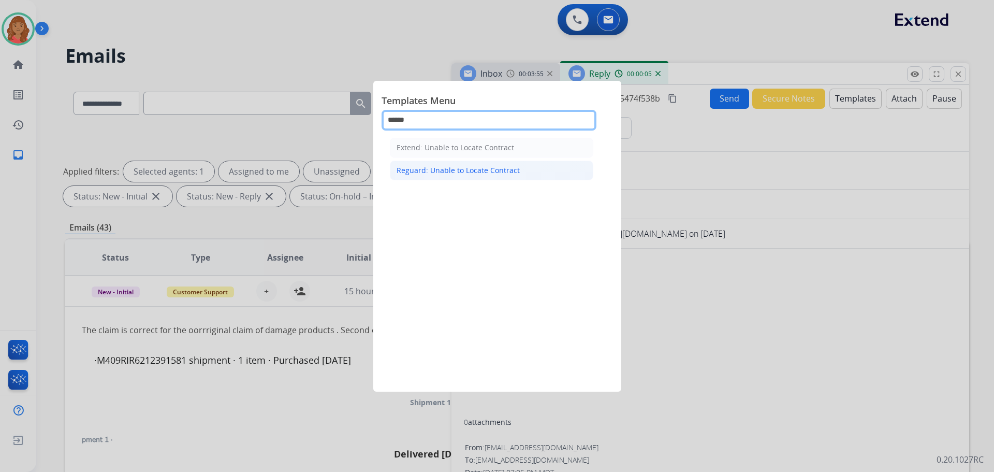
type input "******"
click at [445, 167] on div "Reguard: Unable to Locate Contract" at bounding box center [458, 170] width 123 height 10
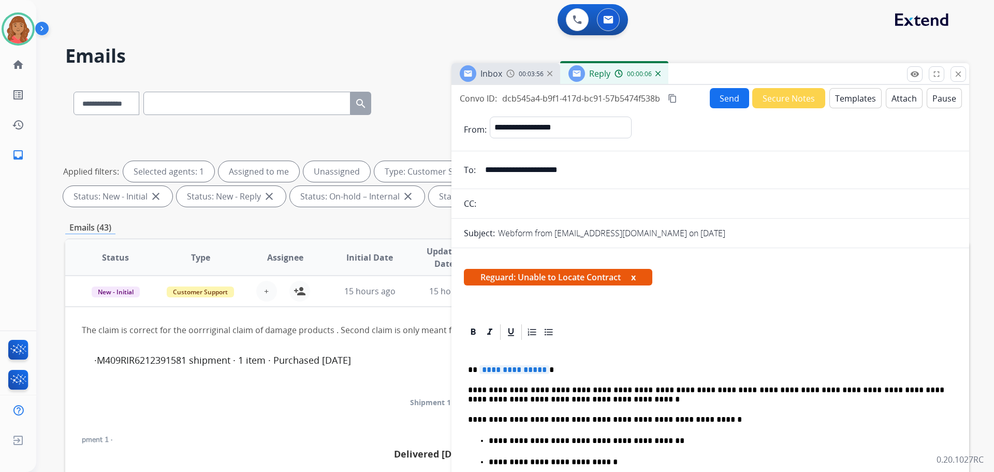
click at [549, 371] on p "**********" at bounding box center [706, 369] width 476 height 9
click at [845, 99] on button "Templates" at bounding box center [855, 98] width 52 height 20
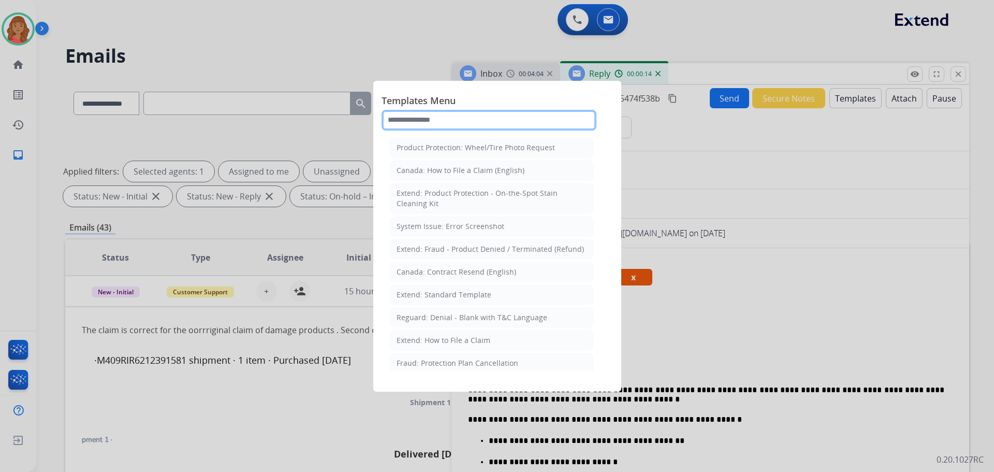
click at [443, 124] on input "text" at bounding box center [488, 120] width 215 height 21
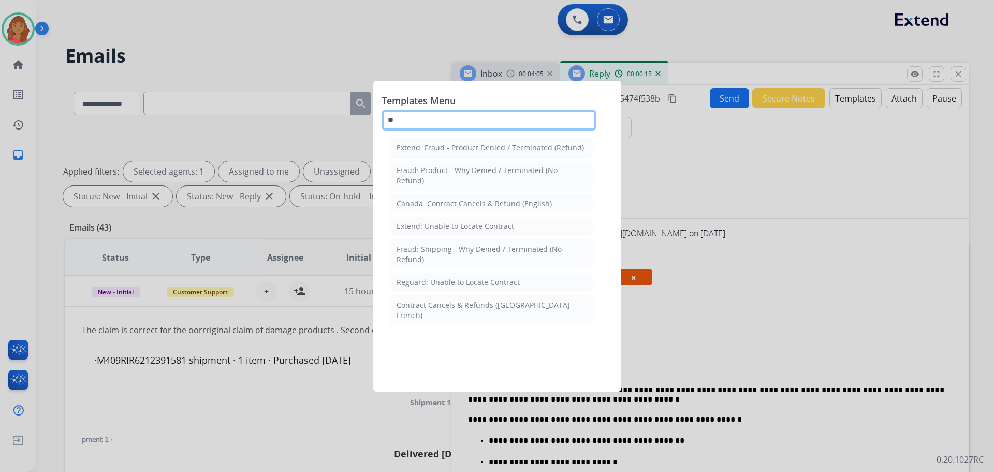
type input "***"
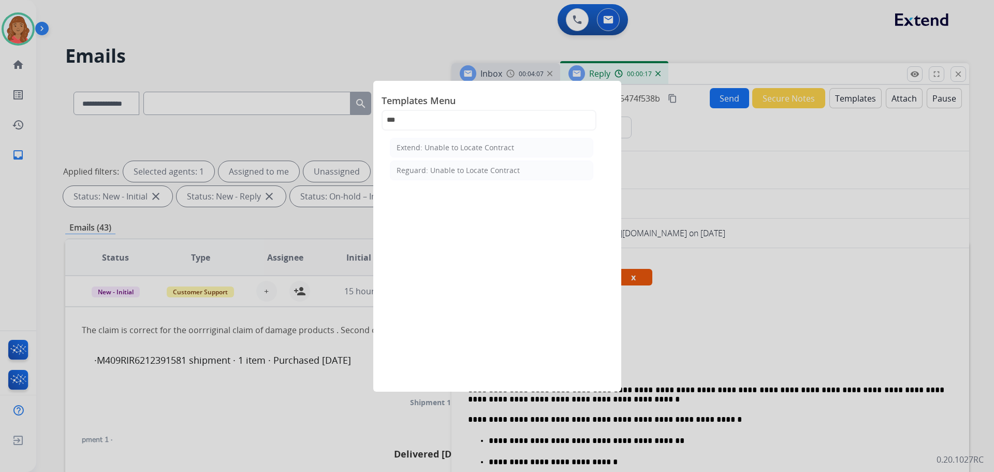
click at [452, 149] on div "Extend: Unable to Locate Contract" at bounding box center [456, 147] width 118 height 10
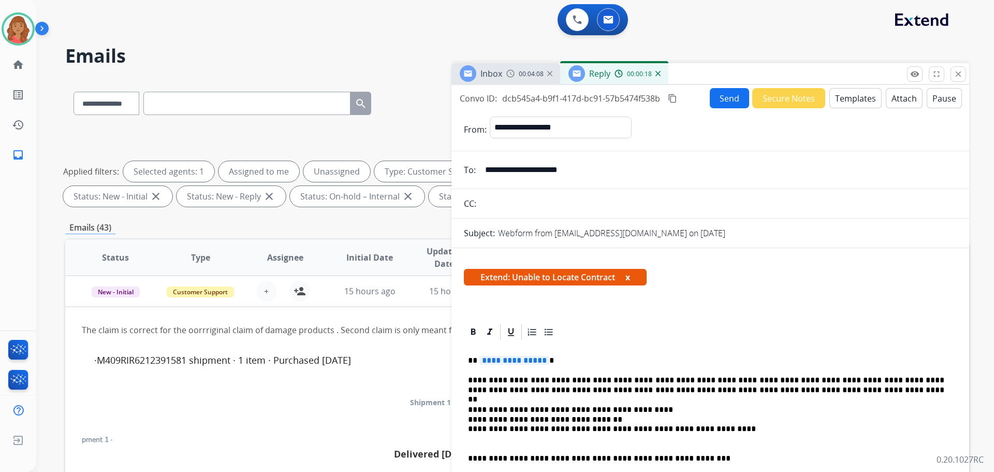
click at [551, 362] on p "**********" at bounding box center [706, 360] width 476 height 9
click at [550, 362] on p "**********" at bounding box center [706, 360] width 476 height 9
click at [543, 361] on span "**********" at bounding box center [514, 360] width 70 height 9
click at [713, 102] on button "Send" at bounding box center [729, 98] width 39 height 20
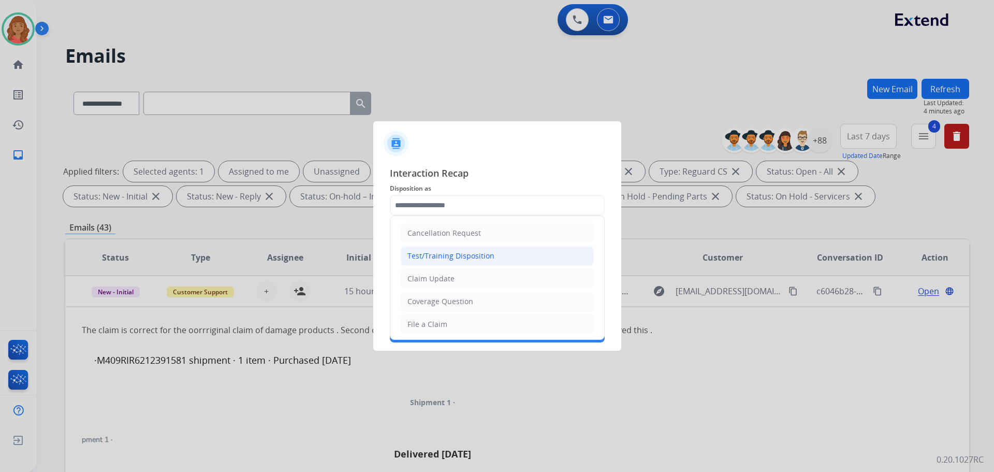
click at [447, 209] on input "text" at bounding box center [497, 205] width 215 height 21
click at [441, 275] on div "Claim Update" at bounding box center [430, 278] width 47 height 10
type input "**********"
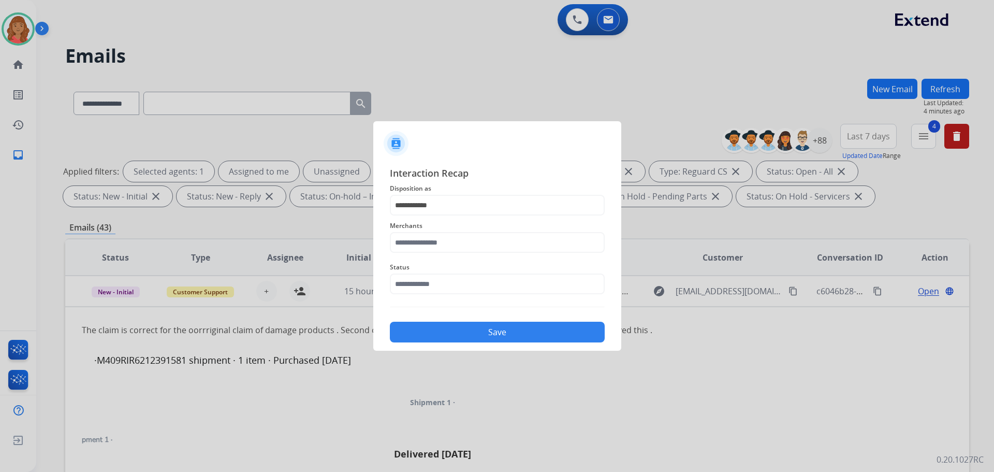
click at [434, 235] on div "Merchants" at bounding box center [497, 235] width 215 height 41
click at [437, 247] on input "text" at bounding box center [497, 242] width 215 height 21
click at [441, 266] on li "Brilliant earth" at bounding box center [499, 272] width 197 height 20
type input "**********"
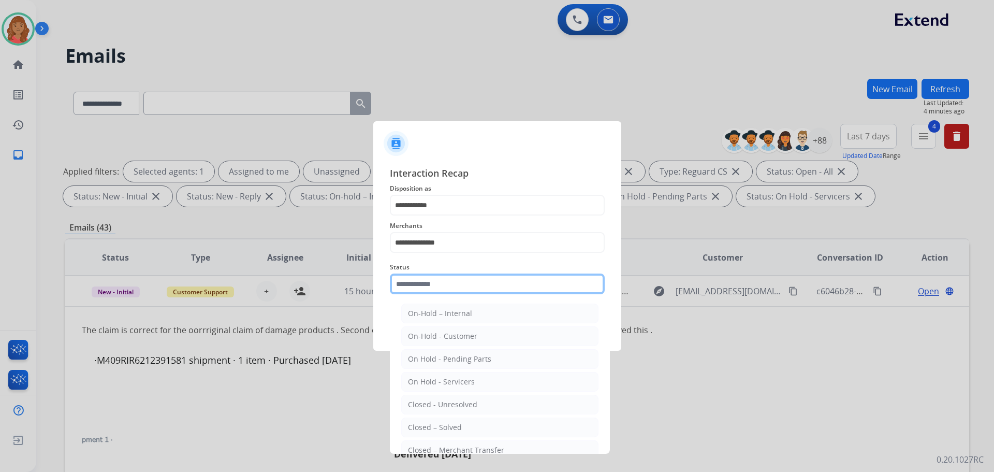
click at [439, 294] on input "text" at bounding box center [497, 283] width 215 height 21
click at [448, 425] on div "Closed – Solved" at bounding box center [435, 427] width 54 height 10
type input "**********"
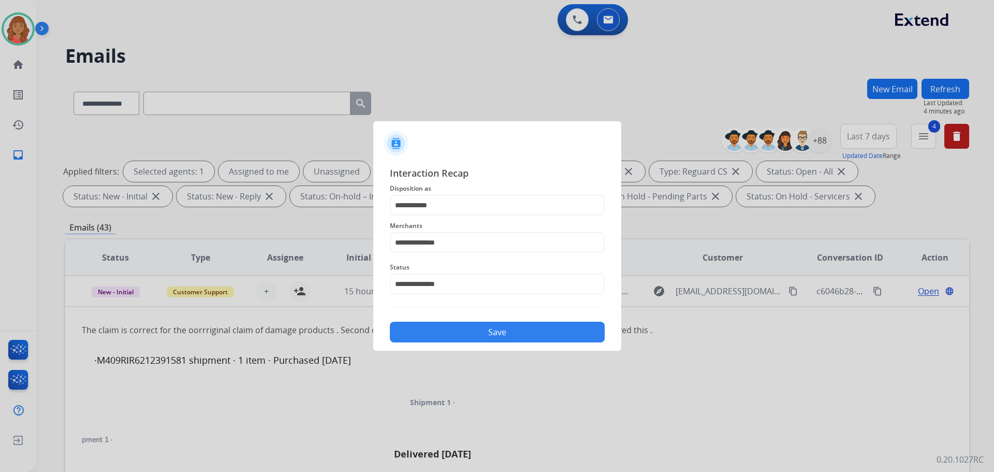
click at [464, 329] on button "Save" at bounding box center [497, 331] width 215 height 21
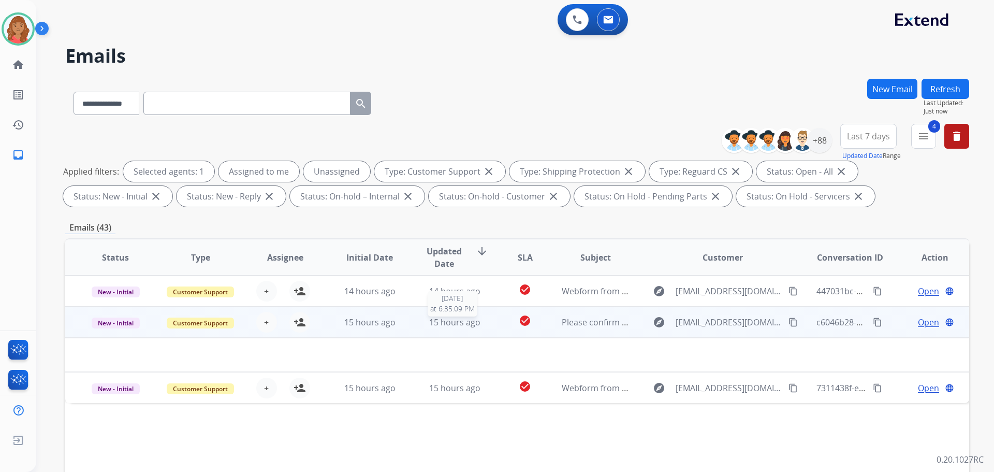
click at [433, 323] on span "15 hours ago" at bounding box center [454, 321] width 51 height 11
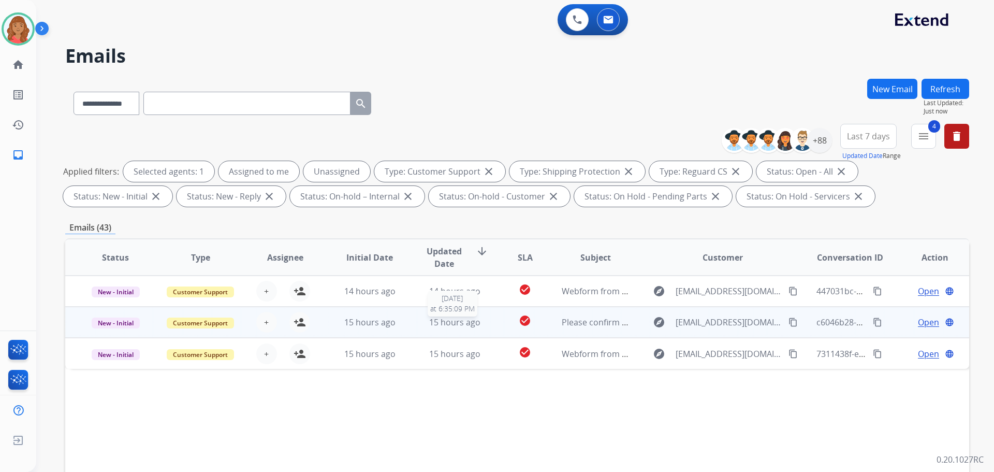
click at [433, 323] on span "15 hours ago" at bounding box center [454, 321] width 51 height 11
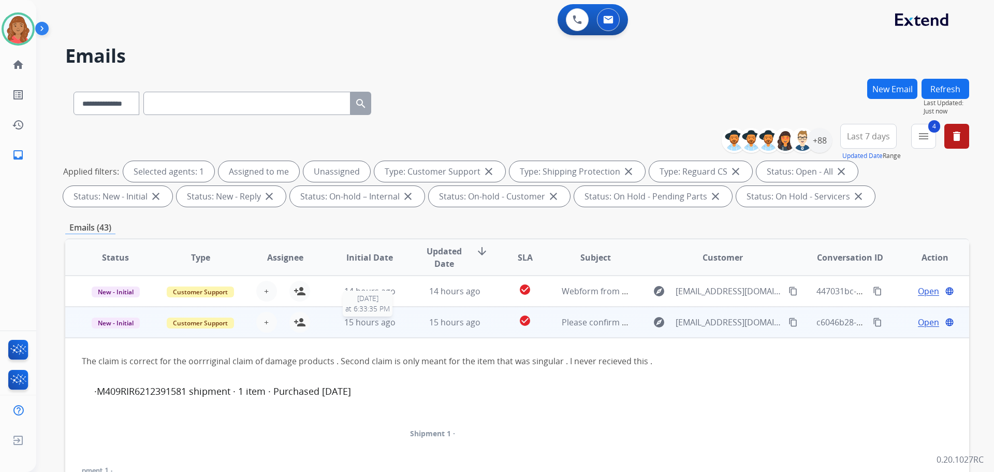
click at [353, 327] on span "15 hours ago" at bounding box center [369, 321] width 51 height 11
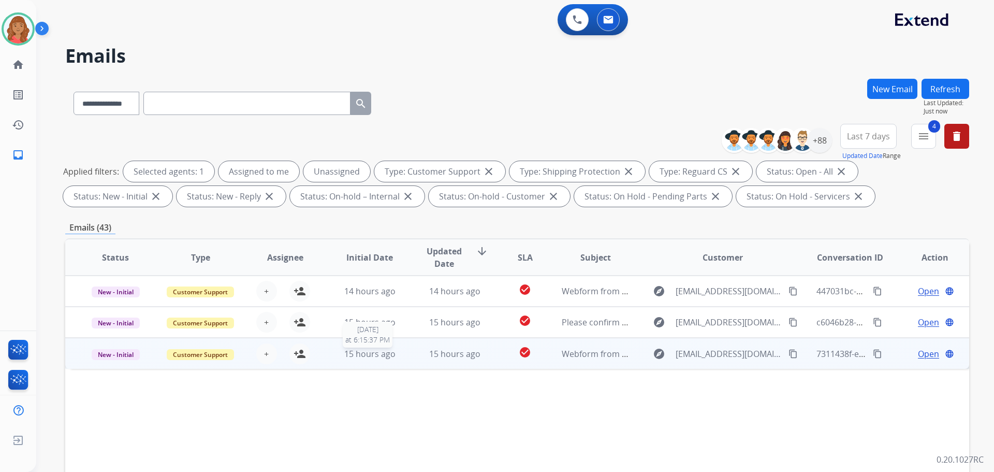
click at [351, 352] on span "15 hours ago" at bounding box center [369, 353] width 51 height 11
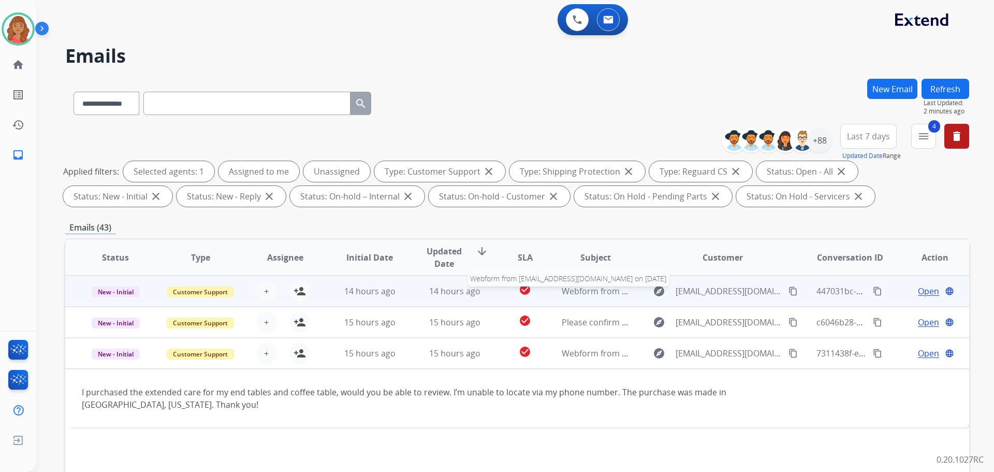
click at [562, 290] on span "Webform from [EMAIL_ADDRESS][DOMAIN_NAME] on [DATE]" at bounding box center [679, 290] width 234 height 11
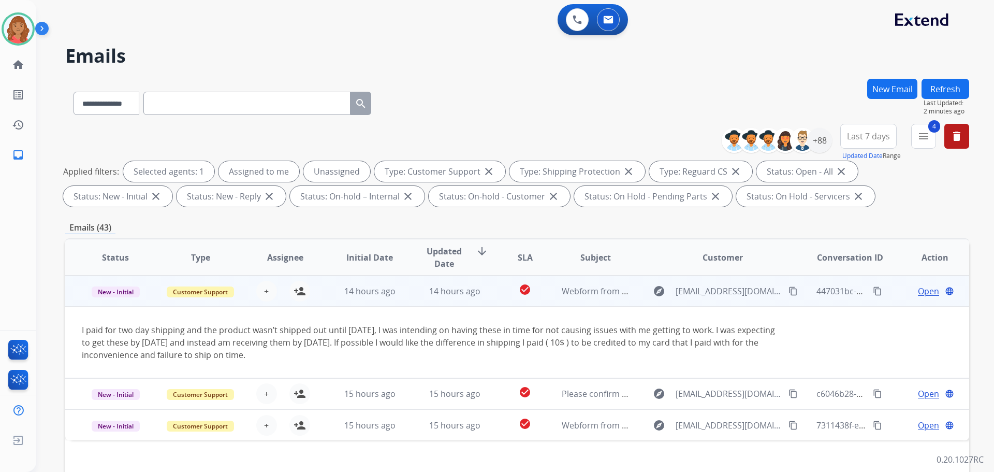
click at [918, 287] on span "Open" at bounding box center [928, 291] width 21 height 12
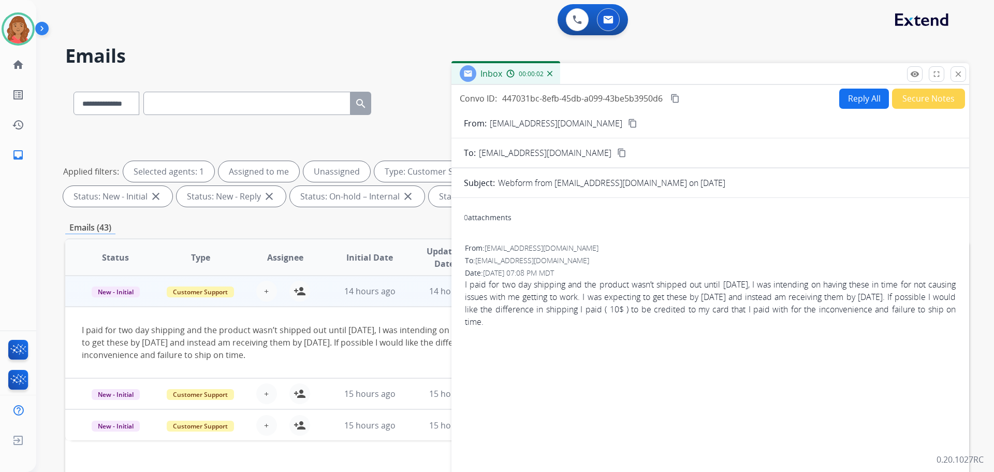
click at [628, 119] on mat-icon "content_copy" at bounding box center [632, 123] width 9 height 9
click at [850, 95] on button "Reply All" at bounding box center [864, 99] width 50 height 20
select select "**********"
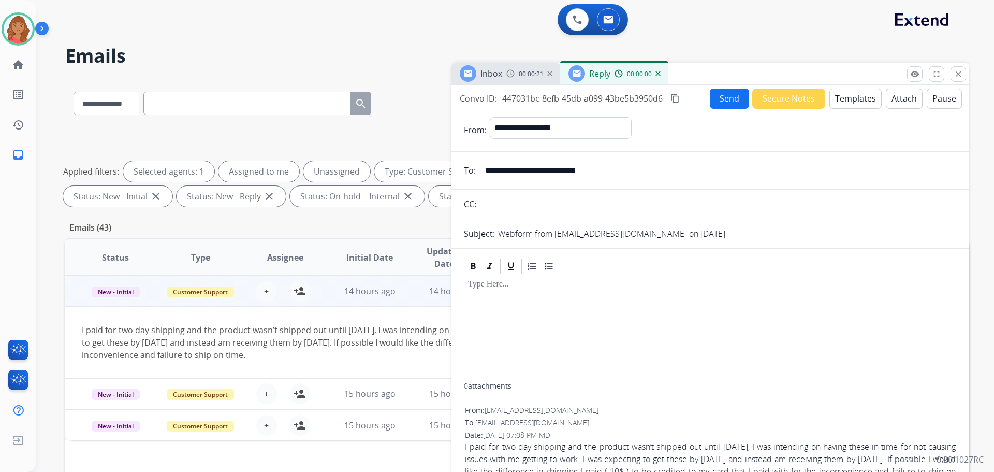
click at [849, 94] on button "Templates" at bounding box center [855, 99] width 52 height 20
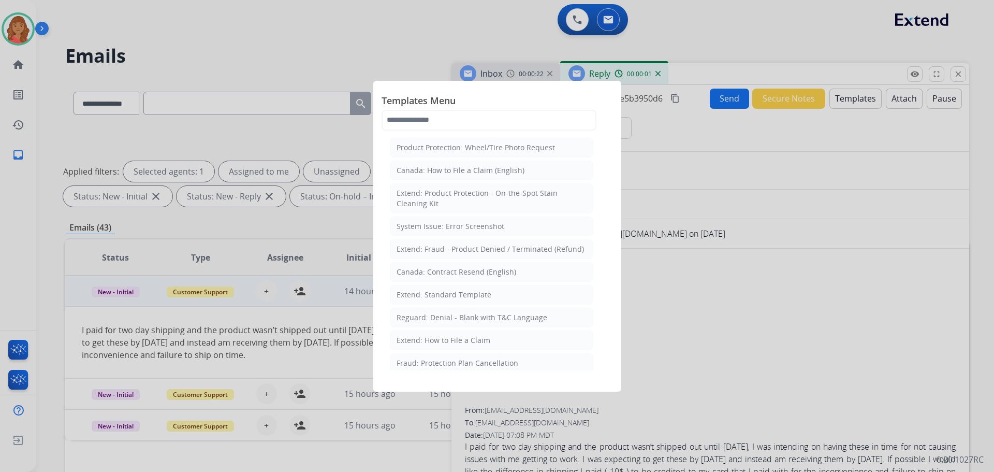
click at [436, 292] on div "Extend: Standard Template" at bounding box center [444, 294] width 95 height 10
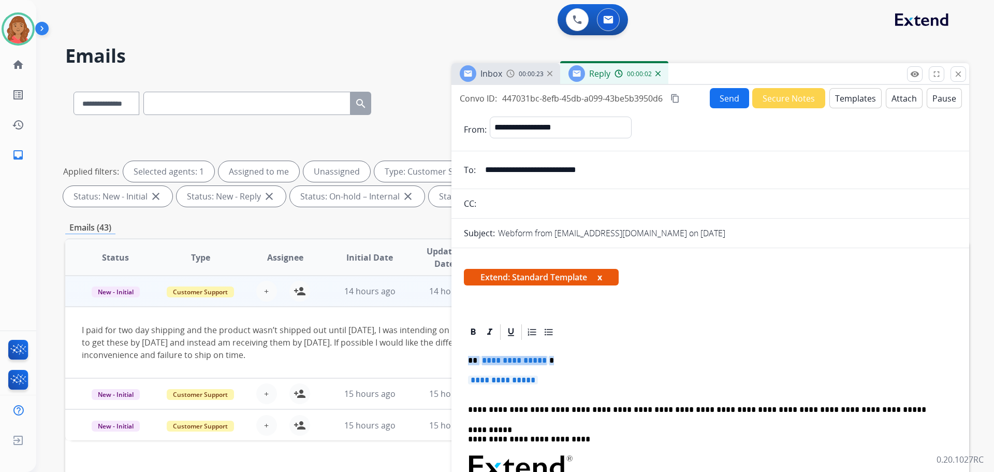
drag, startPoint x: 545, startPoint y: 379, endPoint x: 466, endPoint y: 358, distance: 81.6
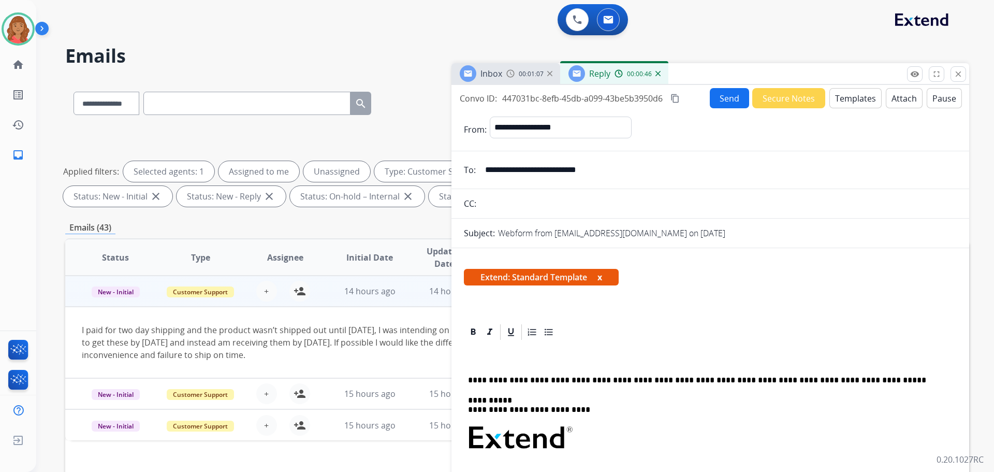
click at [682, 301] on div "Extend: Standard Template x" at bounding box center [710, 281] width 518 height 50
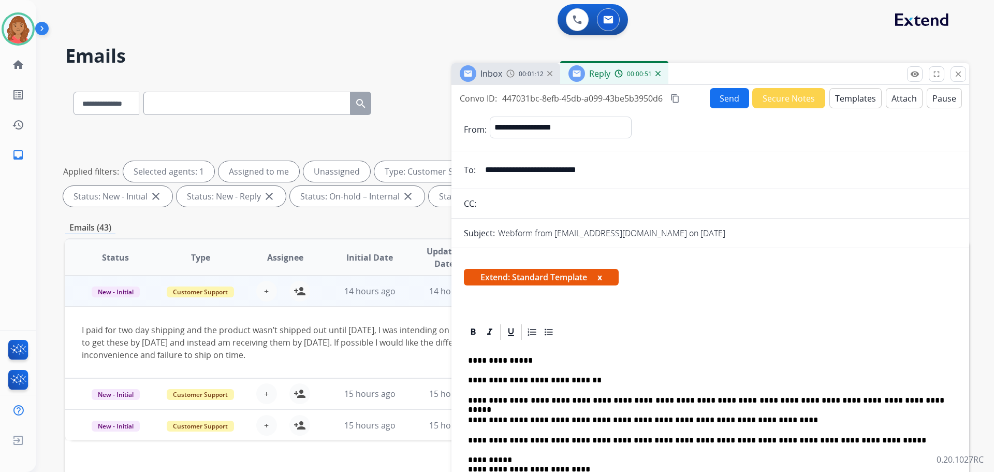
click at [673, 98] on mat-icon "content_copy" at bounding box center [674, 98] width 9 height 9
click at [726, 102] on button "Send" at bounding box center [729, 98] width 39 height 20
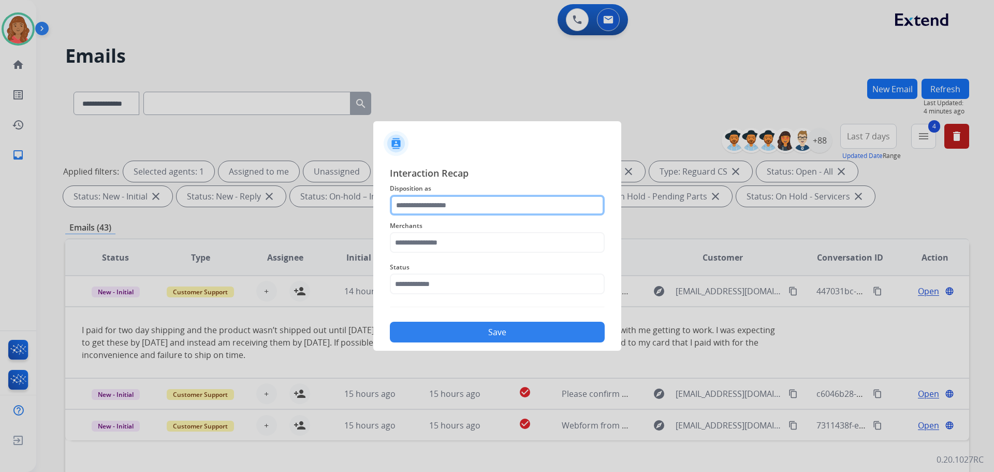
drag, startPoint x: 432, startPoint y: 198, endPoint x: 434, endPoint y: 205, distance: 7.0
click at [434, 205] on input "text" at bounding box center [497, 205] width 215 height 21
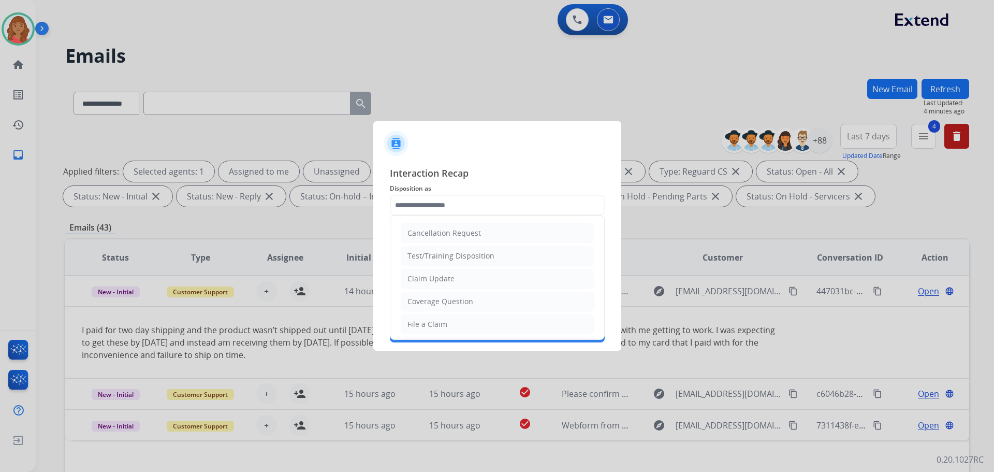
drag, startPoint x: 437, startPoint y: 275, endPoint x: 426, endPoint y: 253, distance: 25.0
click at [436, 273] on li "Claim Update" at bounding box center [497, 279] width 193 height 20
type input "**********"
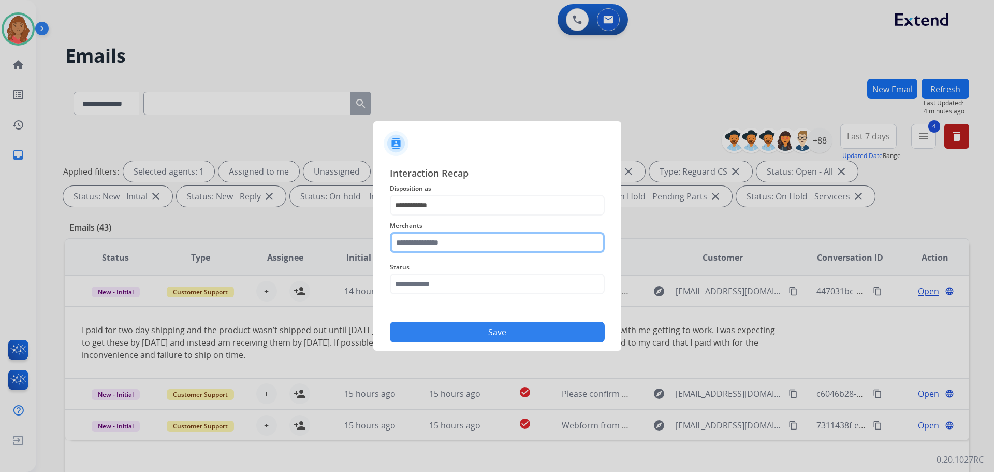
click at [425, 245] on input "text" at bounding box center [497, 242] width 215 height 21
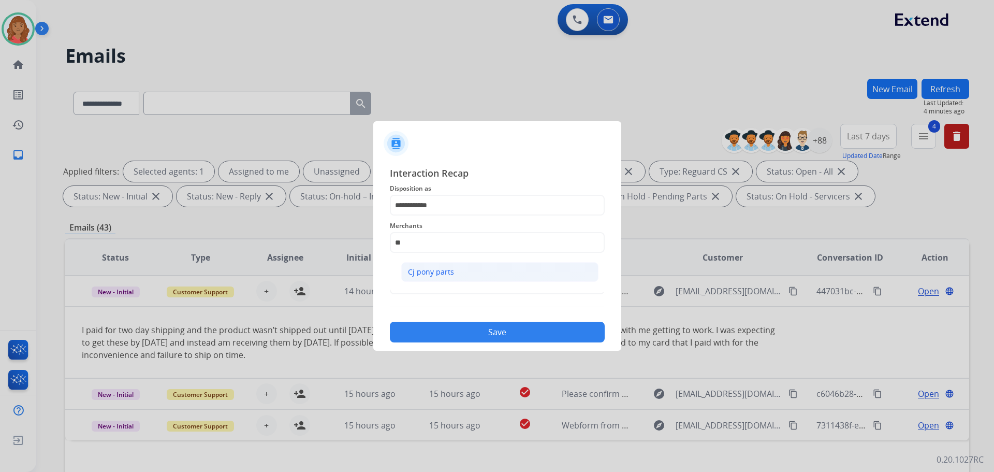
click at [424, 274] on div "Cj pony parts" at bounding box center [431, 272] width 46 height 10
type input "**********"
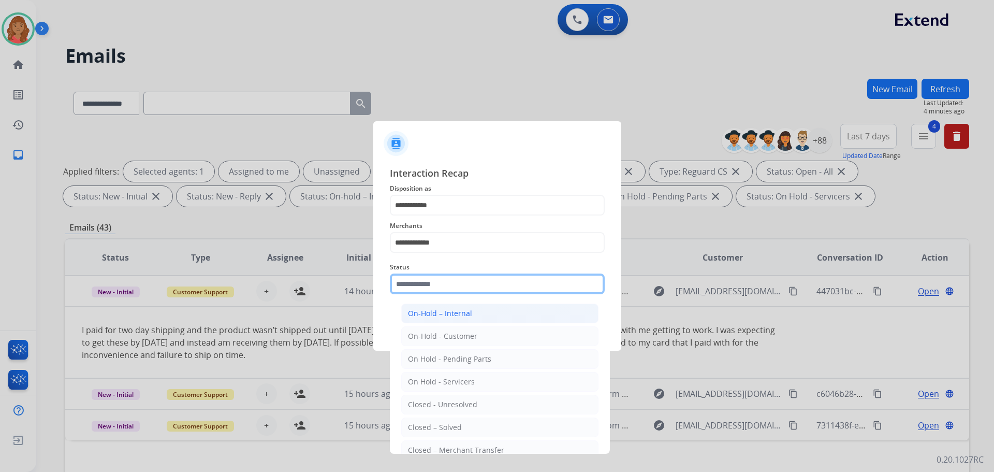
drag, startPoint x: 424, startPoint y: 283, endPoint x: 427, endPoint y: 307, distance: 25.0
click at [424, 284] on input "text" at bounding box center [497, 283] width 215 height 21
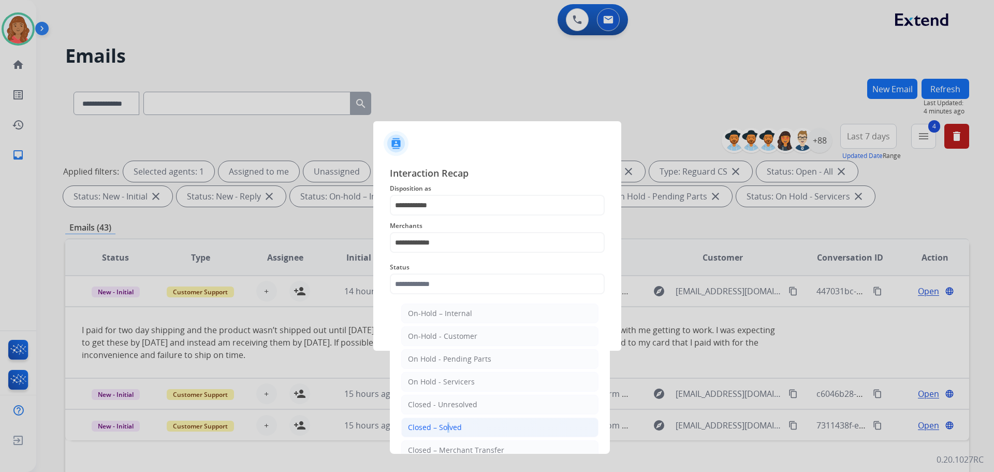
click at [443, 420] on li "Closed – Solved" at bounding box center [499, 427] width 197 height 20
type input "**********"
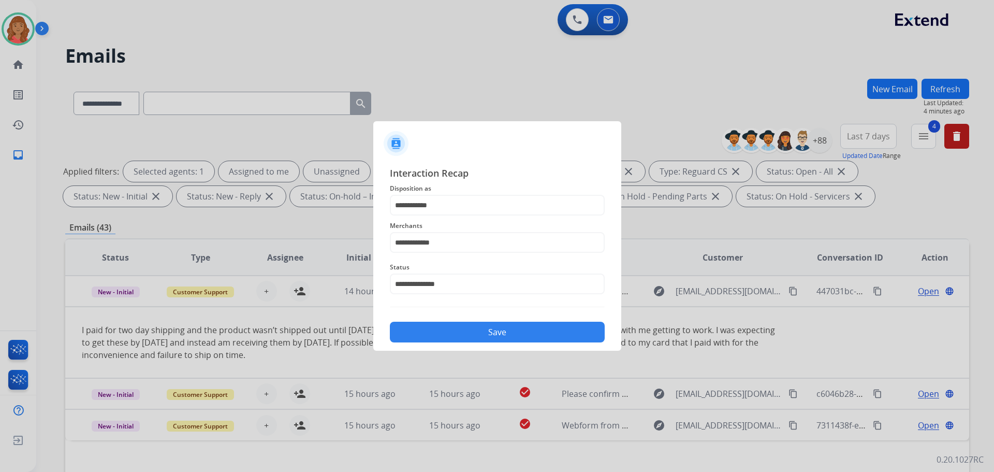
click at [435, 326] on button "Save" at bounding box center [497, 331] width 215 height 21
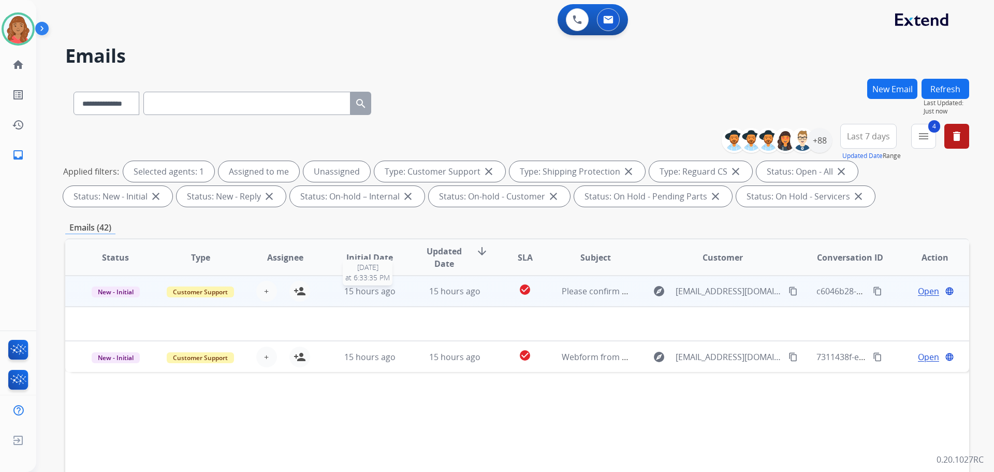
click at [387, 296] on span "15 hours ago" at bounding box center [369, 290] width 51 height 11
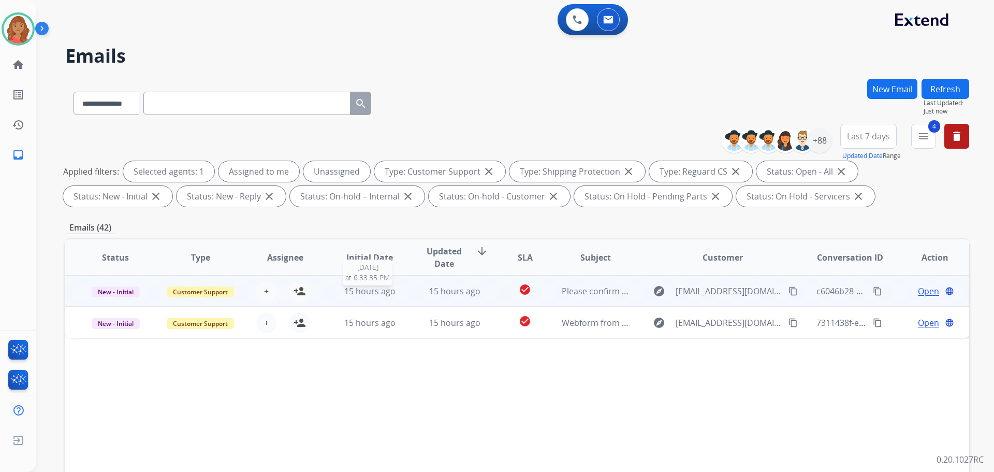
click at [374, 296] on span "15 hours ago" at bounding box center [369, 290] width 51 height 11
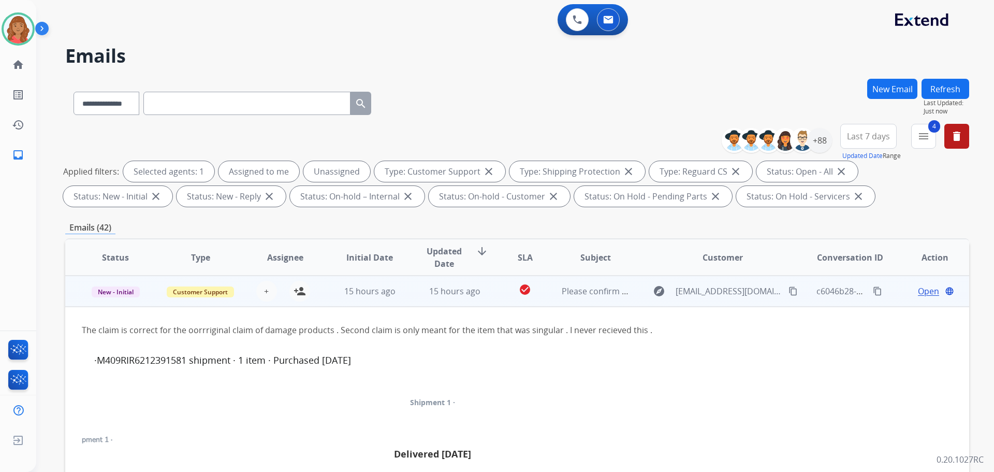
click at [788, 293] on mat-icon "content_copy" at bounding box center [792, 290] width 9 height 9
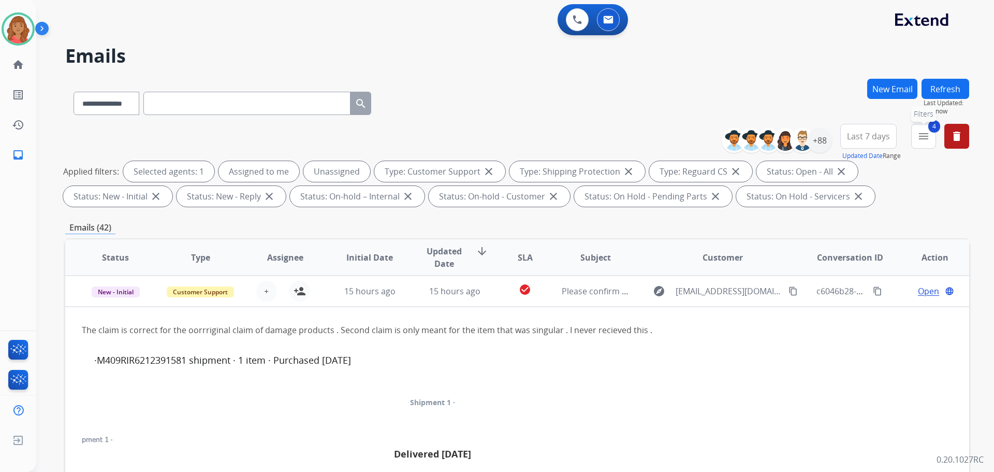
click at [922, 135] on mat-icon "menu" at bounding box center [923, 136] width 12 height 12
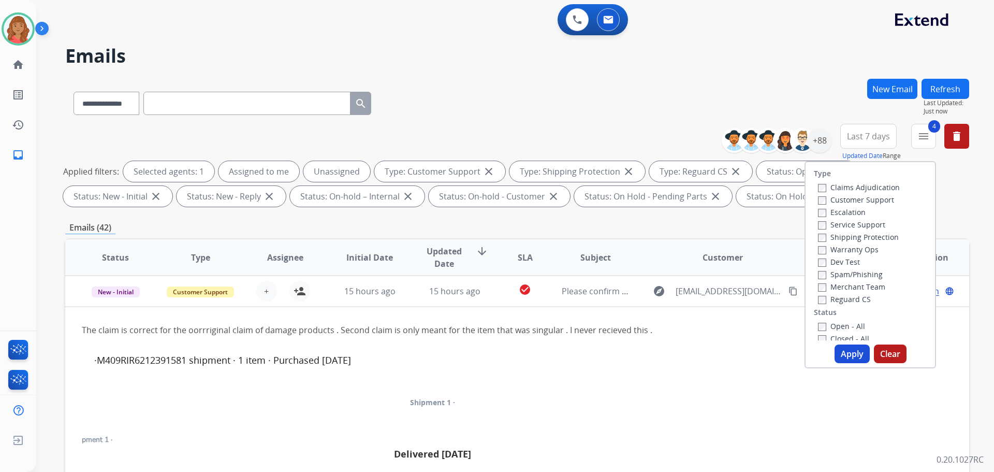
click at [859, 357] on button "Apply" at bounding box center [851, 353] width 35 height 19
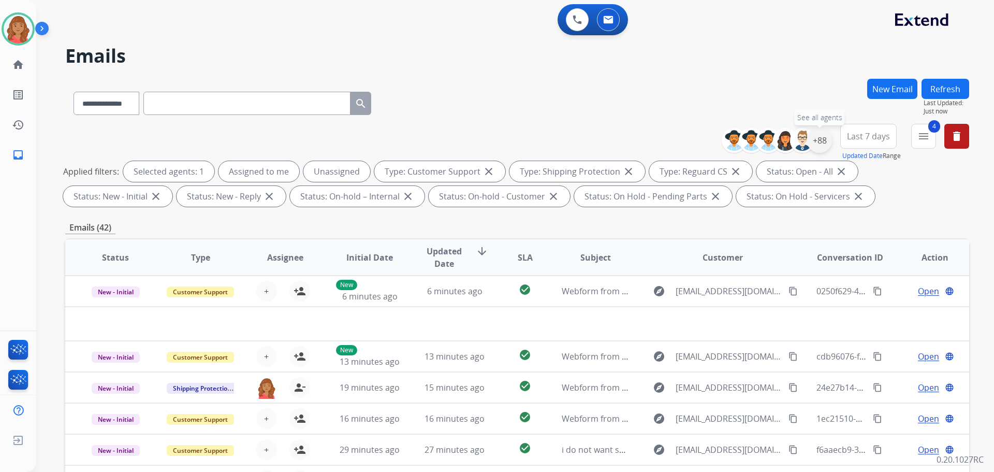
click at [814, 140] on div "+88" at bounding box center [819, 140] width 25 height 25
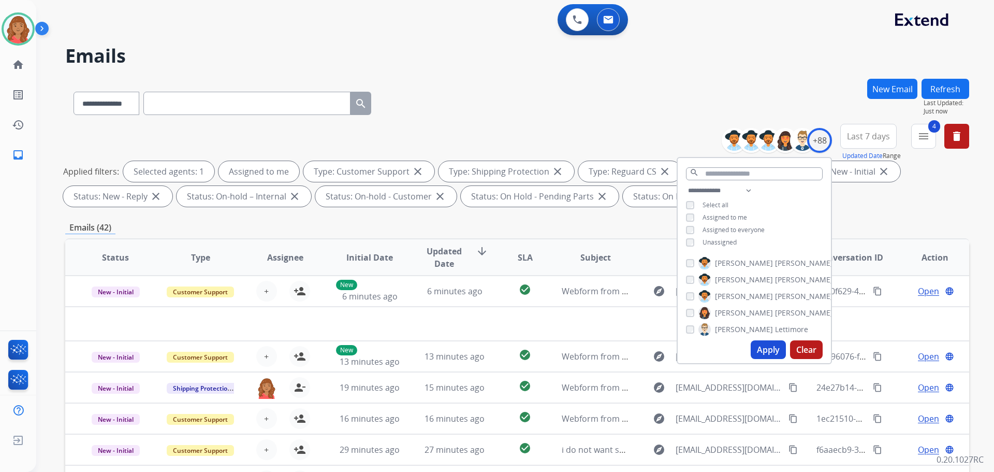
click at [759, 350] on button "Apply" at bounding box center [768, 349] width 35 height 19
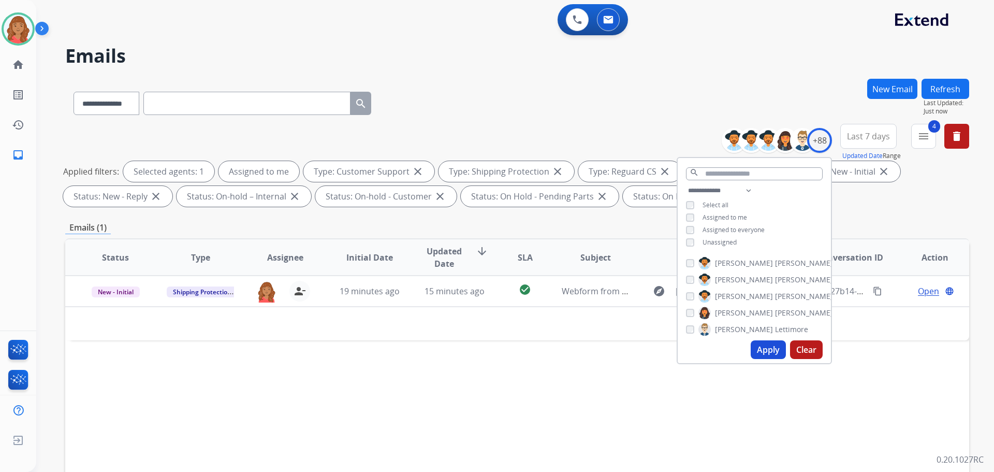
scroll to position [167, 0]
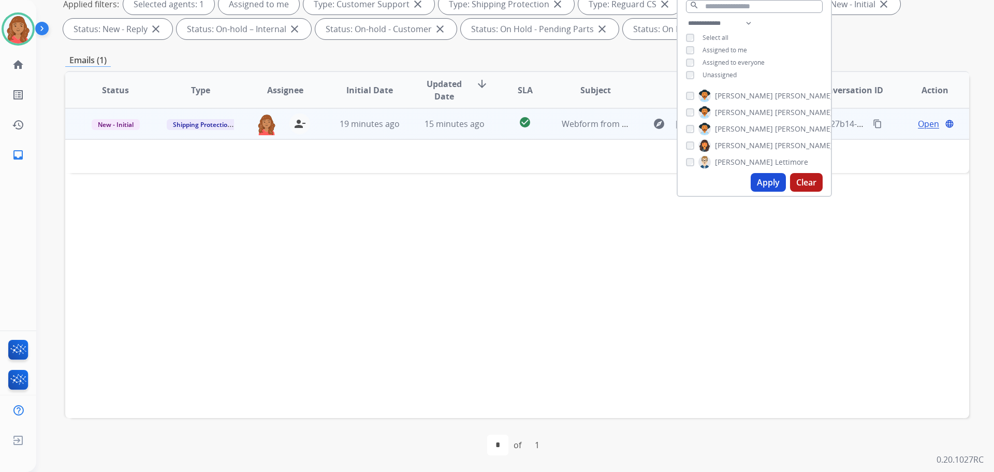
click at [397, 132] on td "19 minutes ago" at bounding box center [361, 123] width 85 height 31
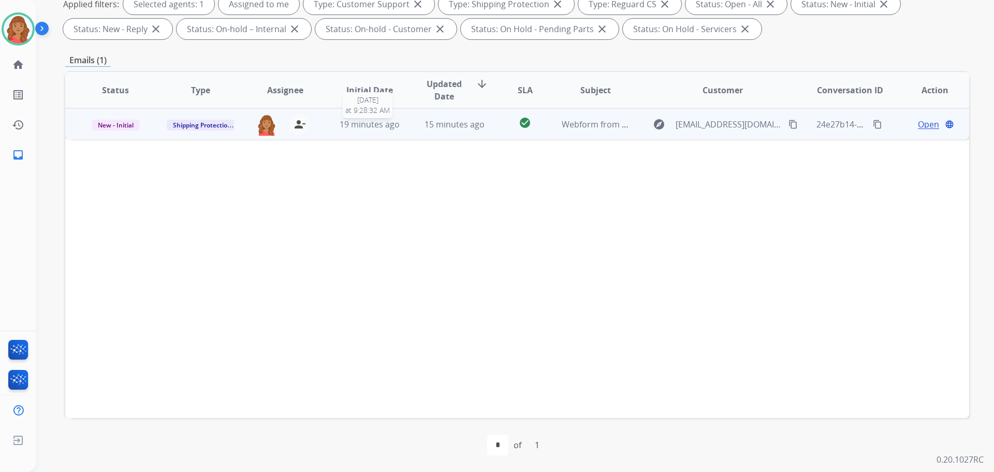
click at [384, 125] on span "19 minutes ago" at bounding box center [370, 124] width 60 height 11
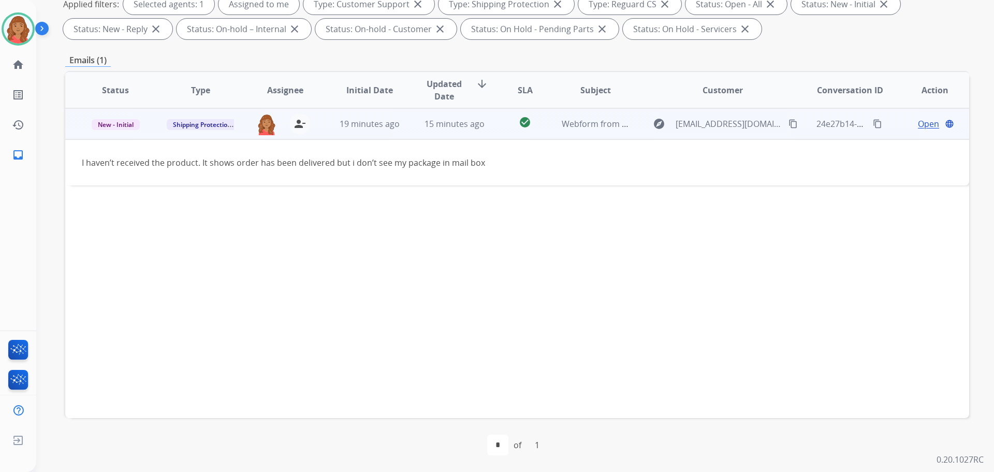
click at [788, 122] on mat-icon "content_copy" at bounding box center [792, 123] width 9 height 9
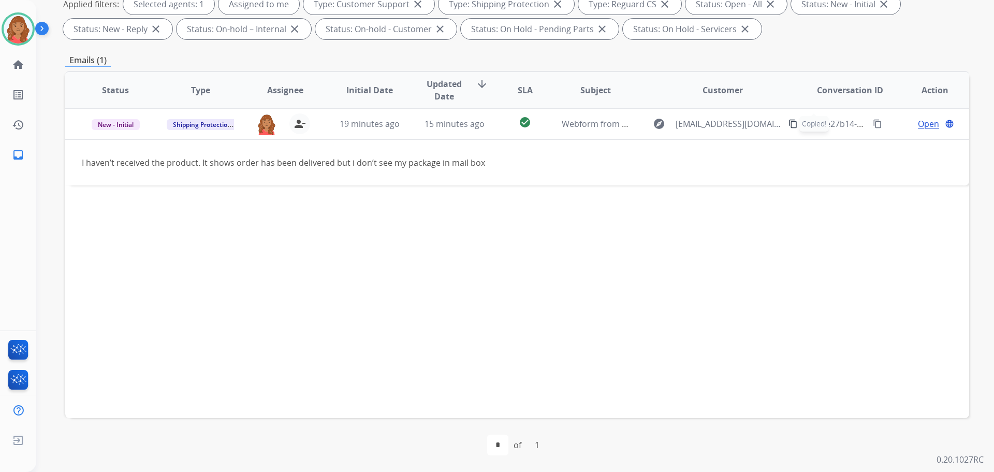
scroll to position [0, 0]
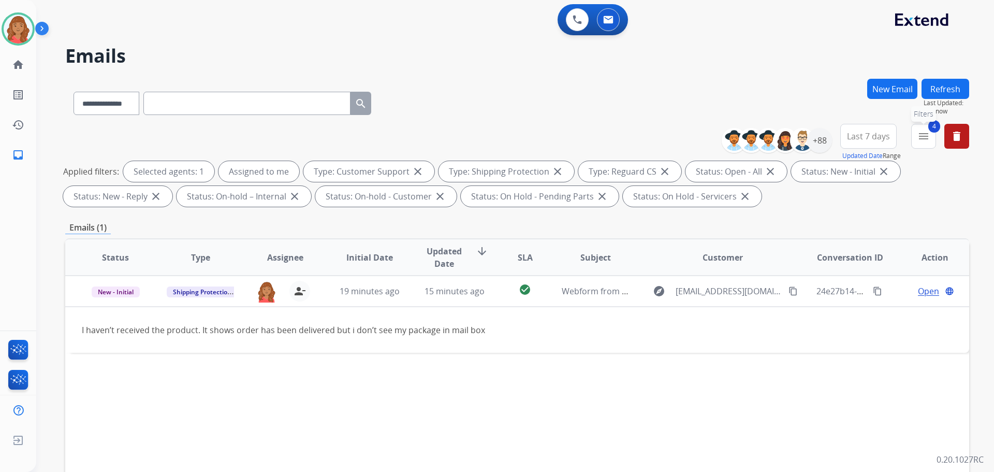
click at [929, 136] on mat-icon "menu" at bounding box center [923, 136] width 12 height 12
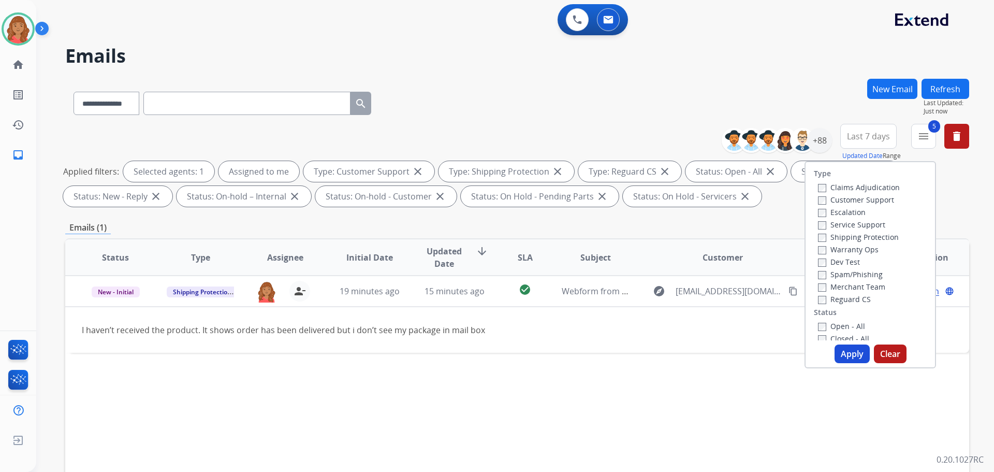
click at [839, 346] on button "Apply" at bounding box center [851, 353] width 35 height 19
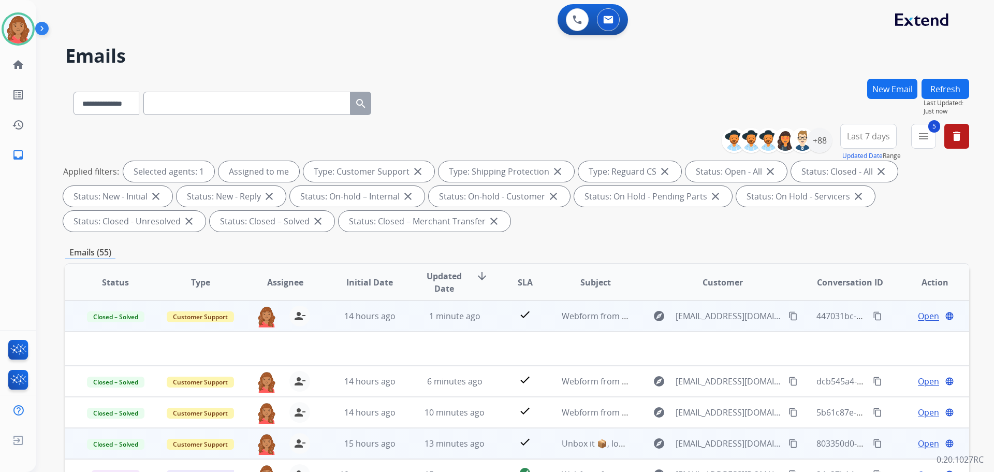
click at [360, 325] on td "14 hours ago" at bounding box center [361, 315] width 85 height 31
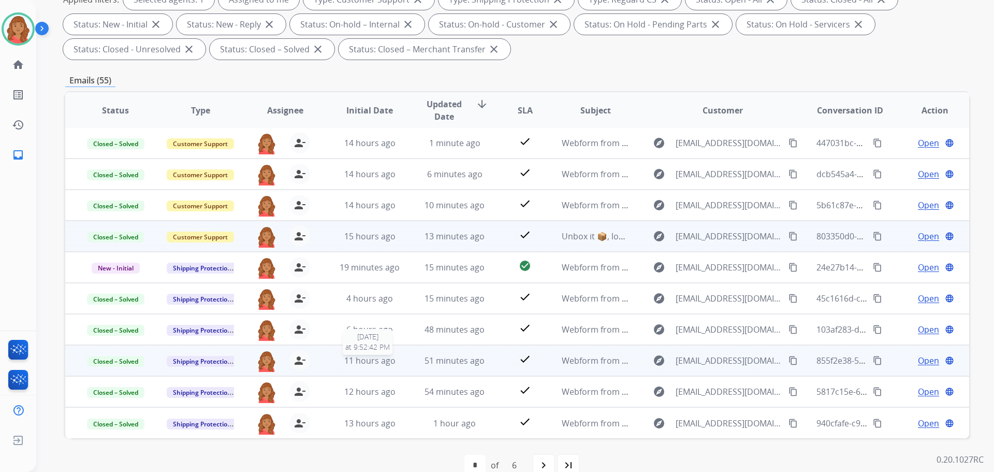
scroll to position [192, 0]
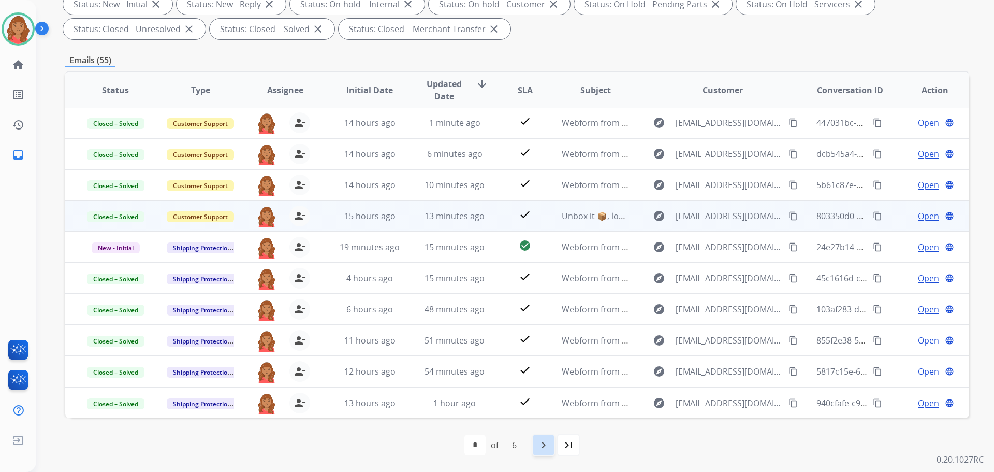
click at [534, 447] on div "navigate_next" at bounding box center [543, 444] width 23 height 23
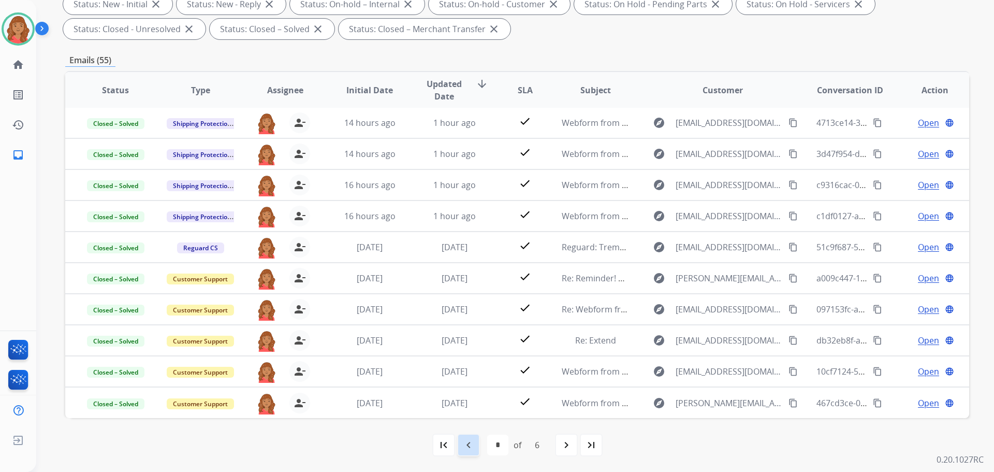
click at [471, 446] on mat-icon "navigate_before" at bounding box center [468, 444] width 12 height 12
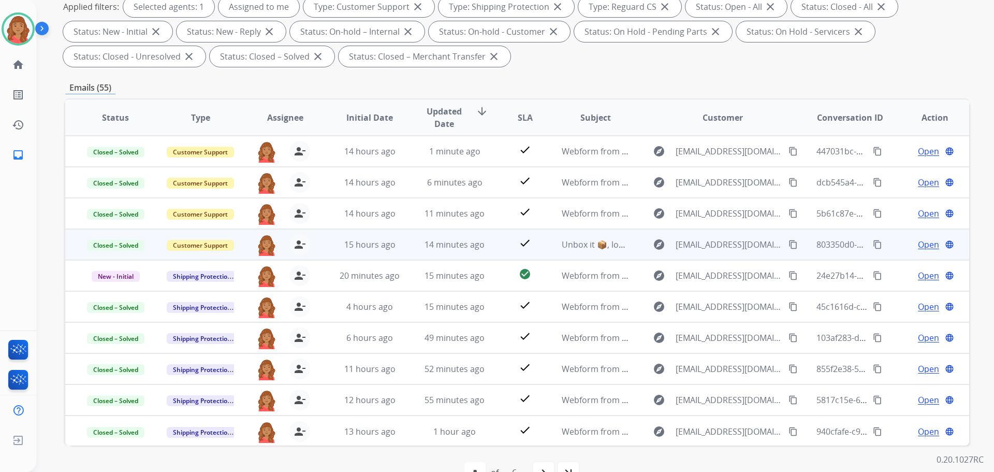
scroll to position [0, 0]
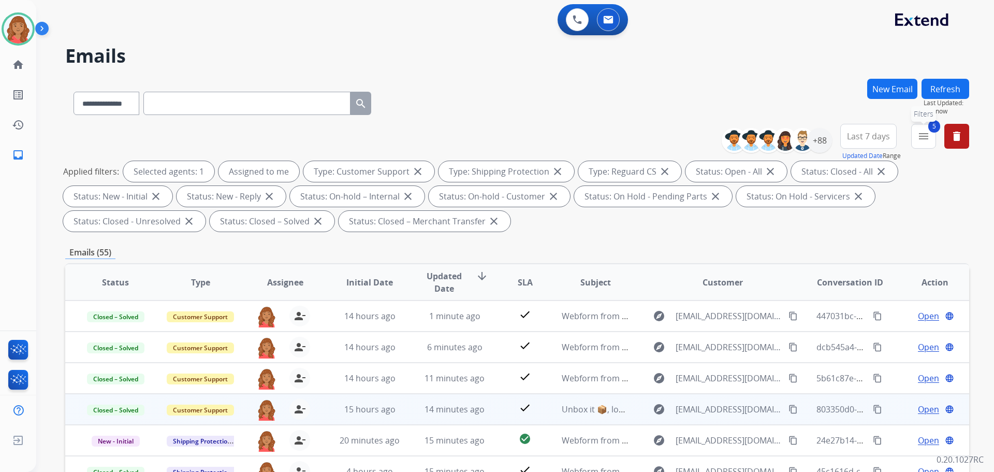
click at [925, 134] on mat-icon "menu" at bounding box center [923, 136] width 12 height 12
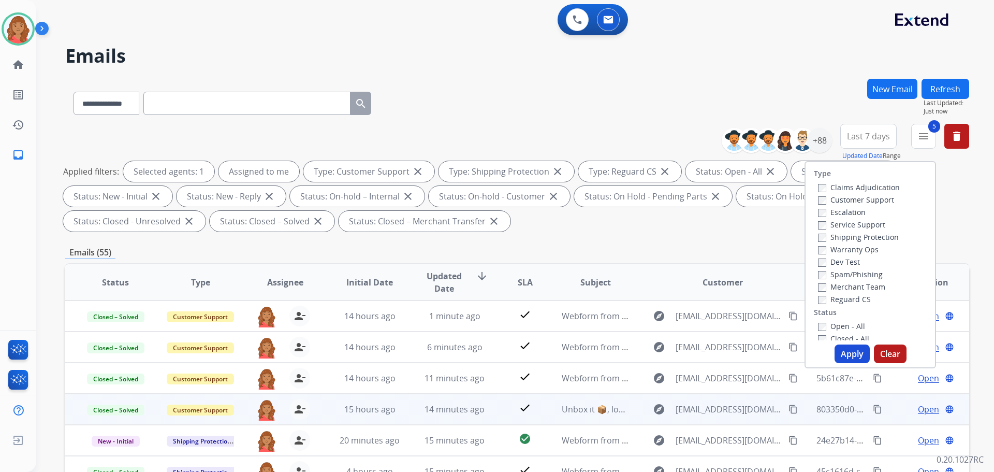
click at [844, 349] on button "Apply" at bounding box center [851, 353] width 35 height 19
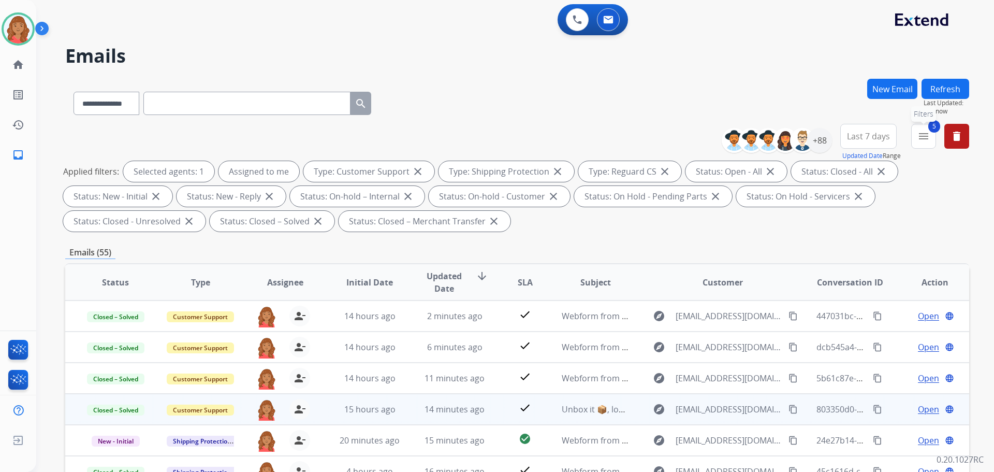
click at [913, 142] on button "5 menu Filters" at bounding box center [923, 136] width 25 height 25
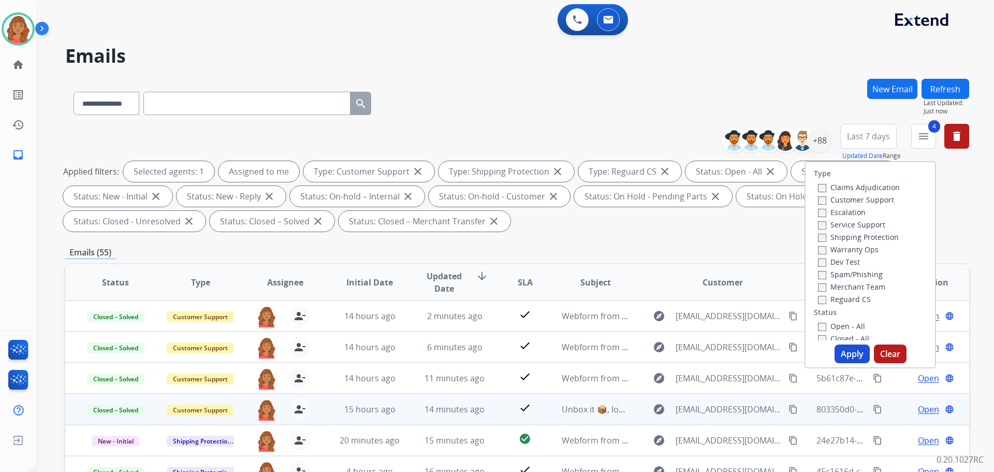
click at [843, 352] on button "Apply" at bounding box center [851, 353] width 35 height 19
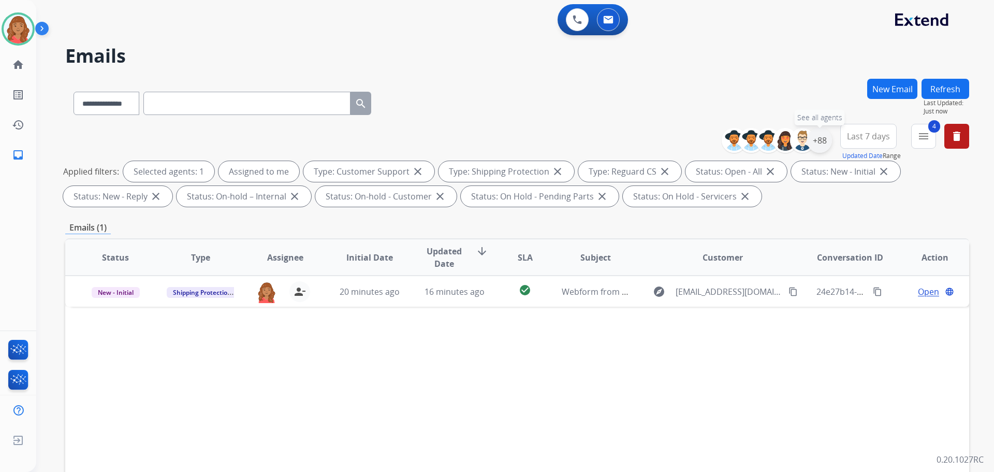
click at [821, 142] on div "+88" at bounding box center [819, 140] width 25 height 25
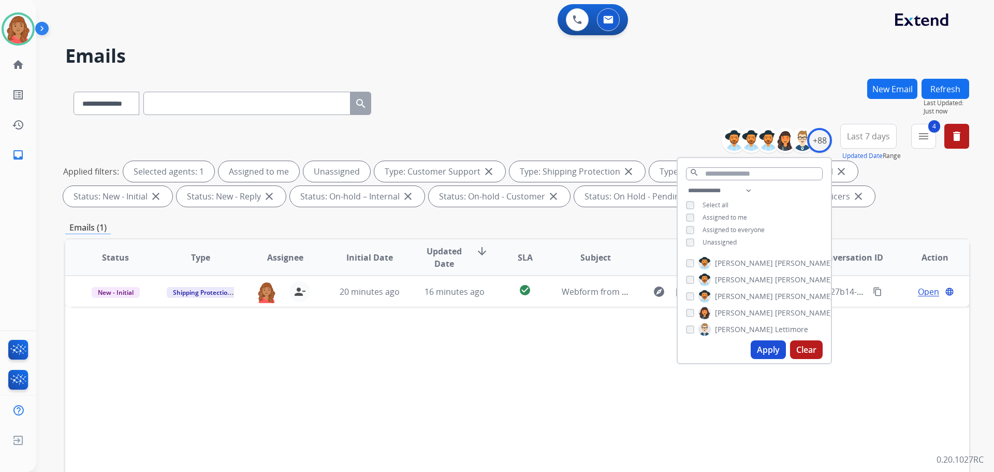
click at [755, 350] on button "Apply" at bounding box center [768, 349] width 35 height 19
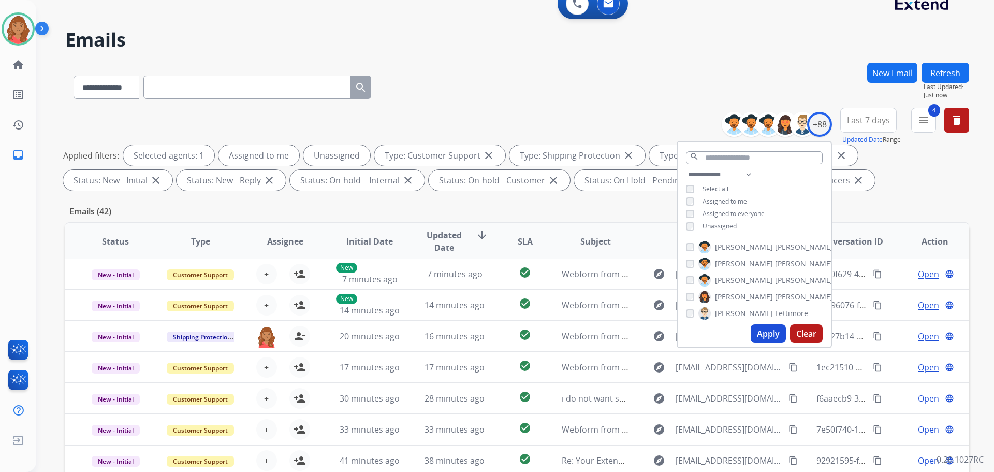
scroll to position [167, 0]
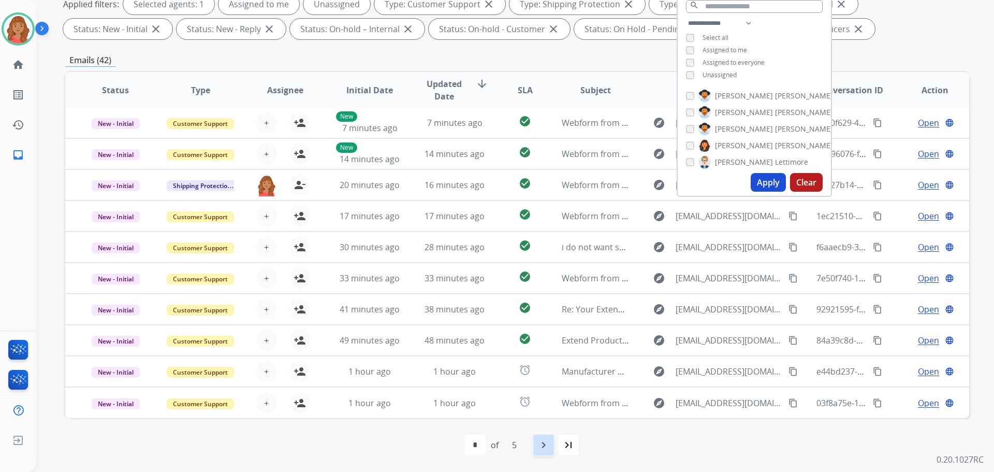
click at [544, 444] on mat-icon "navigate_next" at bounding box center [543, 444] width 12 height 12
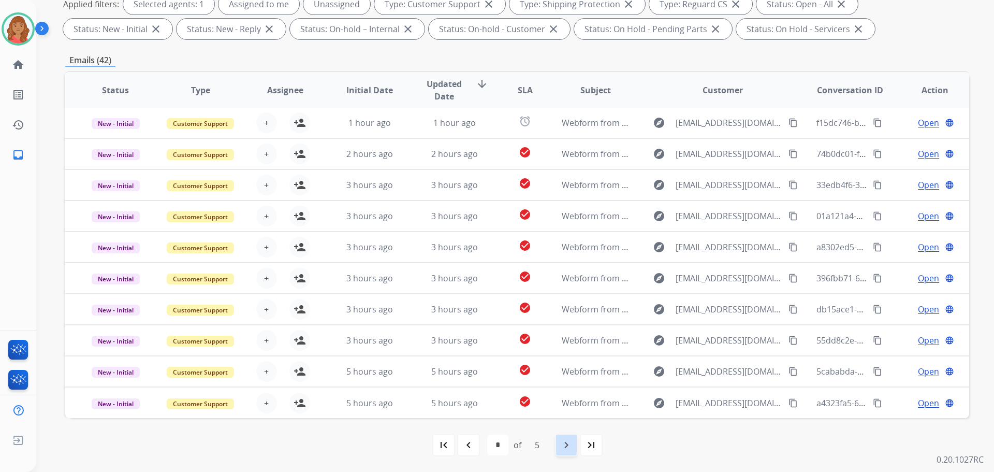
click at [562, 446] on mat-icon "navigate_next" at bounding box center [566, 444] width 12 height 12
click at [560, 450] on mat-icon "navigate_next" at bounding box center [566, 444] width 12 height 12
drag, startPoint x: 572, startPoint y: 448, endPoint x: 553, endPoint y: 438, distance: 21.5
click at [571, 448] on mat-icon "navigate_next" at bounding box center [566, 444] width 12 height 12
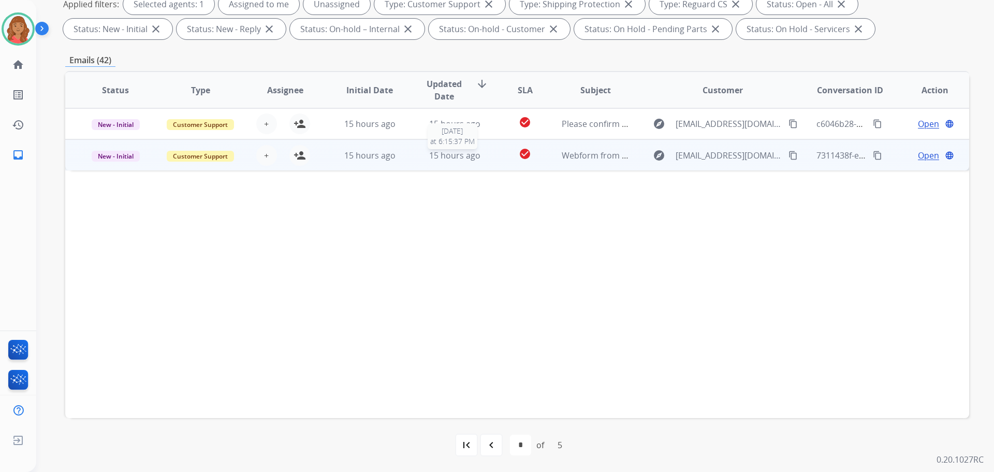
click at [442, 150] on span "15 hours ago" at bounding box center [454, 155] width 51 height 11
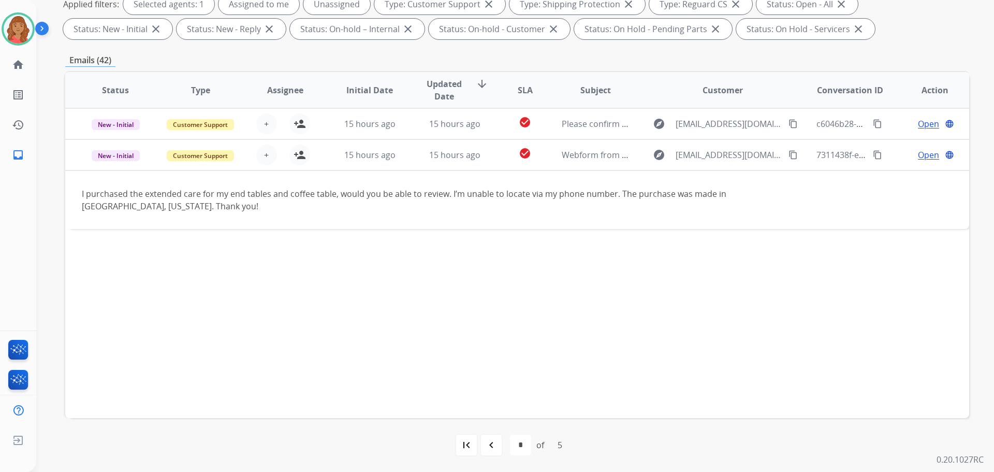
click at [494, 445] on mat-icon "navigate_before" at bounding box center [491, 444] width 12 height 12
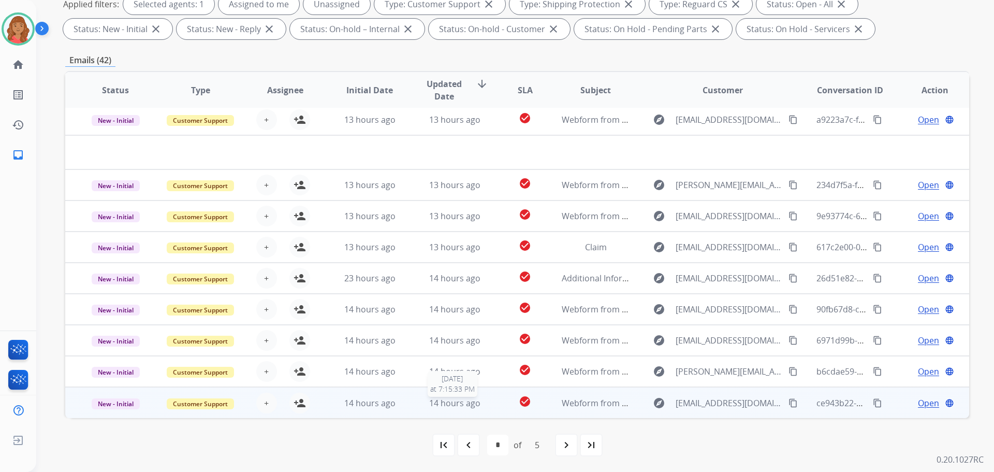
click at [442, 402] on span "14 hours ago" at bounding box center [454, 402] width 51 height 11
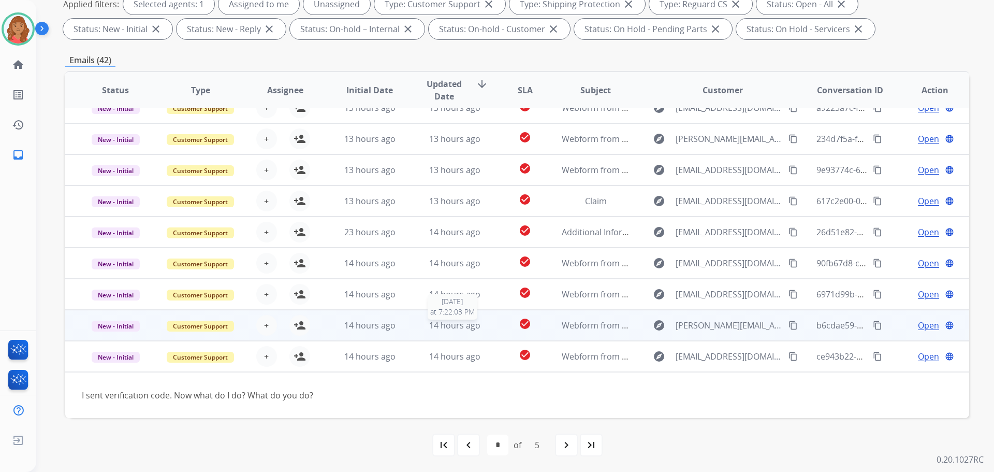
click at [439, 325] on span "14 hours ago" at bounding box center [454, 324] width 51 height 11
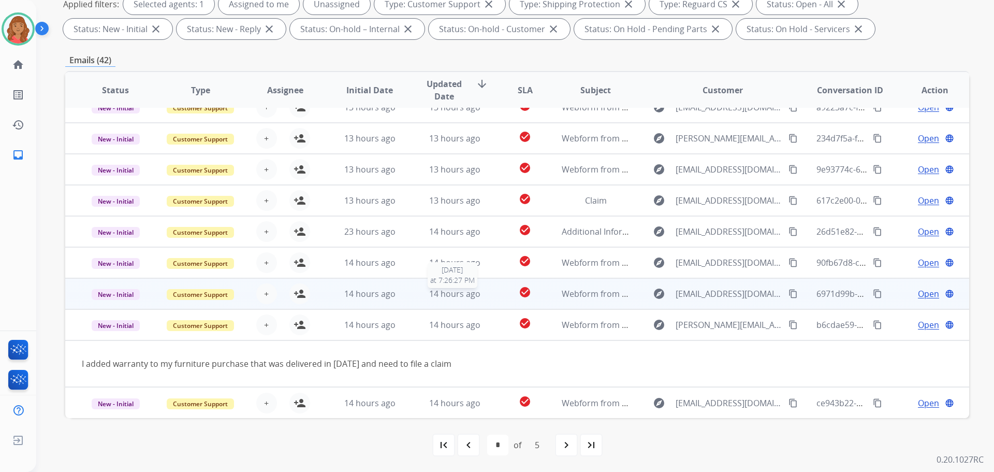
click at [446, 295] on span "14 hours ago" at bounding box center [454, 293] width 51 height 11
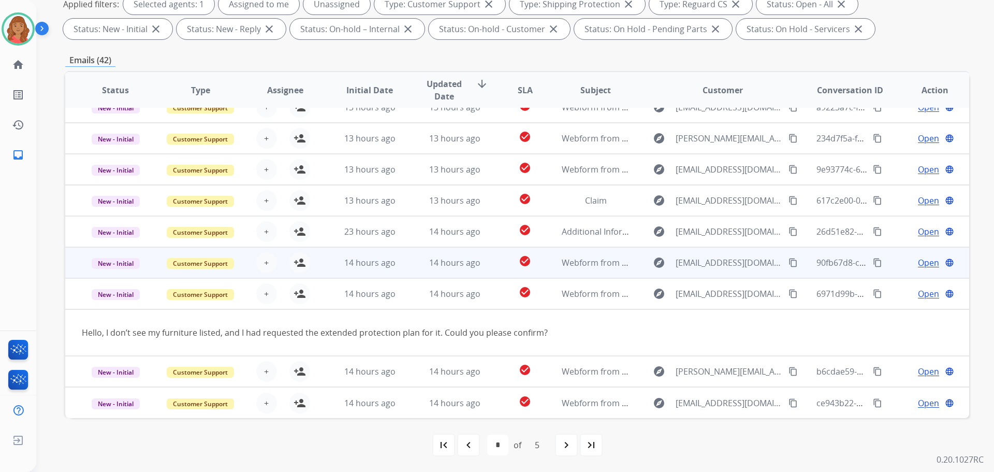
click at [451, 270] on td "14 hours ago" at bounding box center [446, 262] width 85 height 31
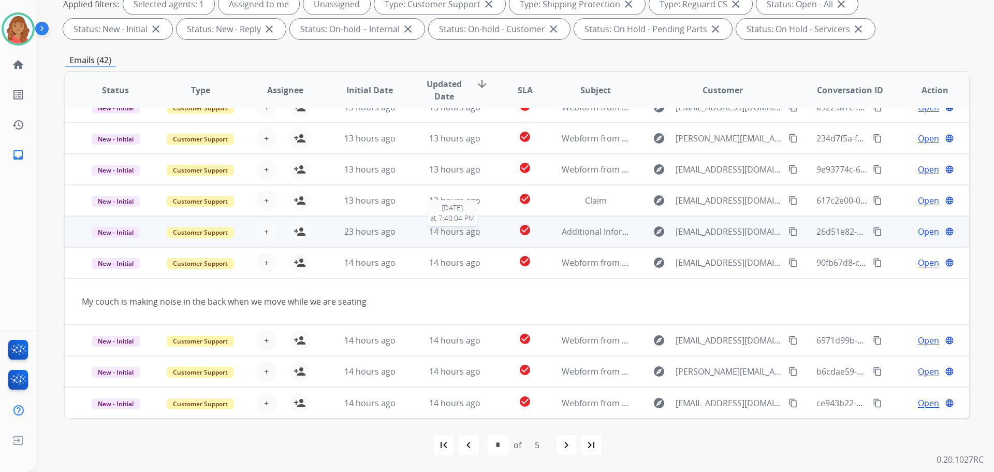
click at [455, 236] on span "14 hours ago" at bounding box center [454, 231] width 51 height 11
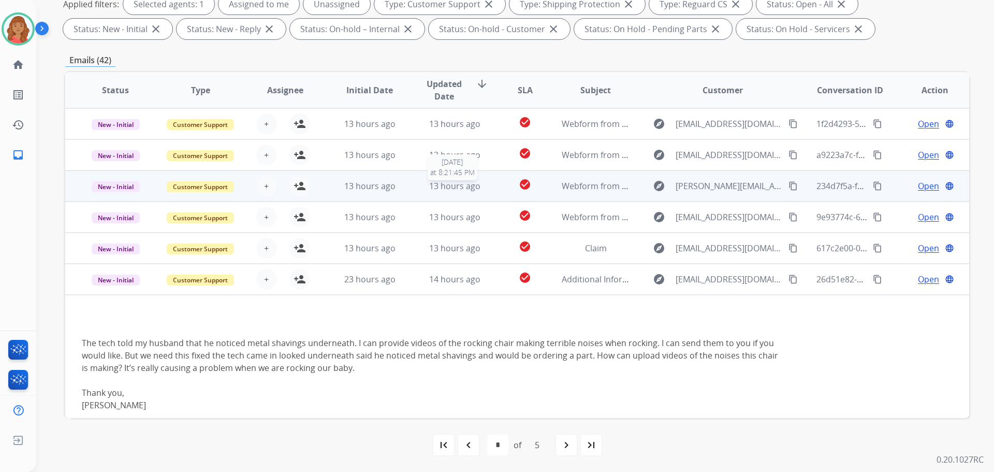
click at [436, 185] on span "13 hours ago" at bounding box center [454, 185] width 51 height 11
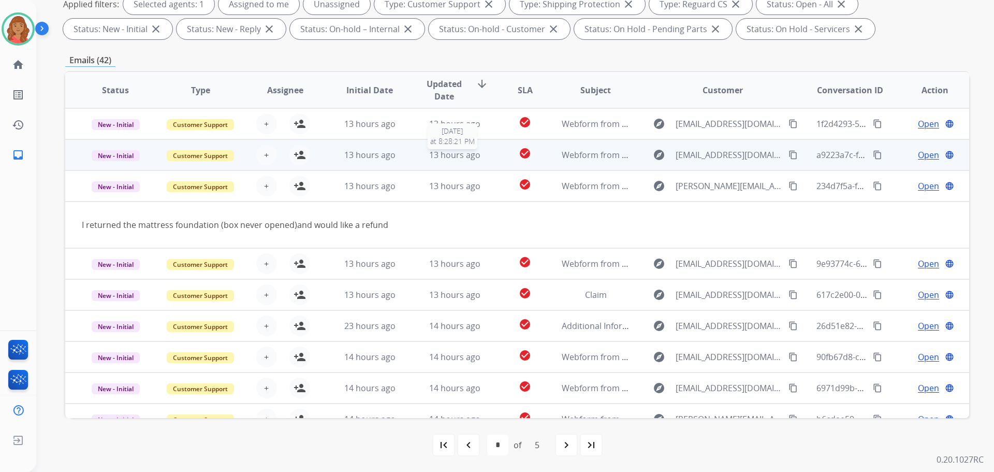
click at [435, 155] on span "13 hours ago" at bounding box center [454, 154] width 51 height 11
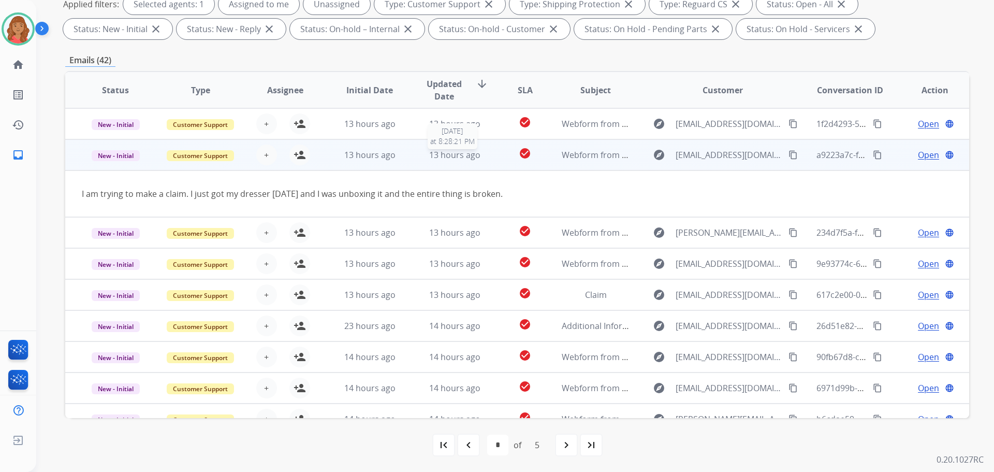
scroll to position [31, 0]
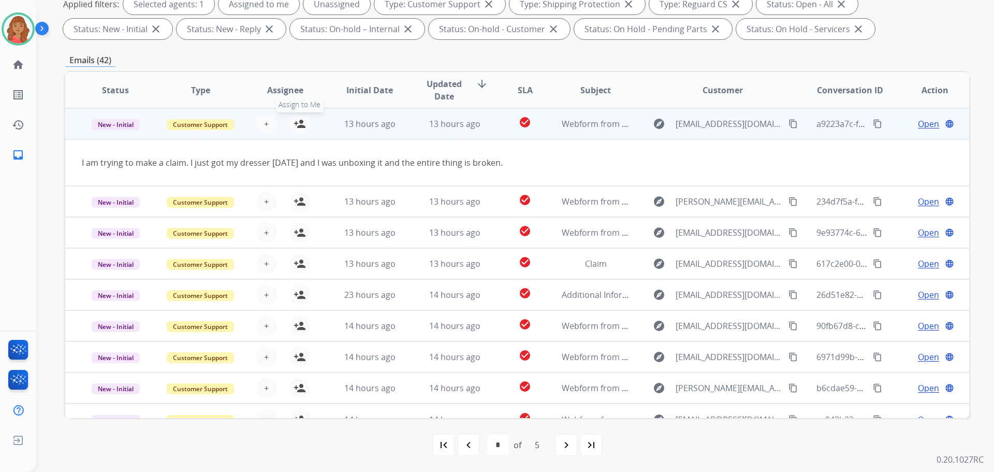
click at [302, 131] on button "person_add Assign to Me" at bounding box center [299, 123] width 21 height 21
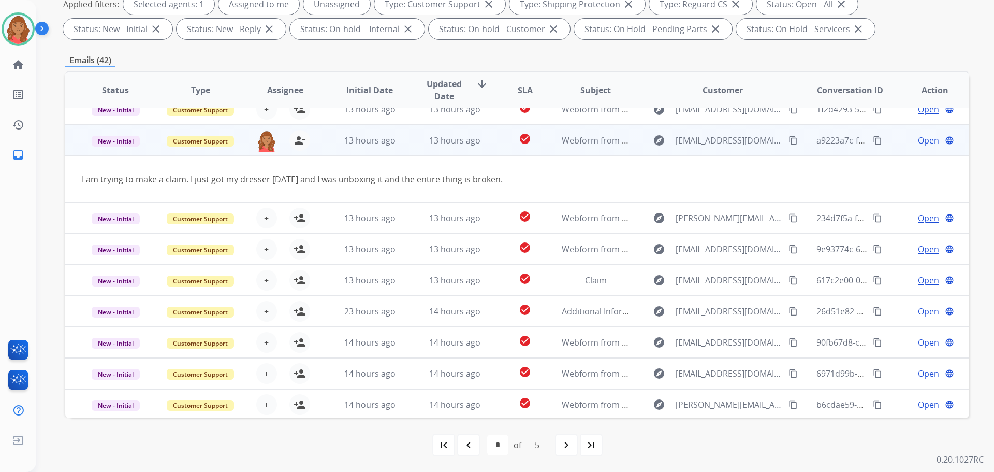
scroll to position [0, 0]
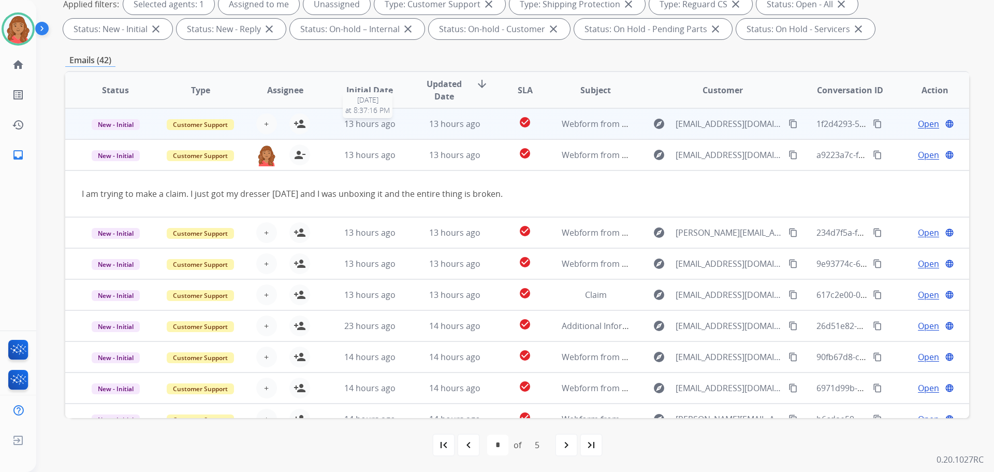
click at [395, 127] on div "13 hours ago" at bounding box center [370, 124] width 68 height 12
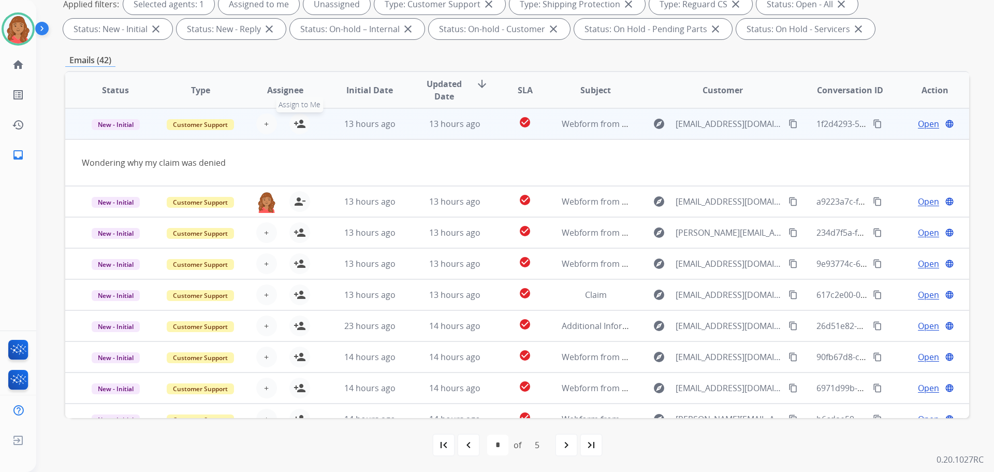
click at [302, 127] on mat-icon "person_add" at bounding box center [299, 124] width 12 height 12
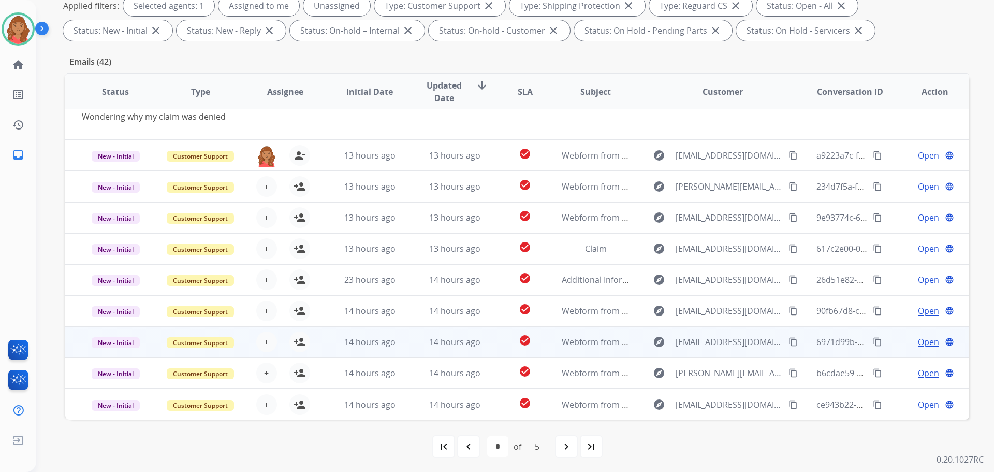
scroll to position [167, 0]
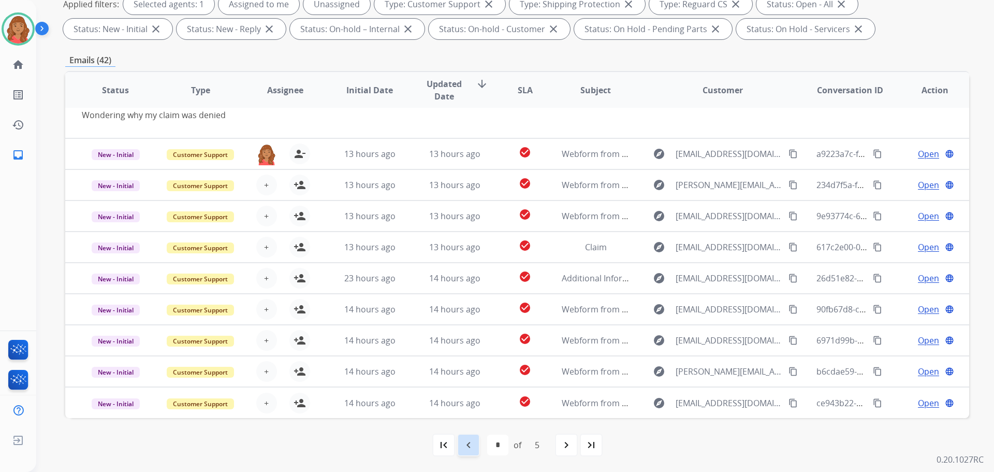
click at [473, 444] on mat-icon "navigate_before" at bounding box center [468, 444] width 12 height 12
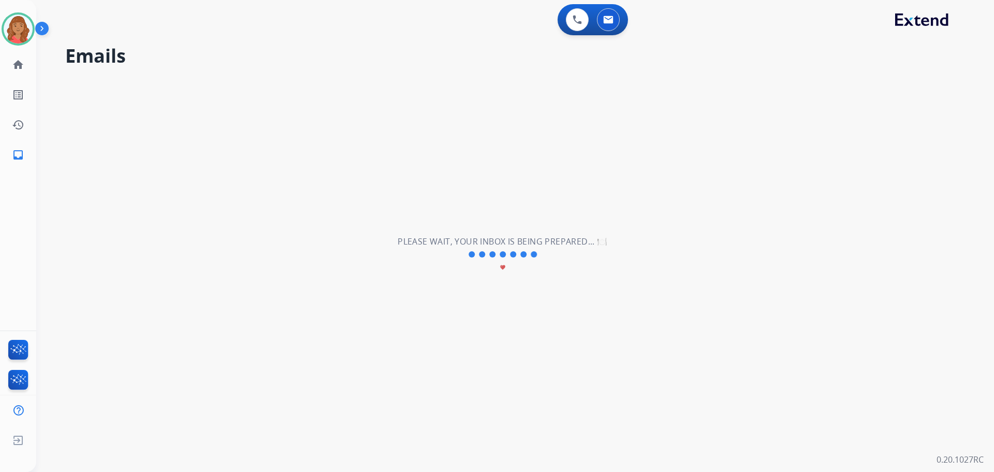
scroll to position [35, 0]
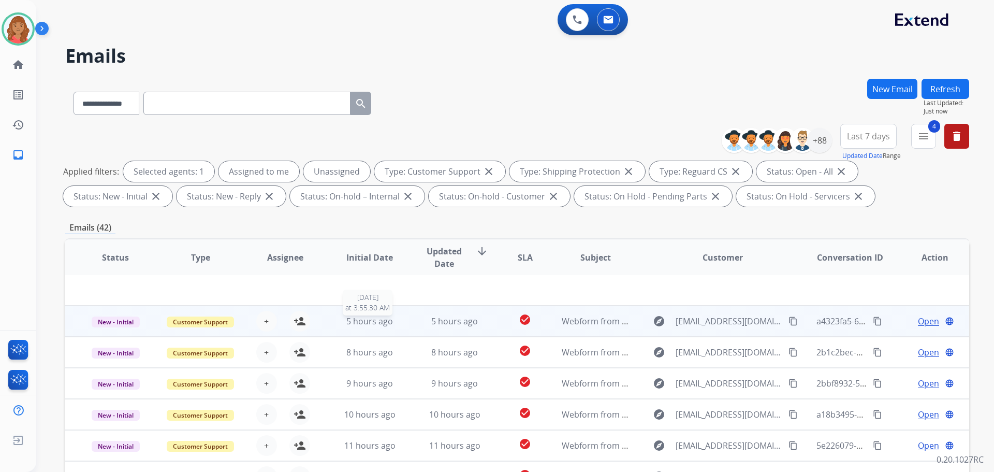
click at [351, 325] on span "5 hours ago" at bounding box center [369, 320] width 47 height 11
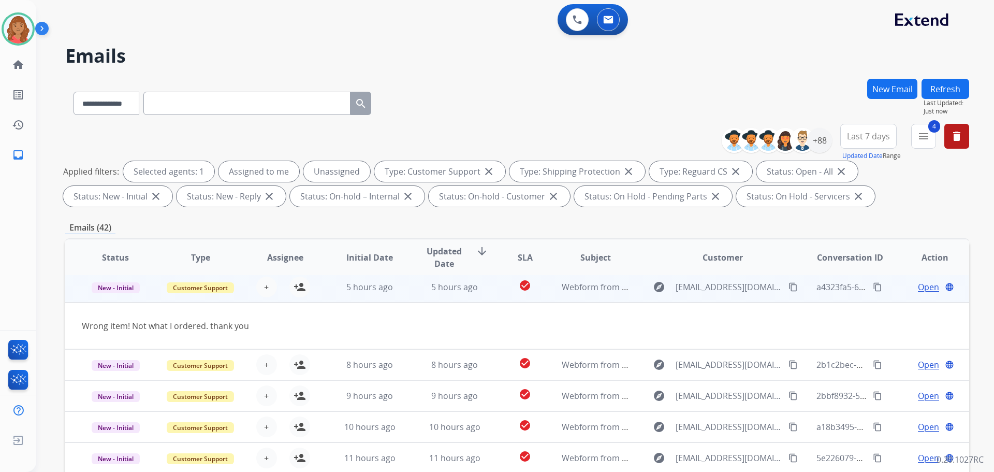
scroll to position [31, 0]
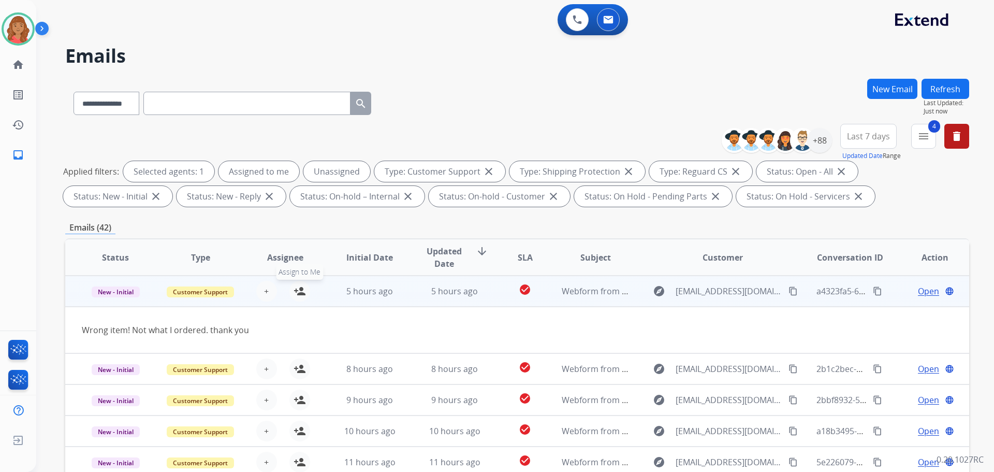
drag, startPoint x: 297, startPoint y: 288, endPoint x: 302, endPoint y: 292, distance: 7.0
click at [297, 288] on mat-icon "person_add" at bounding box center [299, 291] width 12 height 12
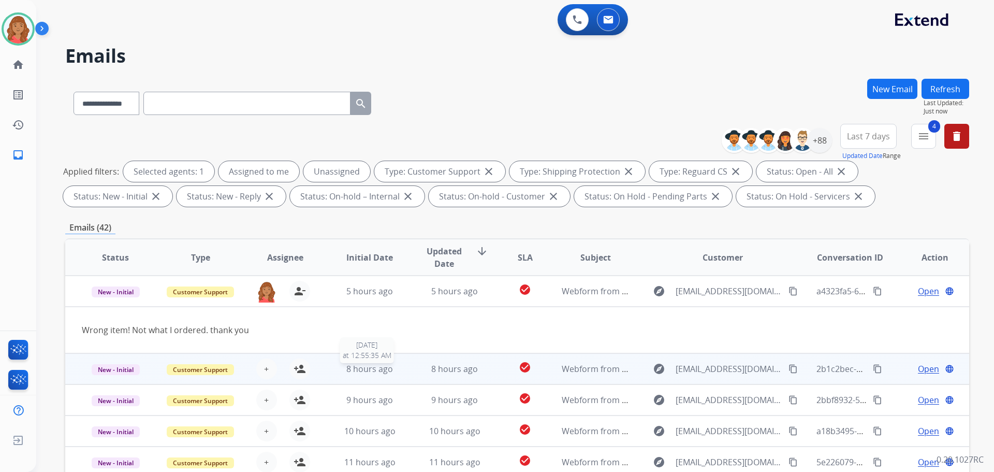
click at [376, 371] on span "8 hours ago" at bounding box center [369, 368] width 47 height 11
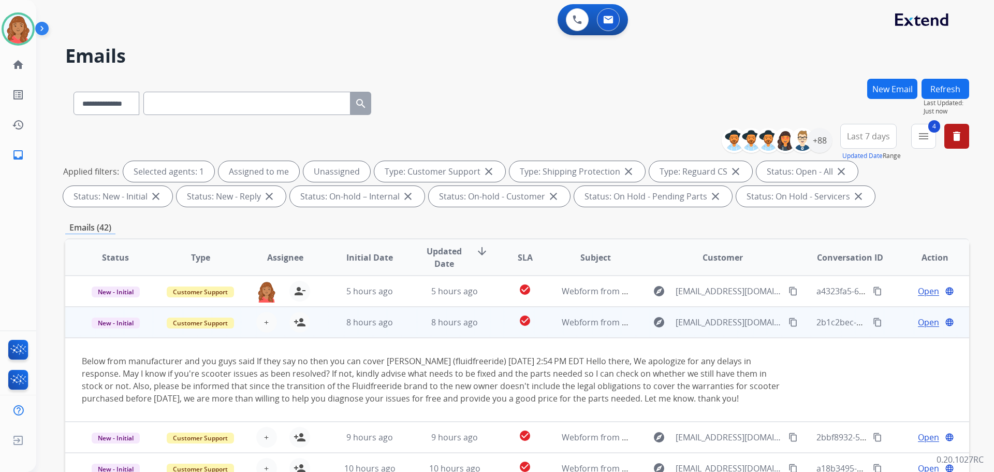
scroll to position [62, 0]
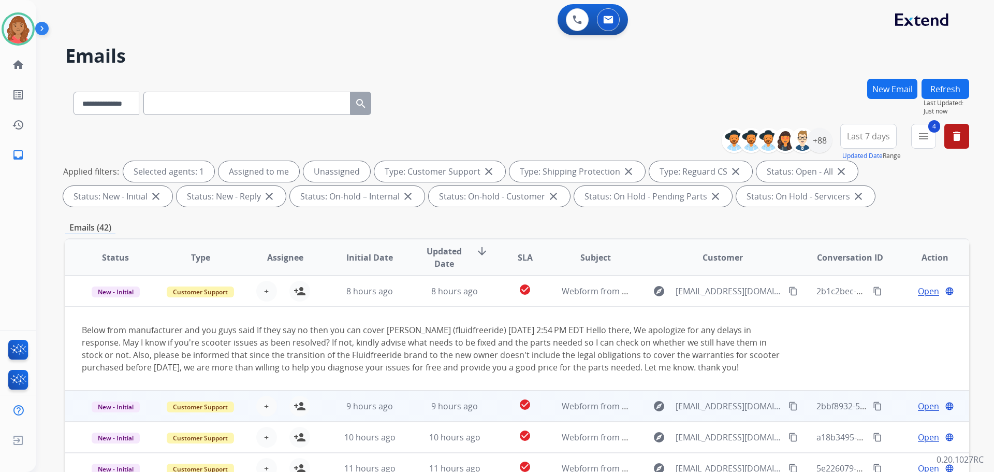
click at [375, 398] on td "9 hours ago" at bounding box center [361, 405] width 85 height 31
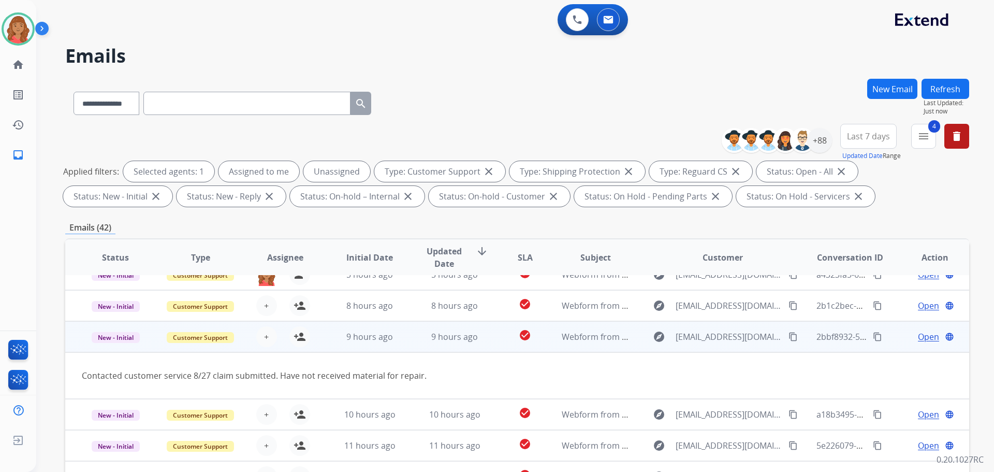
scroll to position [48, 0]
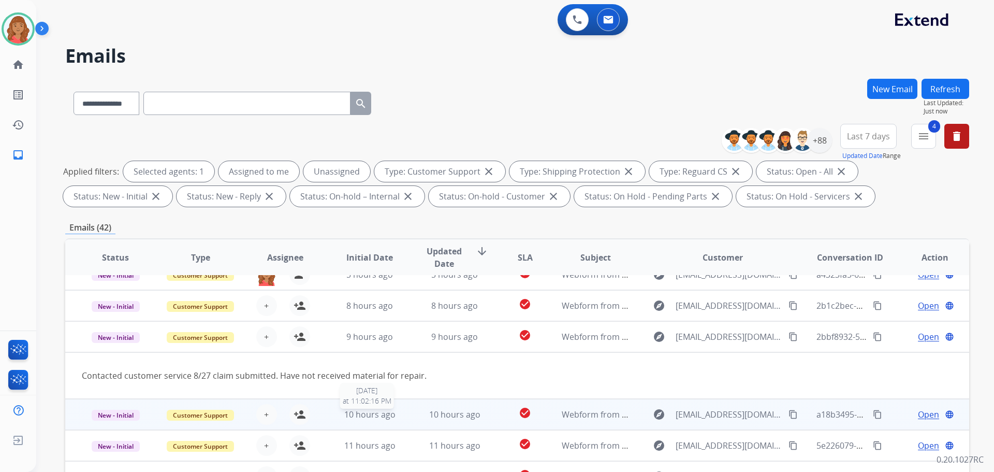
click at [366, 417] on span "10 hours ago" at bounding box center [369, 413] width 51 height 11
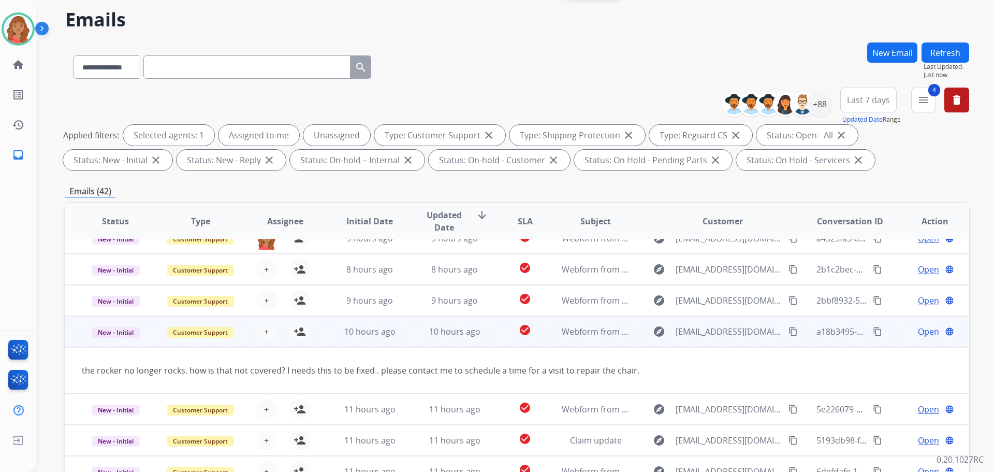
scroll to position [52, 0]
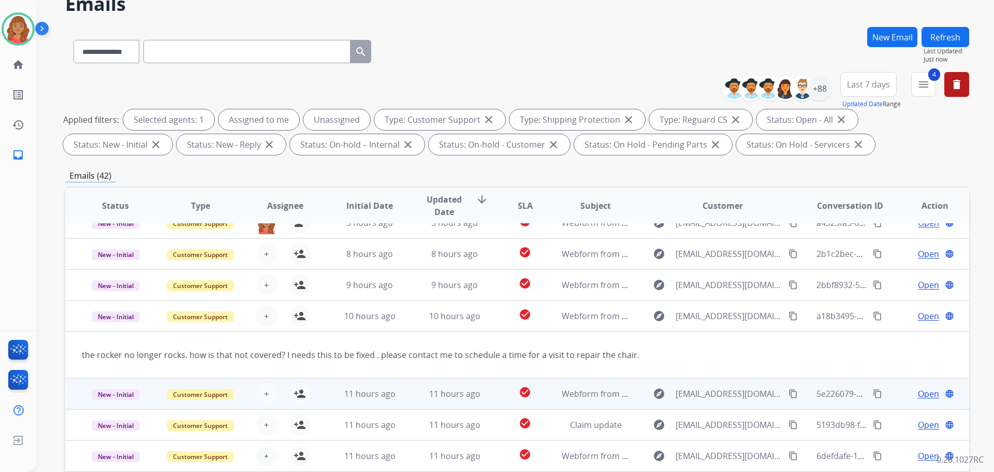
click at [363, 400] on td "11 hours ago" at bounding box center [361, 393] width 85 height 31
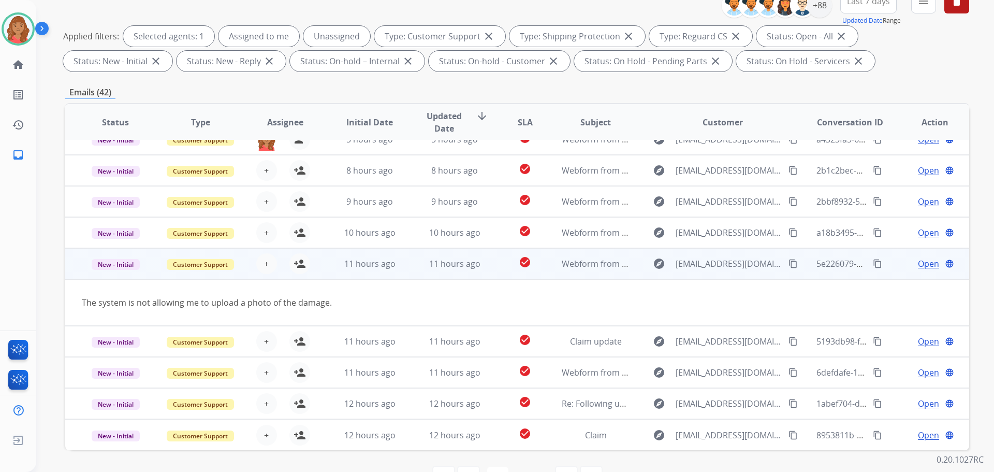
scroll to position [155, 0]
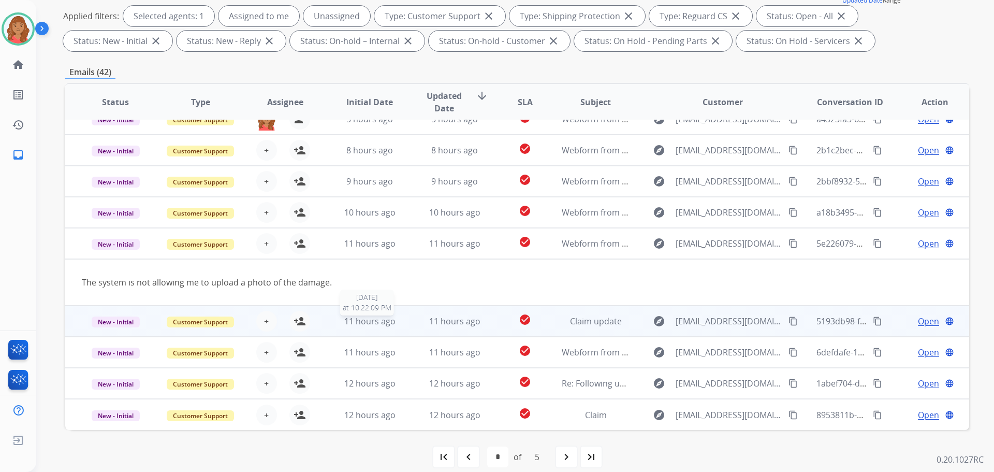
click at [355, 326] on span "11 hours ago" at bounding box center [369, 320] width 51 height 11
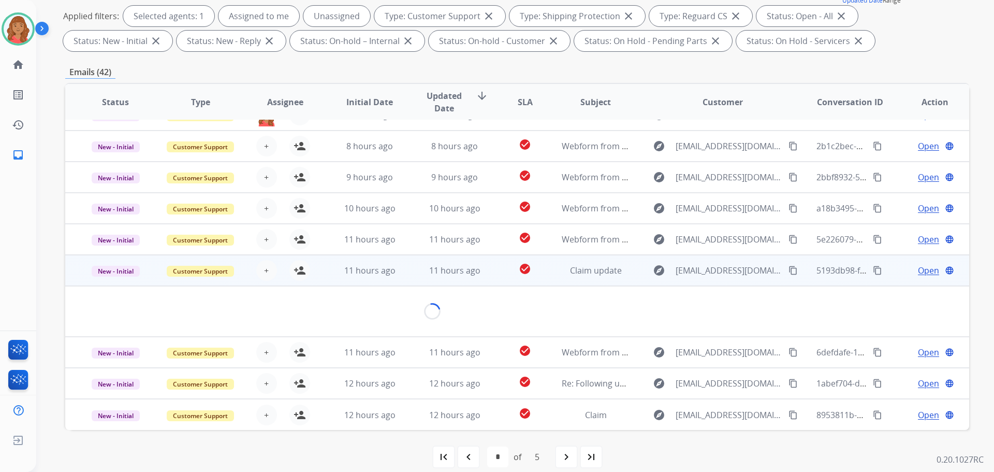
scroll to position [60, 0]
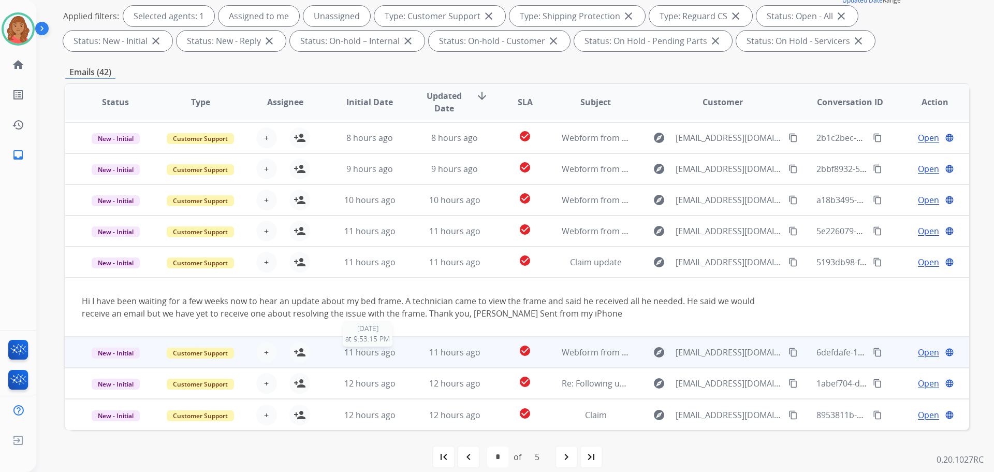
click at [359, 349] on span "11 hours ago" at bounding box center [369, 351] width 51 height 11
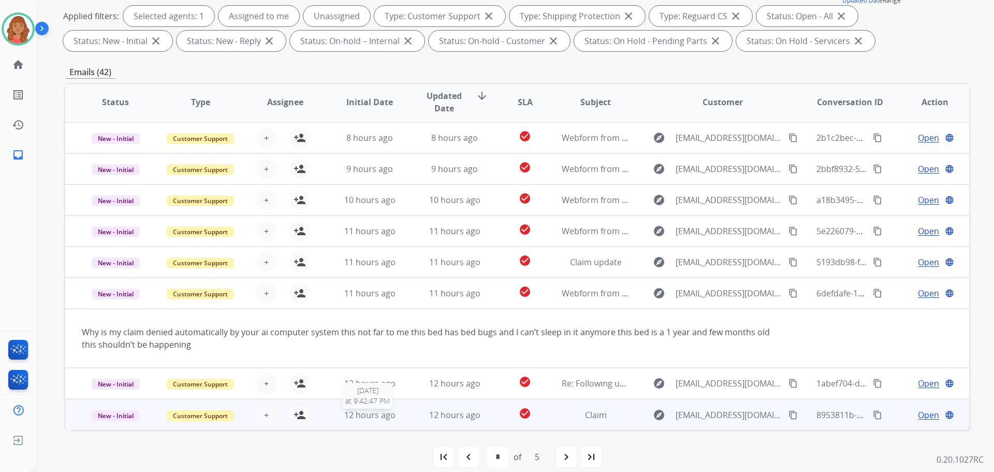
click at [352, 409] on span "12 hours ago" at bounding box center [369, 414] width 51 height 11
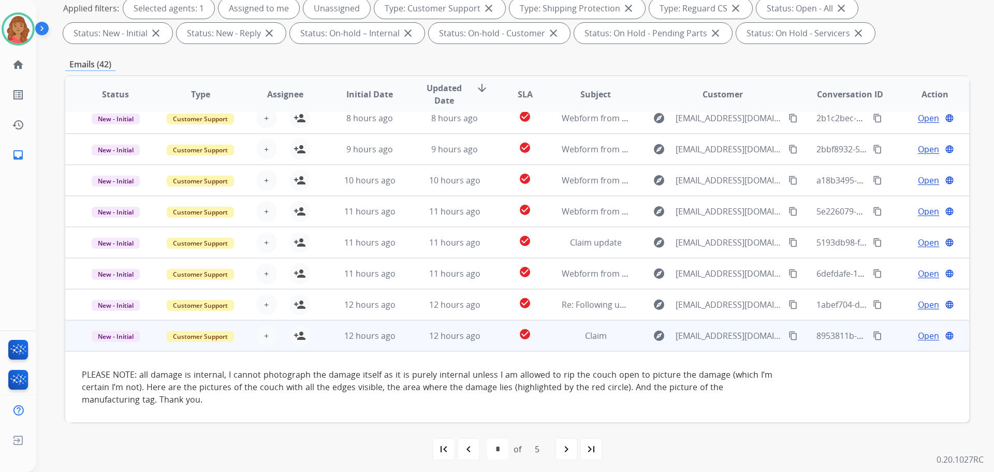
scroll to position [167, 0]
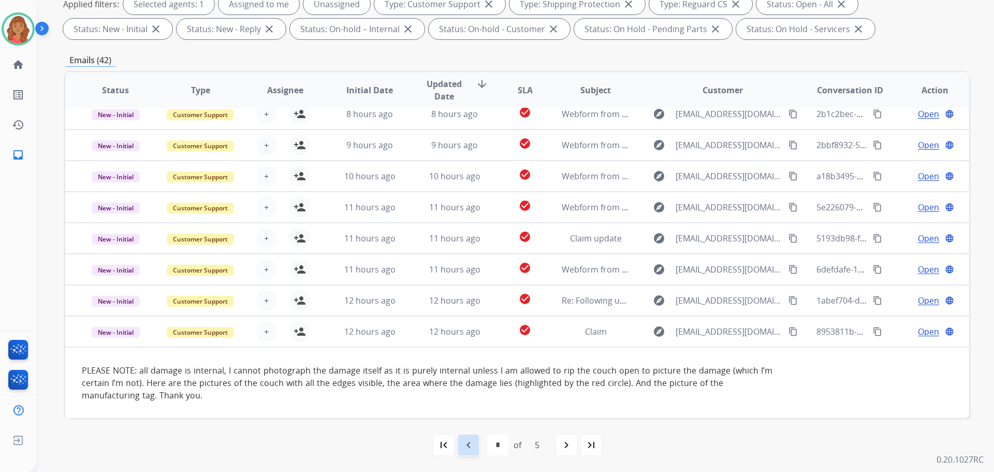
click at [468, 444] on mat-icon "navigate_before" at bounding box center [468, 444] width 12 height 12
select select "*"
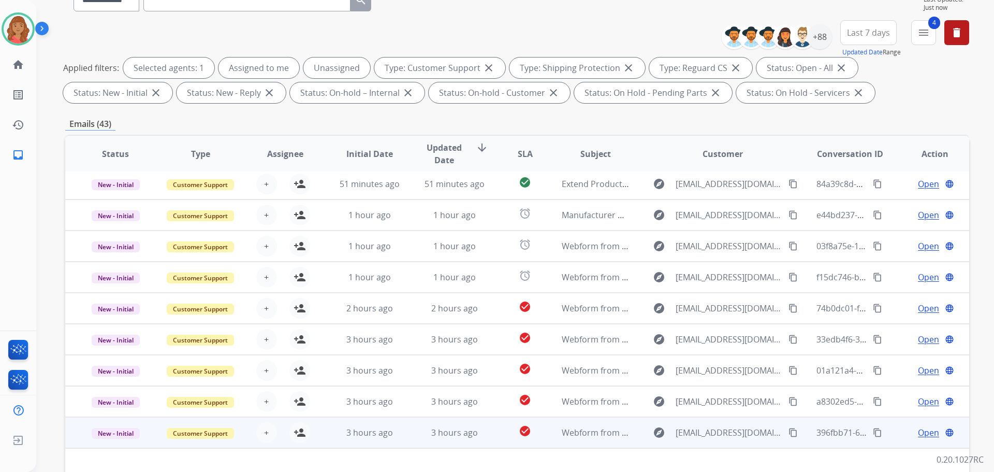
scroll to position [155, 0]
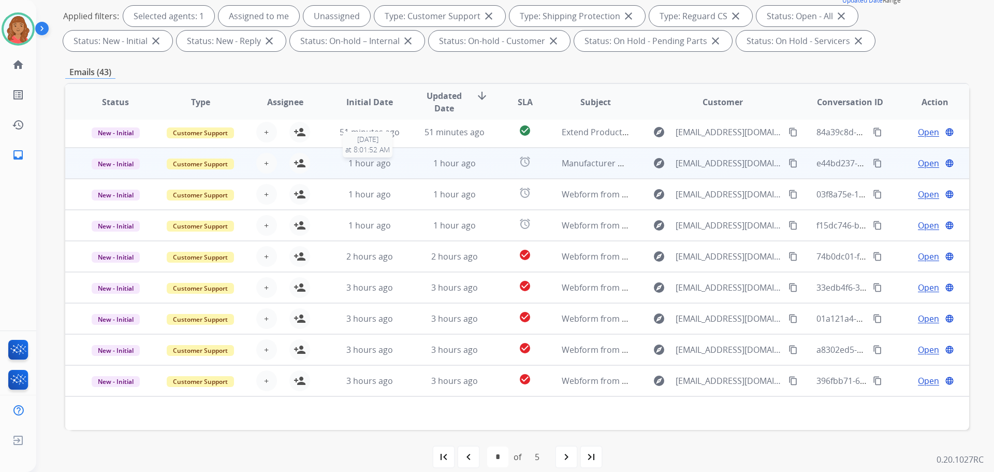
click at [376, 162] on span "1 hour ago" at bounding box center [369, 162] width 42 height 11
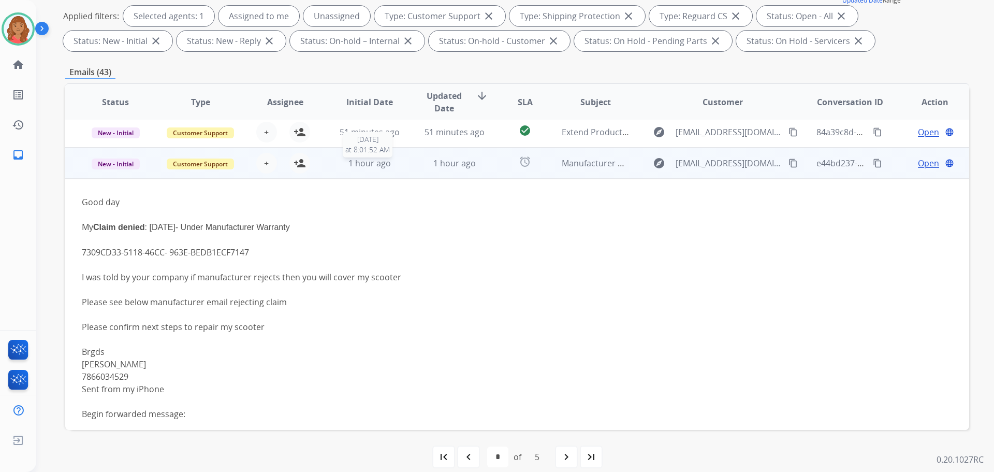
scroll to position [62, 0]
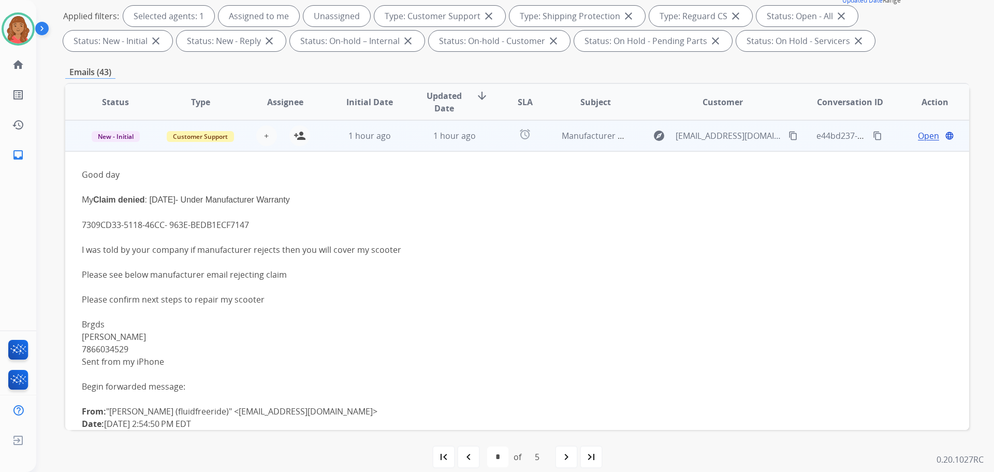
click at [443, 142] on td "1 hour ago" at bounding box center [446, 135] width 85 height 31
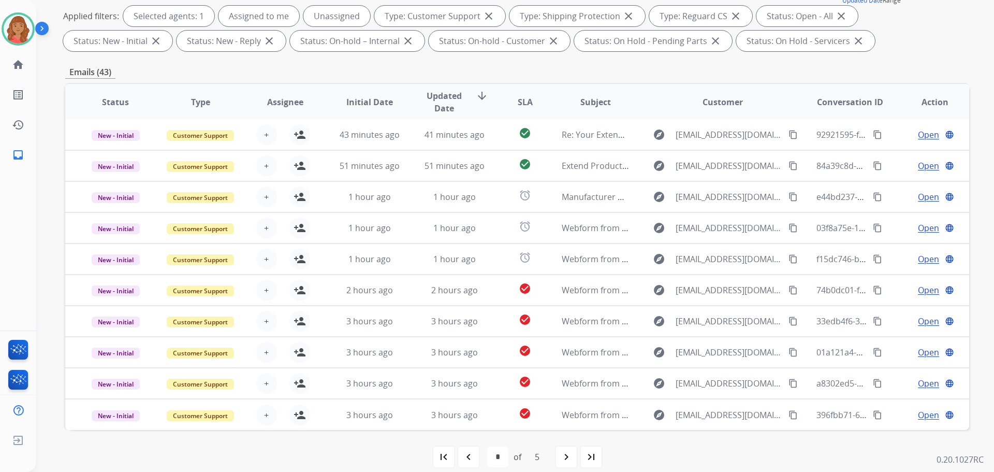
drag, startPoint x: 20, startPoint y: 20, endPoint x: 42, endPoint y: 40, distance: 30.4
click at [20, 20] on img at bounding box center [18, 28] width 29 height 29
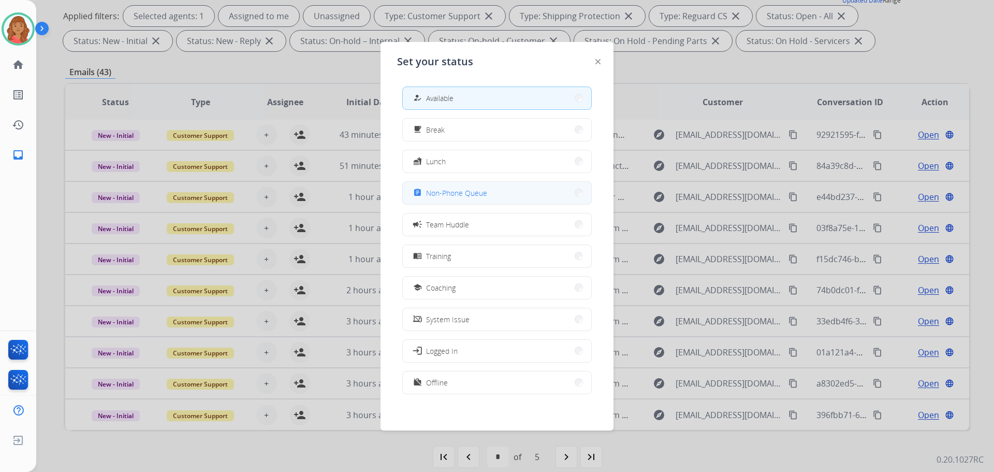
click at [439, 194] on span "Non-Phone Queue" at bounding box center [456, 192] width 61 height 11
